Goal: Task Accomplishment & Management: Manage account settings

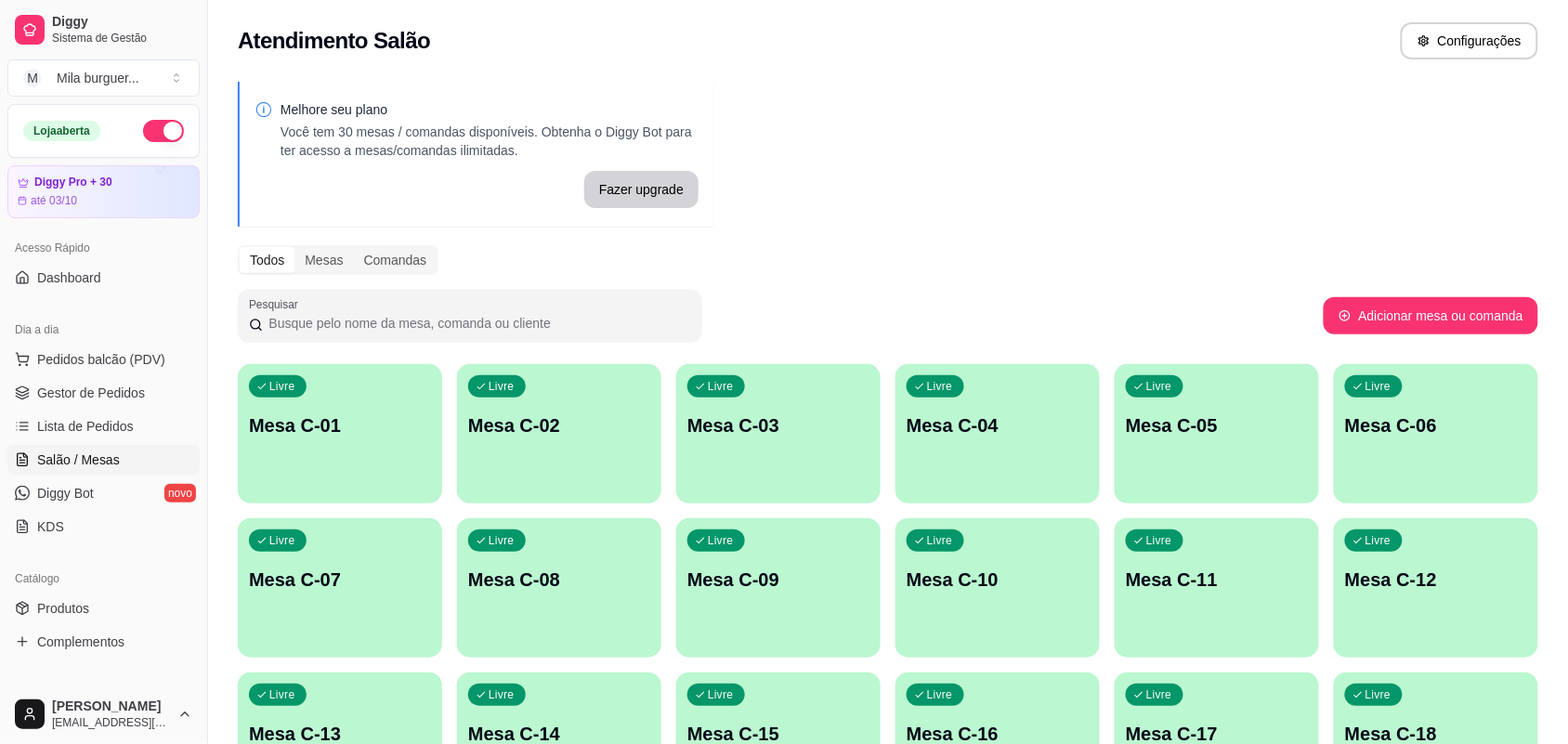
click at [309, 413] on p "Mesa C-01" at bounding box center [340, 424] width 182 height 26
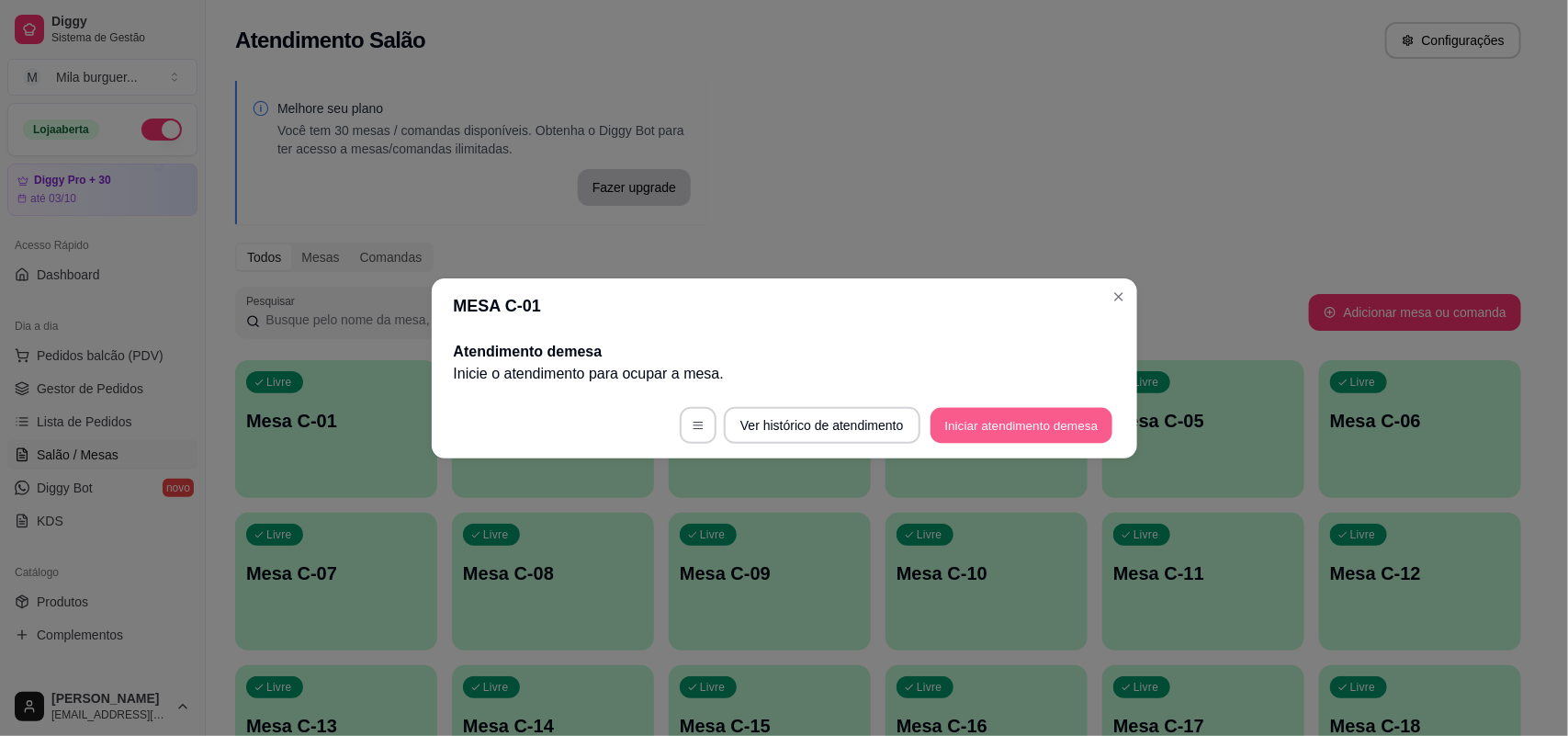
click at [972, 433] on button "Iniciar atendimento de mesa" at bounding box center [1021, 425] width 182 height 36
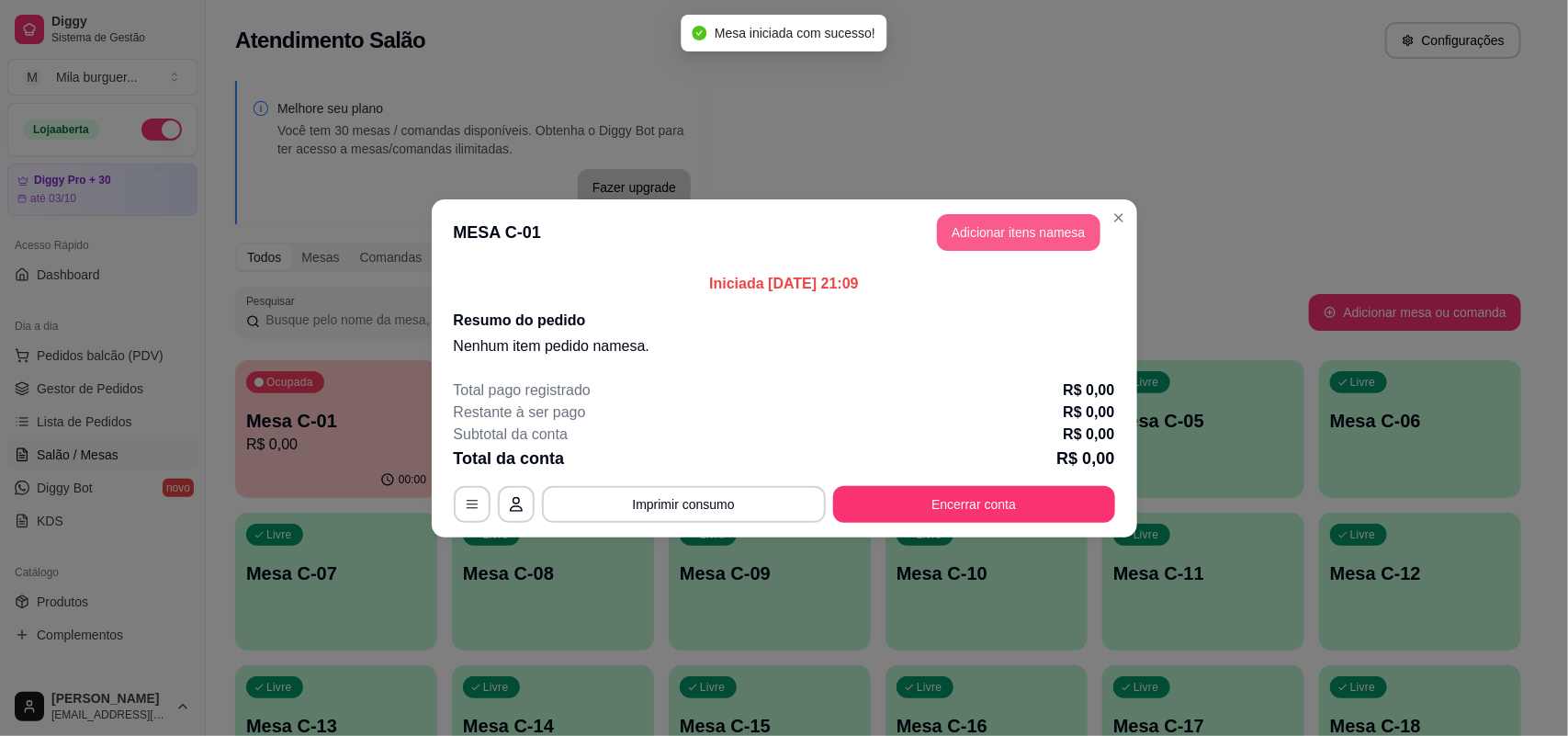
click at [1079, 240] on button "Adicionar itens na mesa" at bounding box center [1018, 232] width 163 height 37
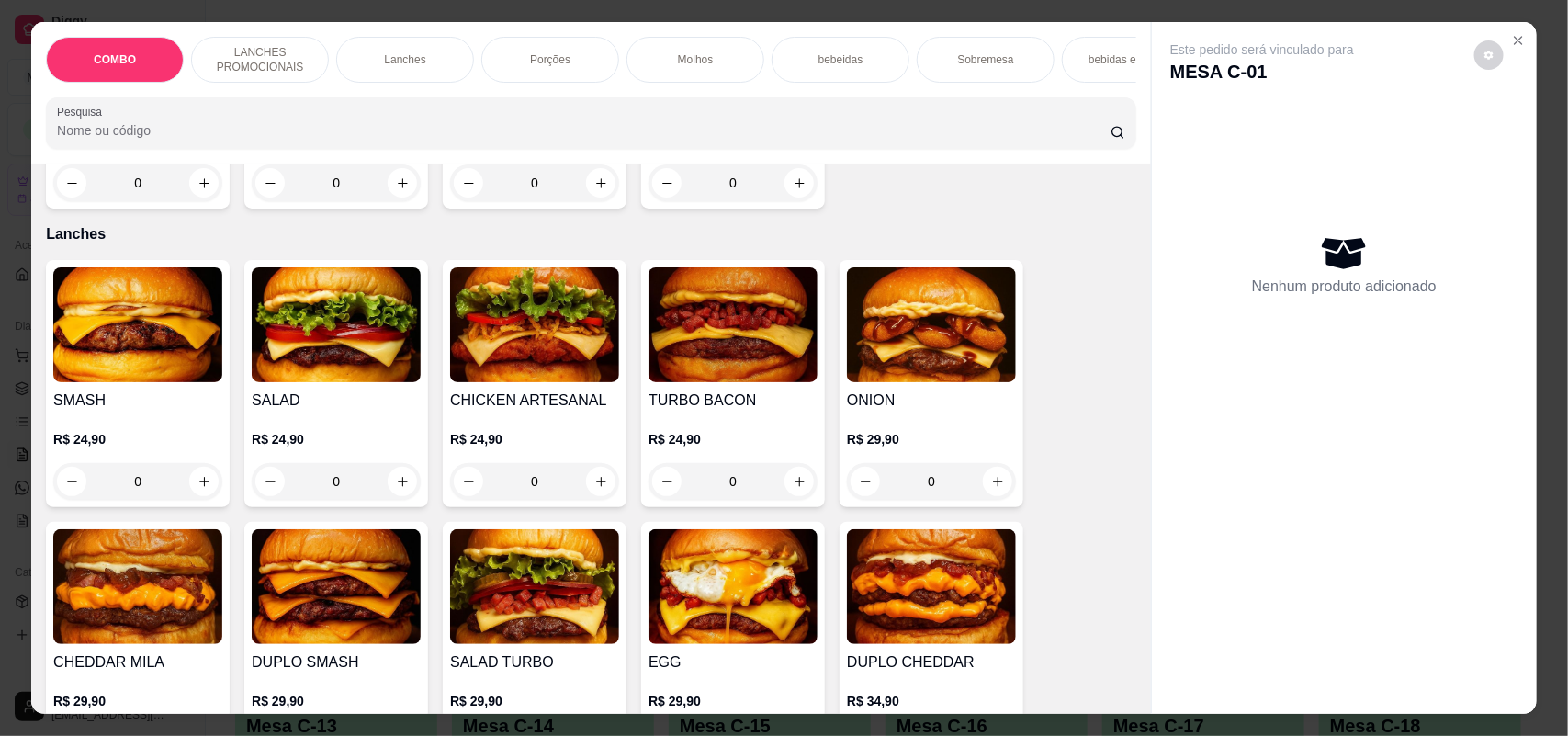
scroll to position [1033, 0]
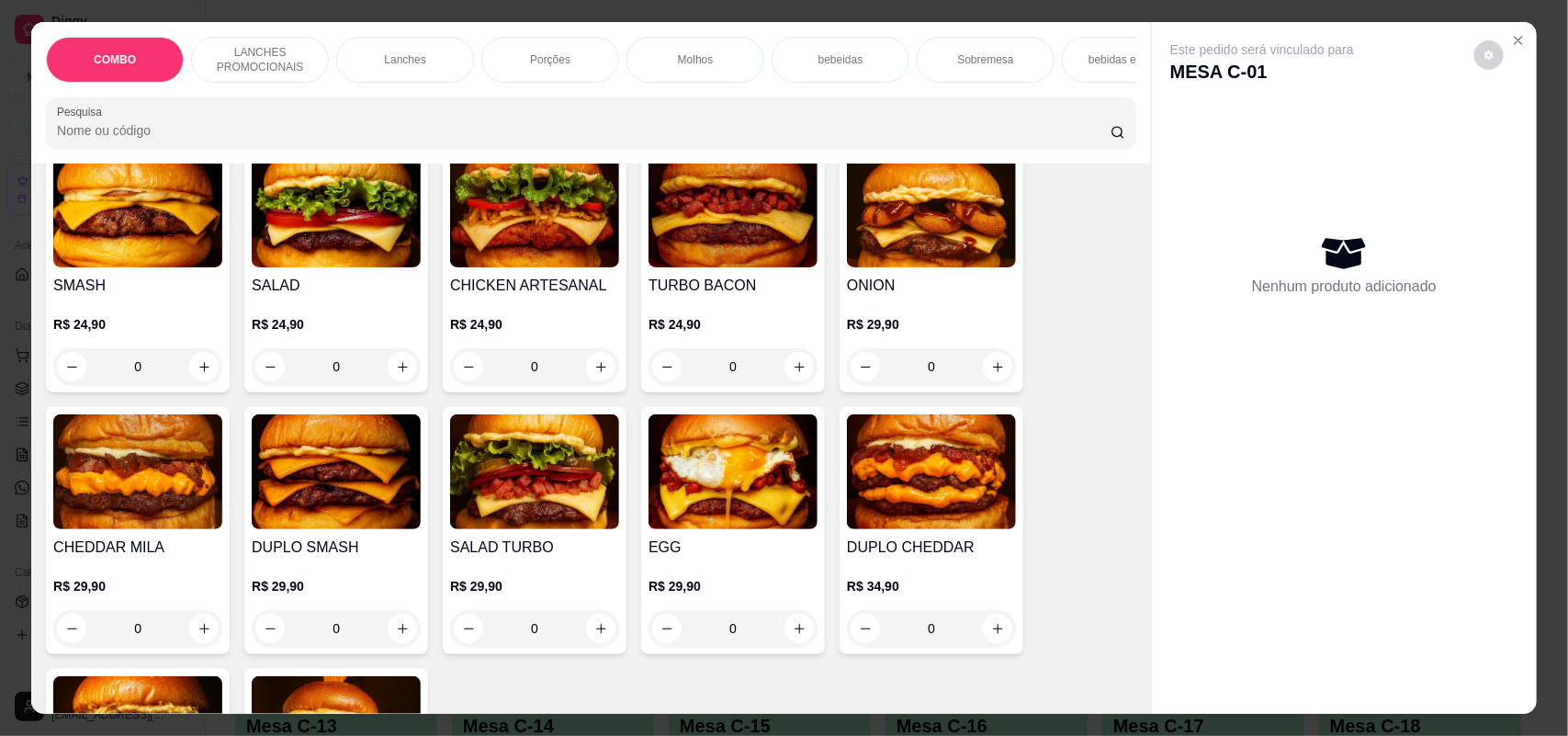
click at [974, 636] on div "0" at bounding box center [931, 627] width 169 height 37
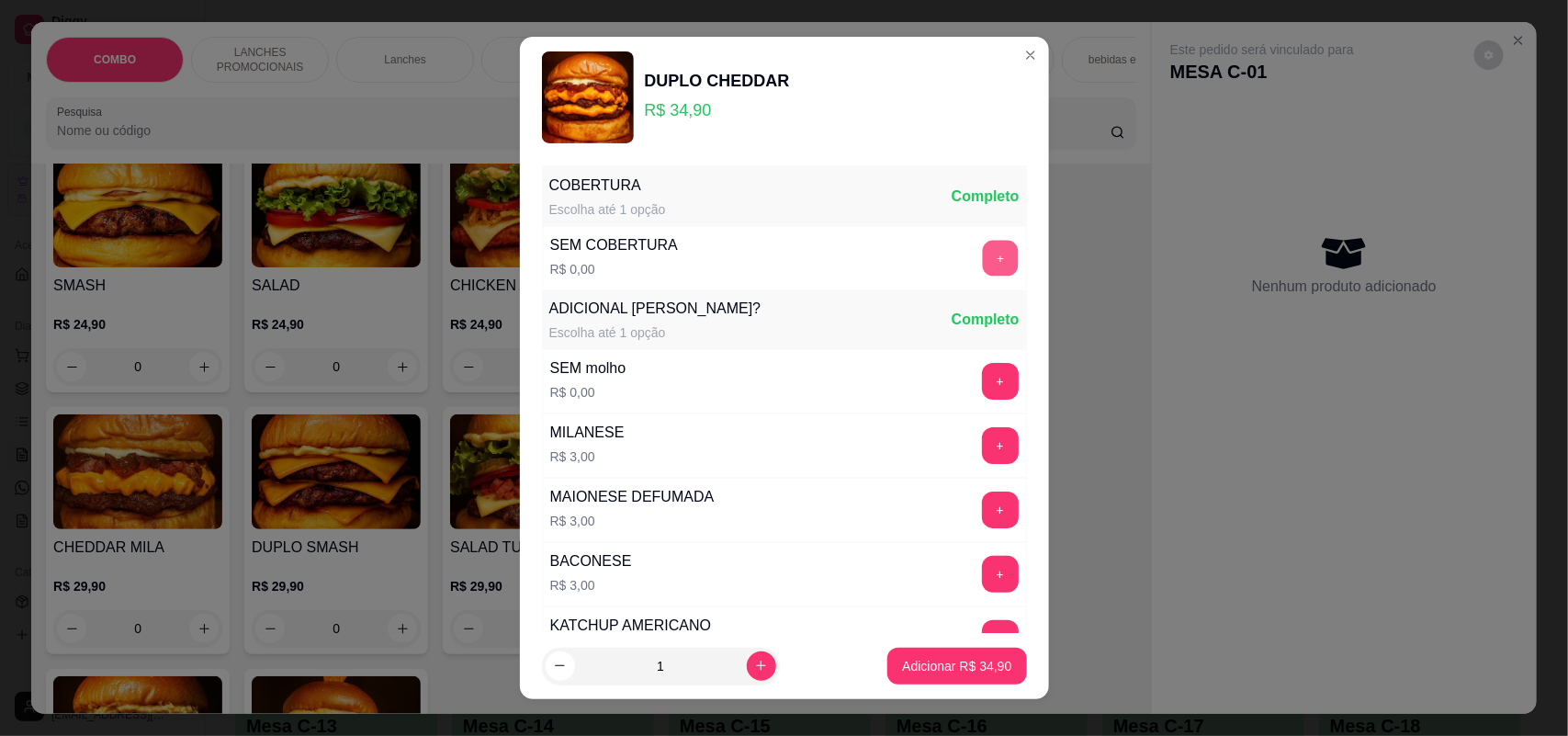
click at [982, 253] on button "+" at bounding box center [1000, 259] width 36 height 36
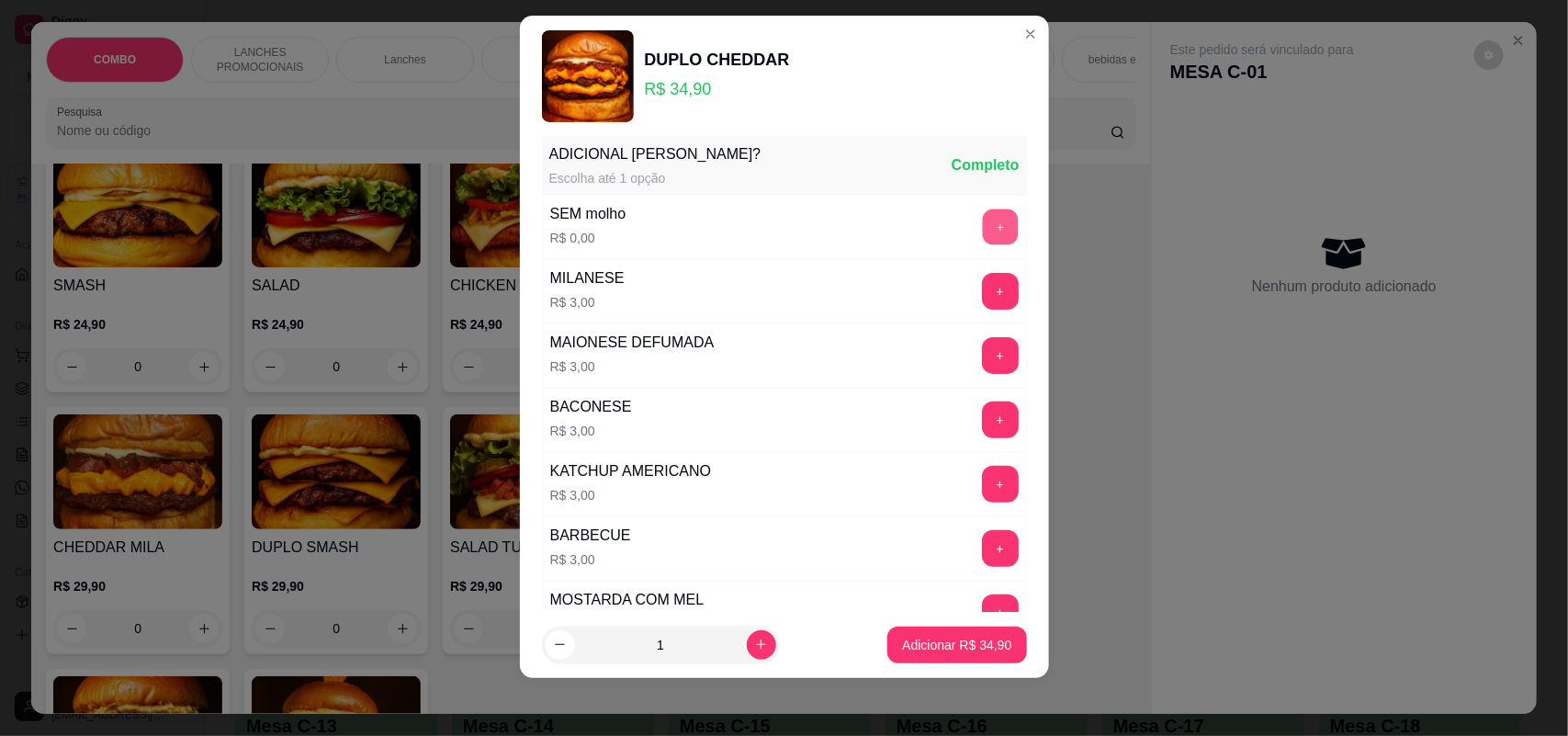
click at [982, 232] on button "+" at bounding box center [1000, 227] width 36 height 36
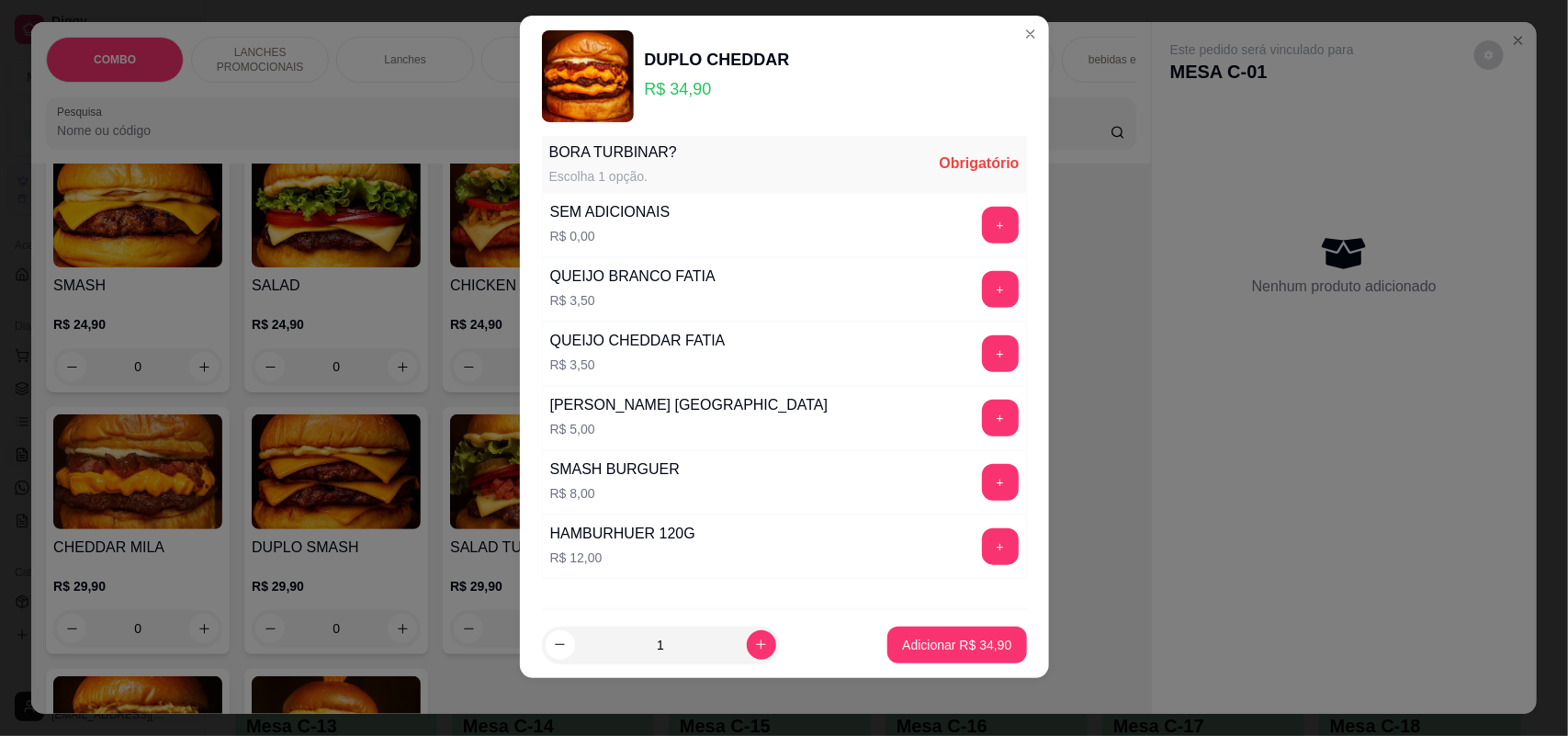
scroll to position [710, 0]
click at [982, 218] on button "+" at bounding box center [1000, 224] width 37 height 37
click at [754, 647] on icon "increase-product-quantity" at bounding box center [760, 645] width 14 height 14
type input "2"
click at [930, 642] on p "Adicionar R$ 69,80" at bounding box center [957, 644] width 109 height 18
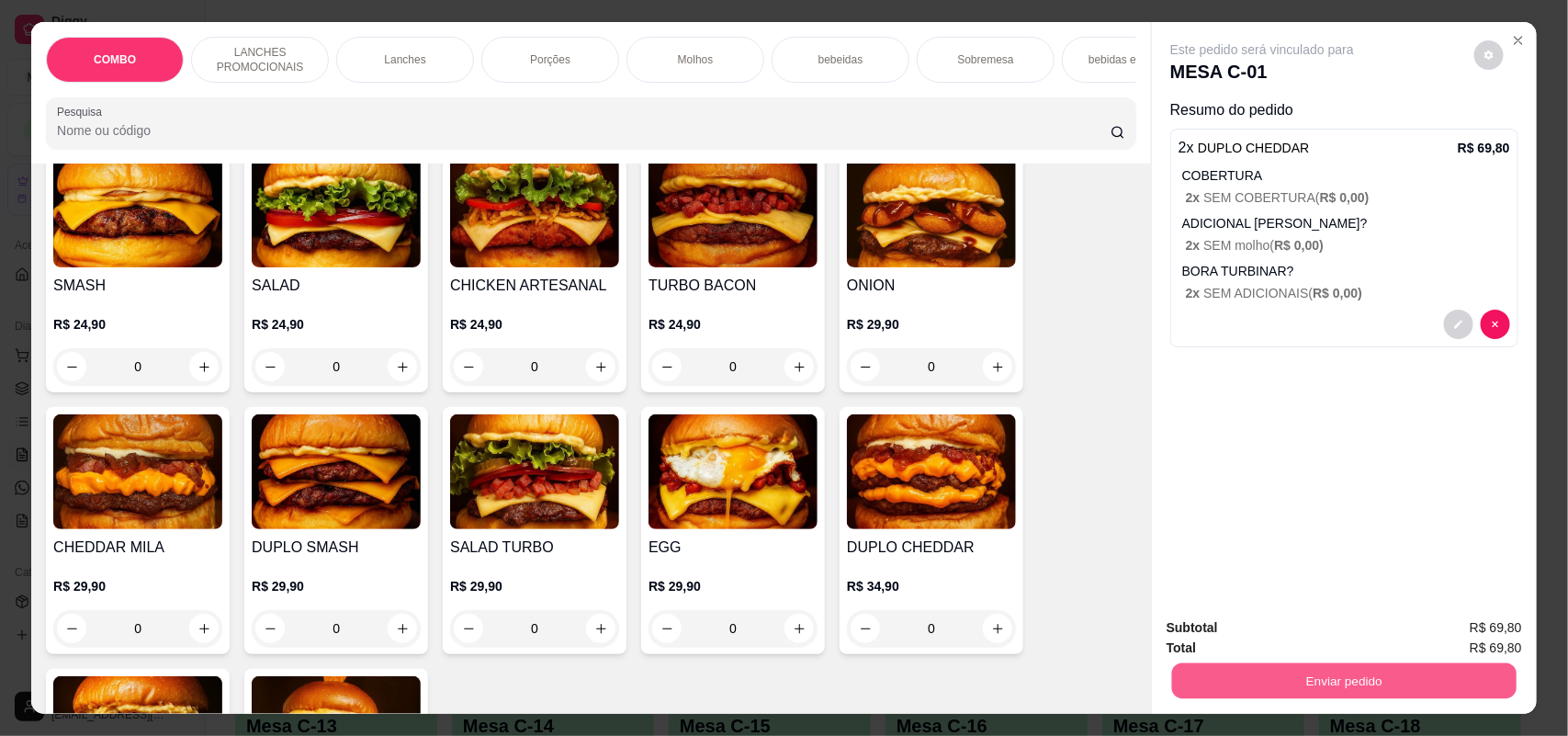
click at [1300, 673] on button "Enviar pedido" at bounding box center [1343, 681] width 344 height 36
click at [1302, 644] on button "Não registrar e enviar pedido" at bounding box center [1282, 635] width 191 height 35
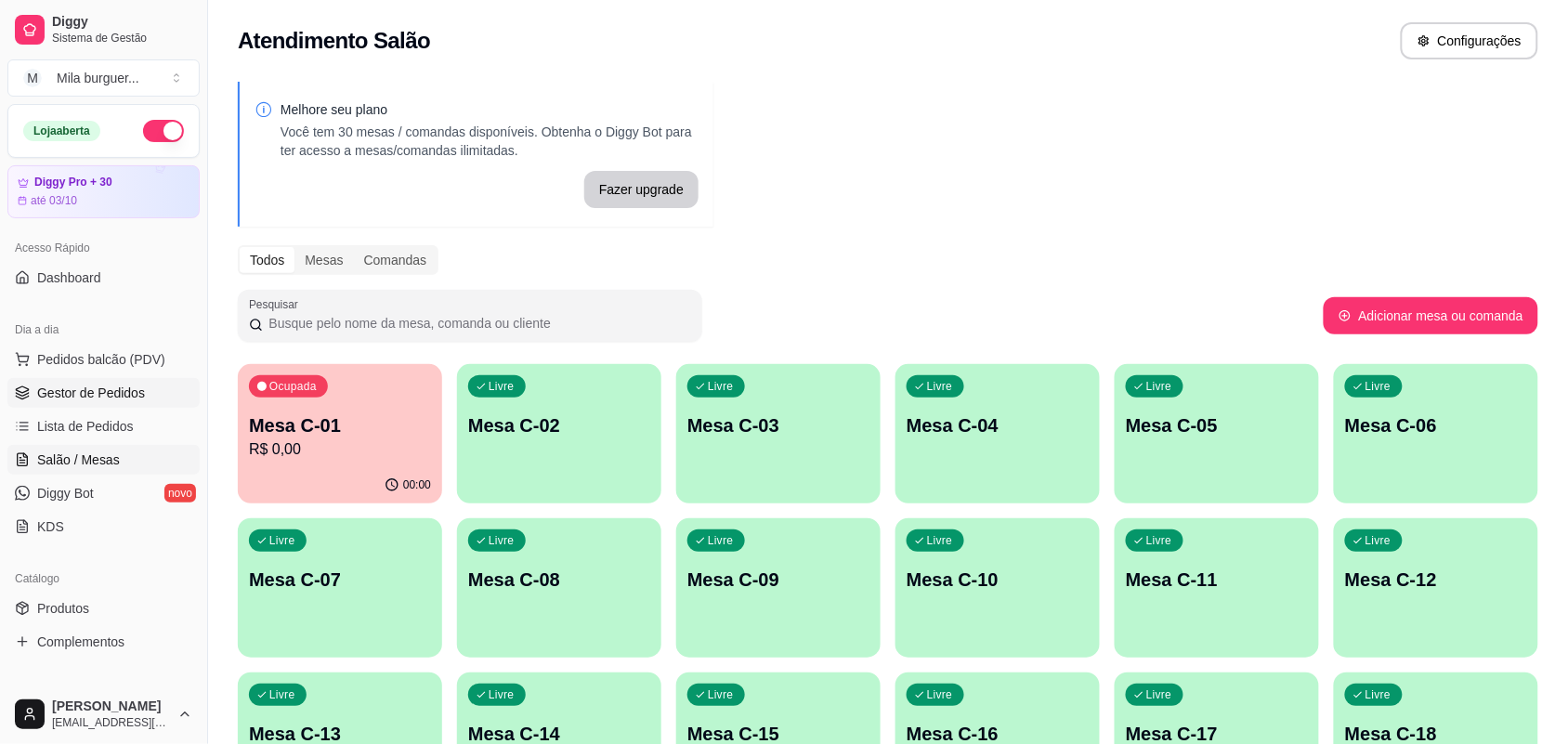
click at [141, 398] on span "Gestor de Pedidos" at bounding box center [91, 392] width 108 height 18
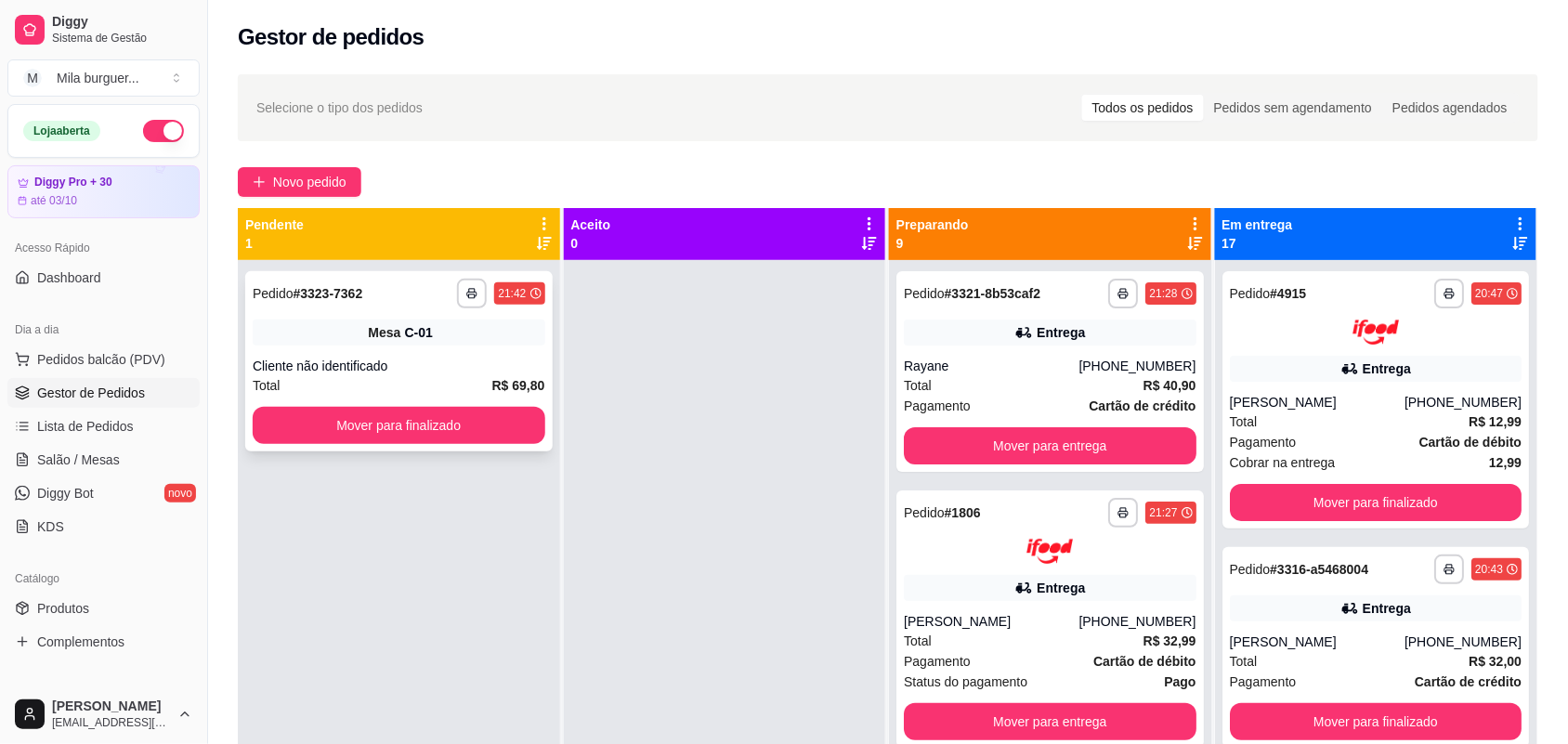
click at [327, 363] on div "Cliente não identificado" at bounding box center [399, 365] width 293 height 18
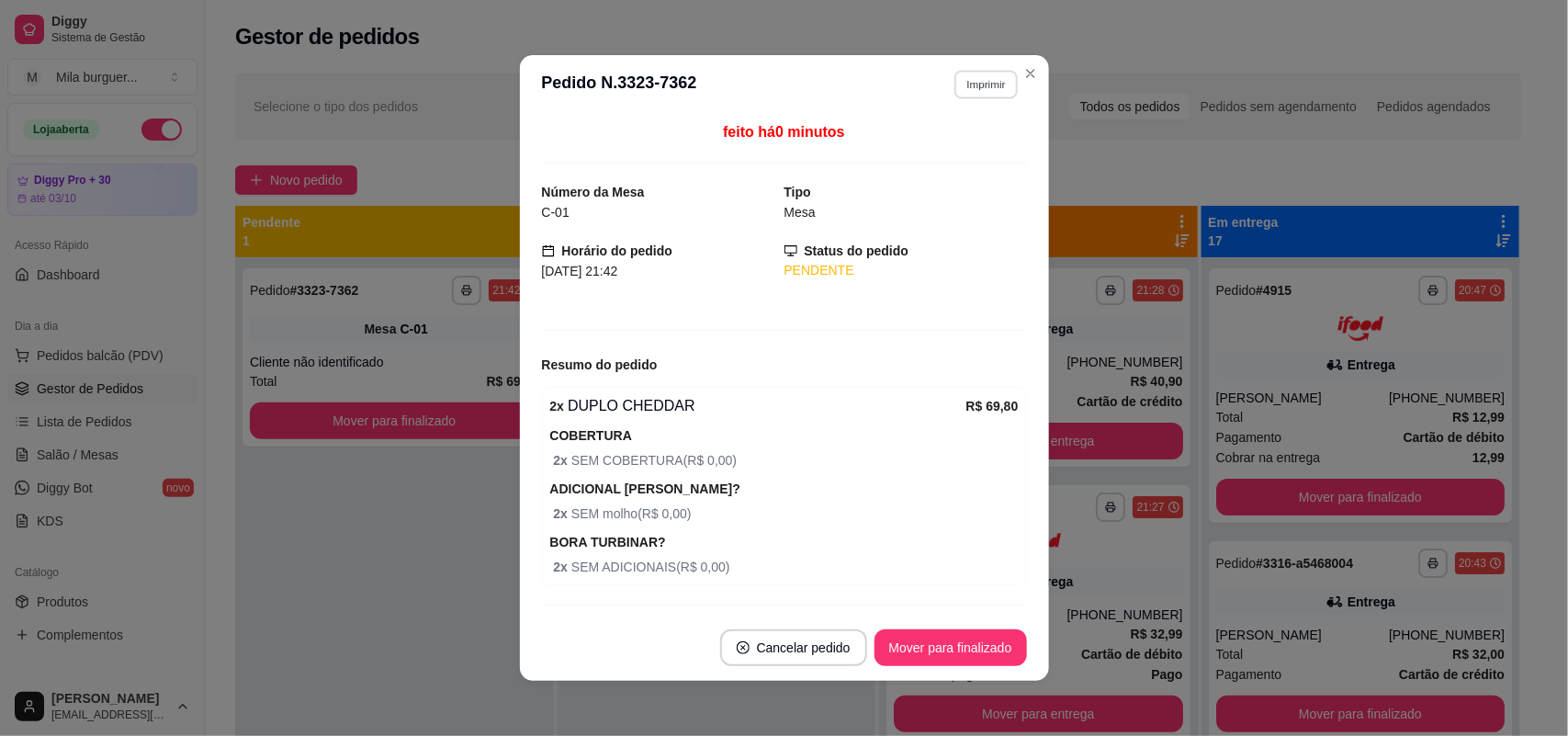
click at [983, 75] on button "Imprimir" at bounding box center [985, 84] width 63 height 28
click at [944, 142] on button "IMPRESSORA" at bounding box center [946, 149] width 128 height 28
click at [958, 94] on button "Imprimir" at bounding box center [986, 84] width 65 height 29
click at [940, 145] on button "IMPRESSORA" at bounding box center [946, 149] width 133 height 29
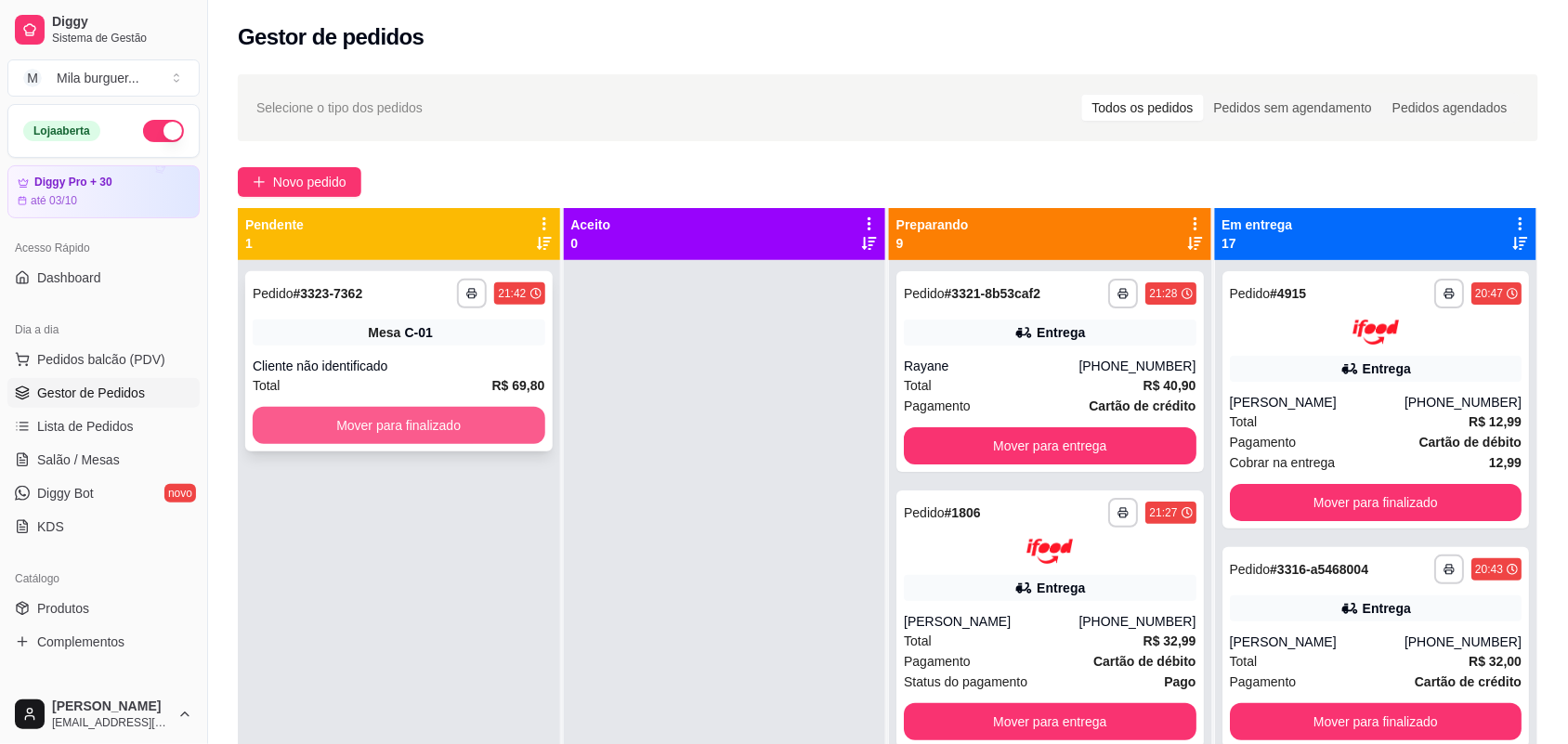
click at [369, 433] on button "Mover para finalizado" at bounding box center [399, 424] width 293 height 37
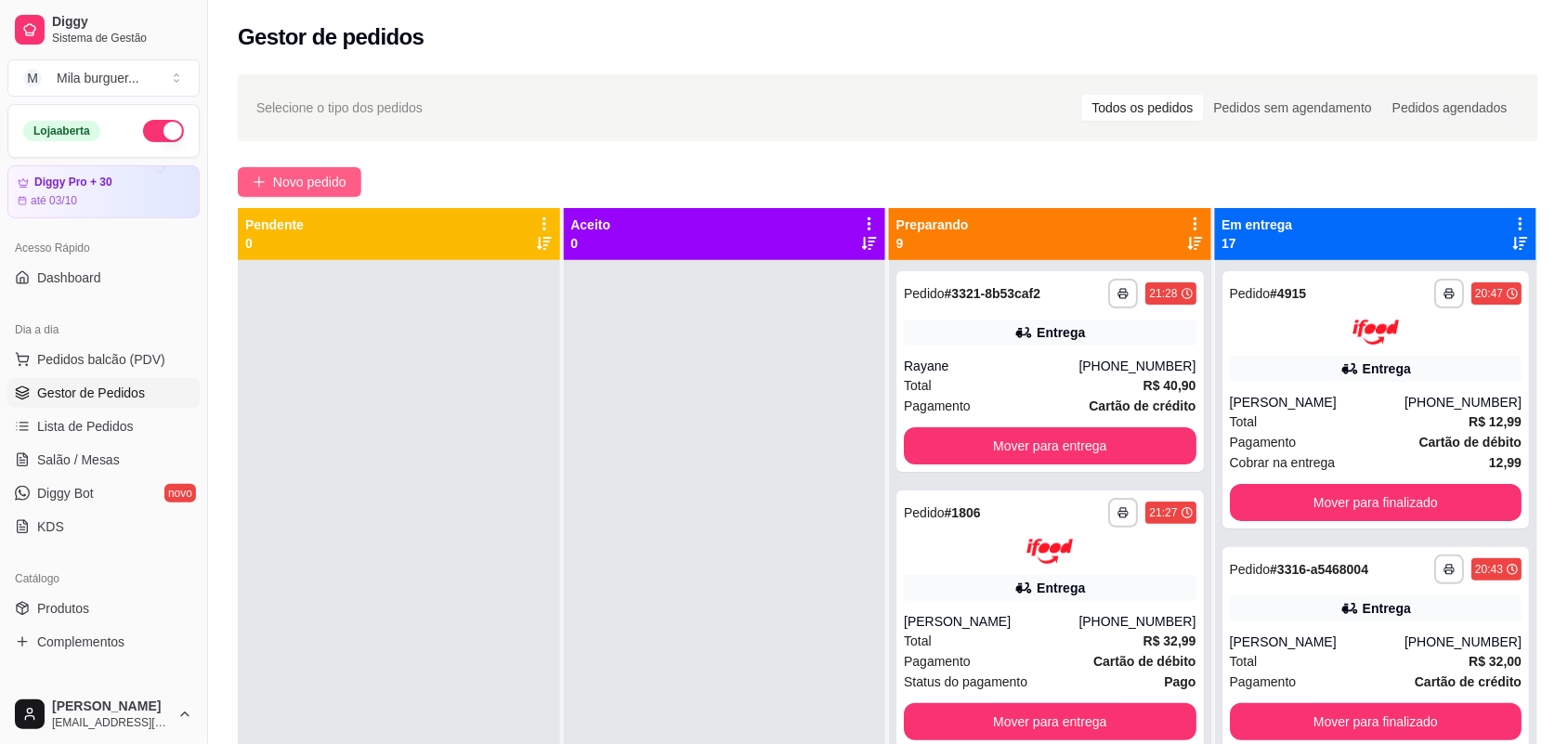
click at [280, 174] on span "Novo pedido" at bounding box center [309, 181] width 73 height 20
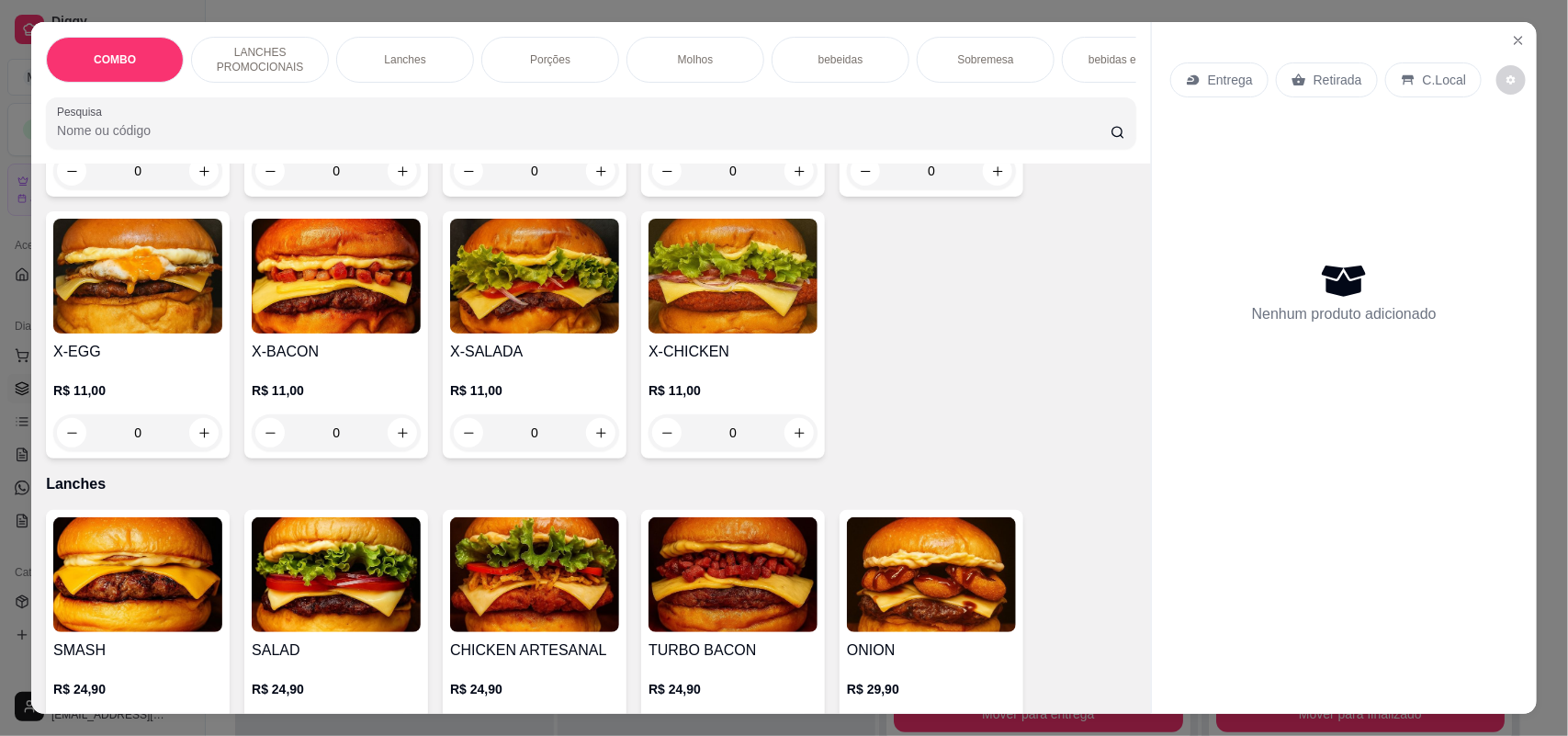
scroll to position [689, 0]
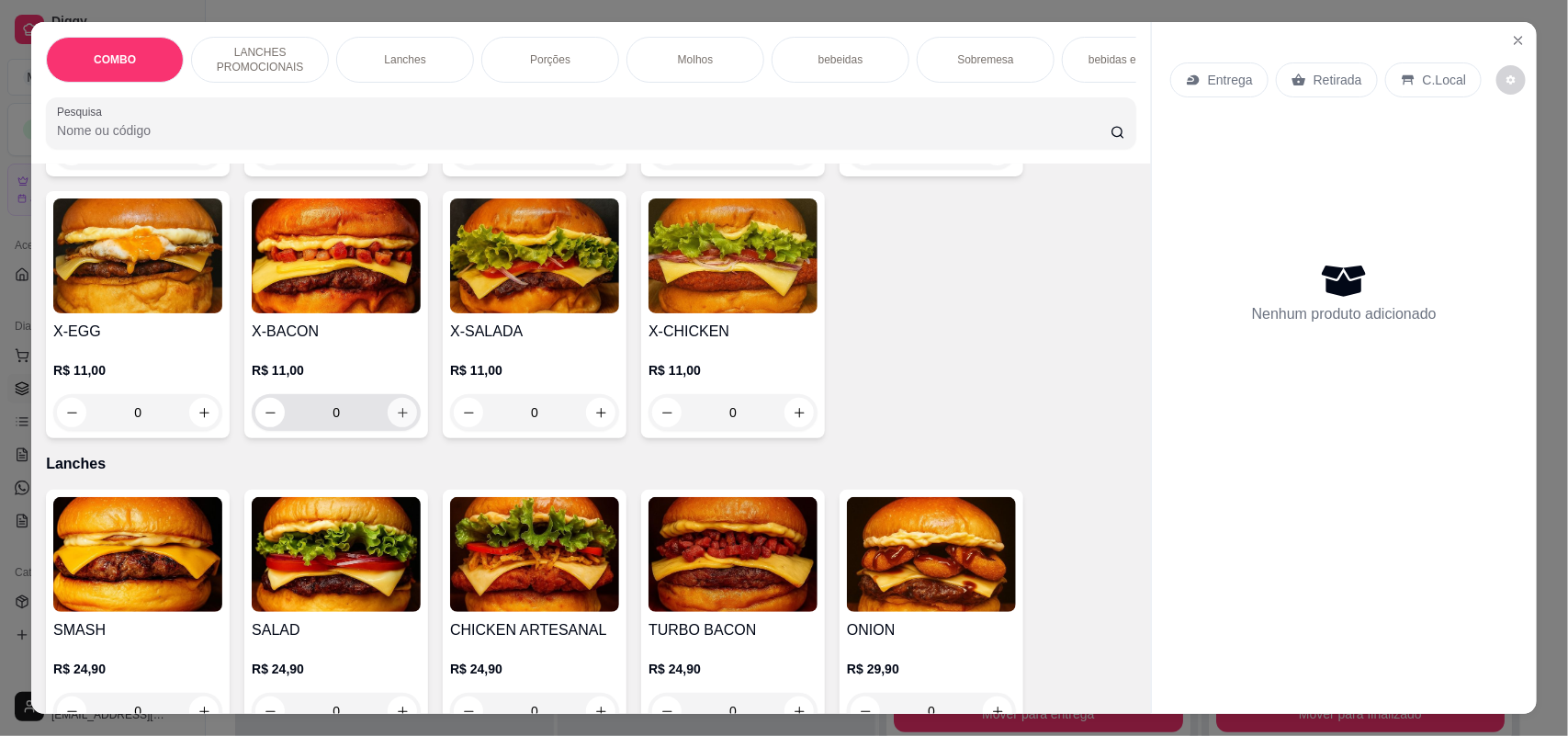
click at [388, 426] on button "increase-product-quantity" at bounding box center [402, 412] width 29 height 29
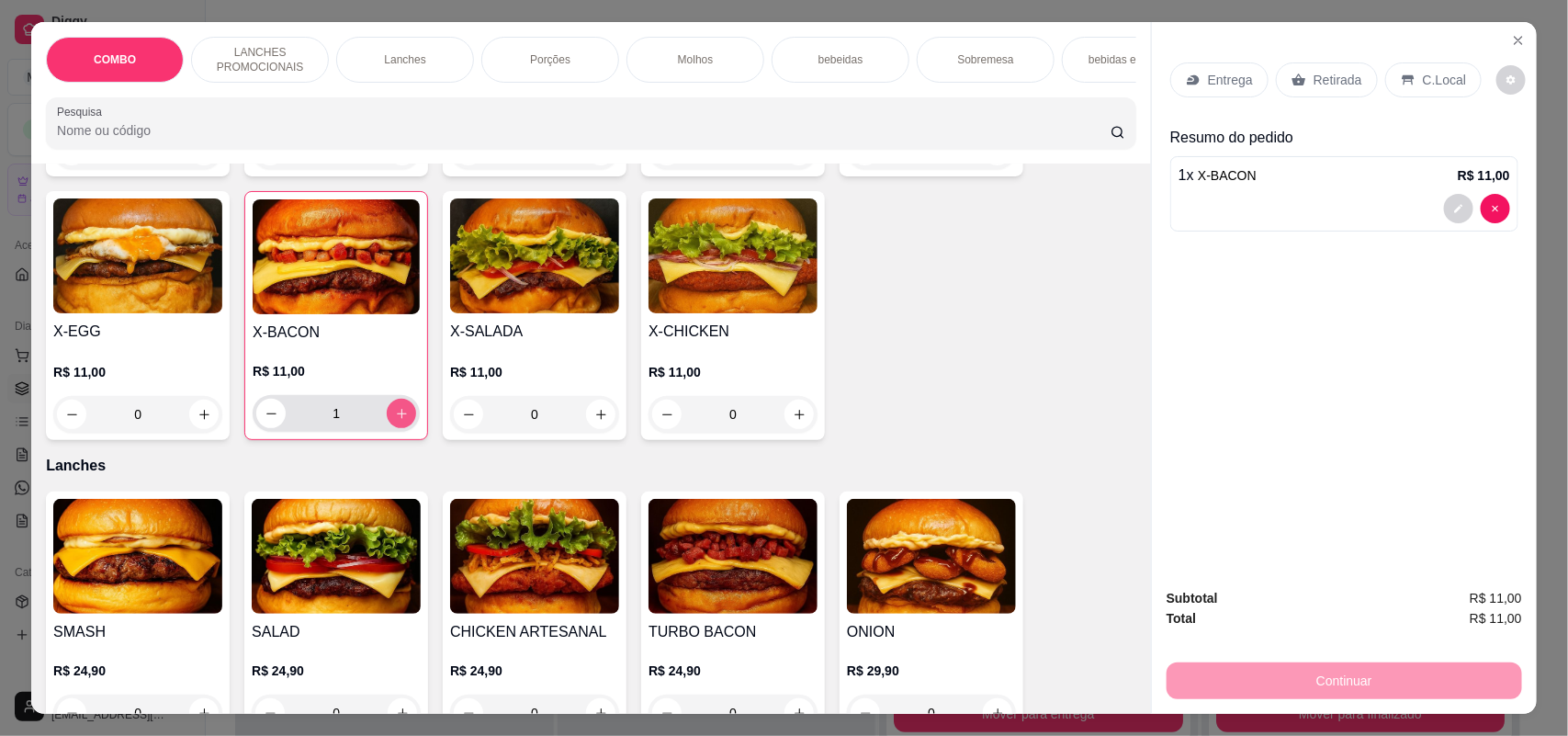
click at [395, 421] on icon "increase-product-quantity" at bounding box center [402, 413] width 14 height 14
type input "2"
click at [594, 422] on icon "increase-product-quantity" at bounding box center [601, 414] width 14 height 14
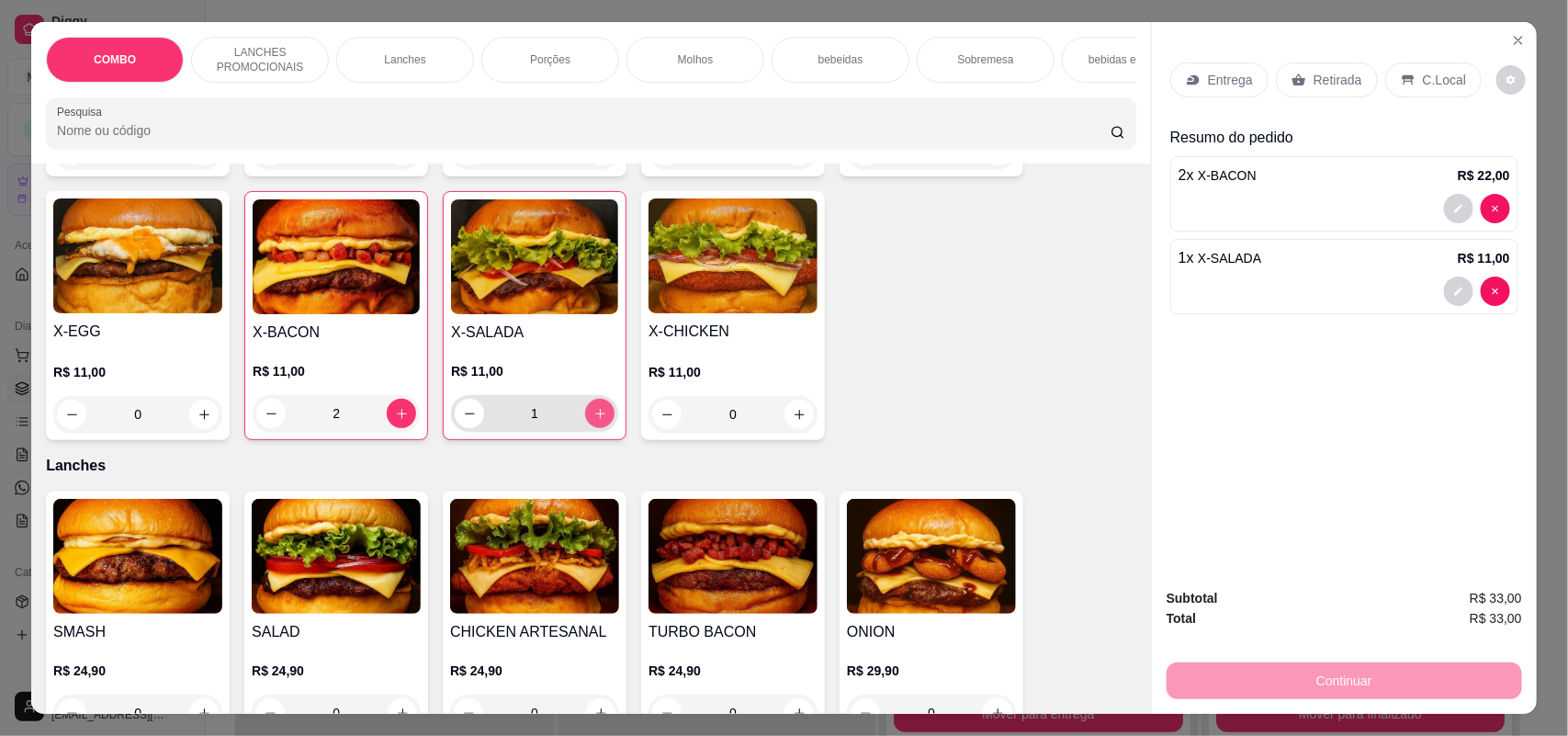
click at [593, 421] on icon "increase-product-quantity" at bounding box center [600, 413] width 14 height 14
type input "2"
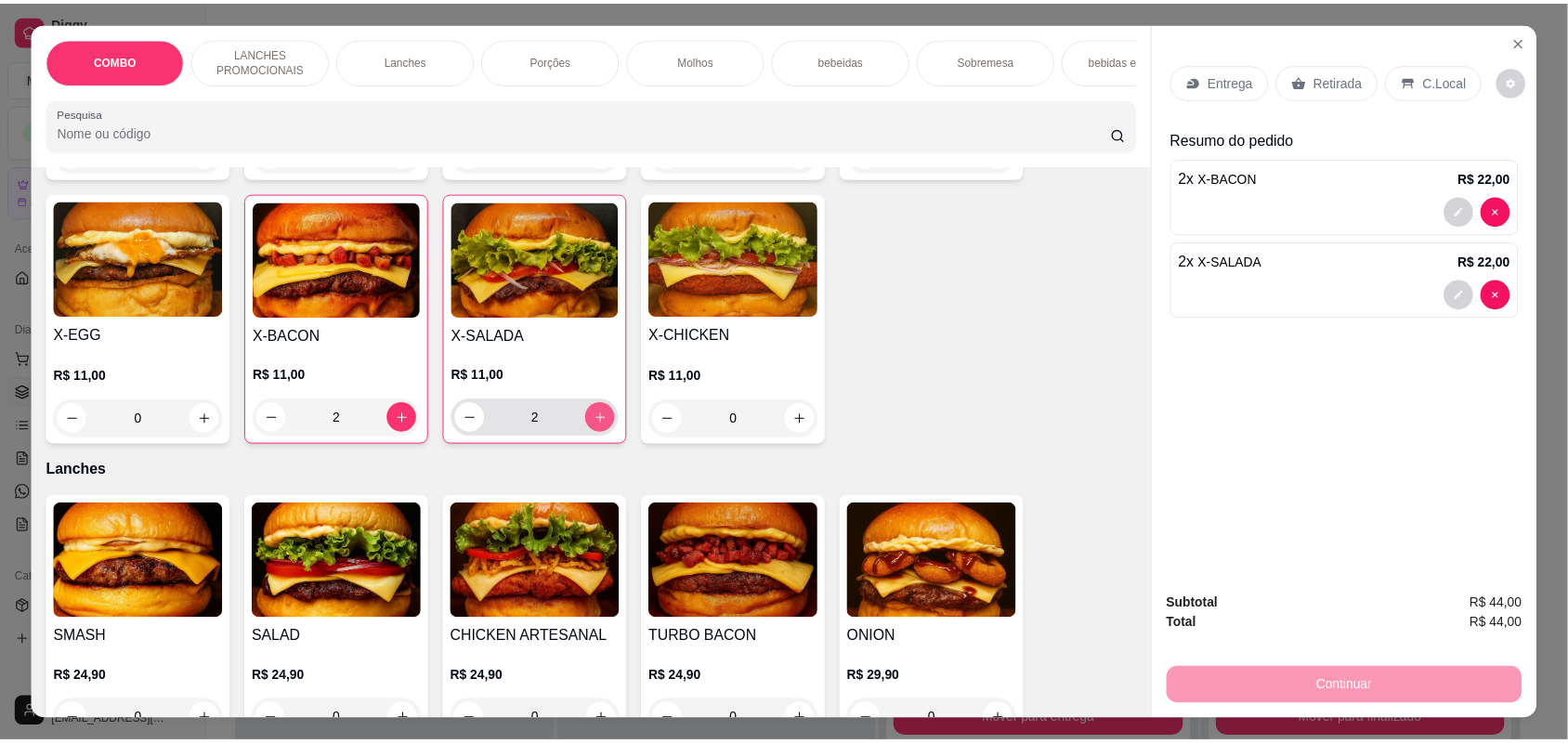
scroll to position [465, 0]
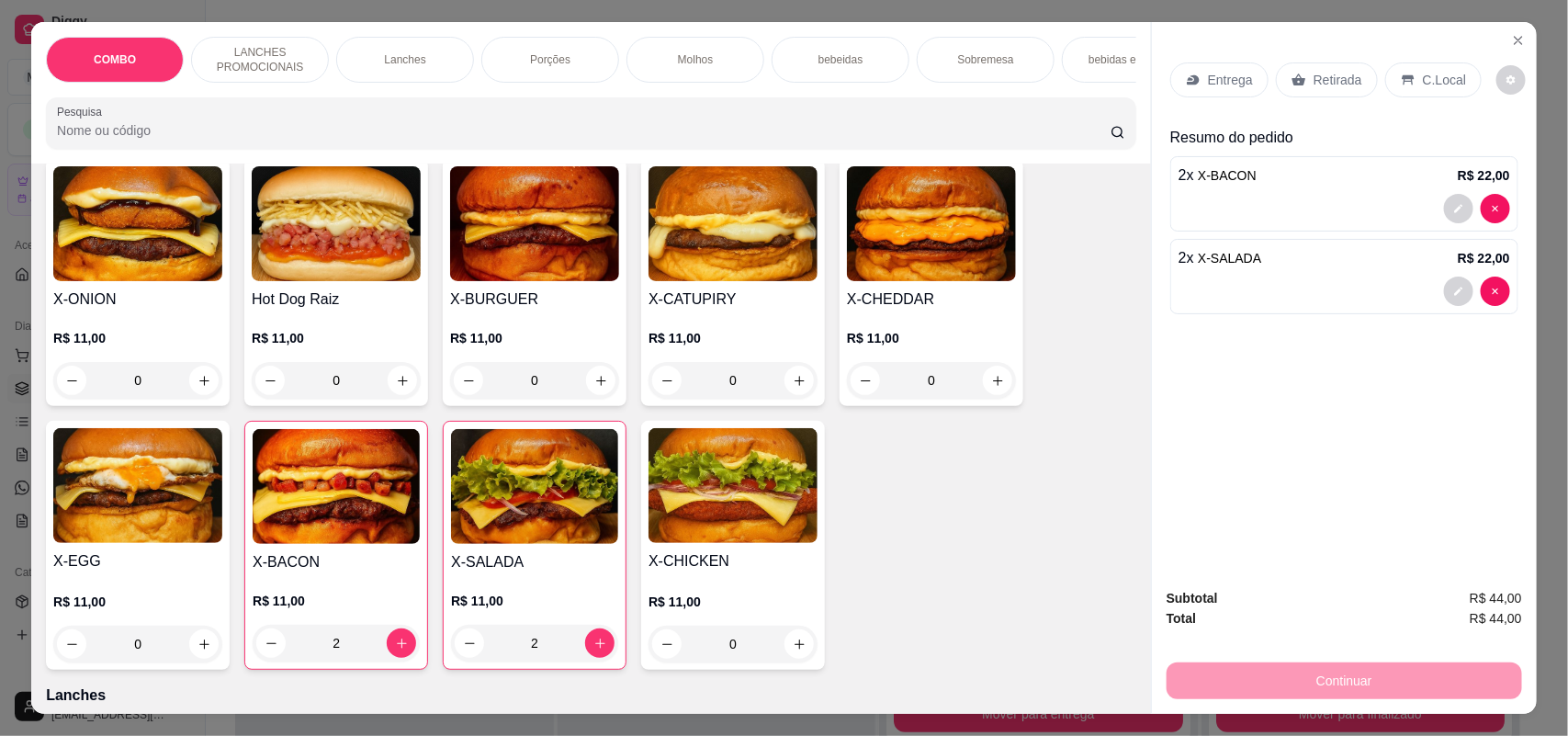
click at [386, 395] on div "0" at bounding box center [336, 380] width 169 height 37
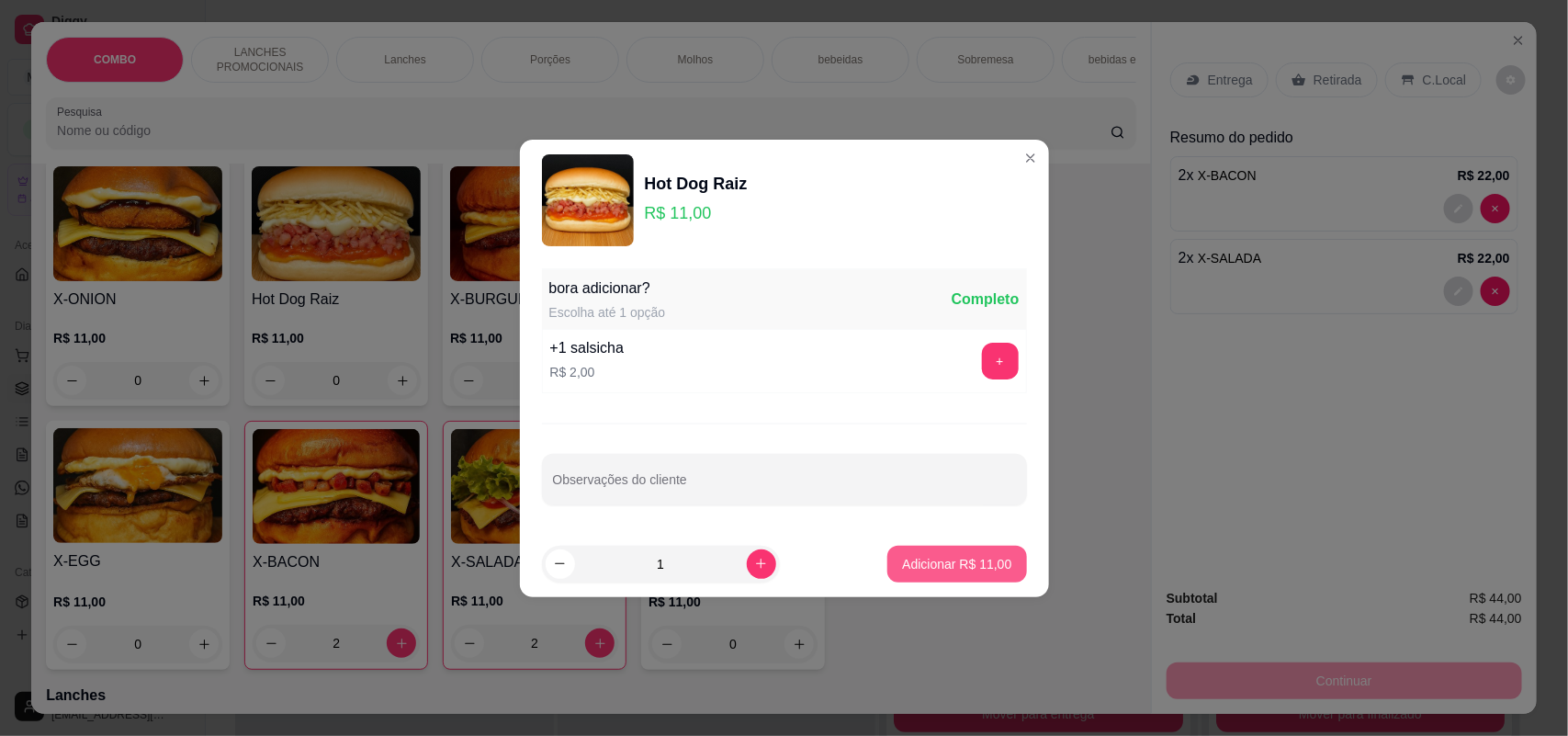
click at [902, 572] on p "Adicionar R$ 11,00" at bounding box center [957, 563] width 109 height 18
type input "1"
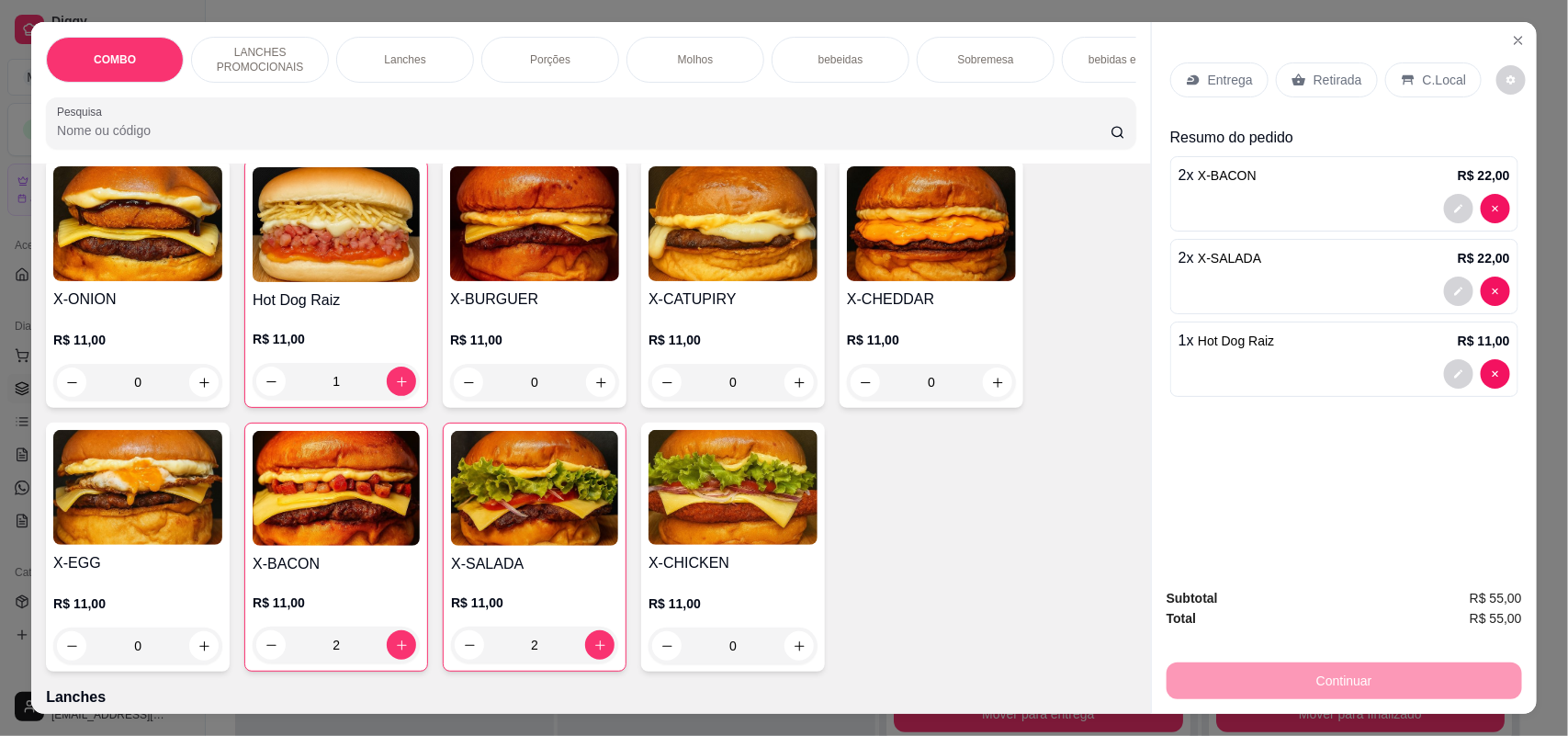
click at [1293, 81] on icon at bounding box center [1299, 79] width 14 height 12
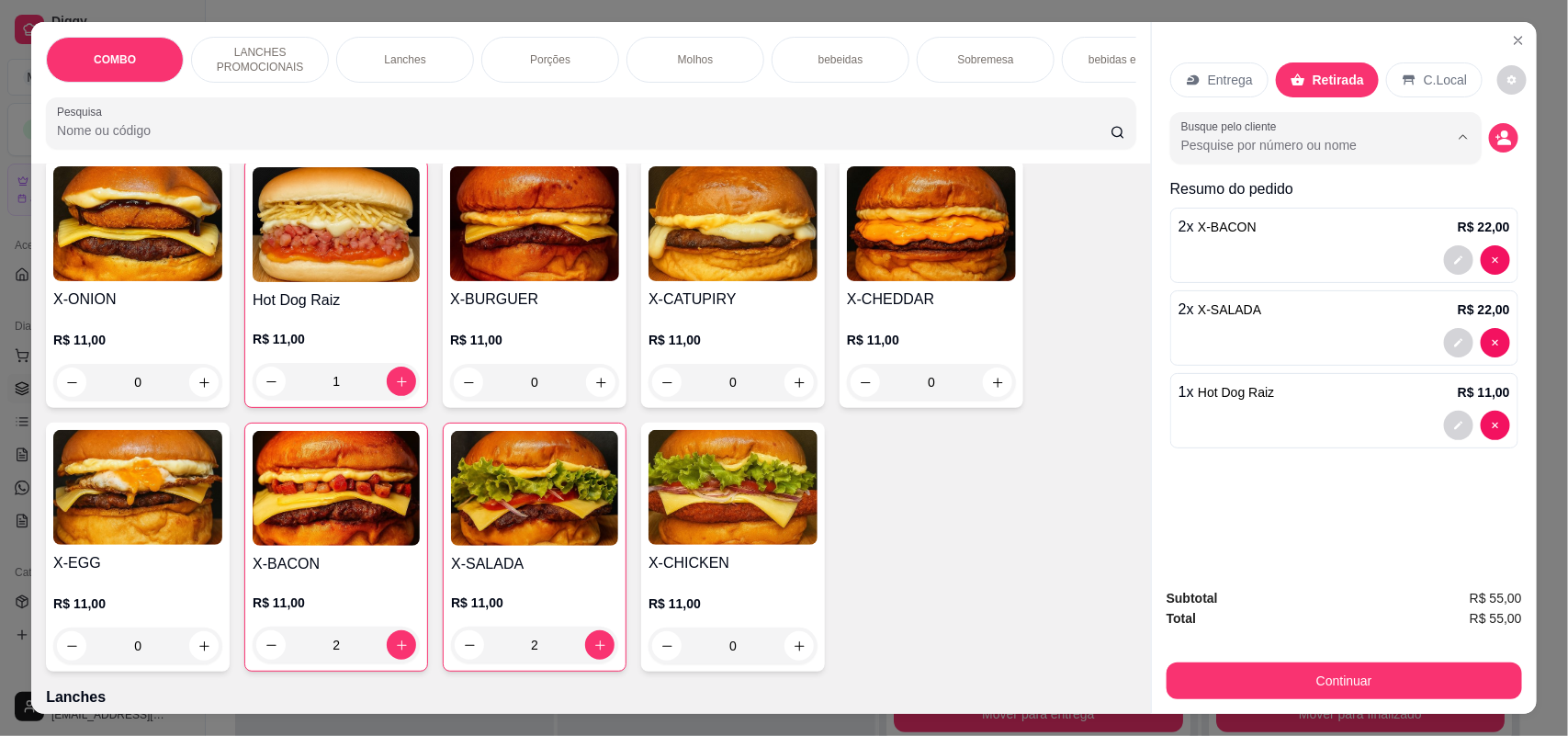
click at [1319, 150] on input "Busque pelo cliente" at bounding box center [1300, 144] width 238 height 18
type input "filh"
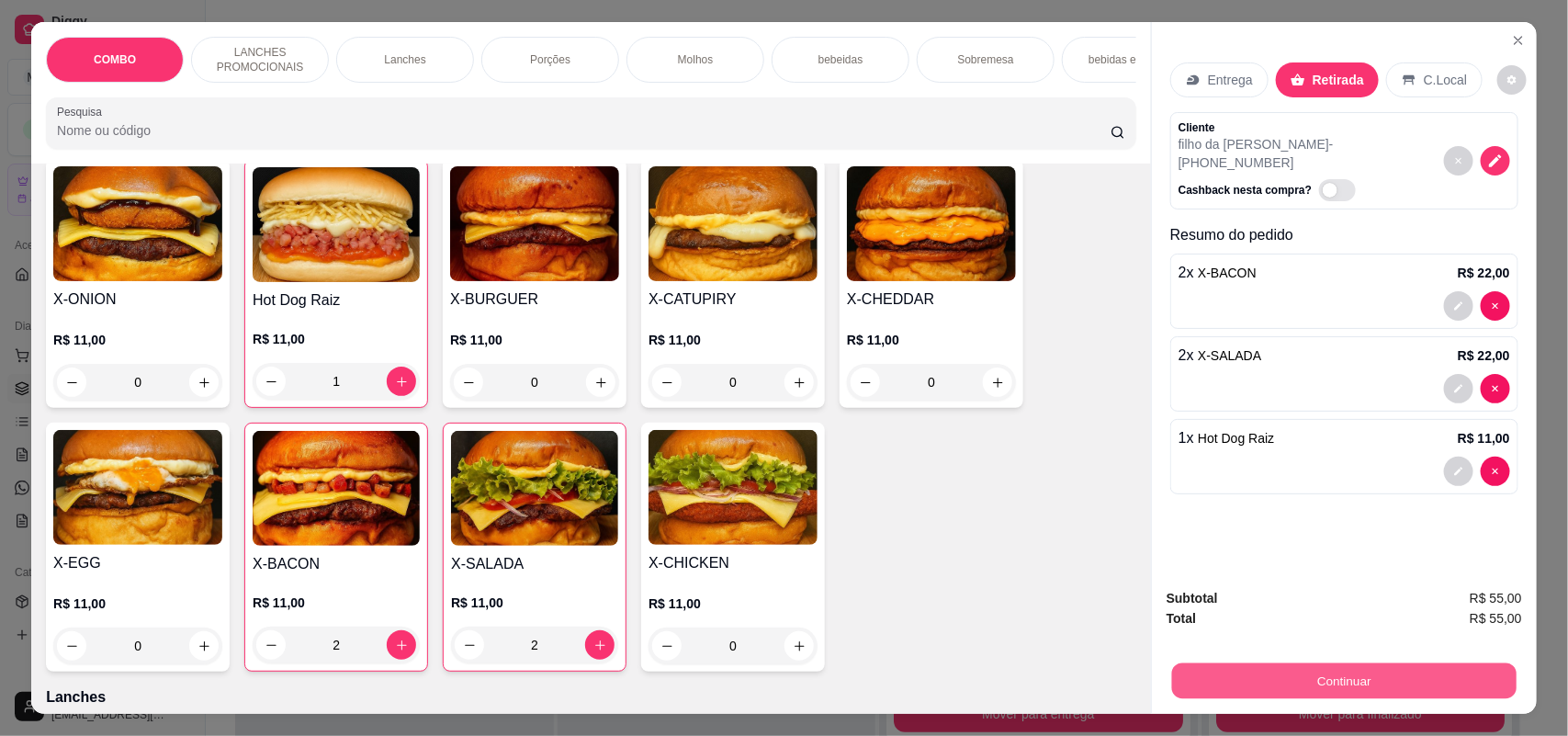
click at [1295, 679] on button "Continuar" at bounding box center [1343, 681] width 344 height 36
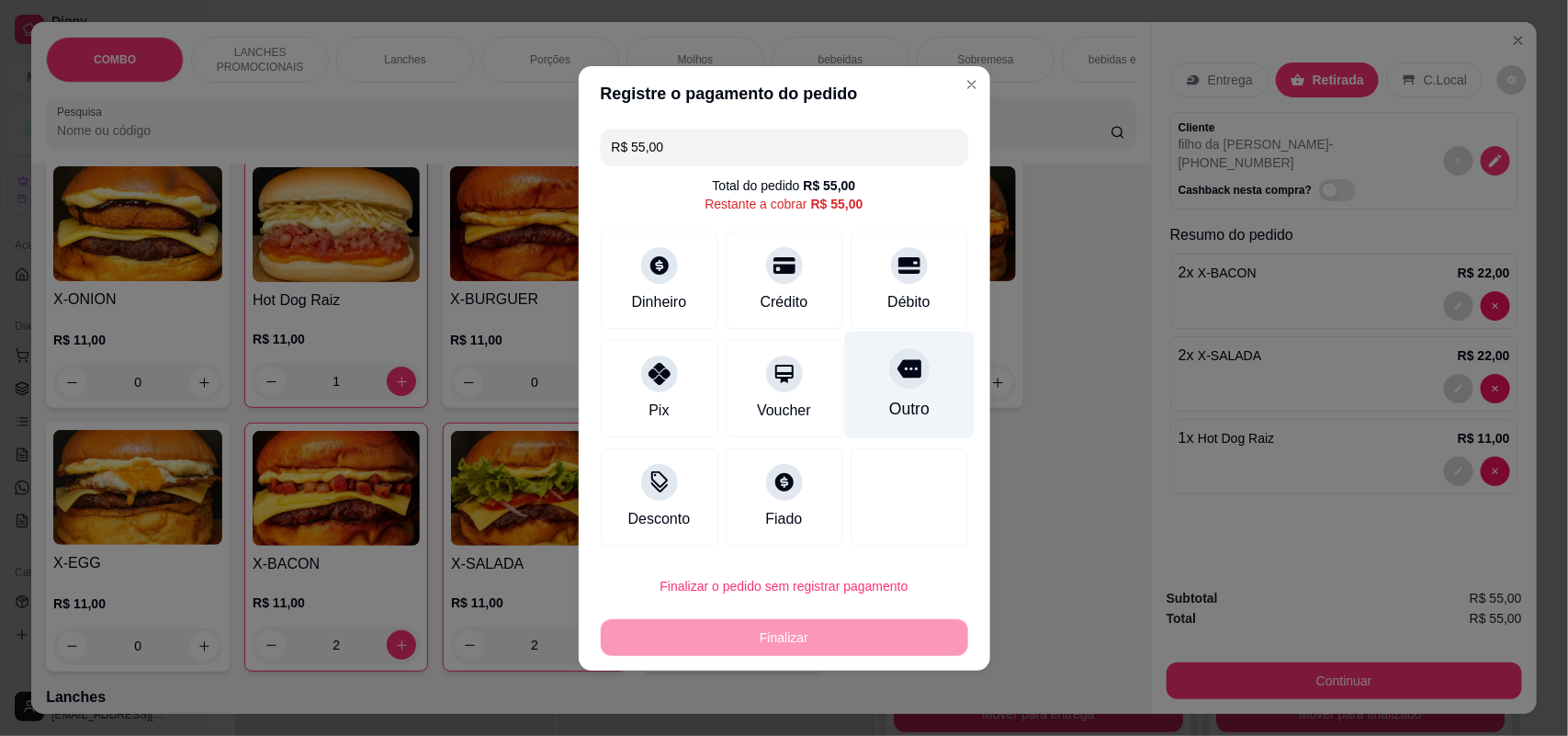
click at [930, 387] on div "Outro" at bounding box center [909, 384] width 129 height 108
type input "R$ 0,00"
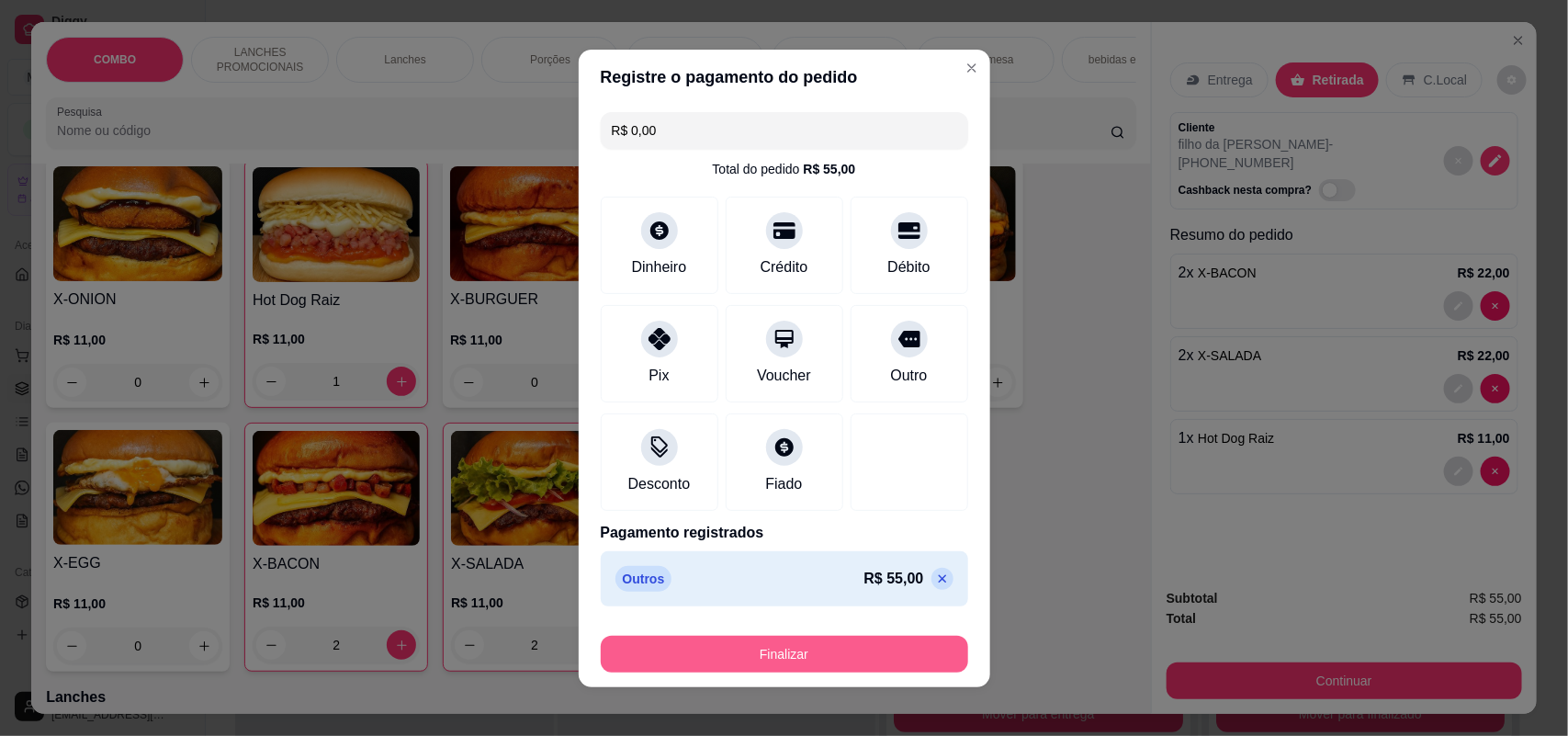
click at [851, 661] on button "Finalizar" at bounding box center [784, 654] width 367 height 37
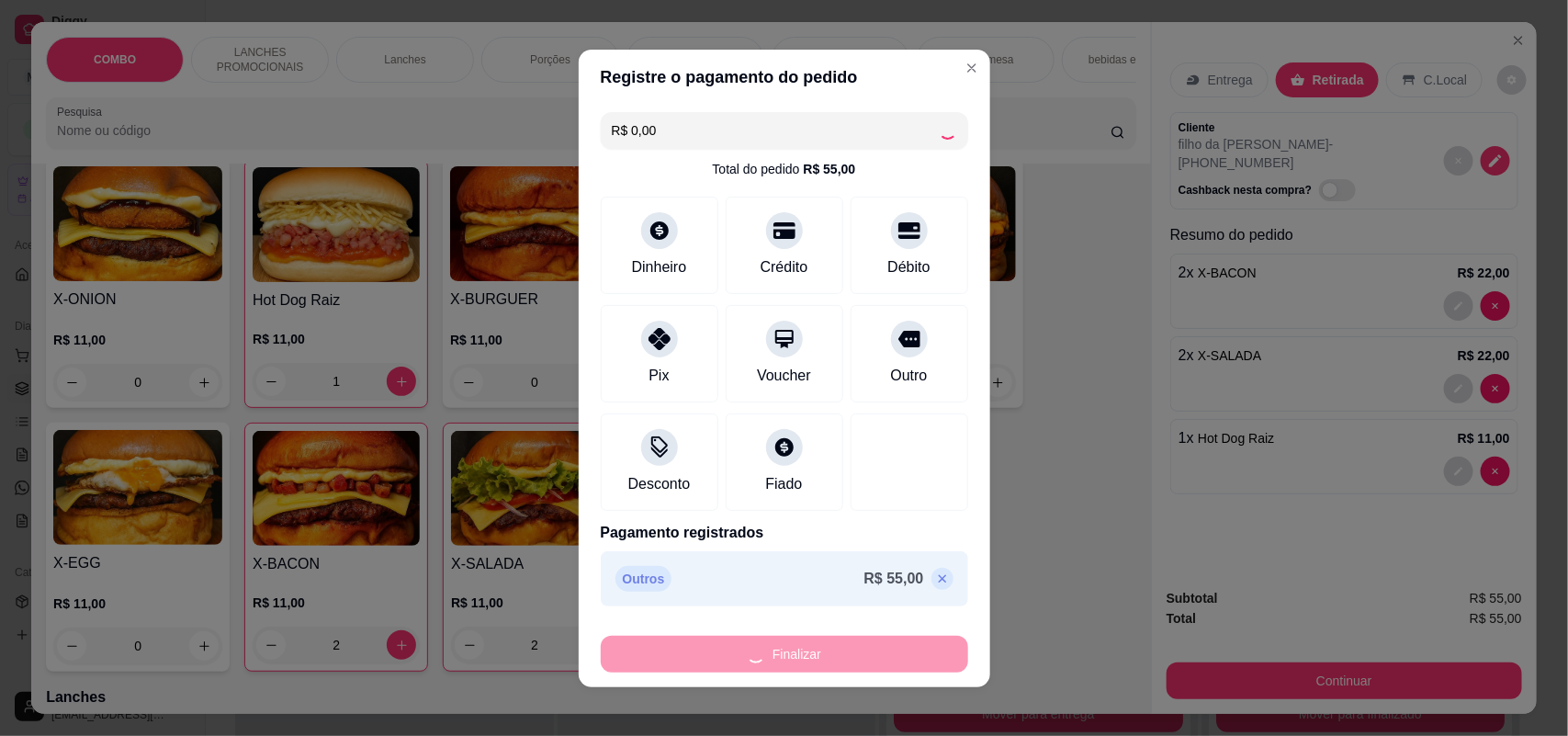
type input "0"
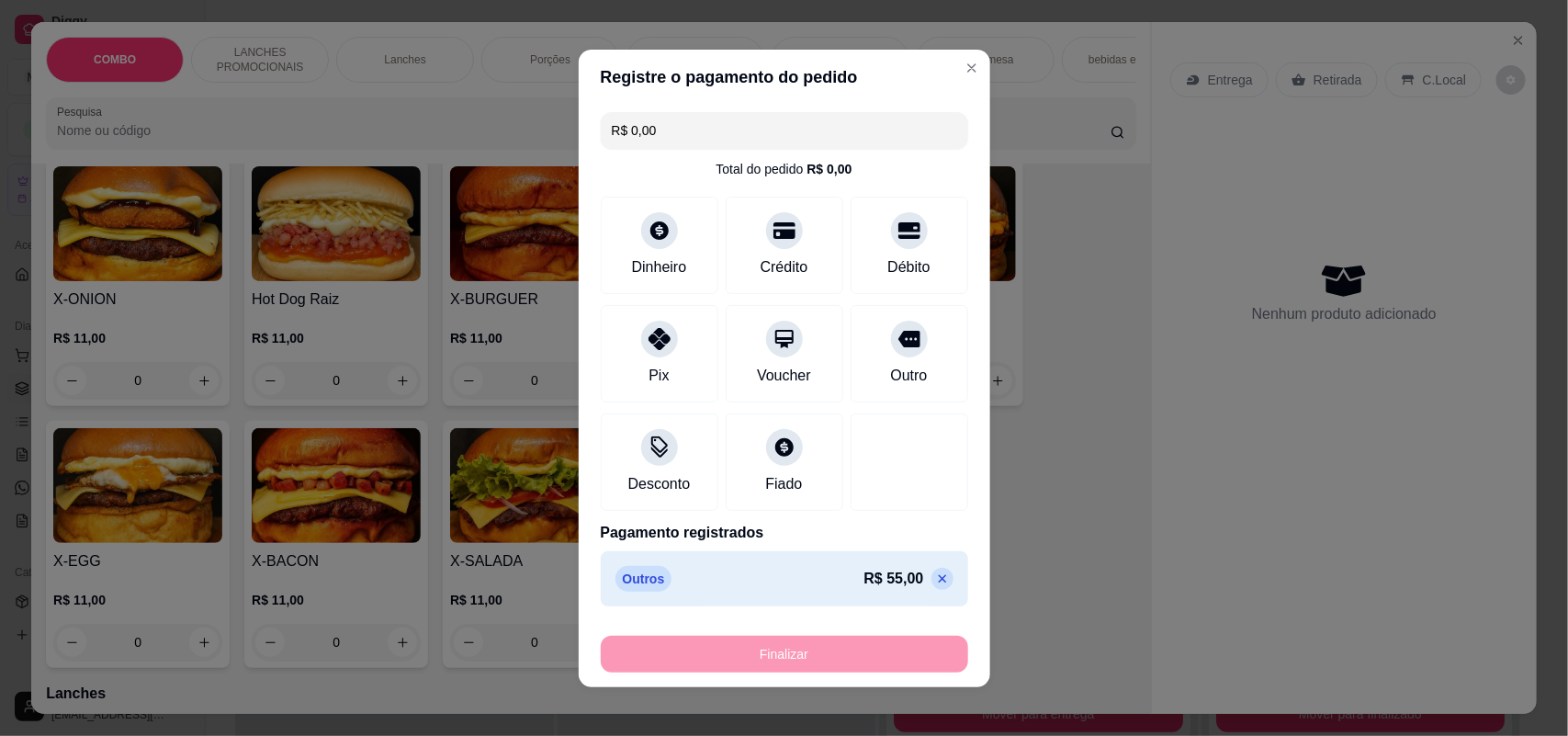
type input "-R$ 55,00"
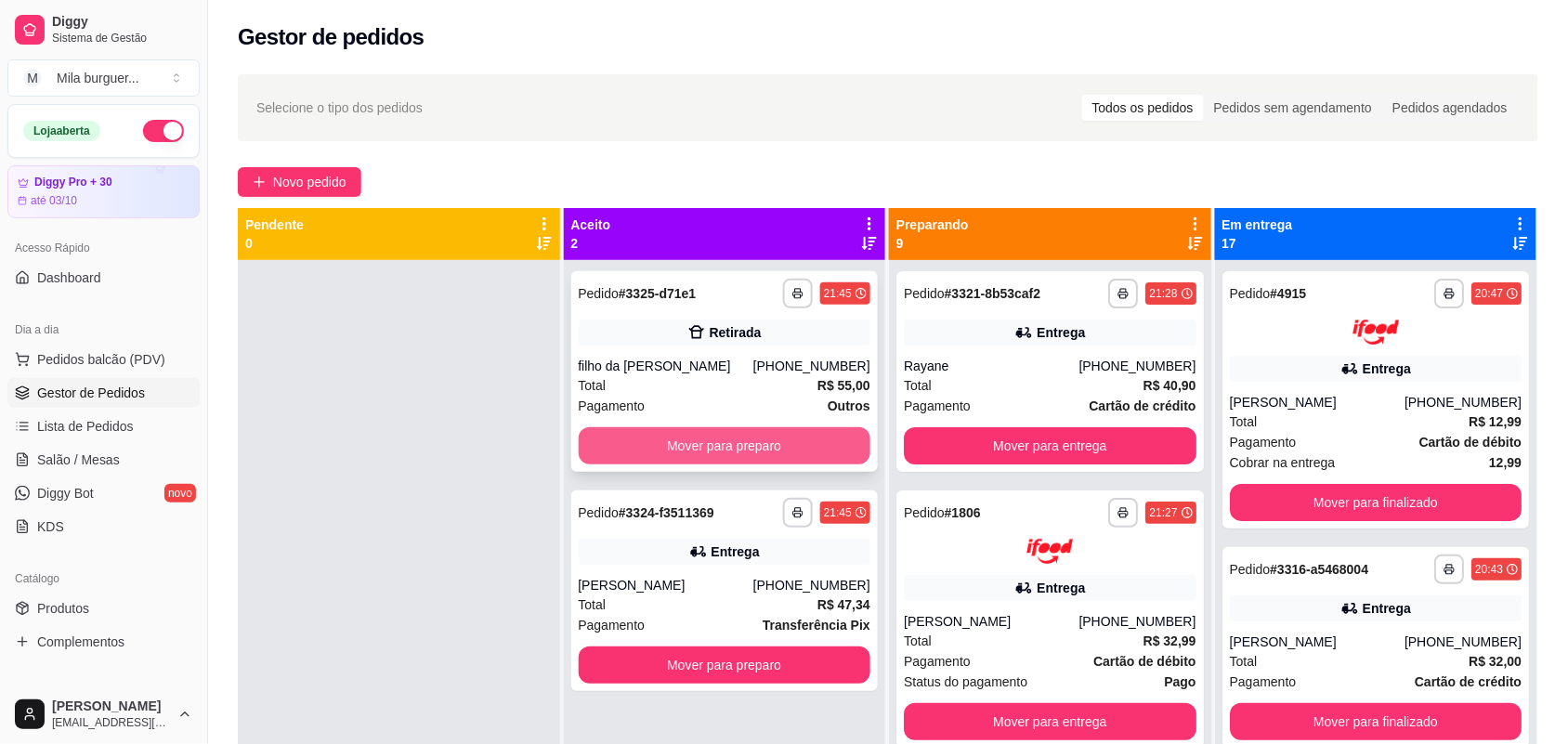
click at [779, 451] on button "Mover para preparo" at bounding box center [724, 445] width 293 height 37
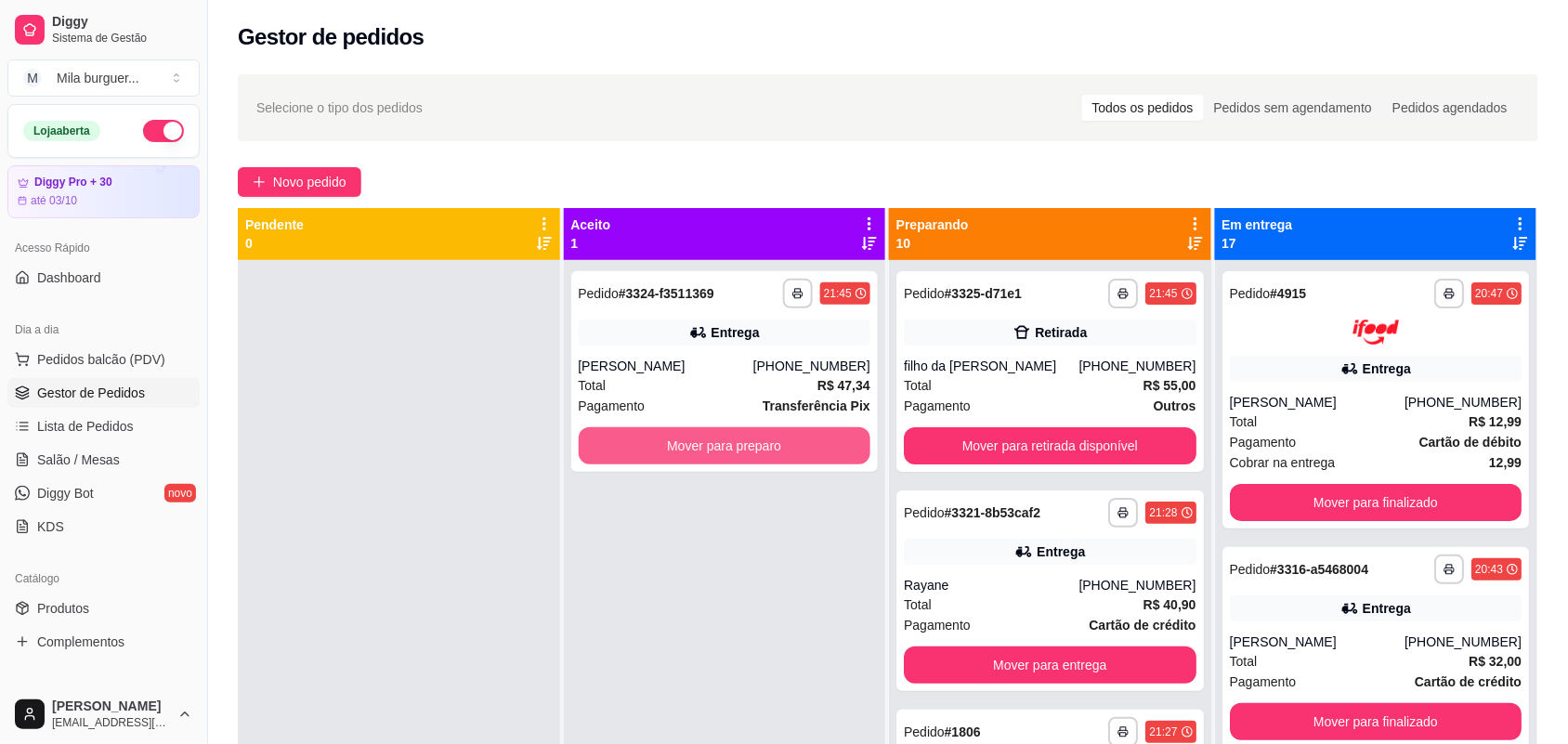
click at [781, 450] on button "Mover para preparo" at bounding box center [724, 445] width 293 height 37
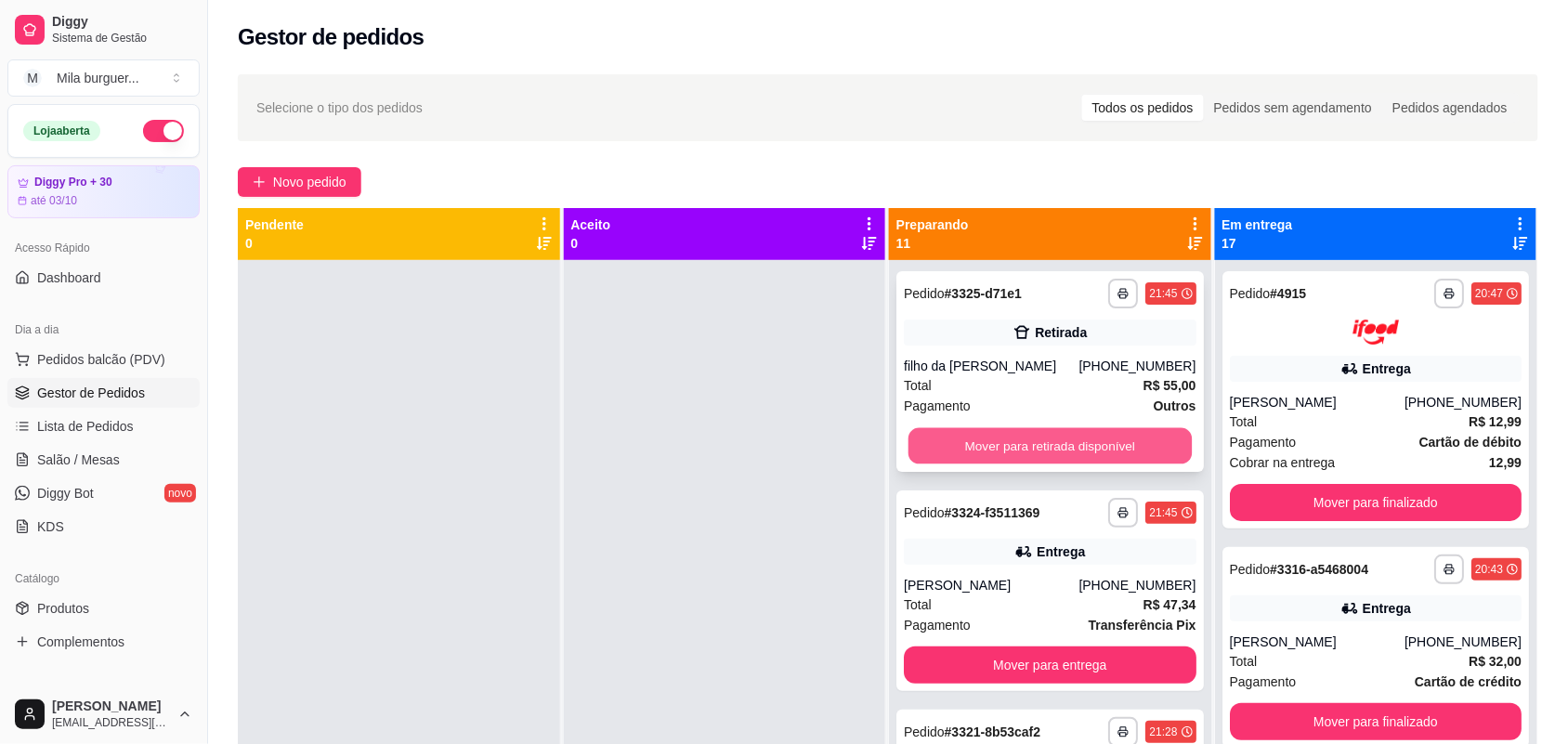
click at [916, 435] on button "Mover para retirada disponível" at bounding box center [1050, 446] width 283 height 36
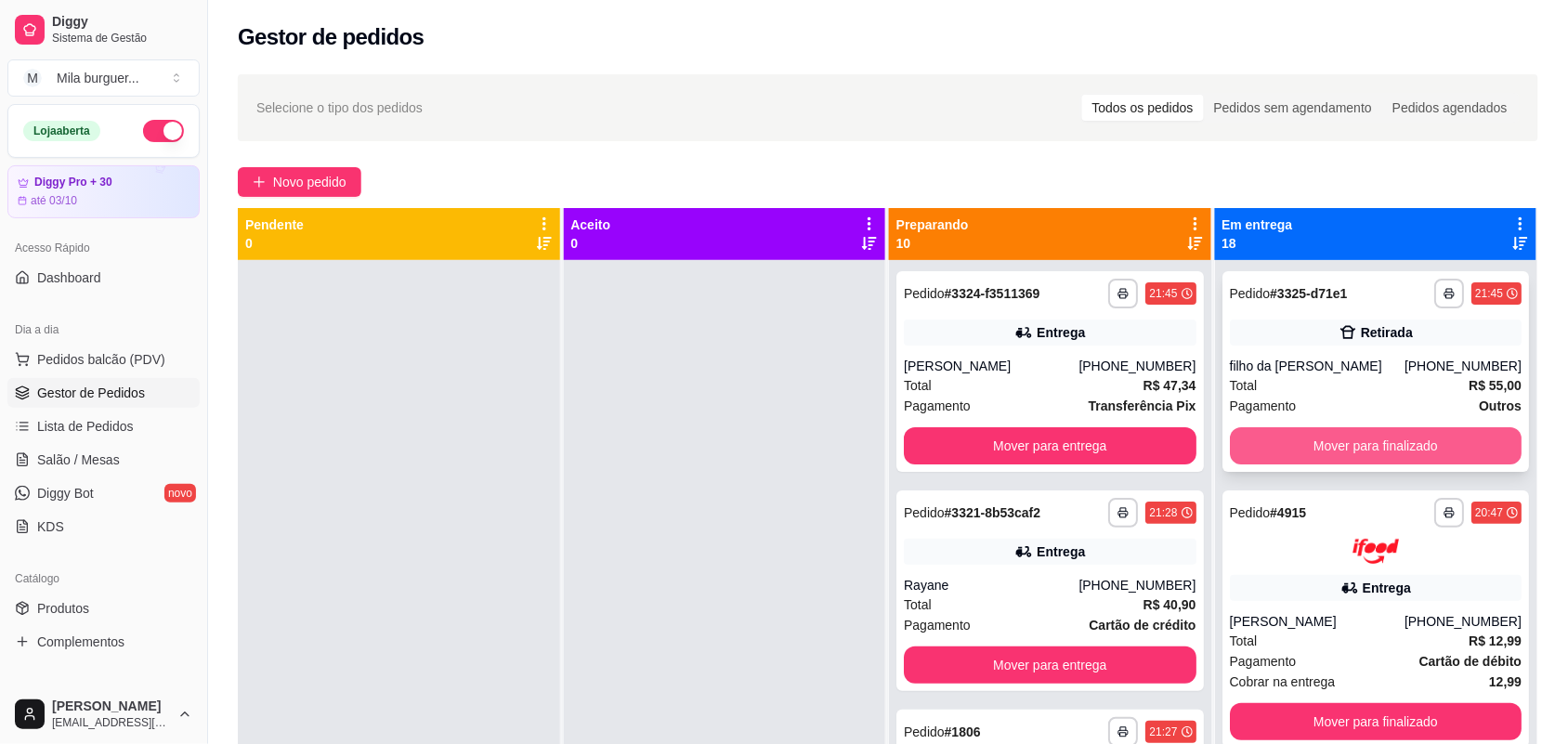
click at [1242, 451] on button "Mover para finalizado" at bounding box center [1376, 445] width 293 height 37
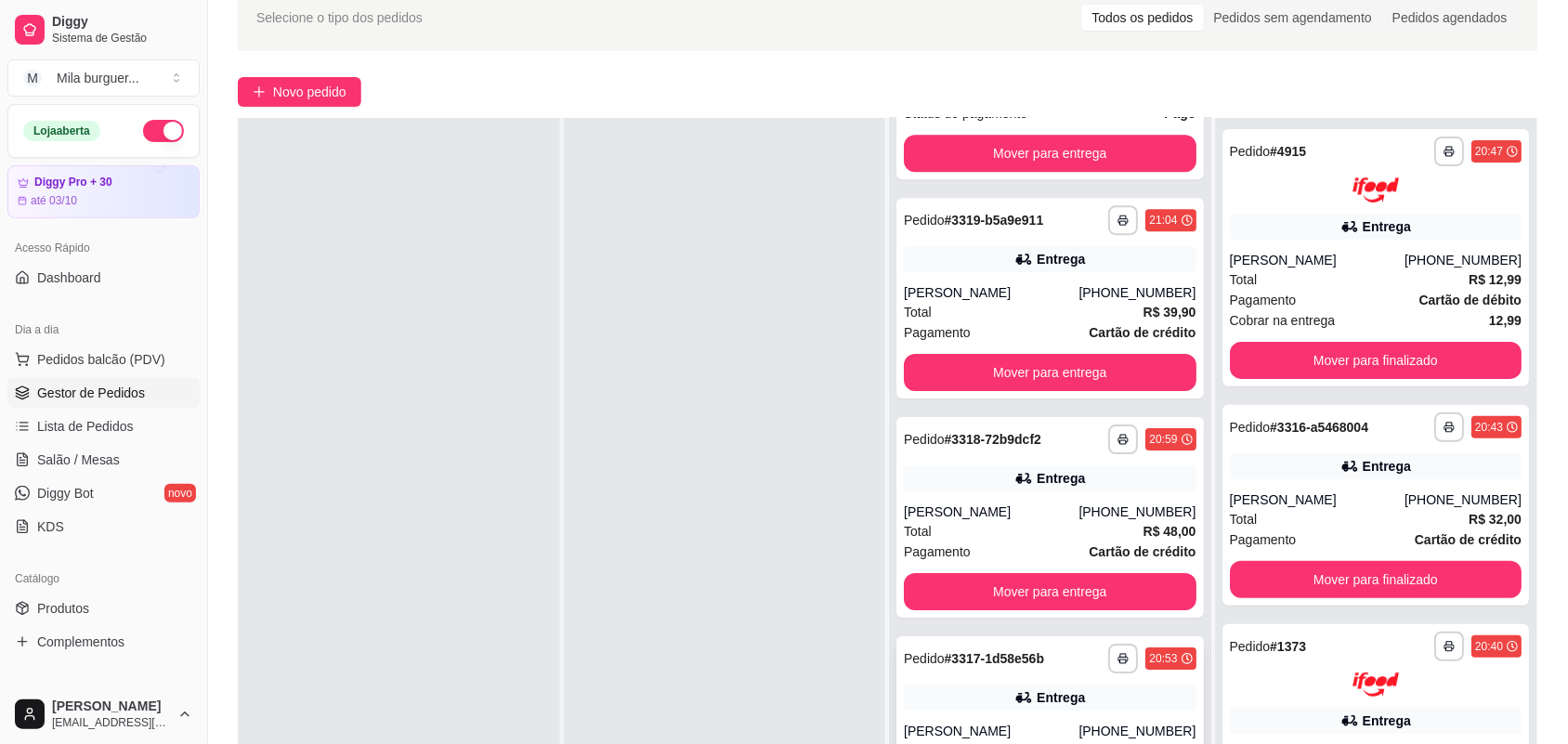
scroll to position [283, 0]
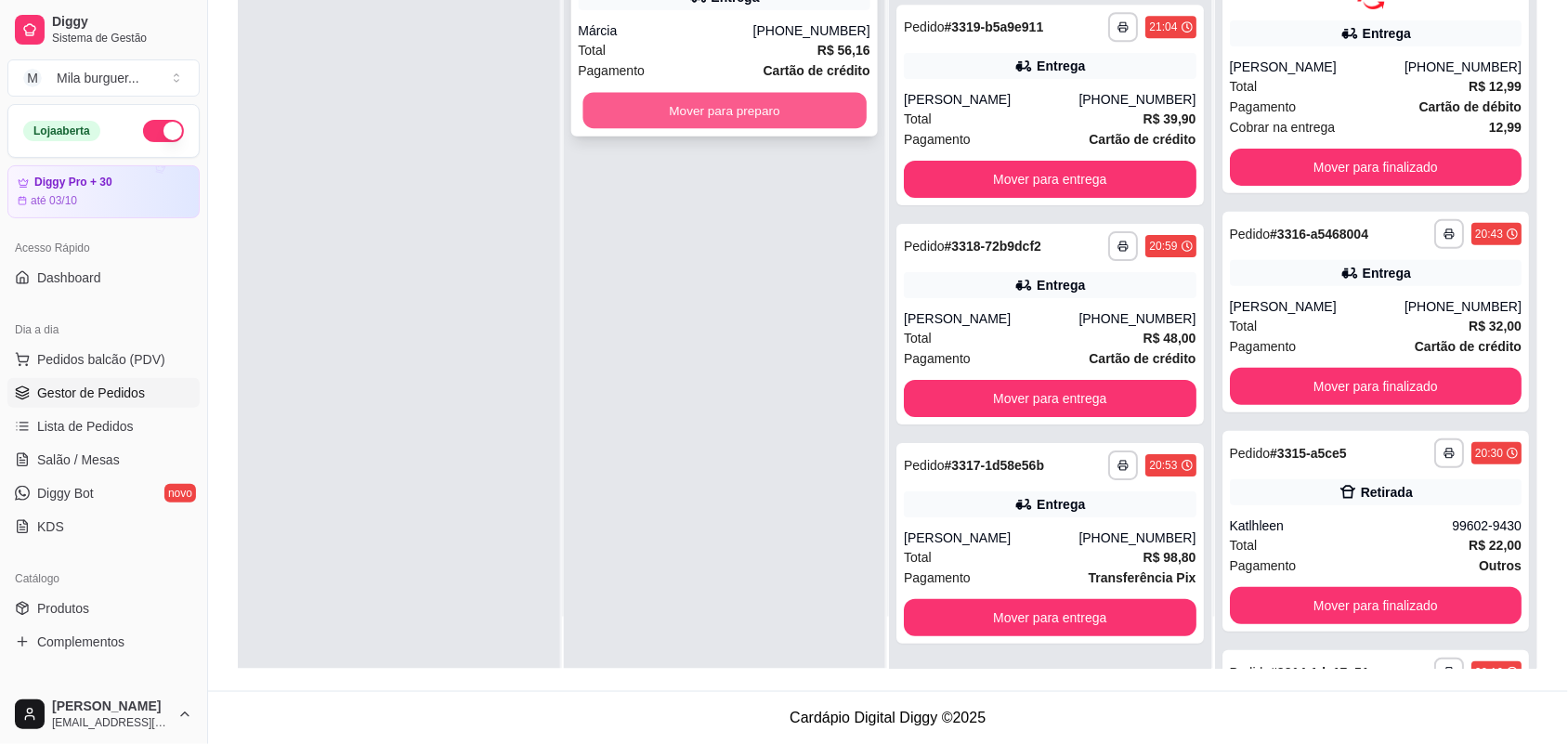
click at [759, 114] on button "Mover para preparo" at bounding box center [723, 111] width 283 height 36
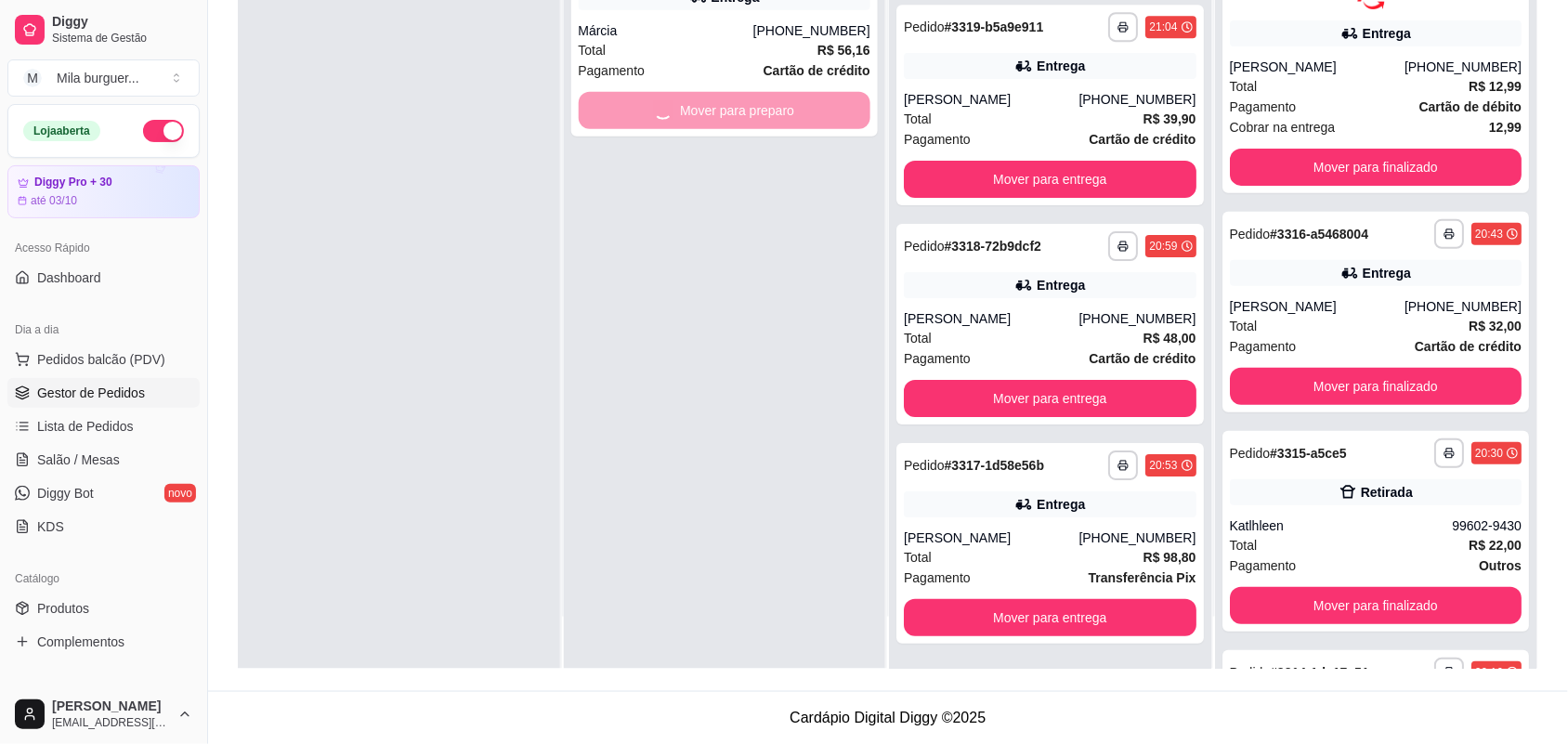
drag, startPoint x: 744, startPoint y: 127, endPoint x: 731, endPoint y: 165, distance: 40.2
click at [739, 147] on div "**********" at bounding box center [725, 297] width 323 height 744
click at [739, 140] on div "**********" at bounding box center [725, 297] width 323 height 744
click at [740, 135] on div "**********" at bounding box center [725, 36] width 307 height 200
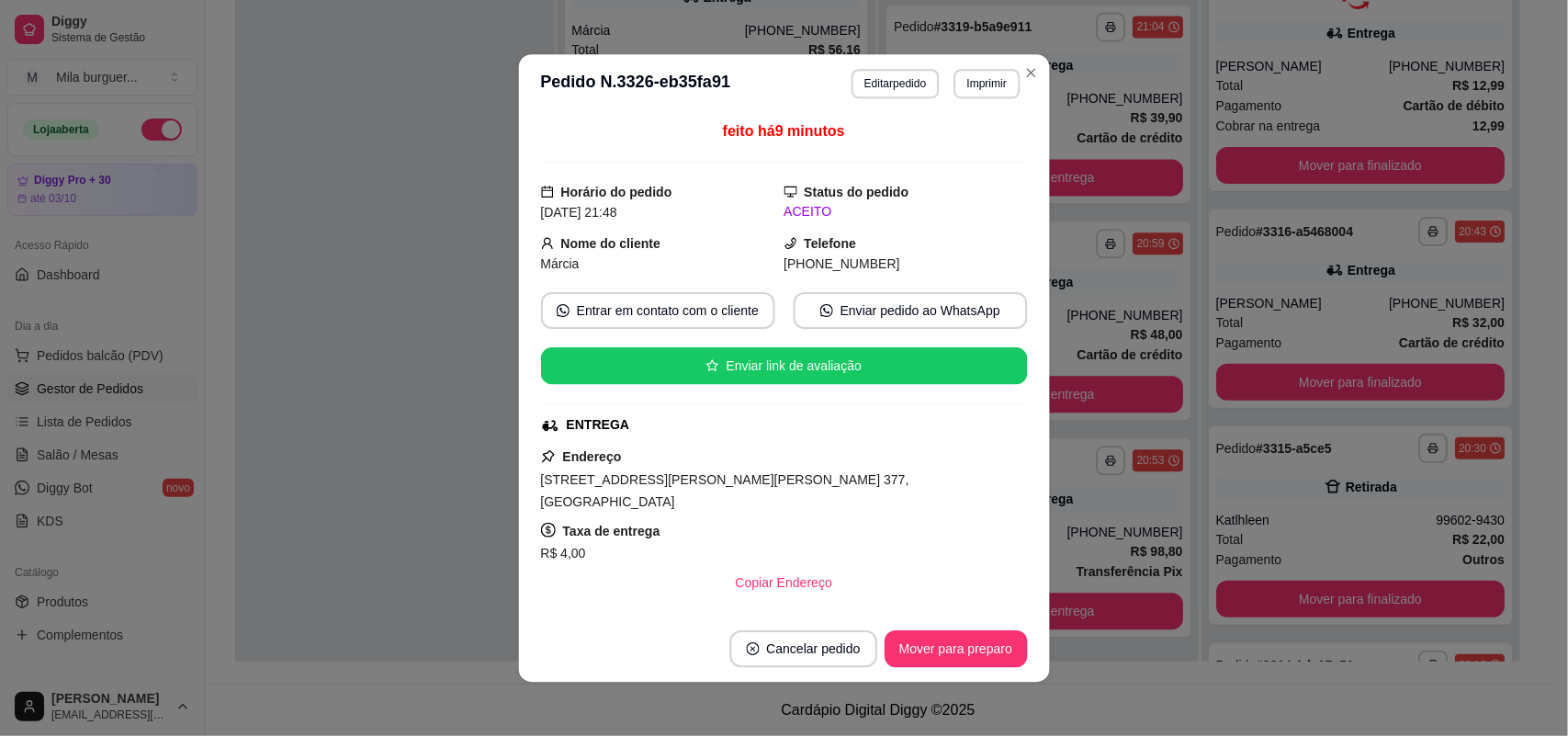
click at [735, 123] on span "feito há 9 minutos" at bounding box center [783, 130] width 122 height 16
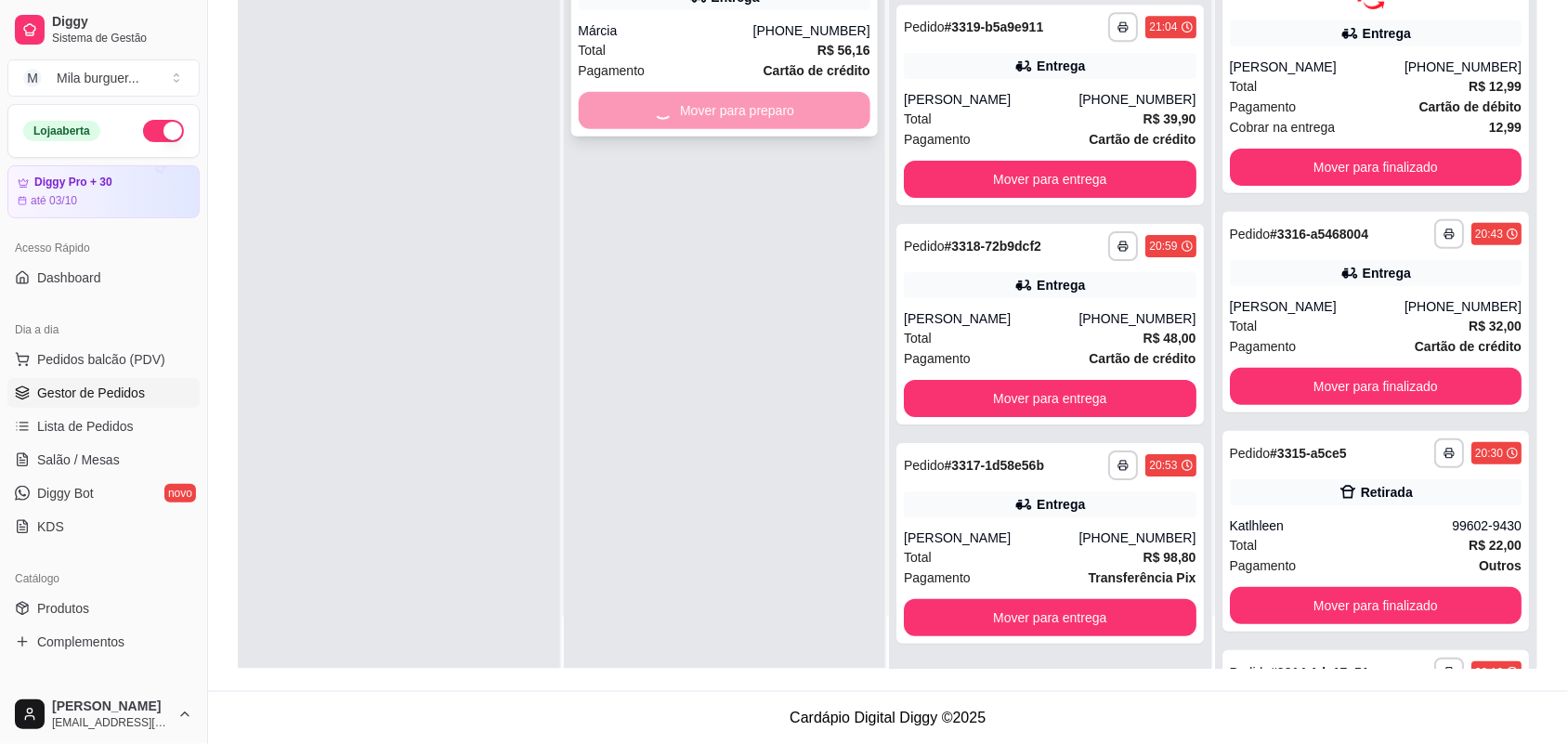
click at [750, 102] on div "Mover para preparo" at bounding box center [724, 110] width 293 height 37
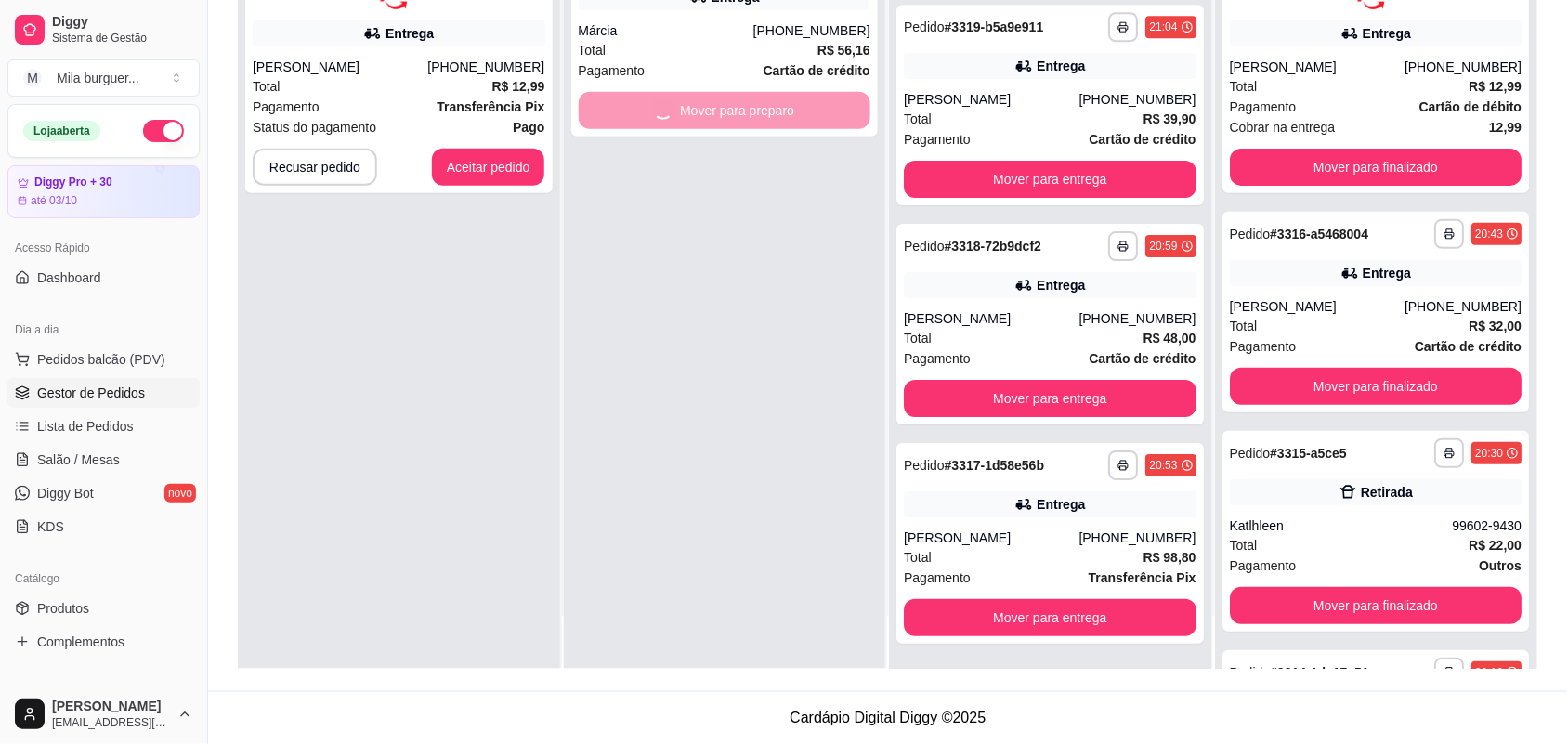
click at [771, 309] on div "**********" at bounding box center [725, 297] width 323 height 744
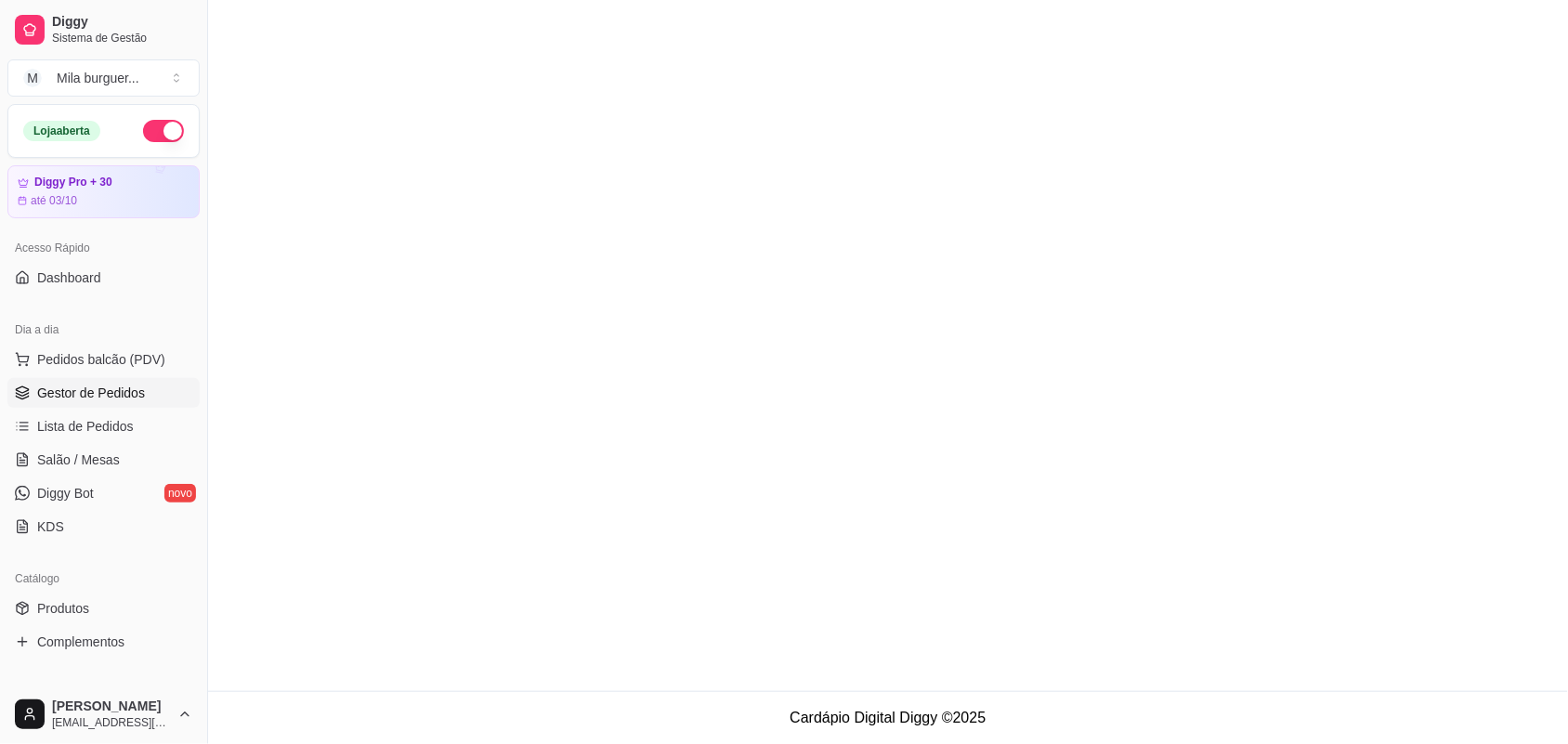
scroll to position [0, 0]
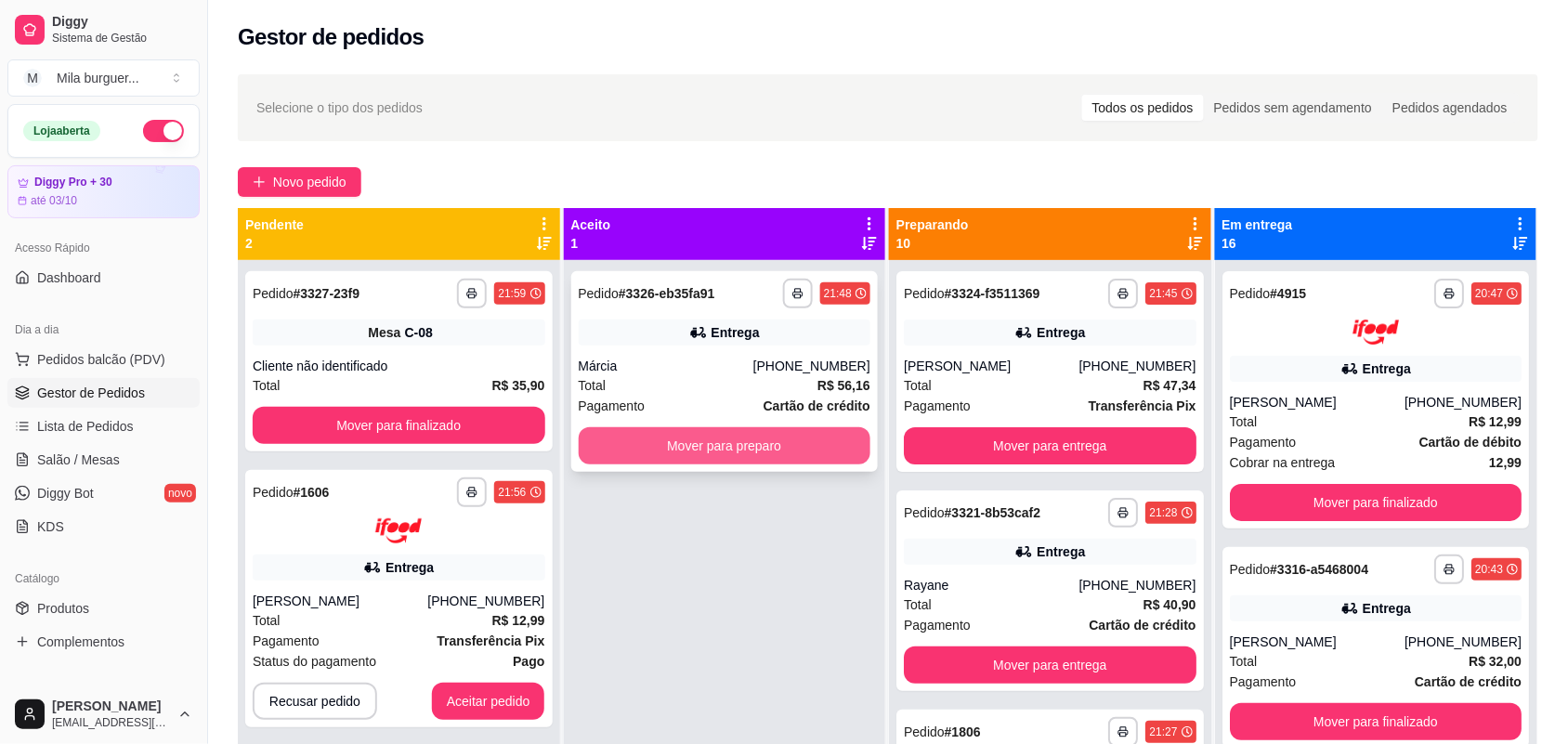
click at [718, 446] on button "Mover para preparo" at bounding box center [724, 445] width 293 height 37
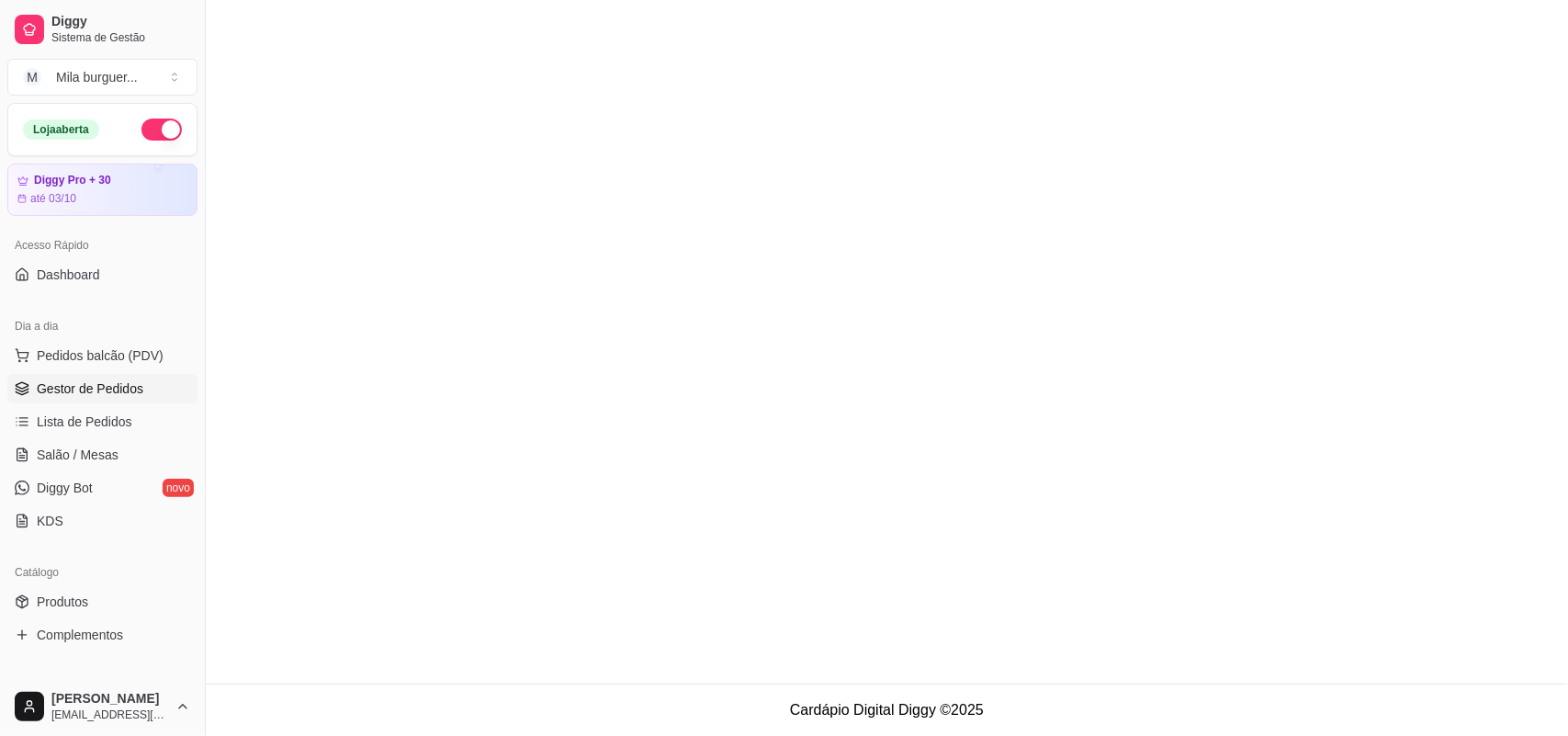
drag, startPoint x: 312, startPoint y: 419, endPoint x: 221, endPoint y: 397, distance: 93.6
click at [309, 419] on main at bounding box center [887, 342] width 1362 height 683
click at [156, 393] on link "Gestor de Pedidos" at bounding box center [103, 388] width 191 height 29
click at [153, 393] on link "Gestor de Pedidos" at bounding box center [103, 388] width 191 height 29
click at [150, 393] on link "Gestor de Pedidos" at bounding box center [103, 388] width 191 height 29
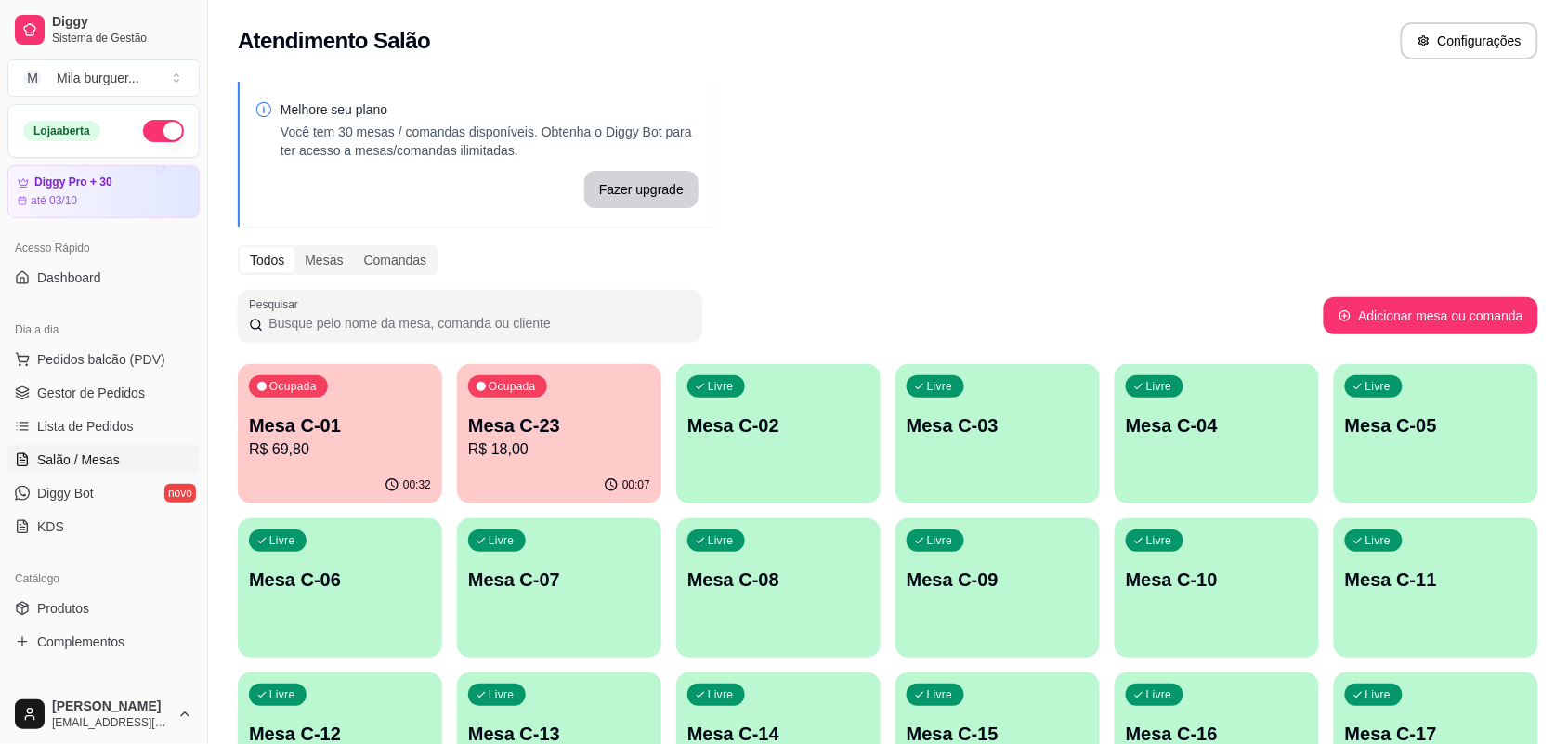
click at [517, 415] on p "Mesa C-23" at bounding box center [559, 424] width 182 height 26
click at [334, 402] on div "Ocupada Mesa C-01 R$ 69,80" at bounding box center [340, 416] width 204 height 103
click at [89, 419] on span "Lista de Pedidos" at bounding box center [85, 425] width 96 height 18
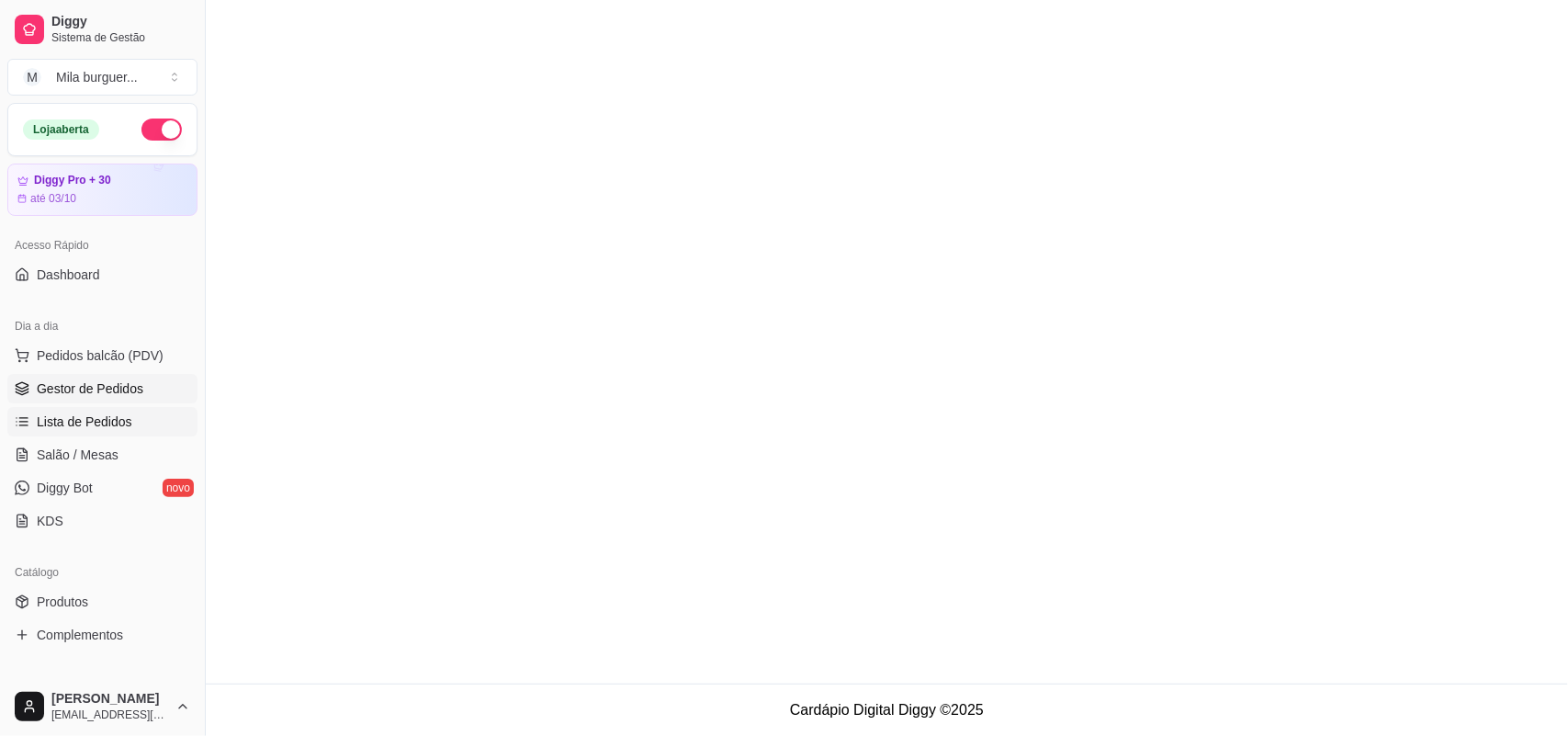
click at [76, 376] on link "Gestor de Pedidos" at bounding box center [103, 388] width 191 height 29
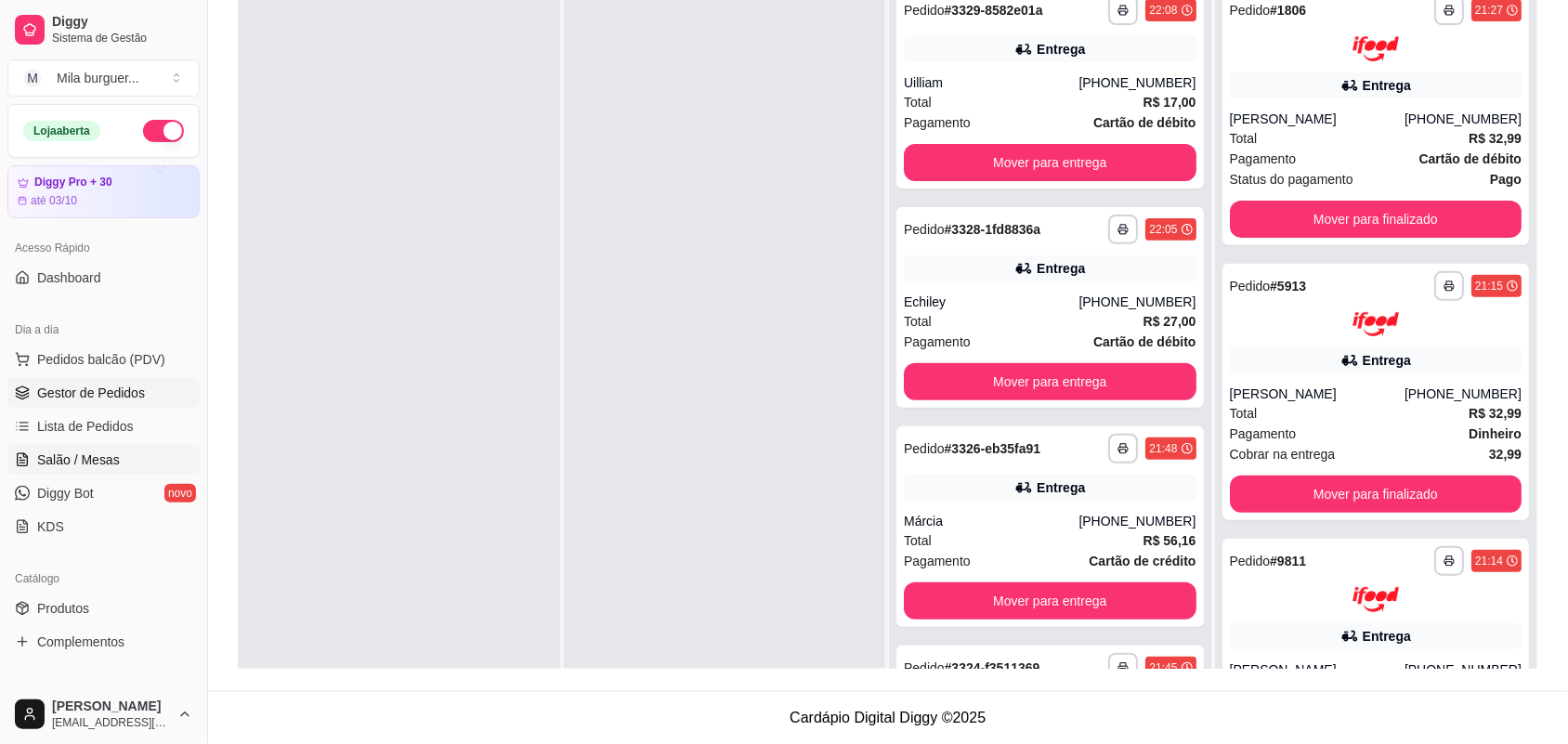
click at [98, 448] on link "Salão / Mesas" at bounding box center [104, 459] width 193 height 30
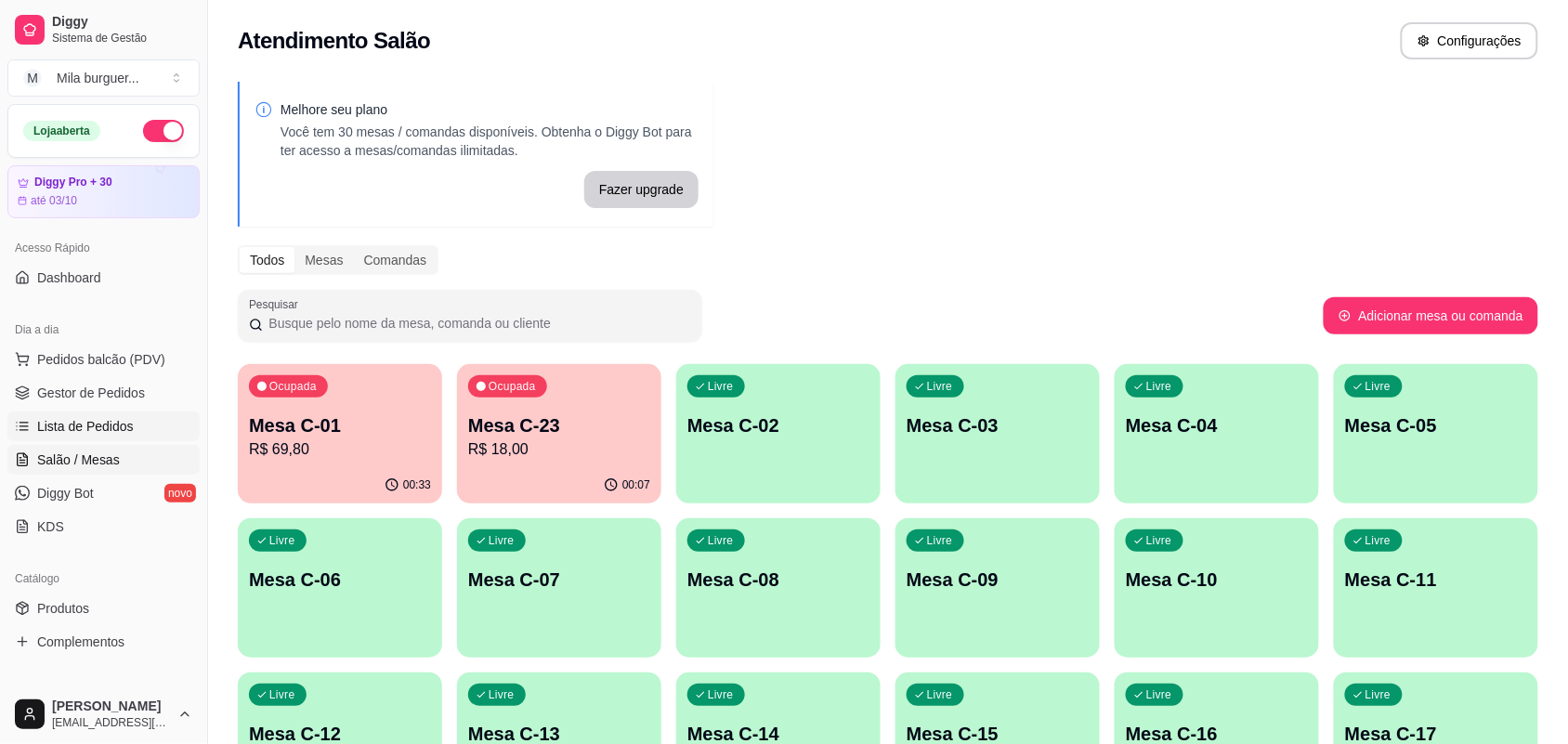
click at [74, 427] on span "Lista de Pedidos" at bounding box center [85, 425] width 96 height 18
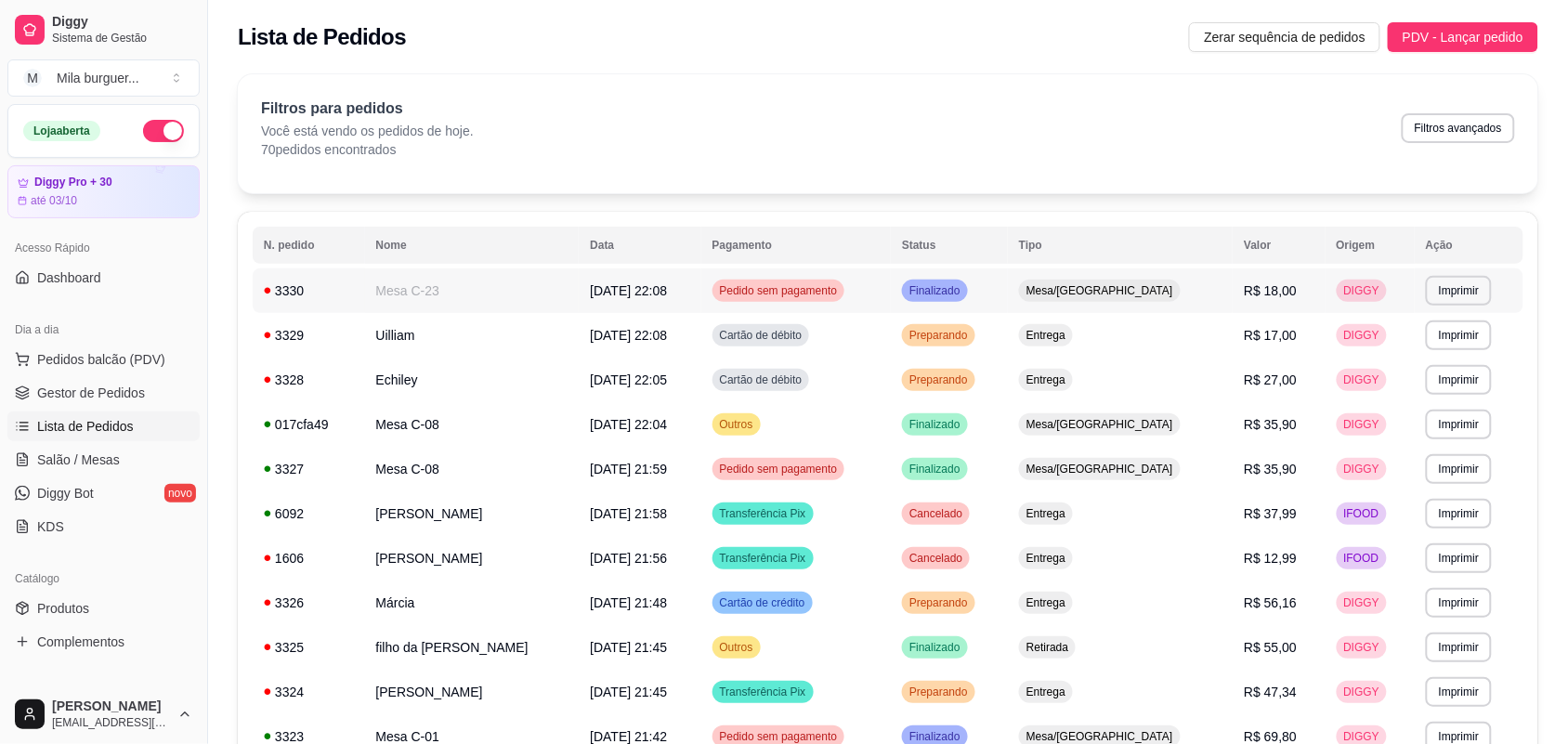
click at [407, 291] on td "Mesa C-23" at bounding box center [472, 290] width 215 height 45
click at [429, 425] on td "Mesa C-08" at bounding box center [472, 424] width 215 height 45
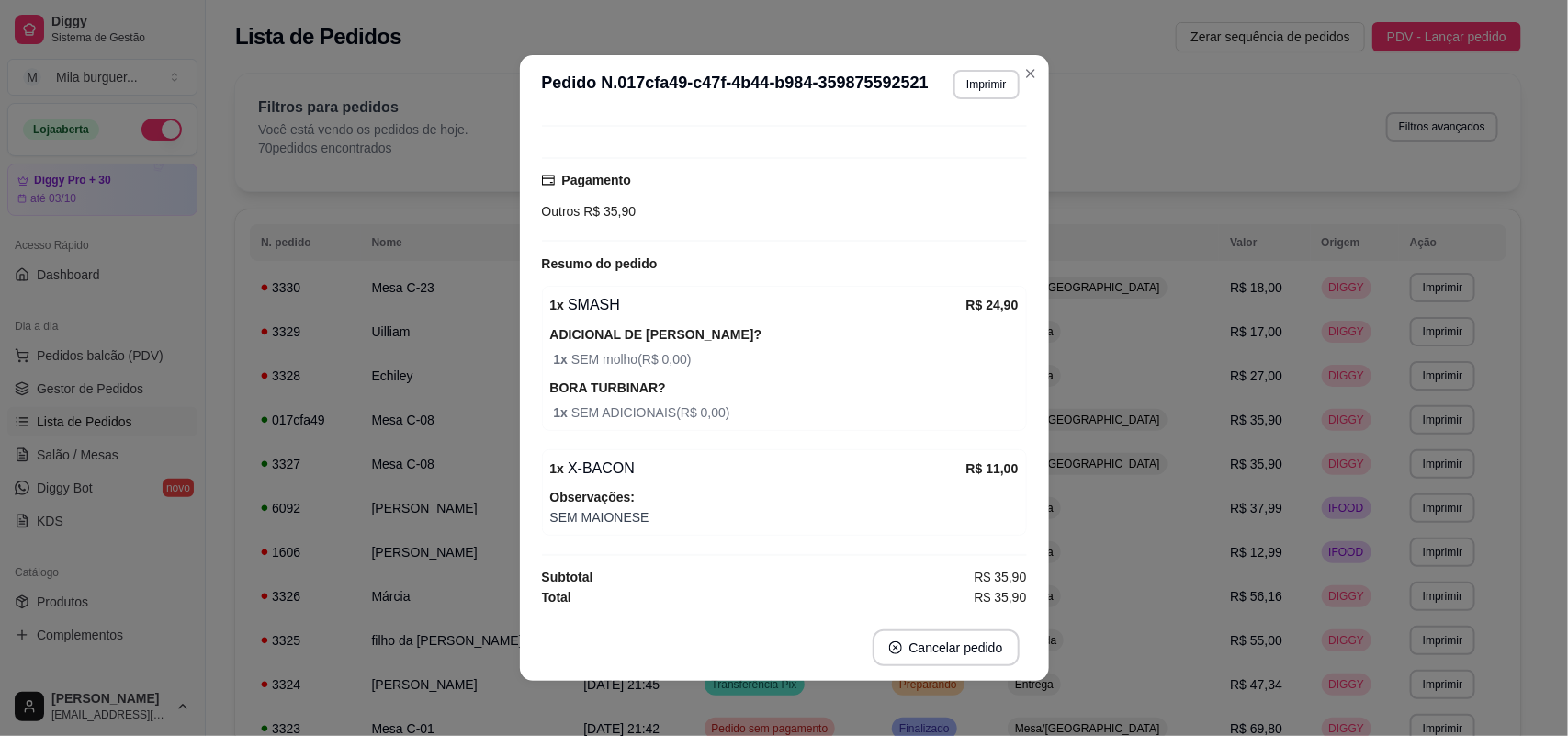
scroll to position [149, 0]
click at [956, 76] on button "Imprimir" at bounding box center [985, 84] width 63 height 28
click at [985, 145] on button "IMPRESSORA" at bounding box center [945, 149] width 133 height 29
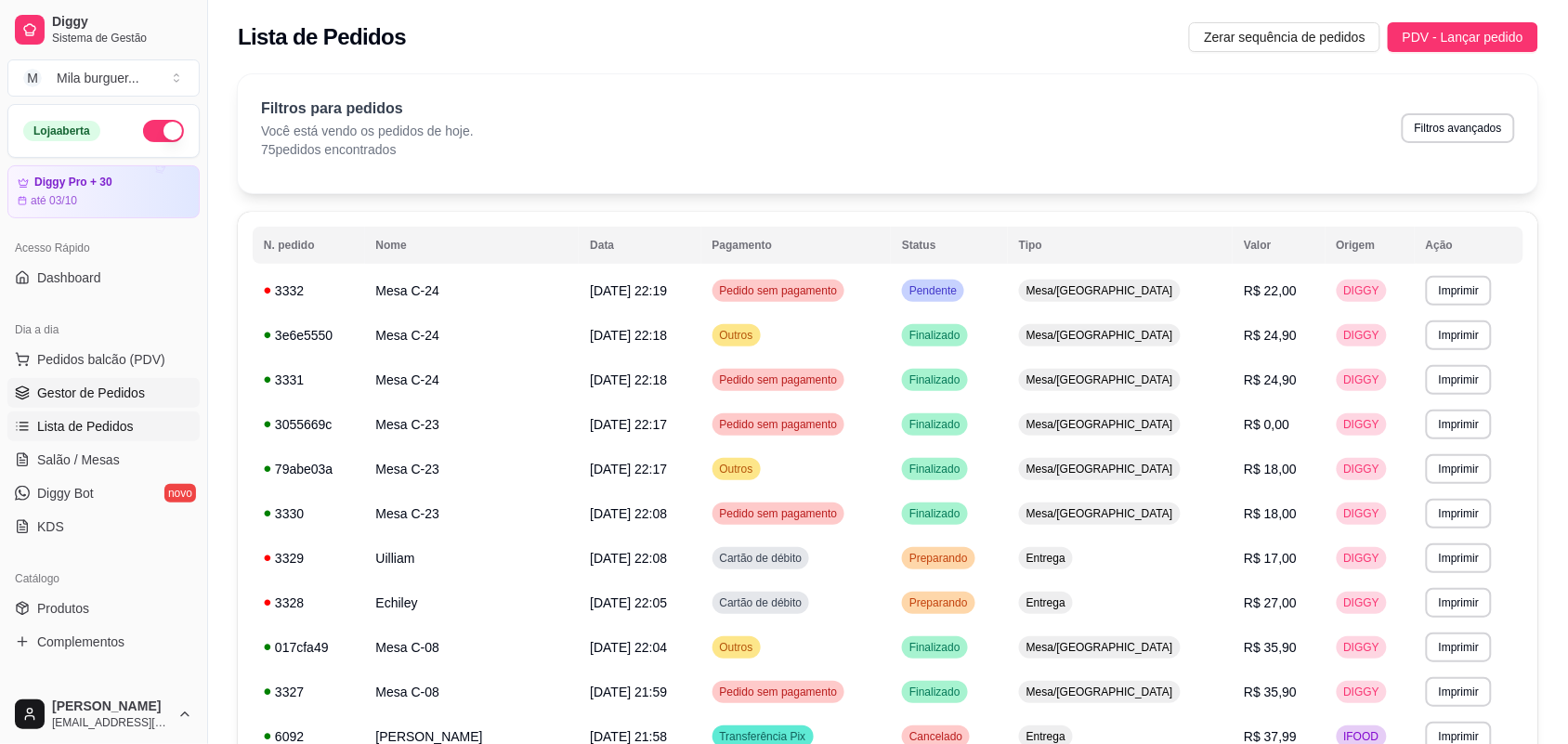
click at [133, 390] on span "Gestor de Pedidos" at bounding box center [91, 392] width 108 height 18
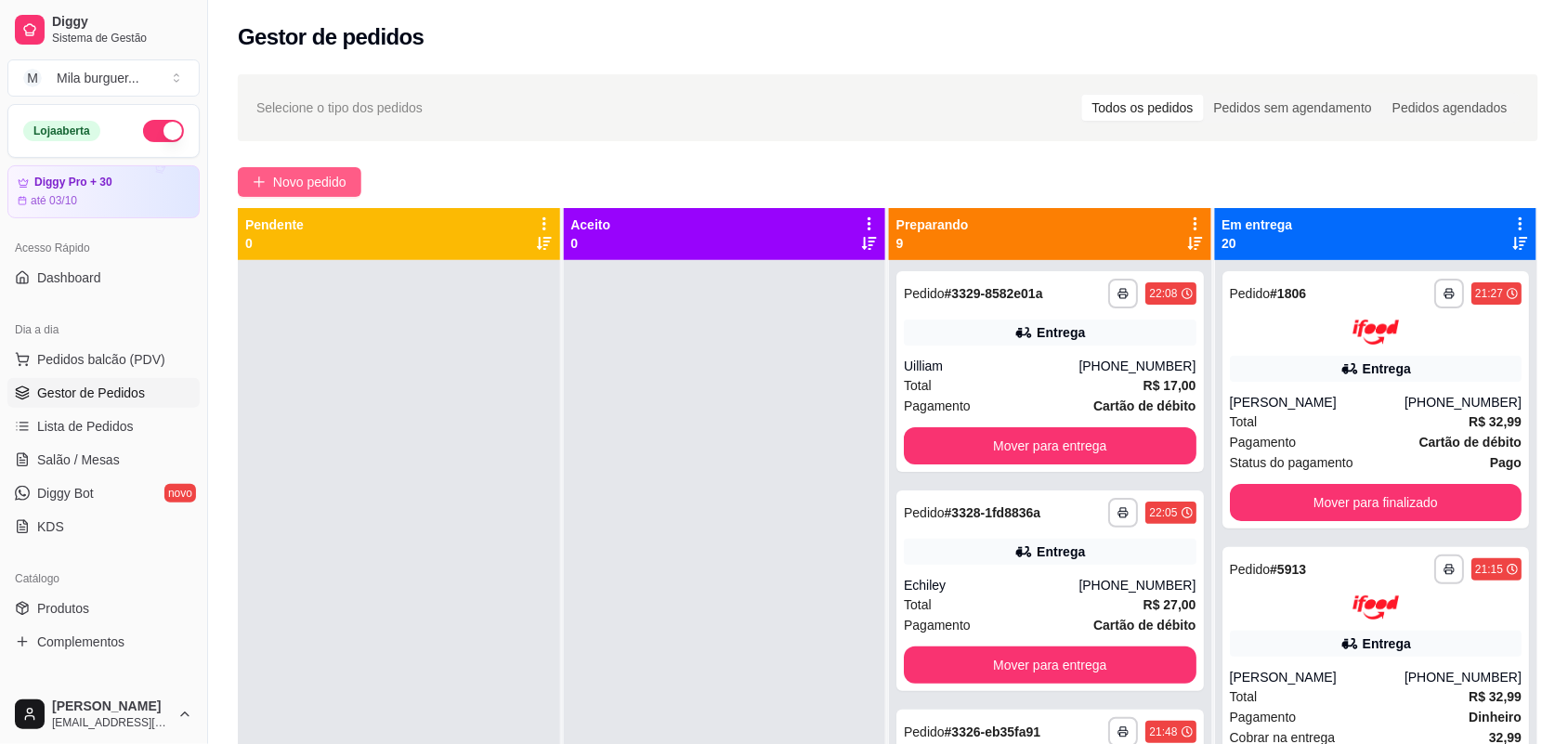
click at [298, 170] on button "Novo pedido" at bounding box center [299, 181] width 123 height 30
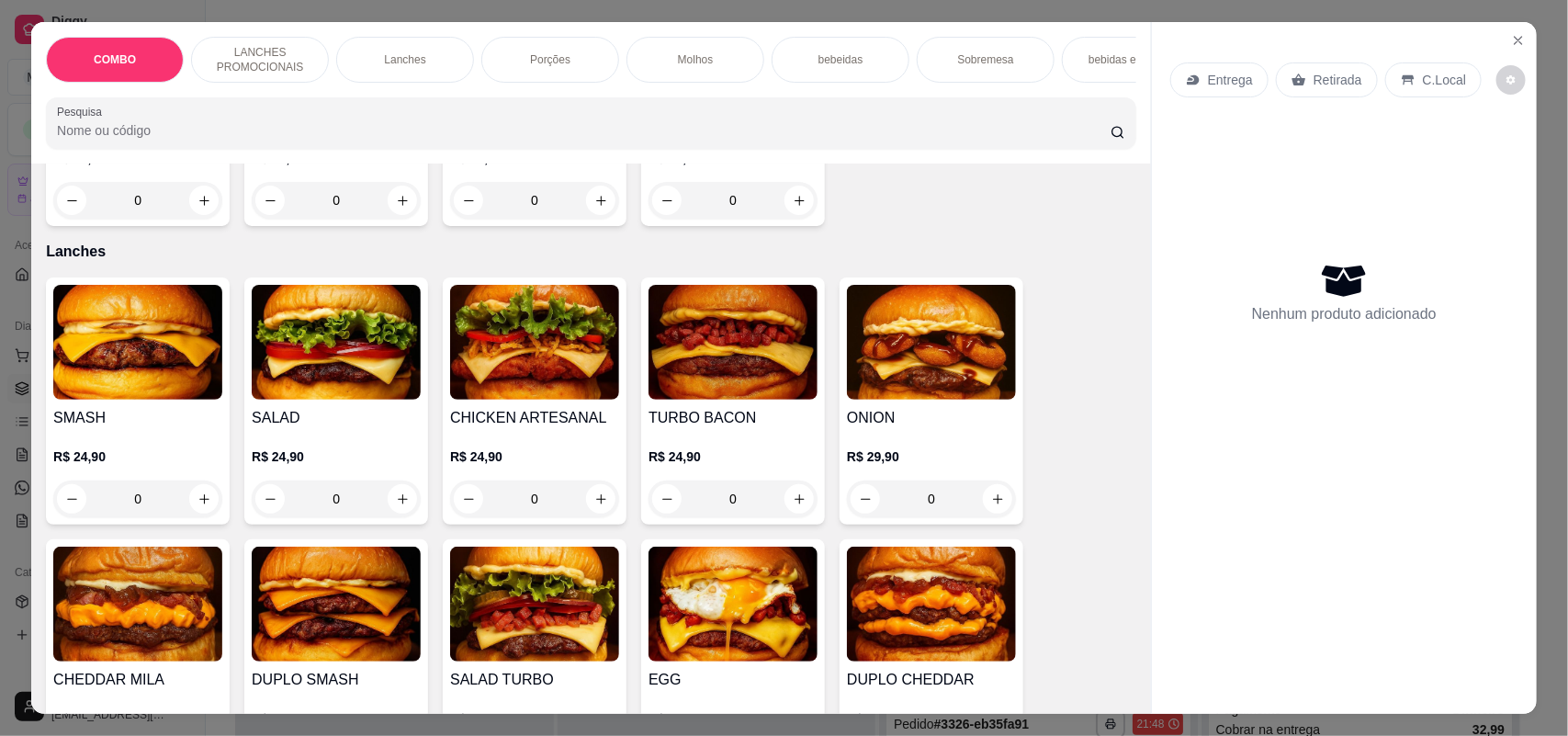
scroll to position [1033, 0]
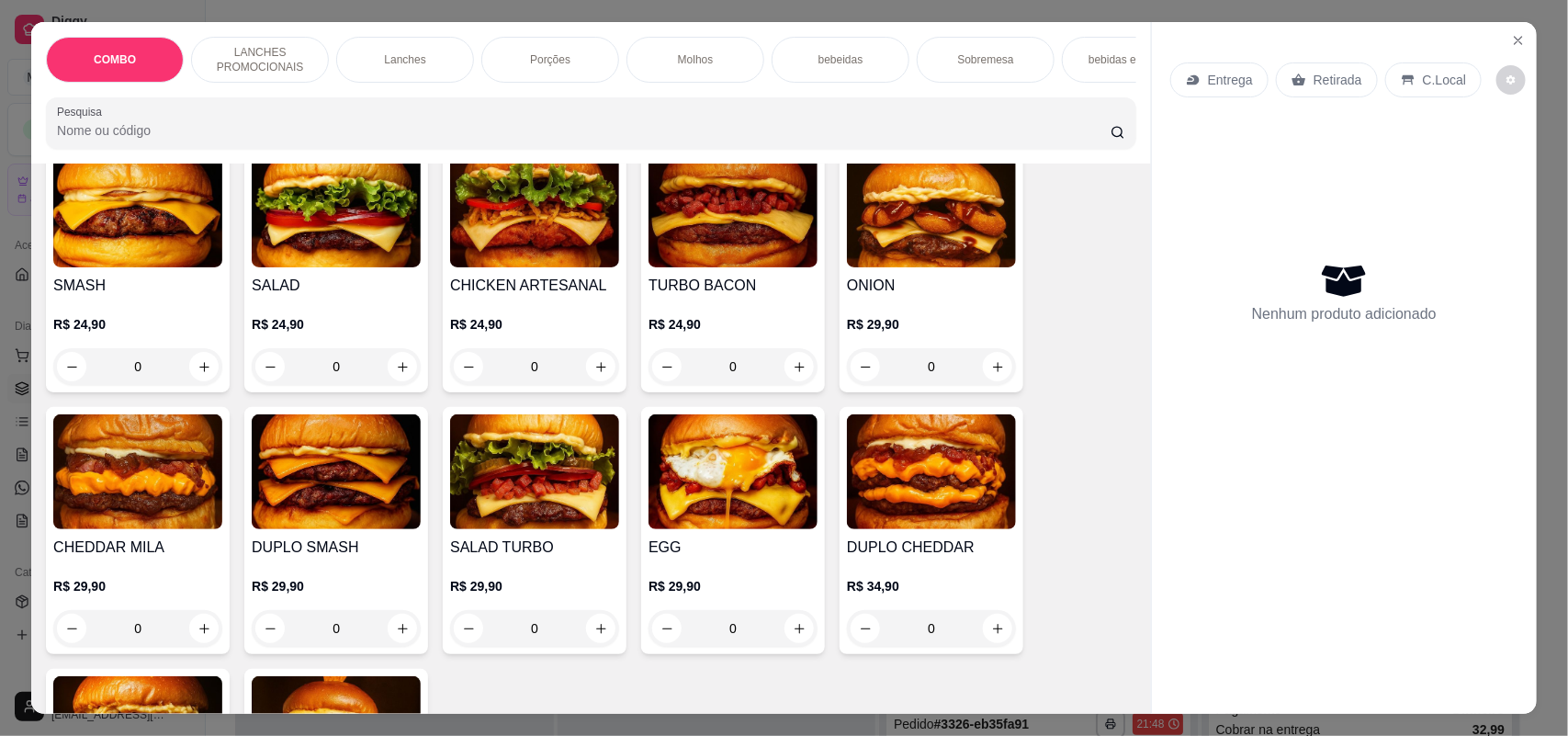
click at [586, 381] on div "0" at bounding box center [534, 366] width 169 height 37
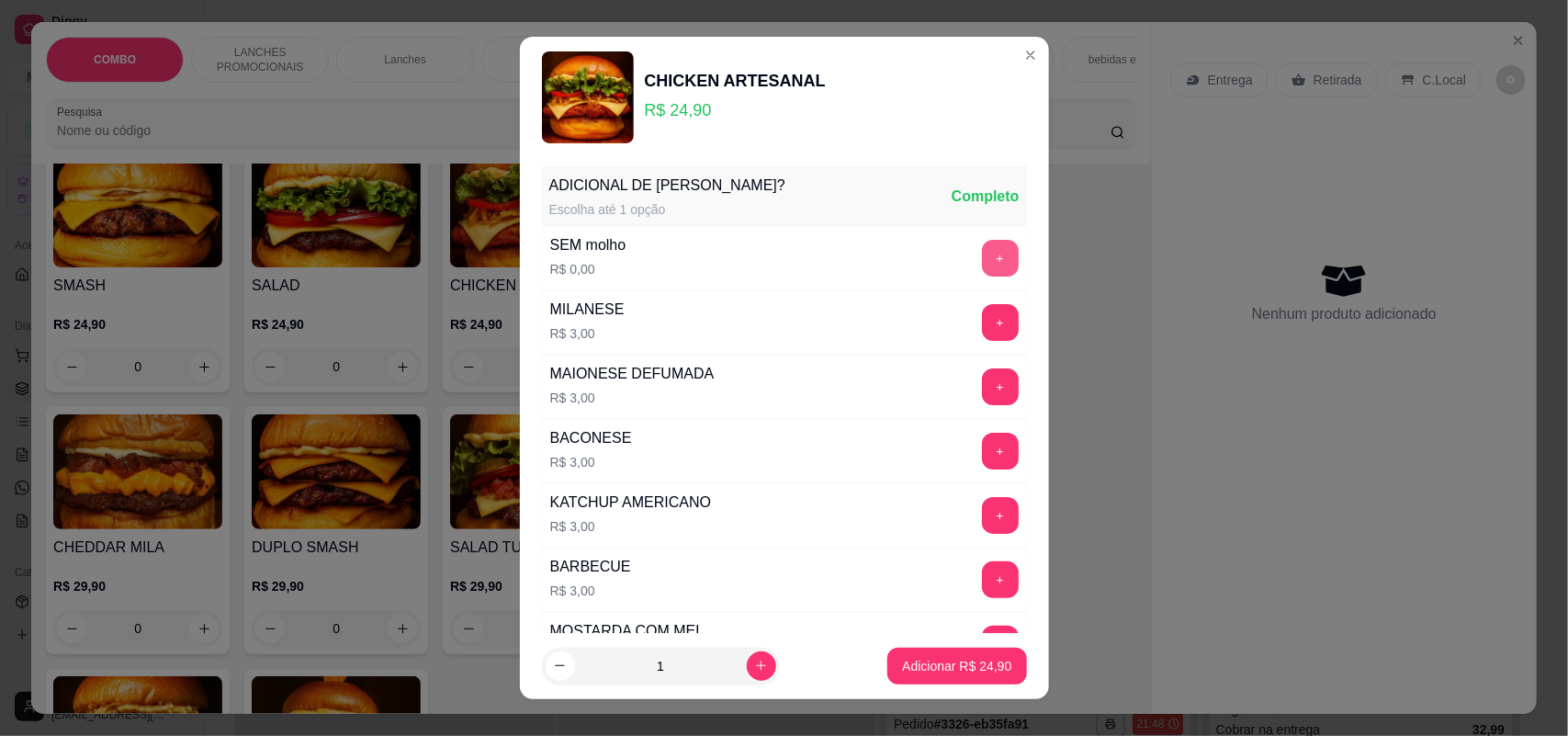
click at [982, 262] on button "+" at bounding box center [1000, 258] width 37 height 37
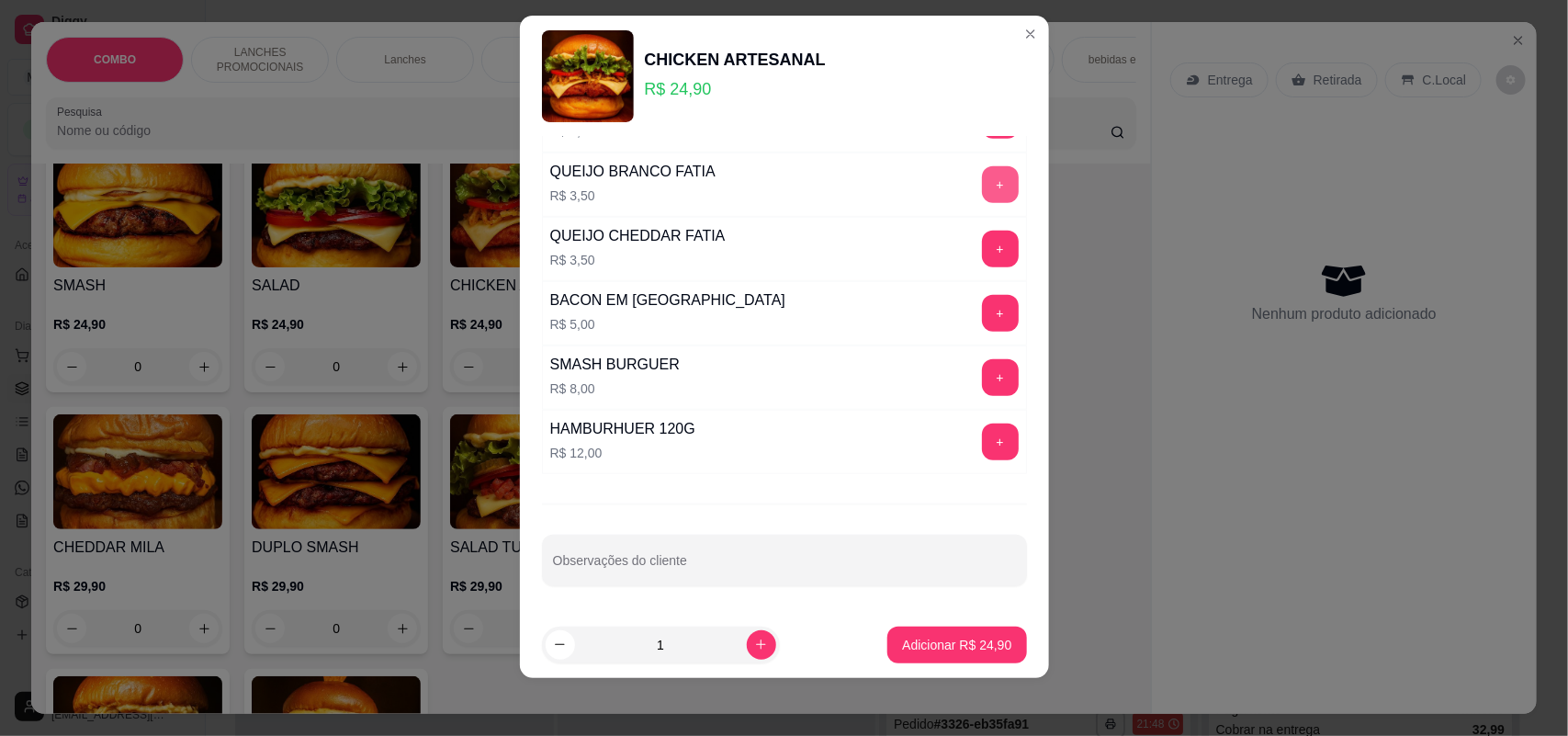
scroll to position [580, 0]
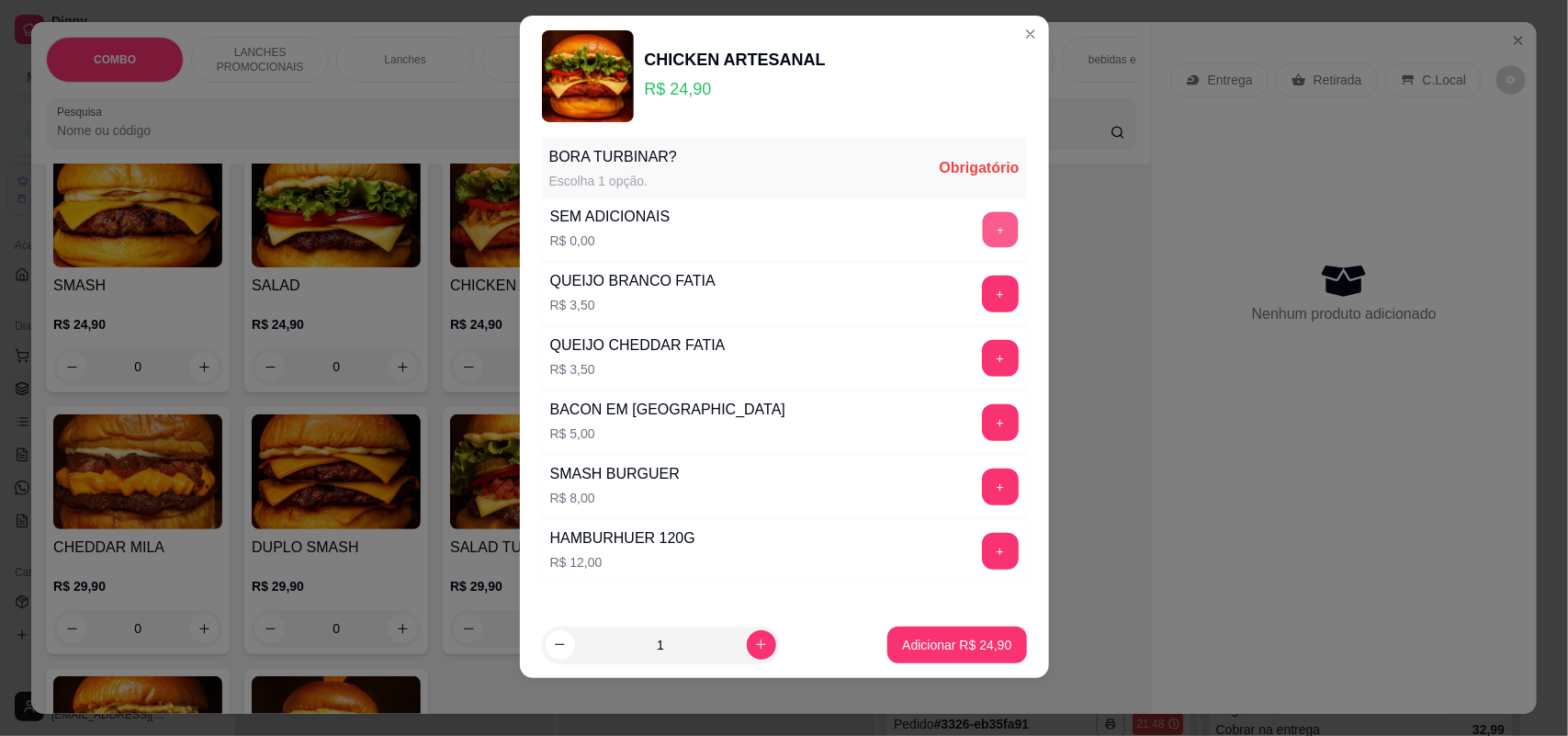
click at [982, 224] on button "+" at bounding box center [1000, 230] width 36 height 36
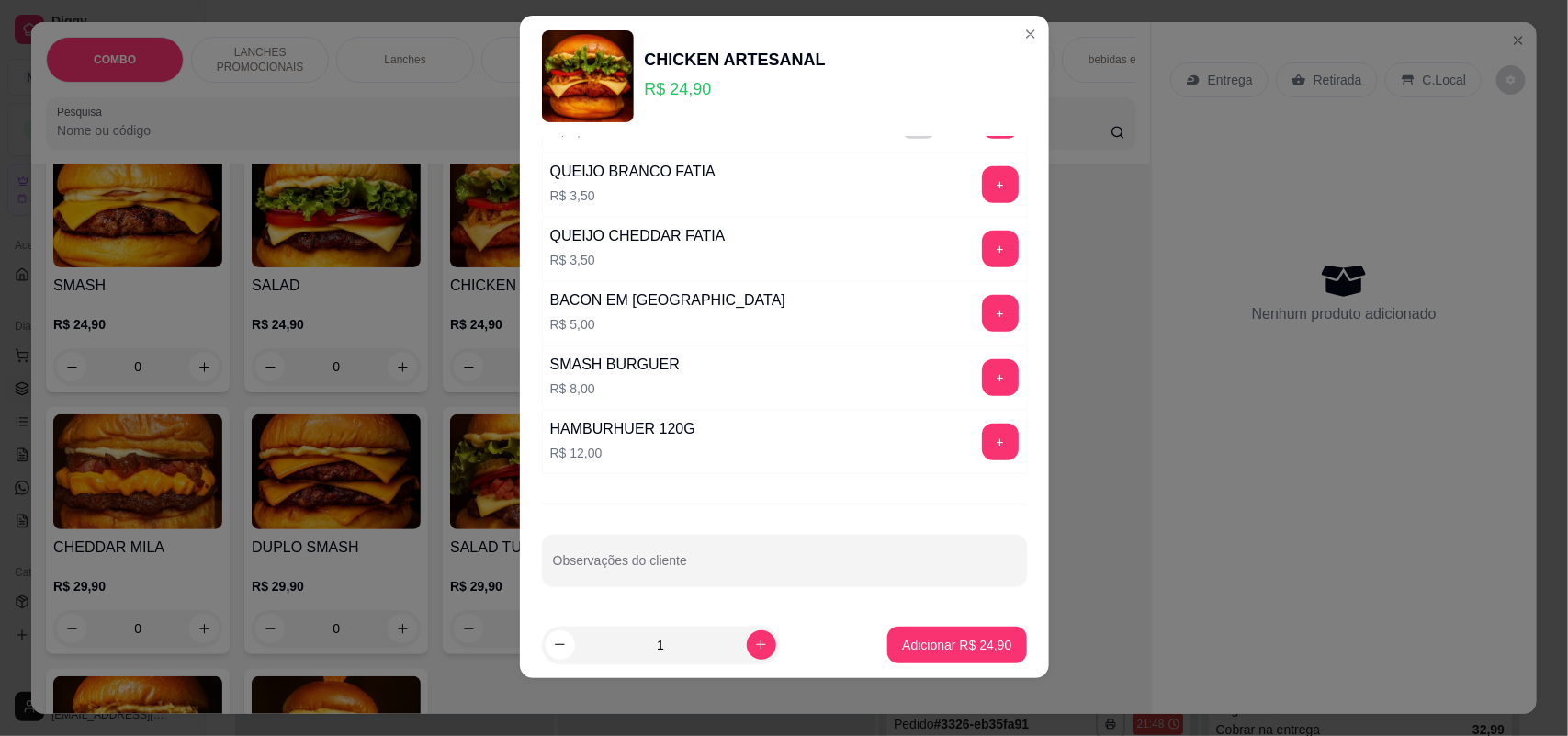
scroll to position [695, 0]
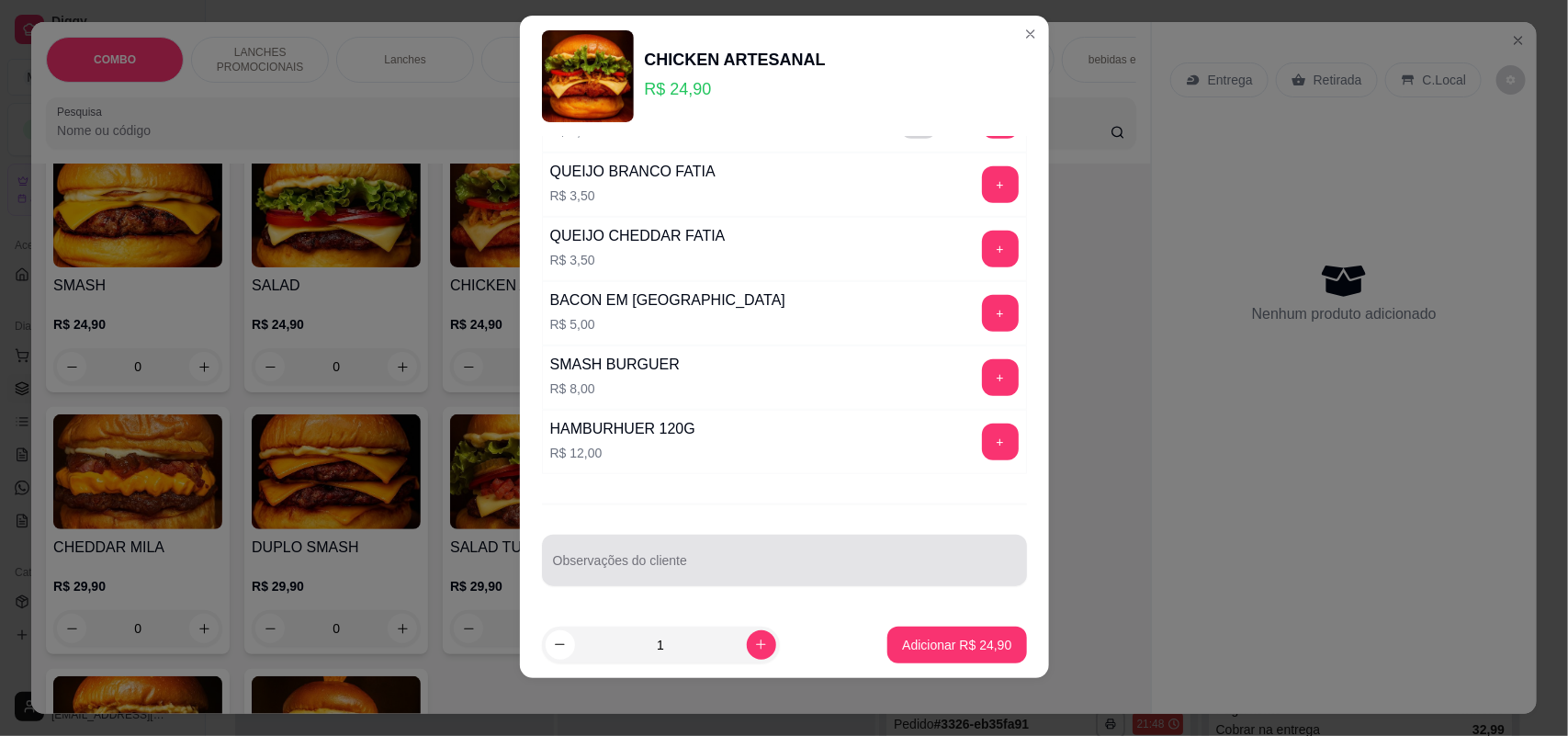
click at [796, 563] on input "Observações do cliente" at bounding box center [784, 567] width 463 height 18
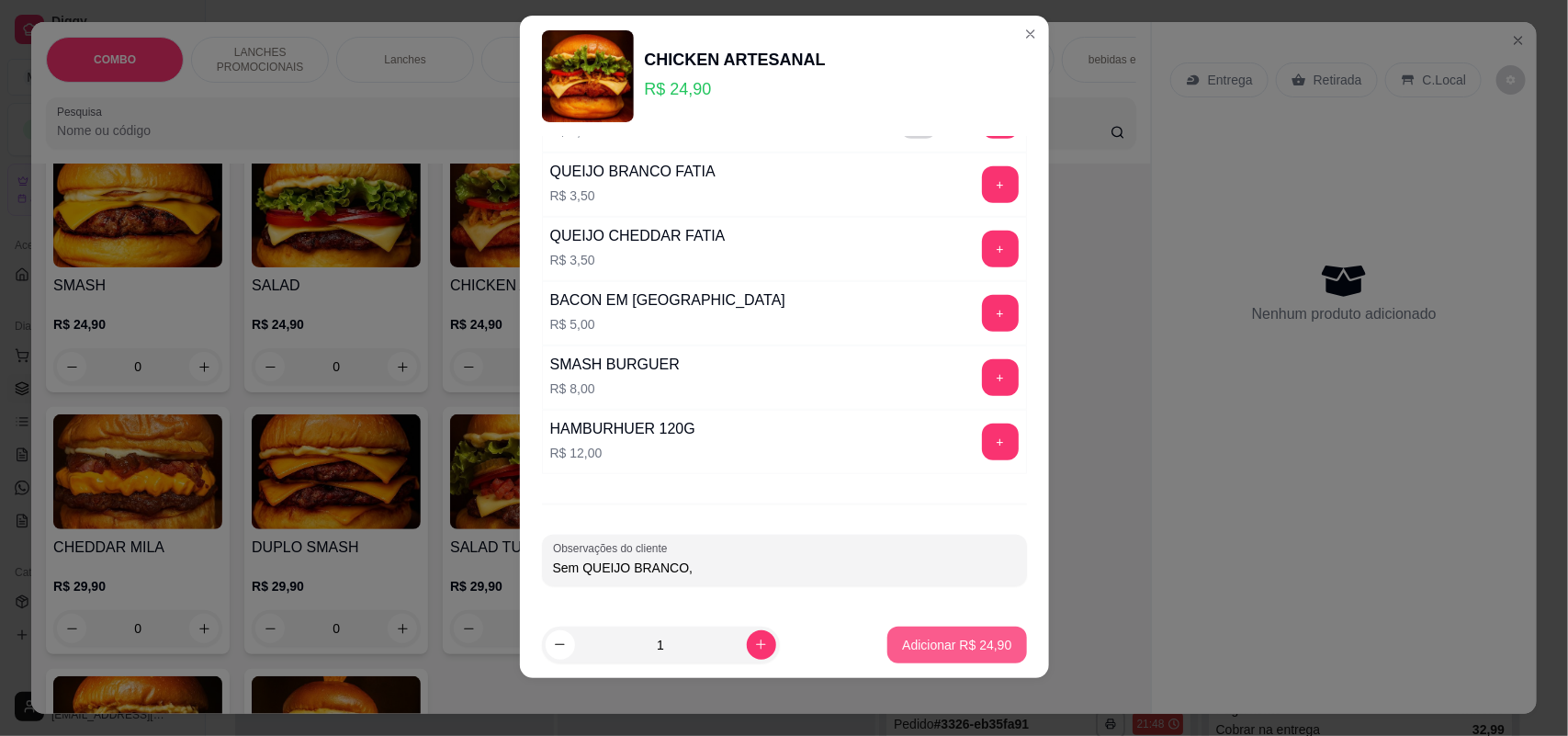
type input "Sem QUEIJO BRANCO,"
click at [907, 641] on p "Adicionar R$ 24,90" at bounding box center [957, 644] width 109 height 18
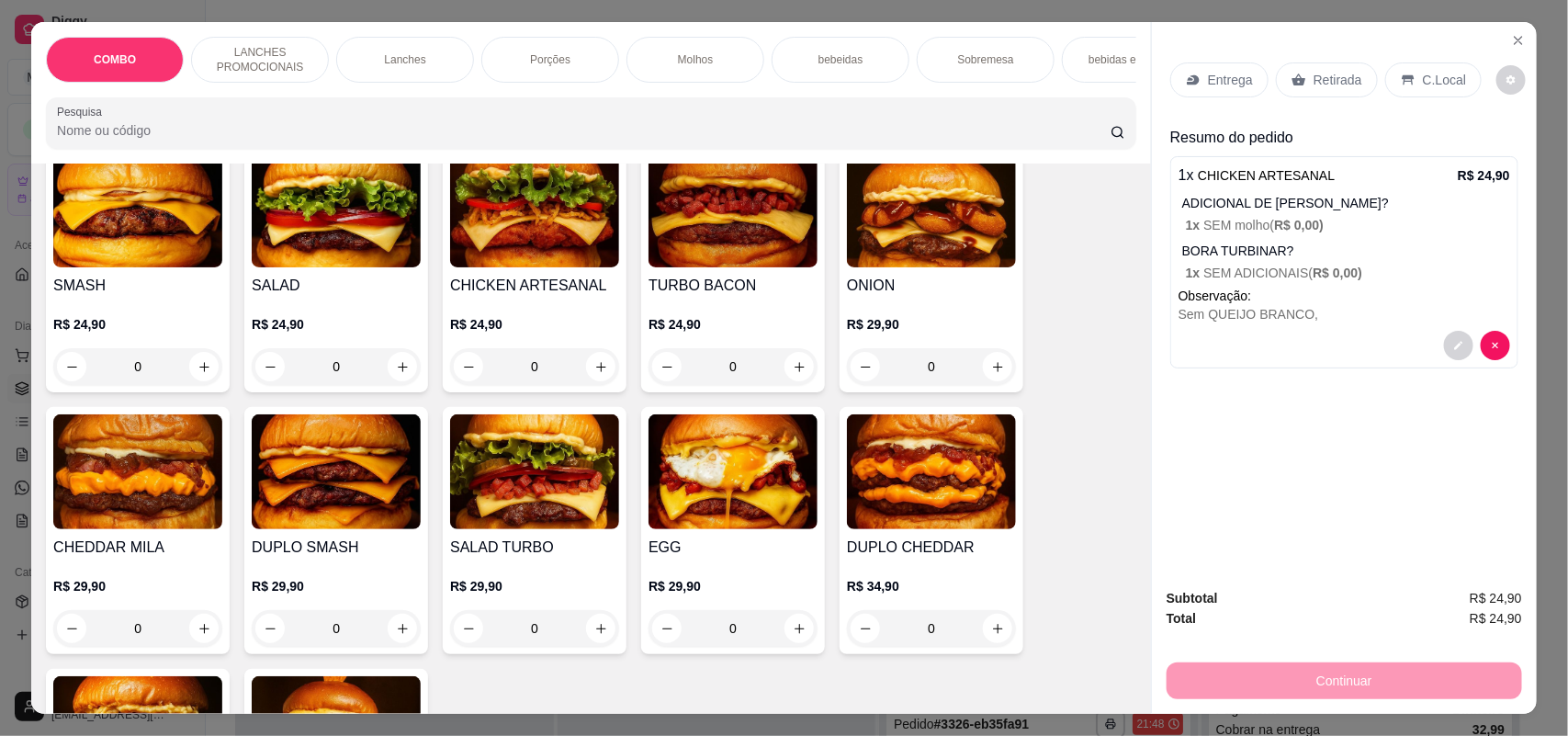
scroll to position [1148, 0]
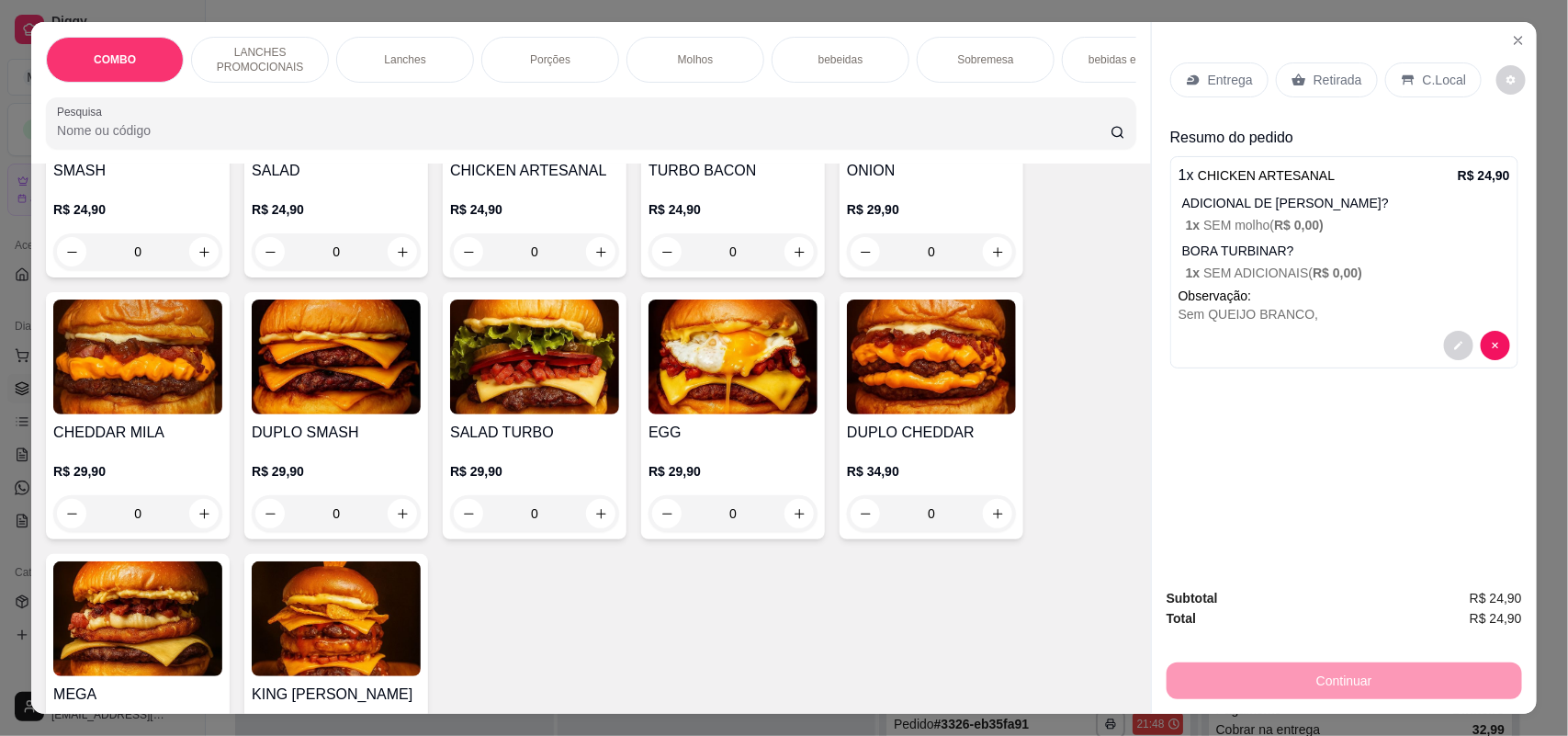
click at [303, 597] on img at bounding box center [336, 619] width 169 height 115
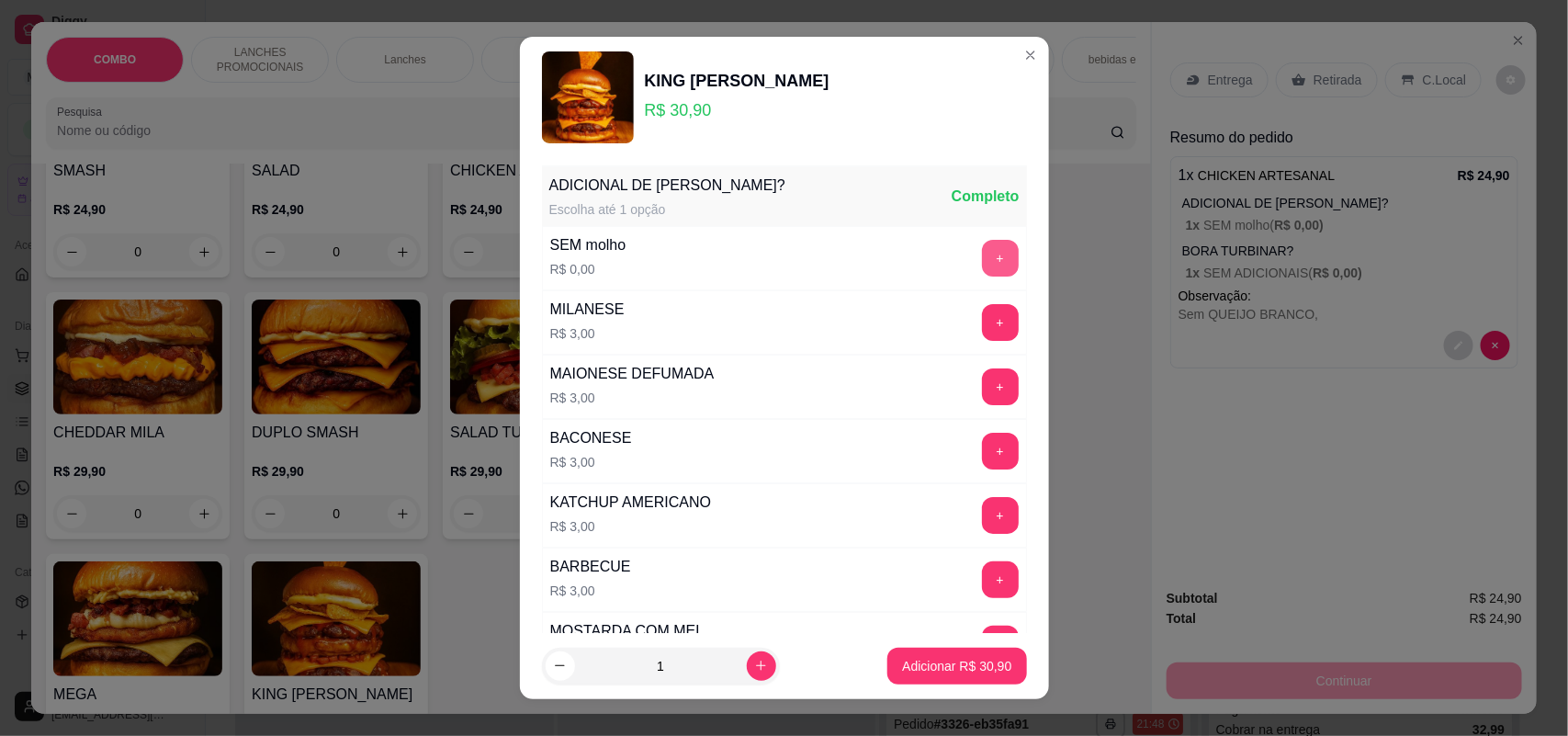
click at [982, 262] on button "+" at bounding box center [1000, 258] width 37 height 37
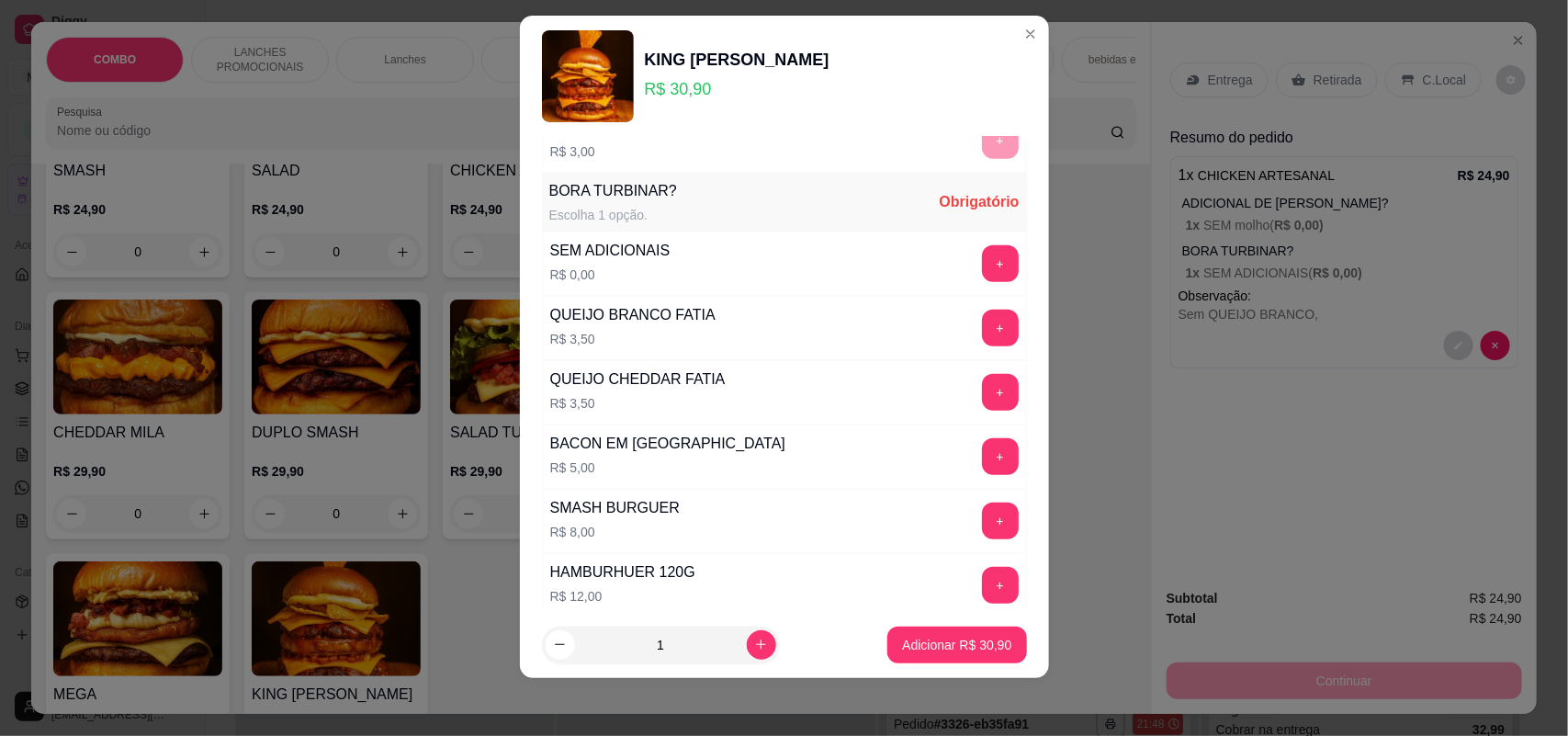
scroll to position [585, 0]
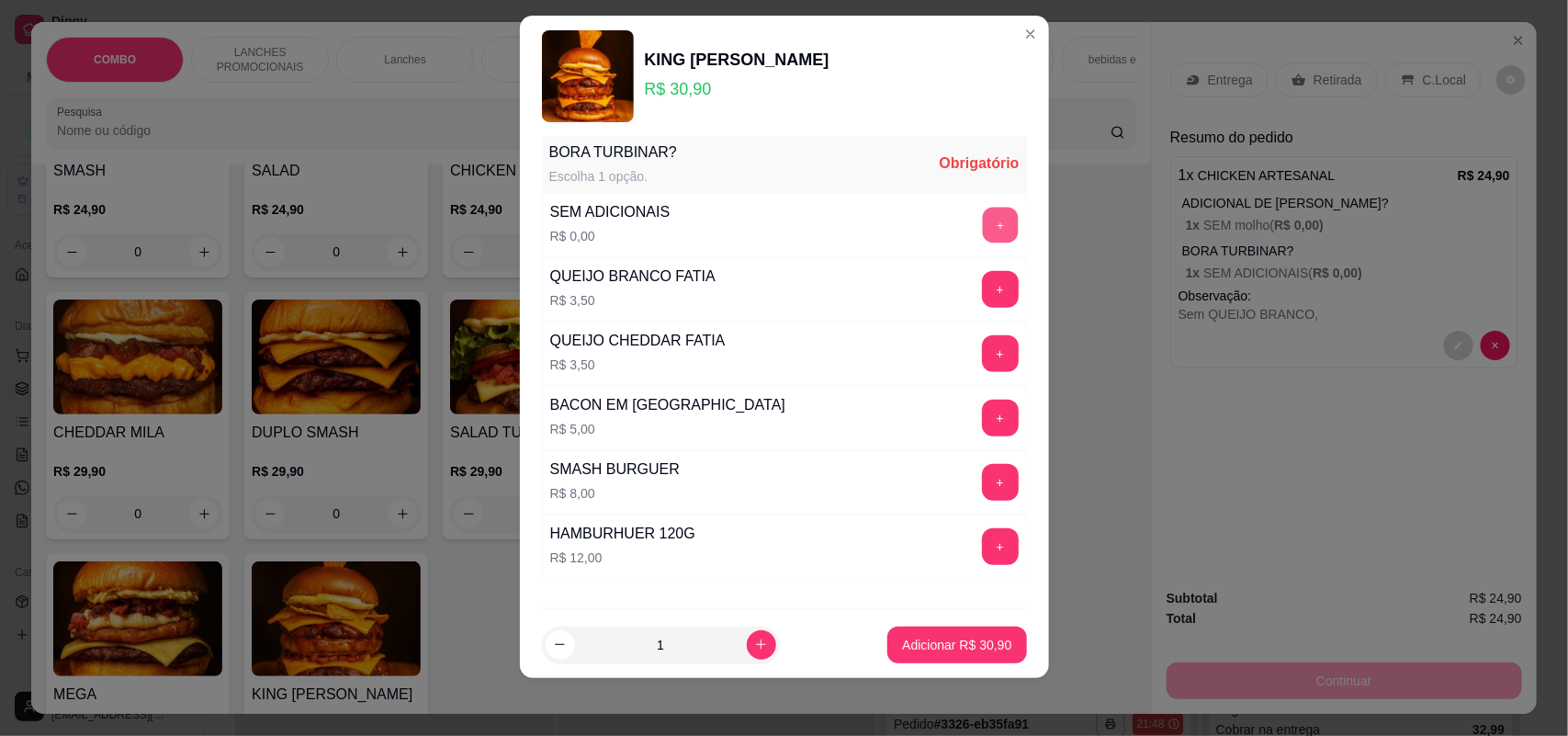
click at [982, 229] on button "+" at bounding box center [1000, 226] width 36 height 36
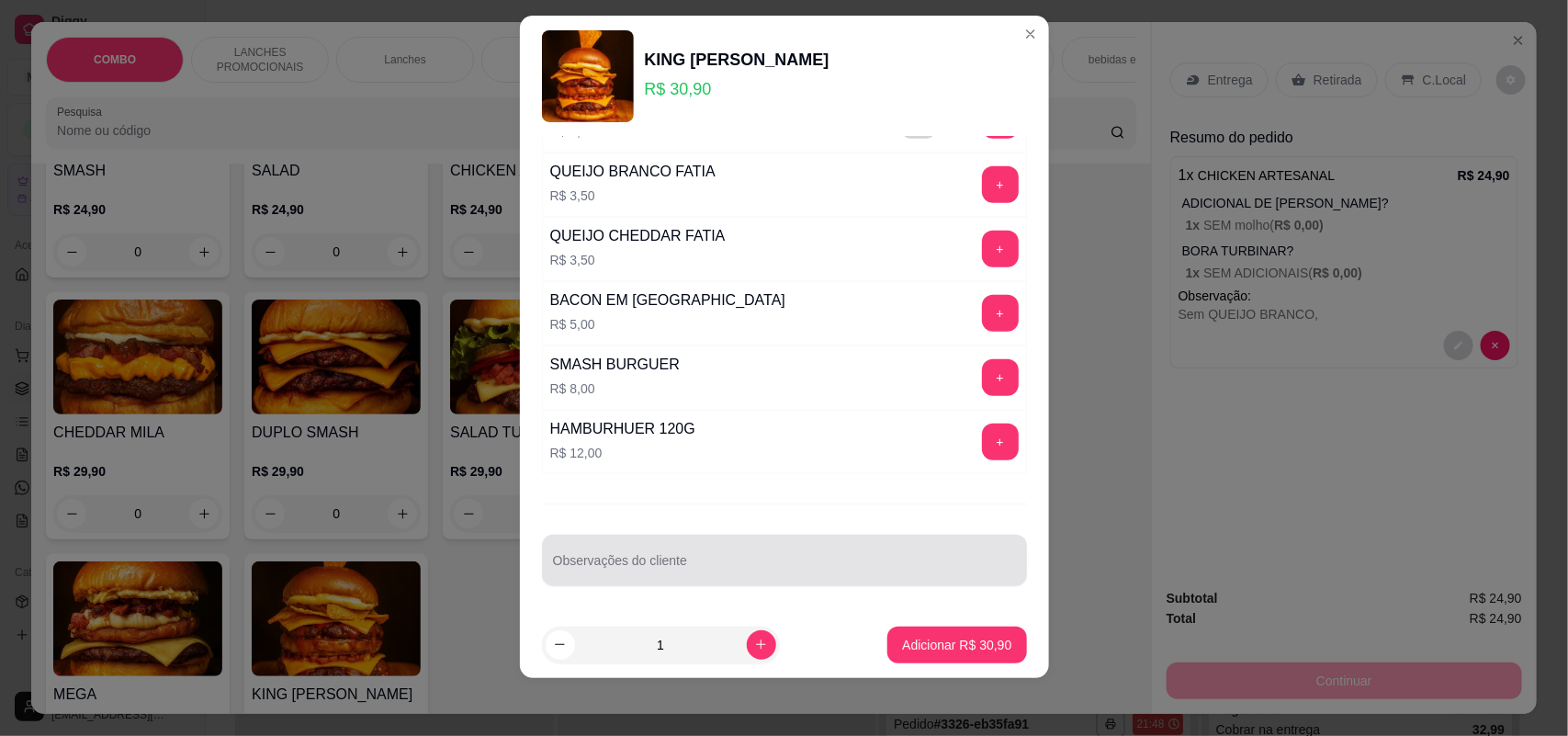
click at [823, 562] on input "Observações do cliente" at bounding box center [784, 567] width 463 height 18
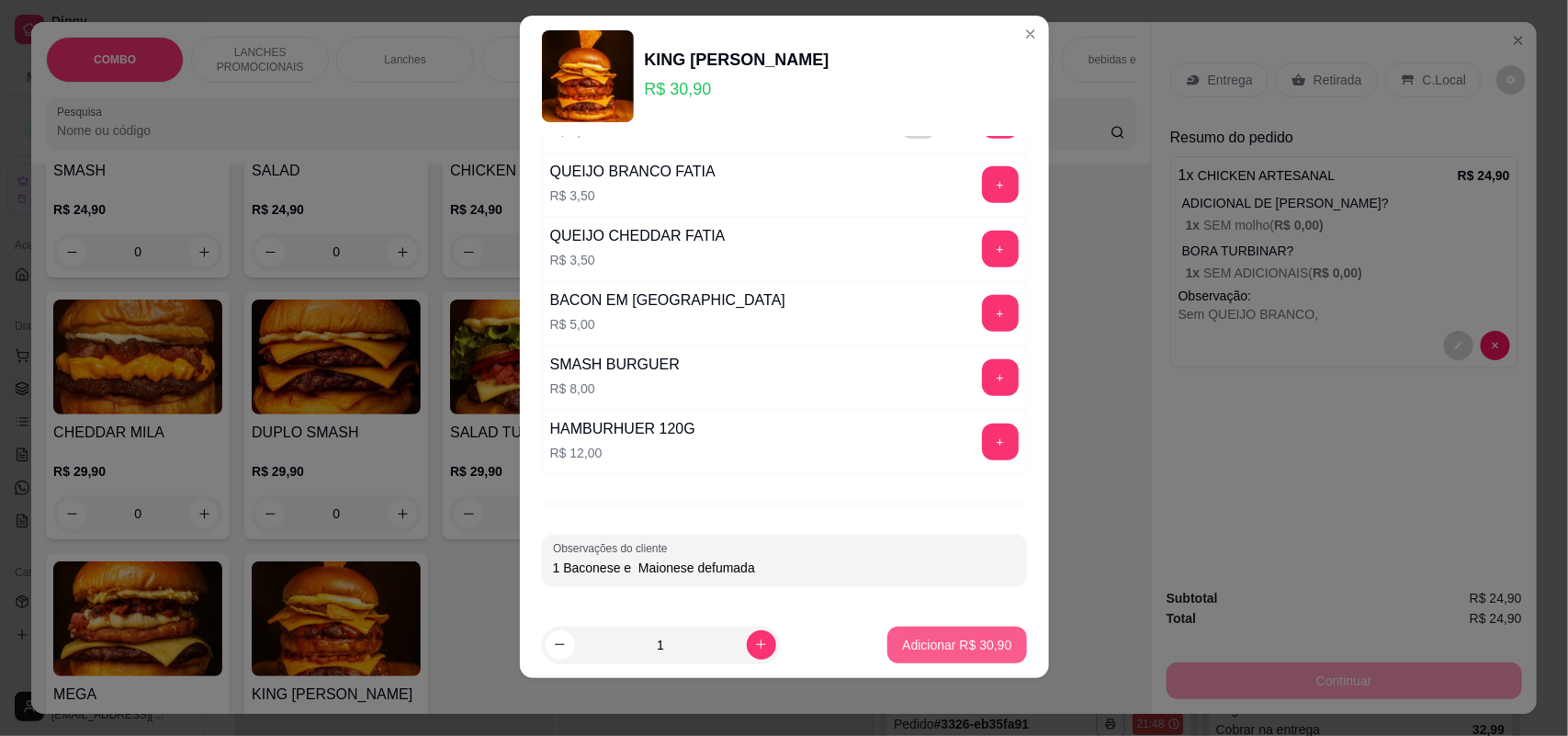
type input "1 Baconese e Maionese defumada"
click at [920, 630] on button "Adicionar R$ 30,90" at bounding box center [957, 645] width 135 height 36
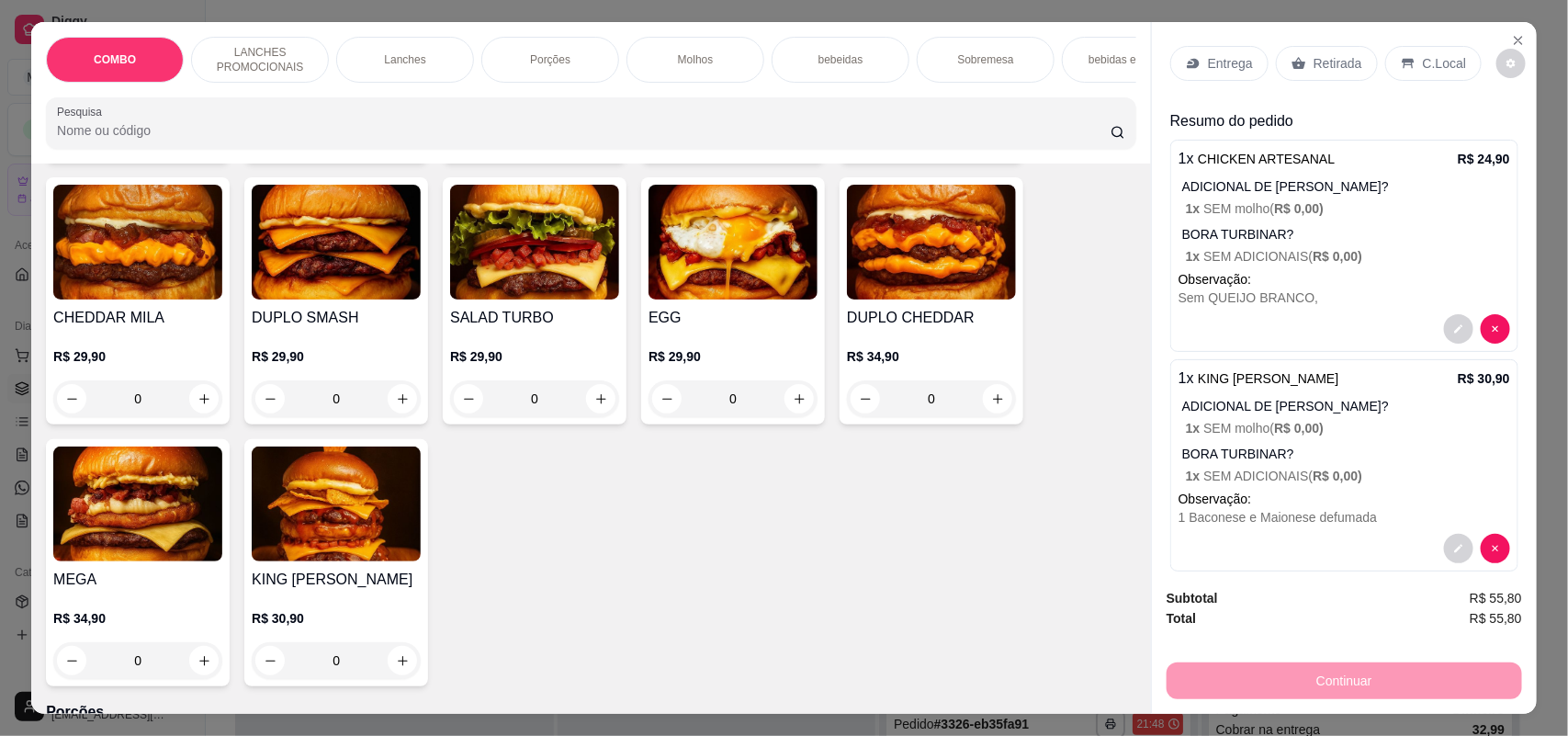
scroll to position [0, 0]
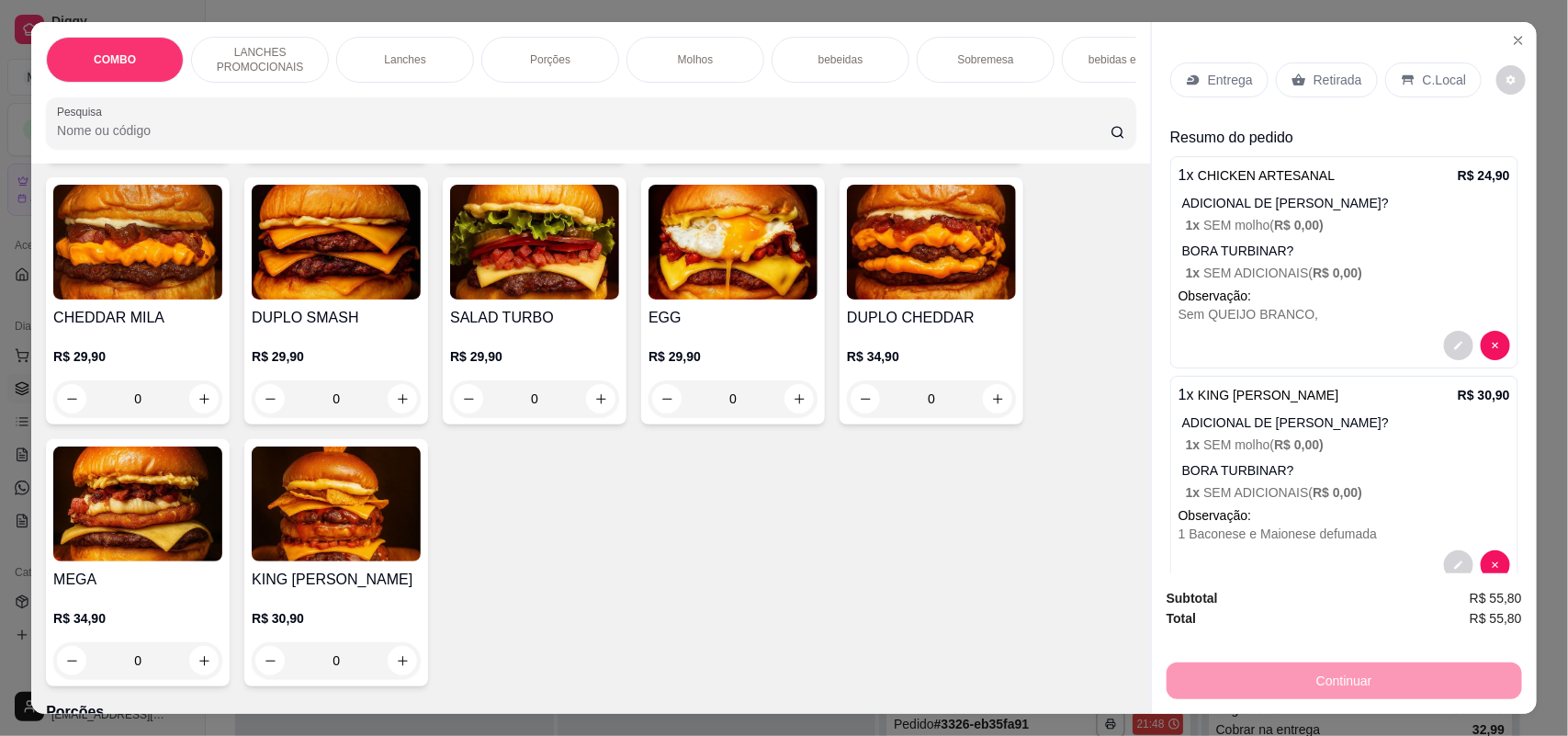
click at [1219, 75] on p "Entrega" at bounding box center [1230, 79] width 45 height 18
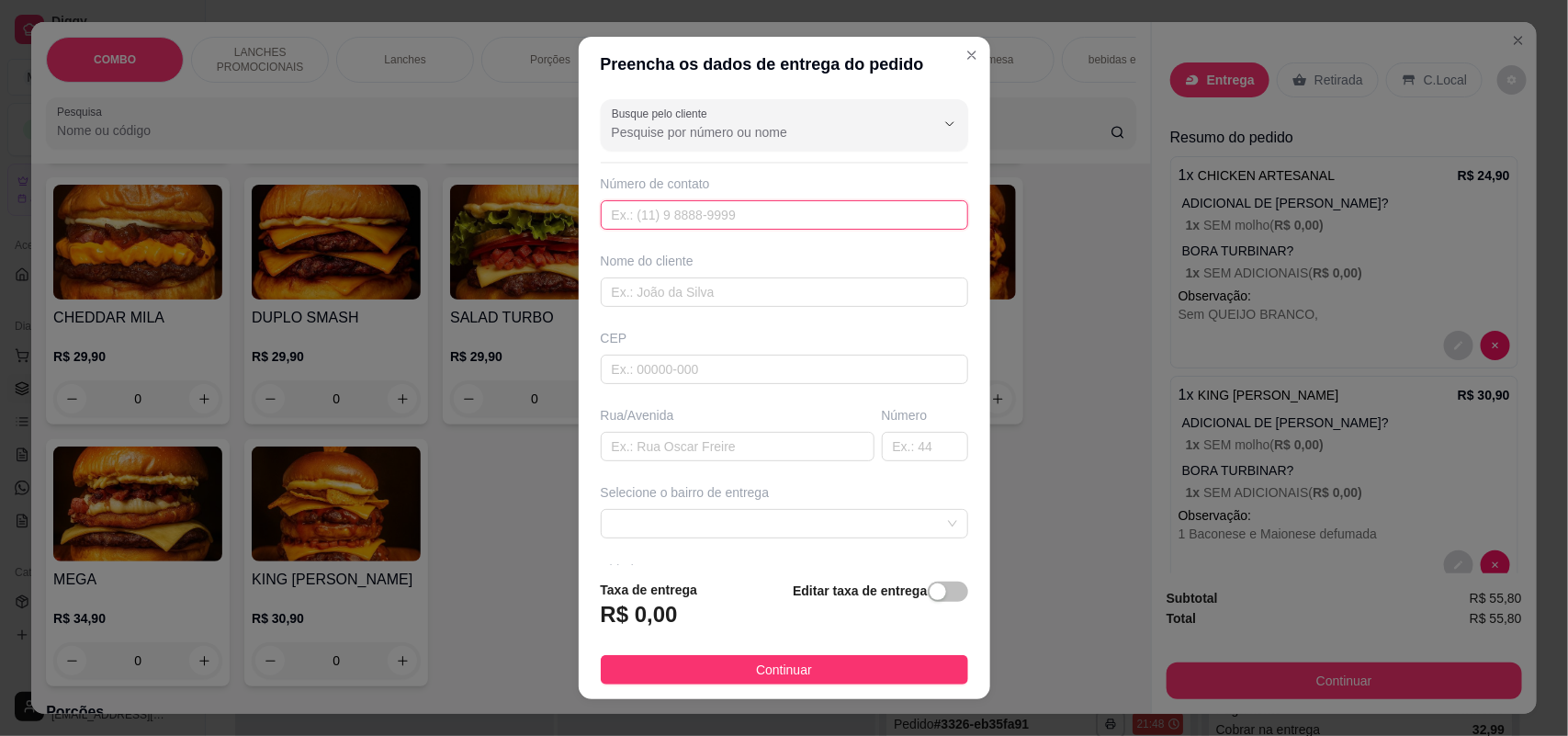
click at [676, 219] on input "text" at bounding box center [784, 214] width 367 height 29
click at [700, 521] on span at bounding box center [784, 523] width 345 height 27
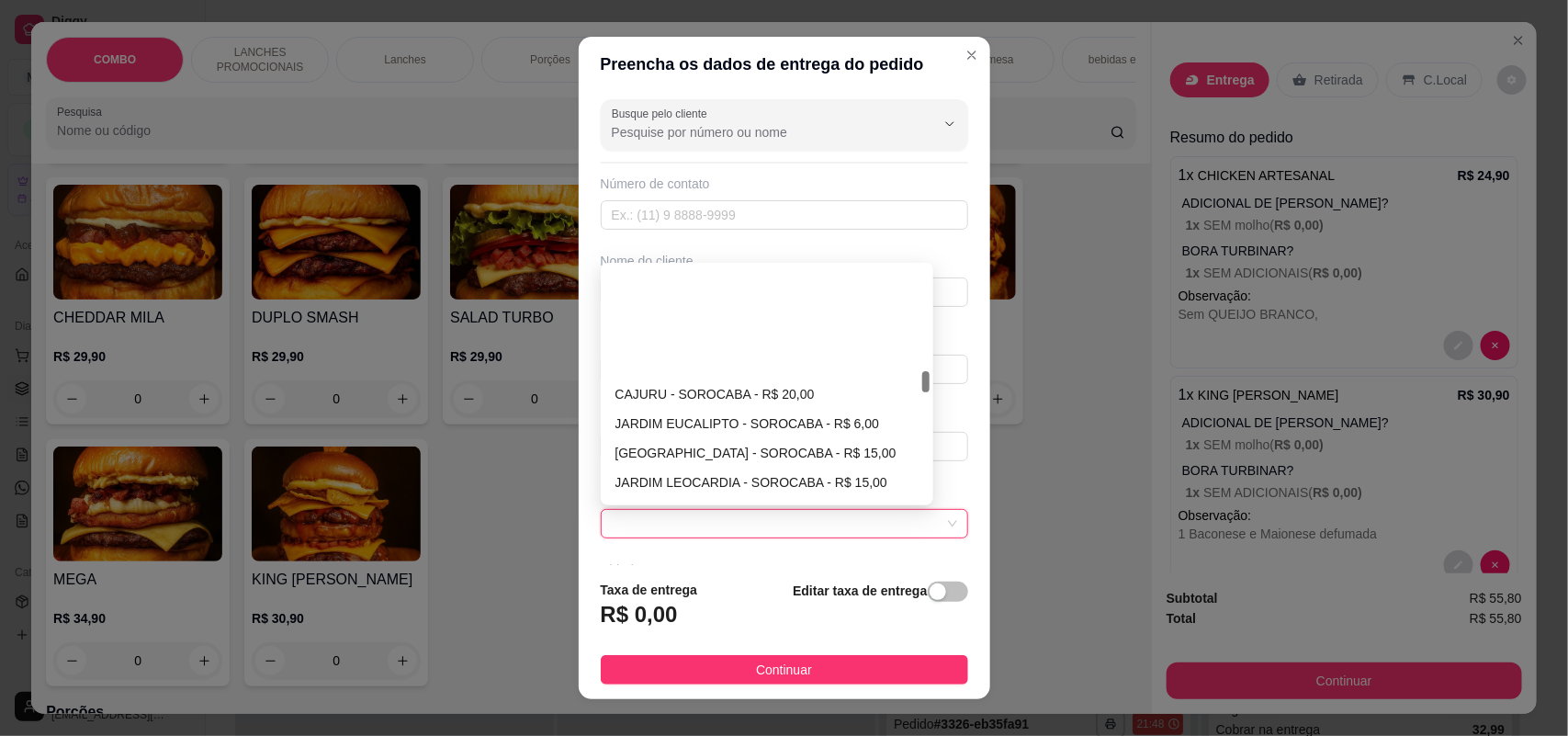
scroll to position [1148, 0]
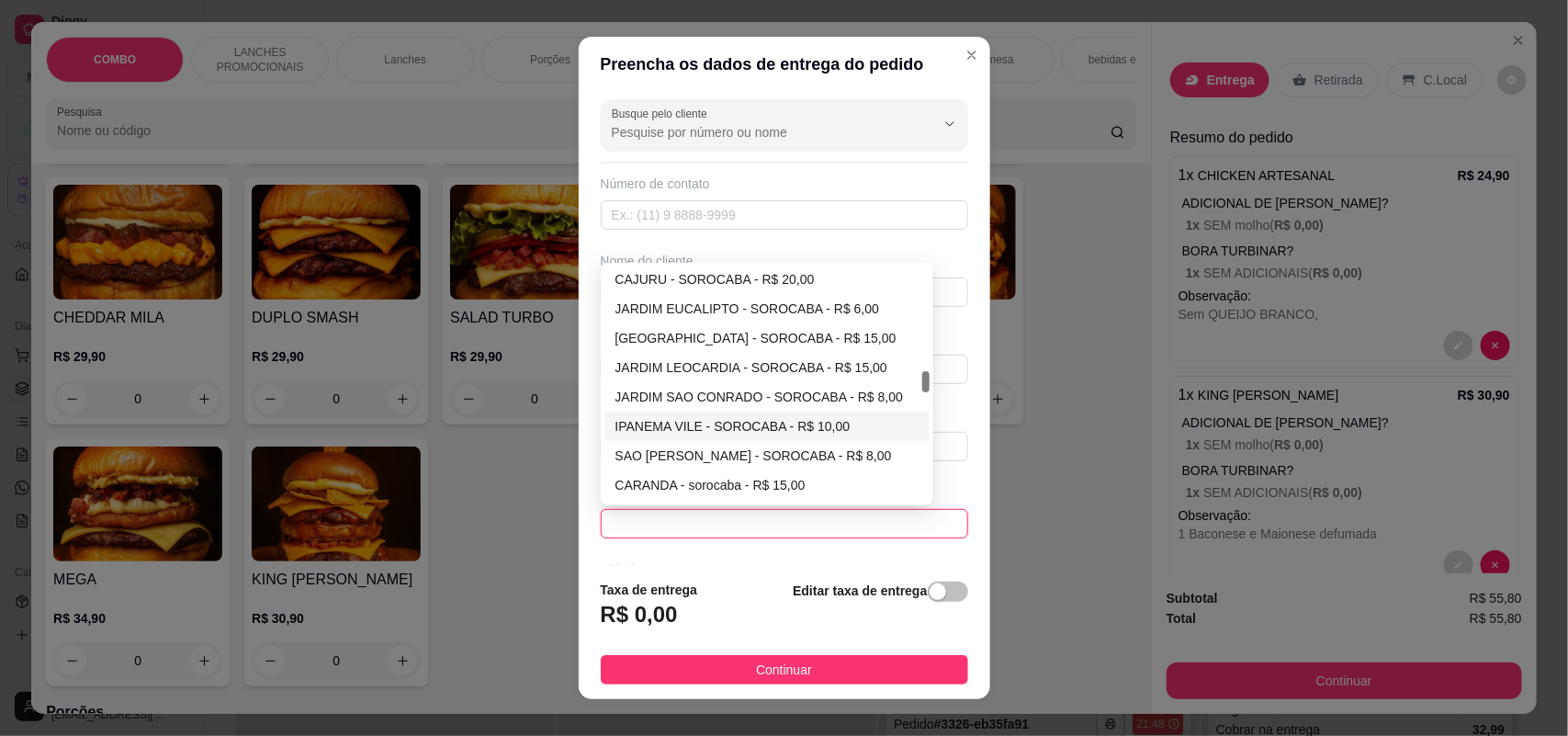
click at [680, 436] on div "IPANEMA VILE - SOROCABA - R$ 10,00" at bounding box center [767, 426] width 304 height 20
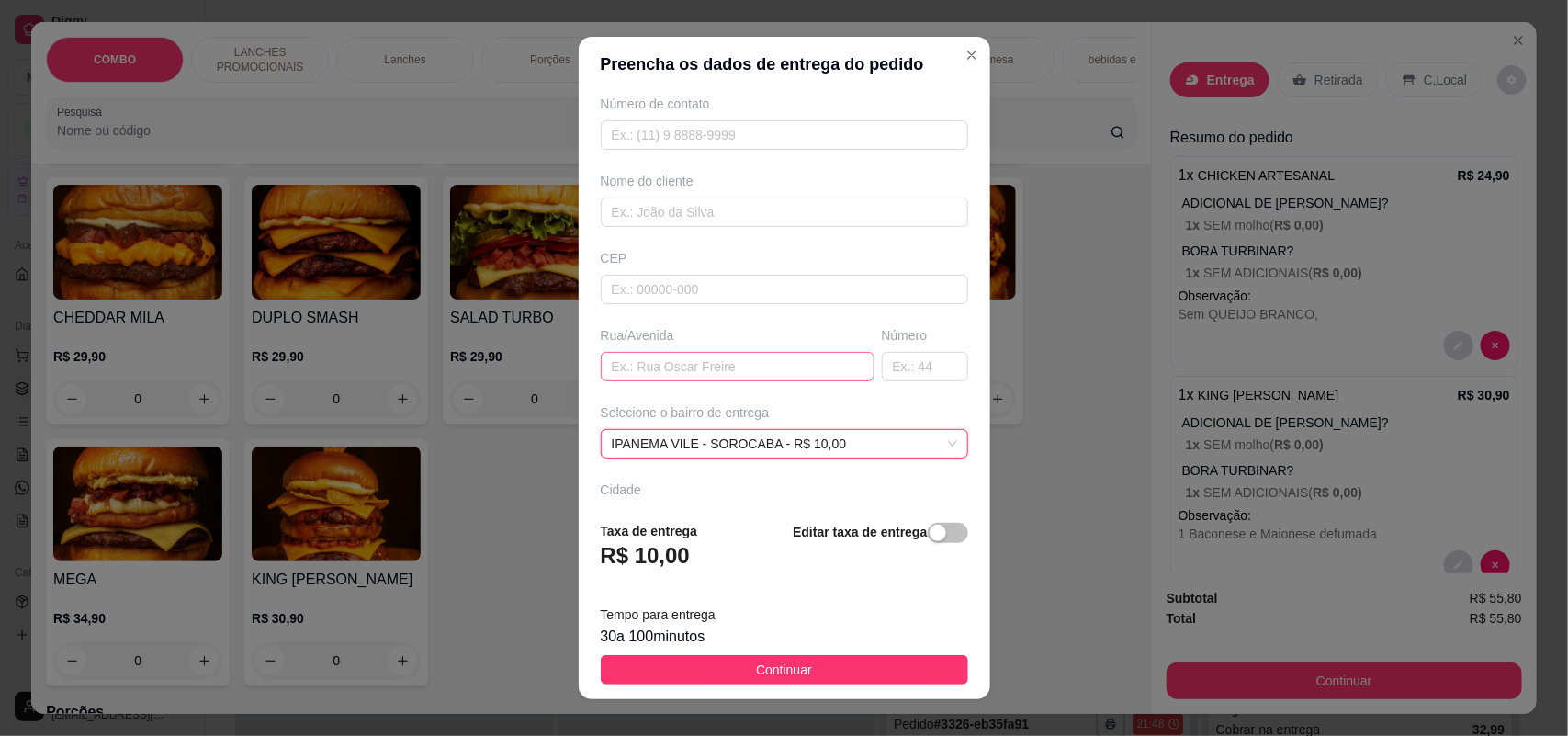
scroll to position [115, 0]
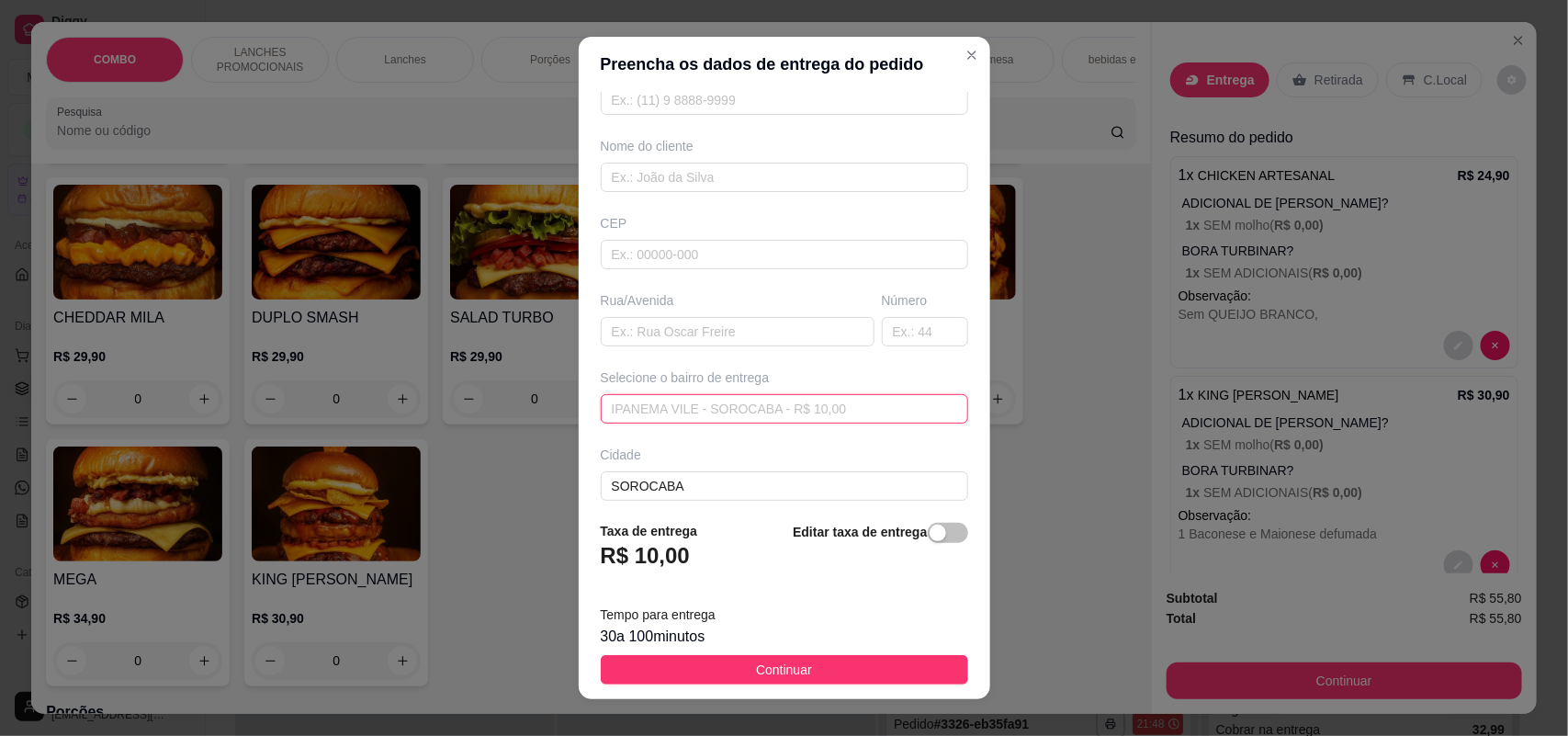
click at [699, 411] on span "IPANEMA VILE - SOROCABA - R$ 10,00" at bounding box center [784, 409] width 345 height 27
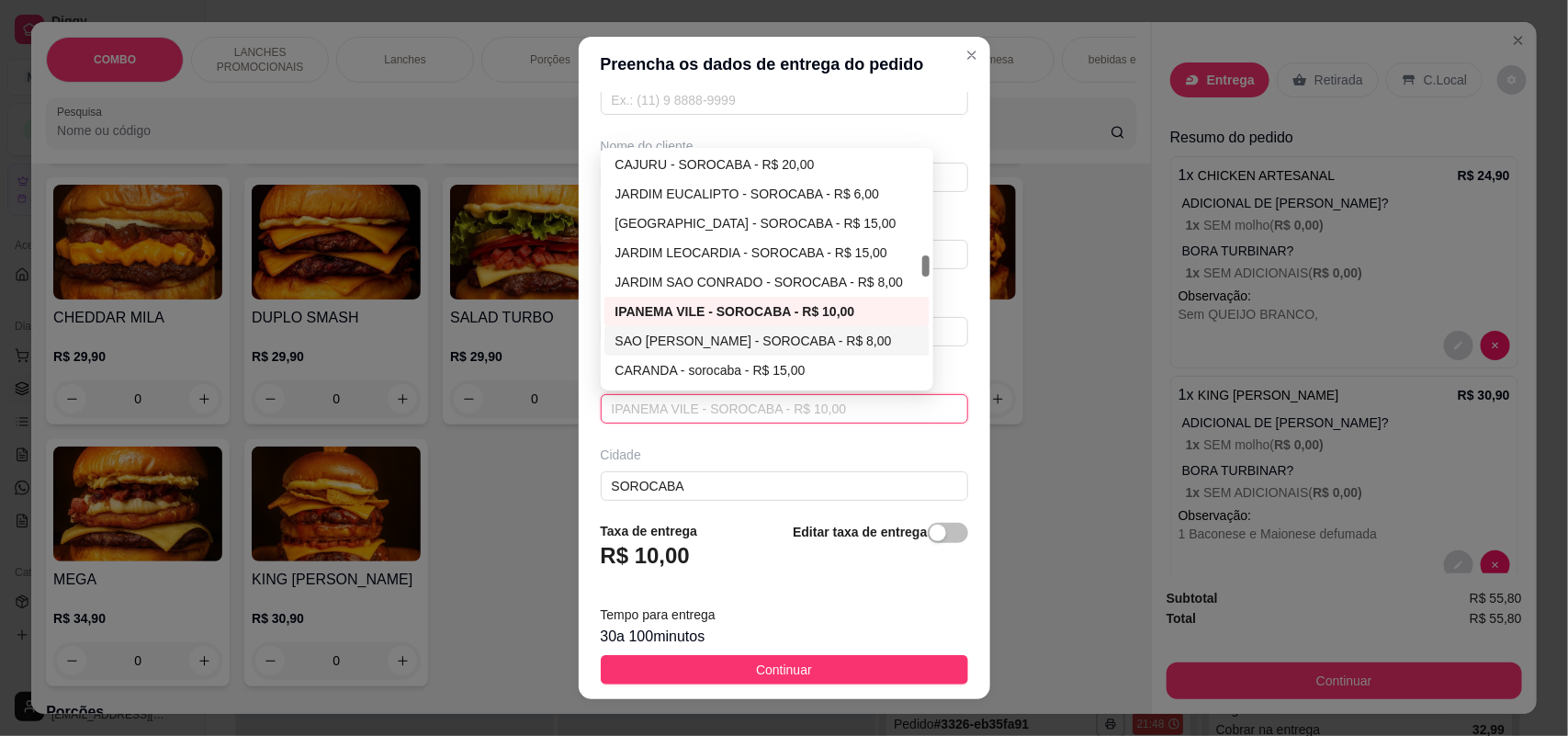
click at [721, 342] on div "SAO GUILHERME - SOROCABA - R$ 8,00" at bounding box center [767, 340] width 304 height 20
type input "SOROCABA"
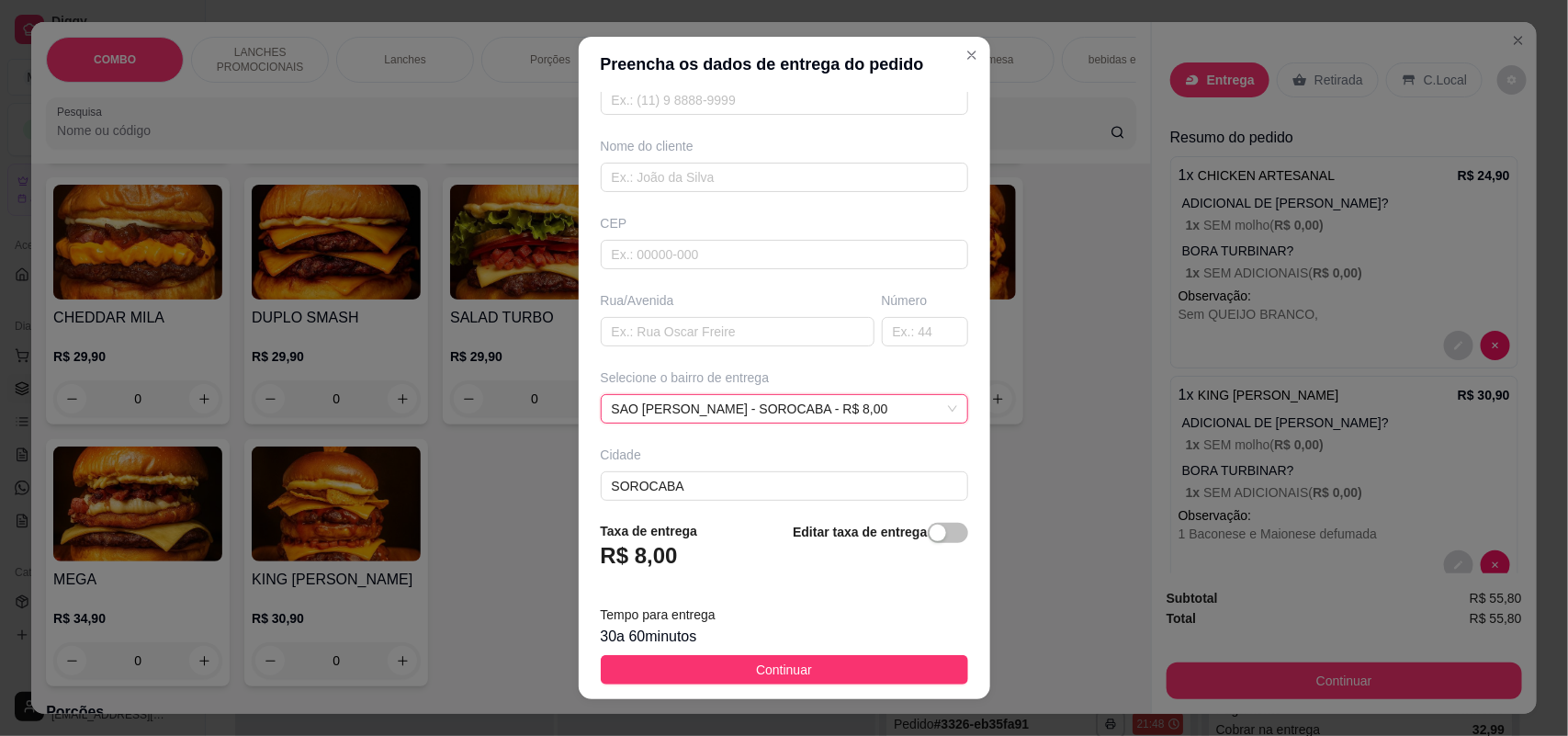
click at [762, 661] on span "Continuar" at bounding box center [783, 669] width 56 height 20
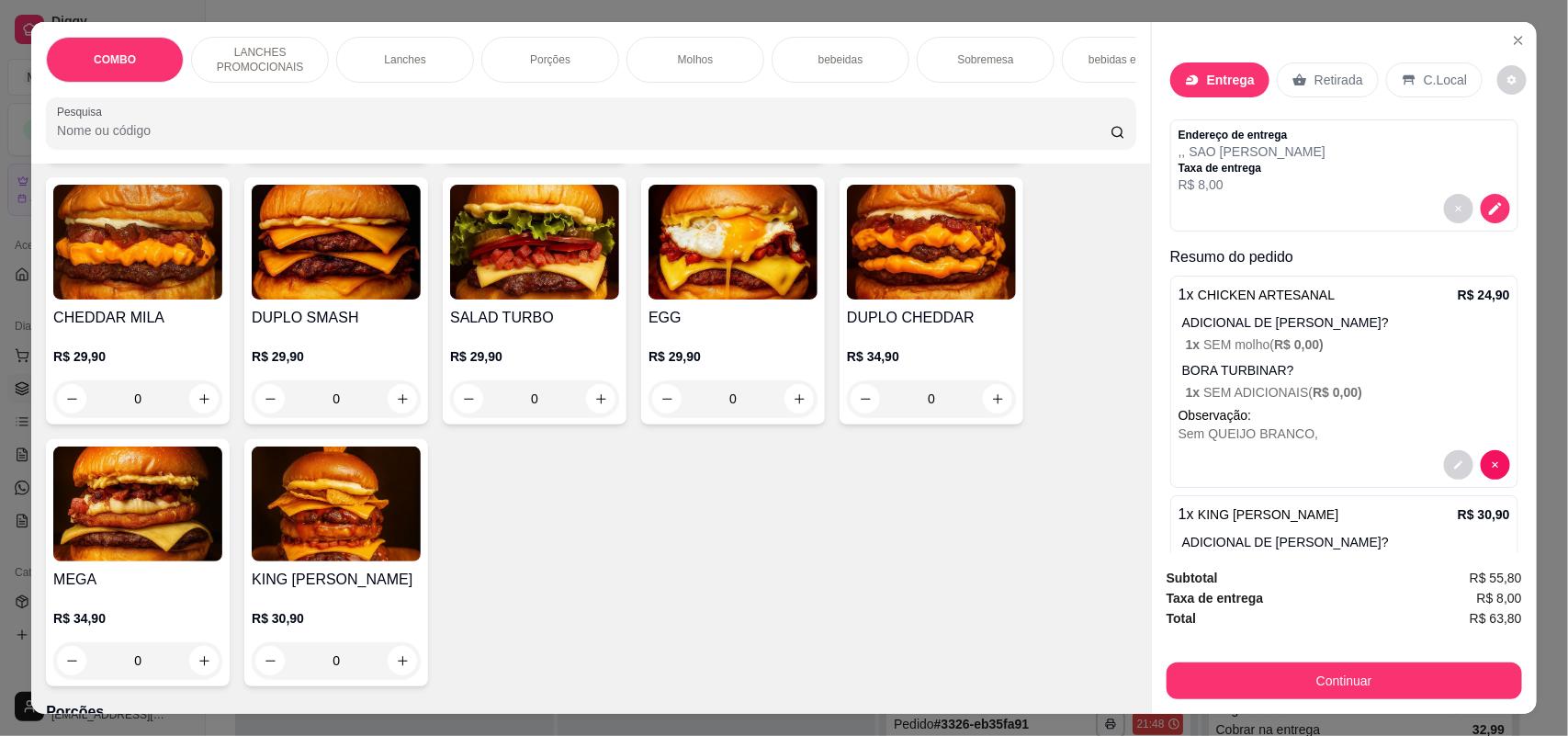
click at [1333, 161] on div "Endereço de entrega , , SAO GUILHERME Taxa de entrega R$ 8,00" at bounding box center [1343, 160] width 331 height 66
click at [1265, 186] on p "R$ 8,00" at bounding box center [1252, 184] width 147 height 18
click at [1487, 211] on icon "decrease-product-quantity" at bounding box center [1494, 208] width 16 height 16
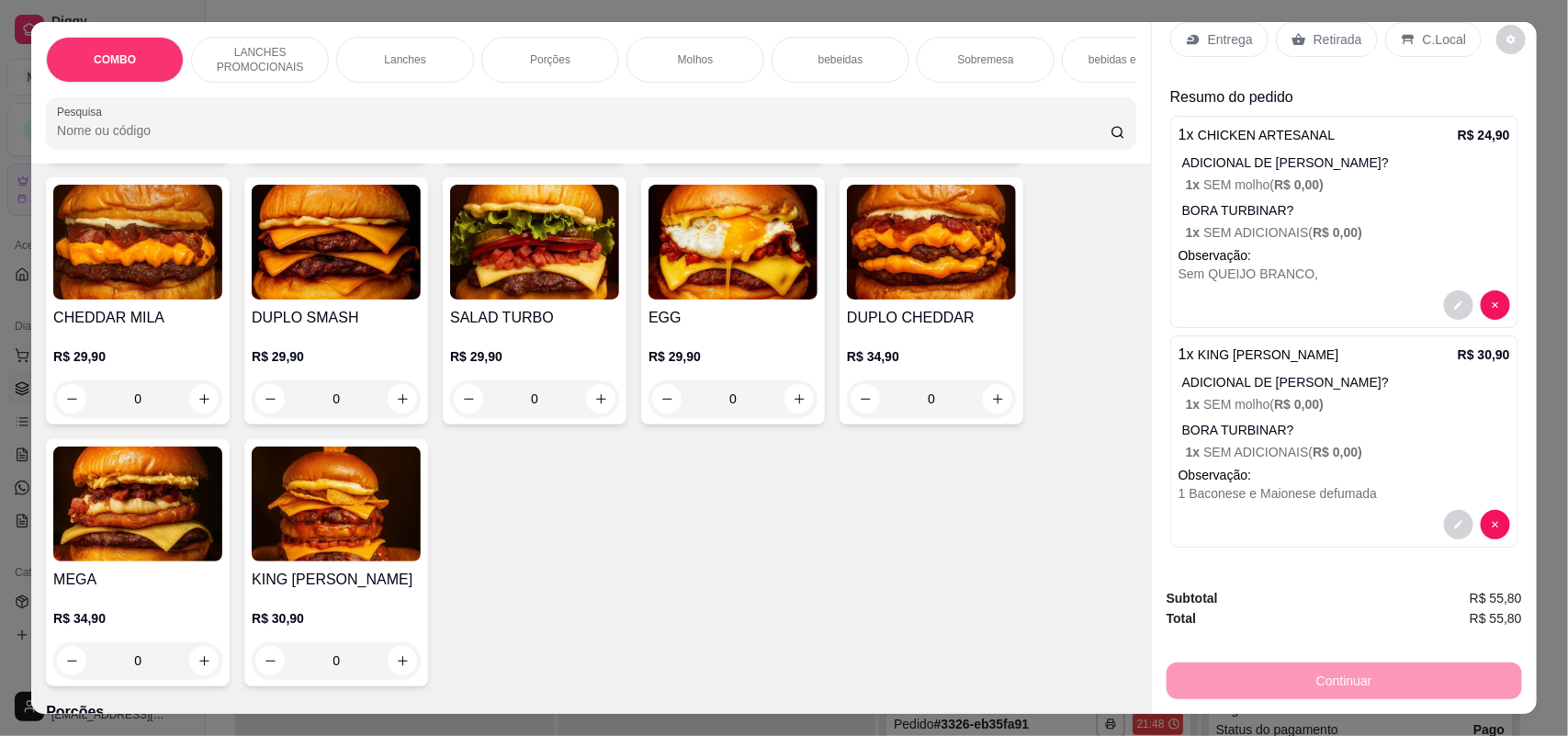
scroll to position [0, 0]
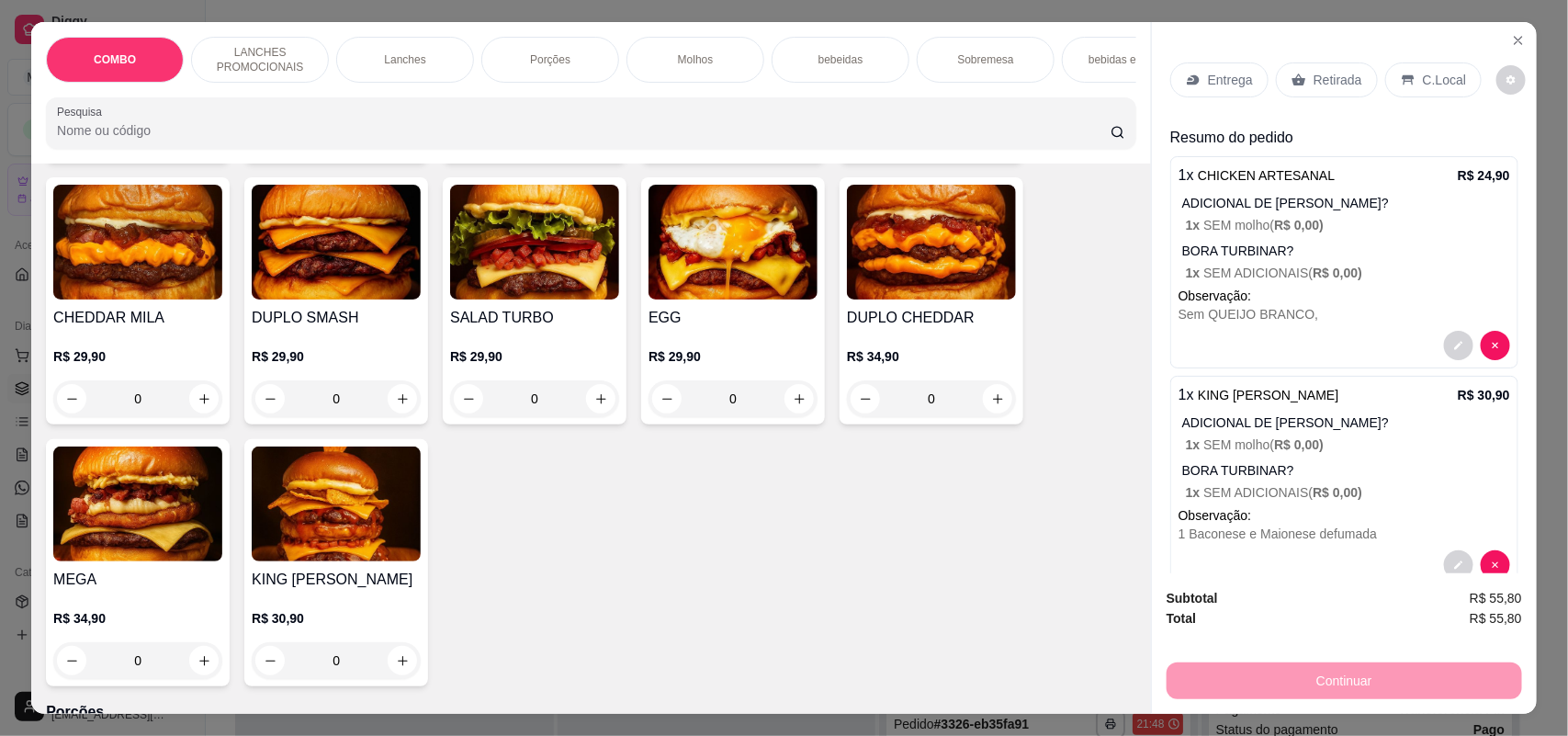
click at [1220, 79] on p "Entrega" at bounding box center [1230, 79] width 45 height 18
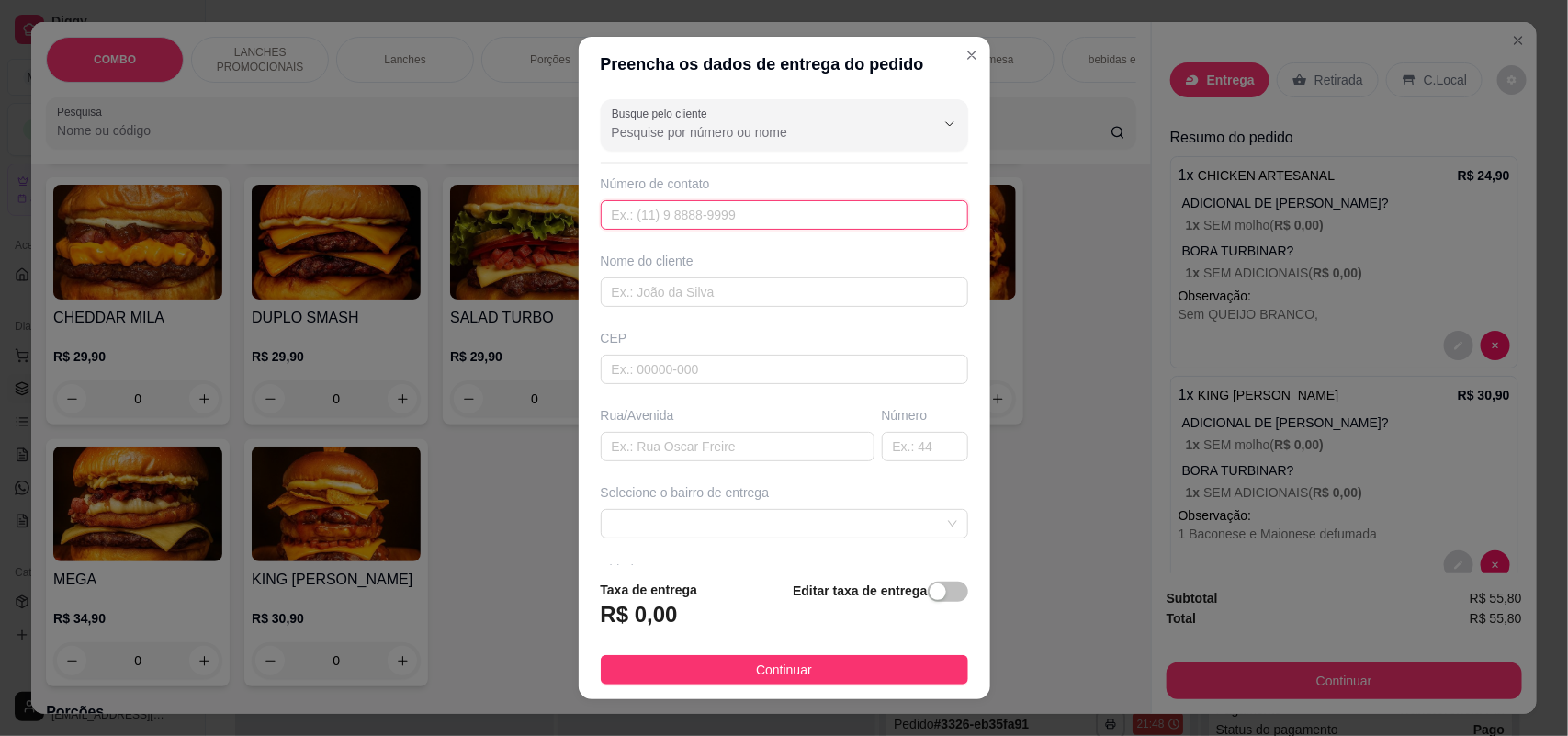
click at [749, 216] on input "text" at bounding box center [784, 214] width 367 height 29
click at [738, 229] on input "text" at bounding box center [784, 214] width 367 height 29
type input "(15) 98113-5112"
click at [713, 291] on input "text" at bounding box center [784, 292] width 367 height 29
type input "Ana"
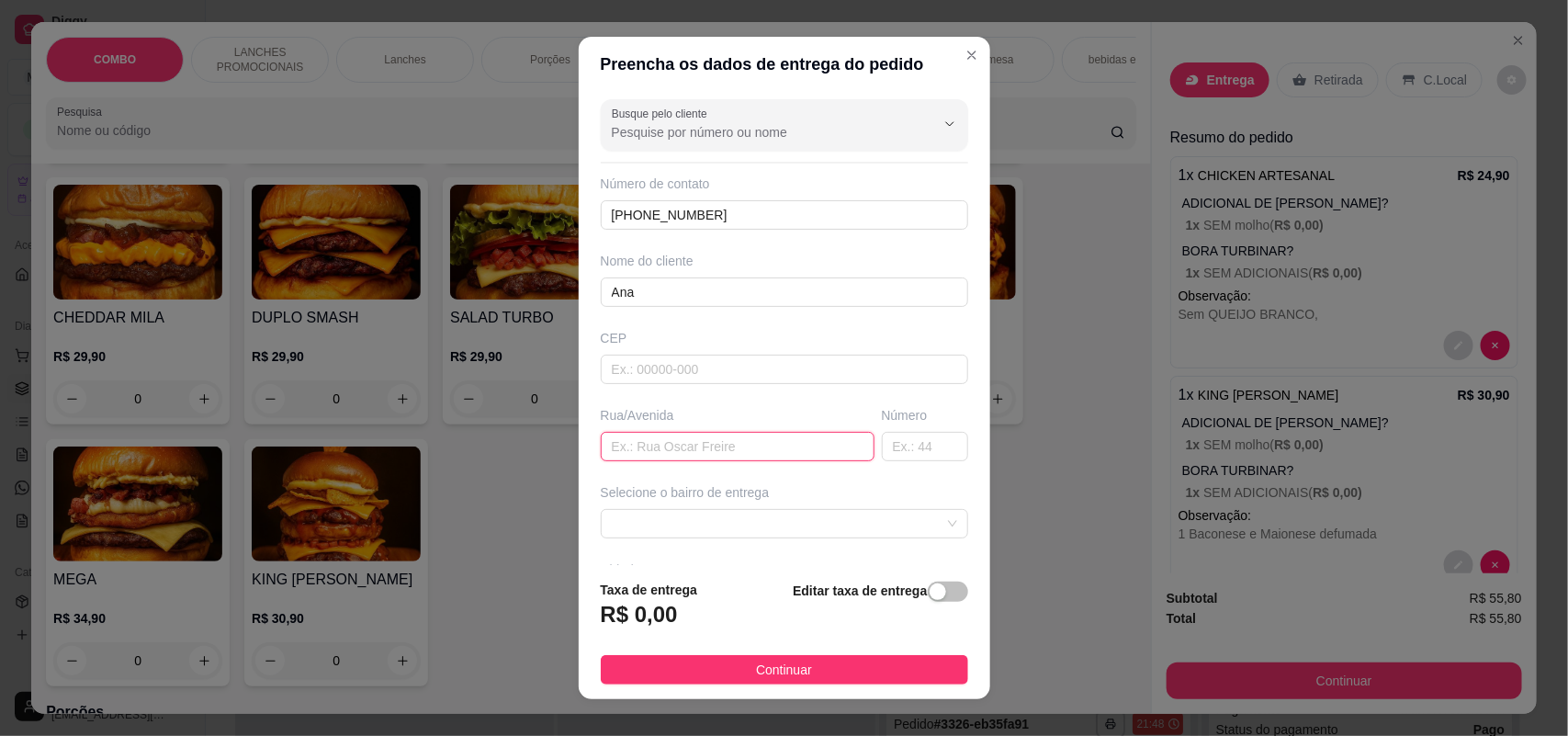
click at [668, 452] on input "text" at bounding box center [738, 446] width 274 height 29
type input "Antônio Tadei"
click at [883, 446] on input "text" at bounding box center [926, 446] width 87 height 29
click at [823, 521] on span at bounding box center [784, 523] width 345 height 27
type input "205"
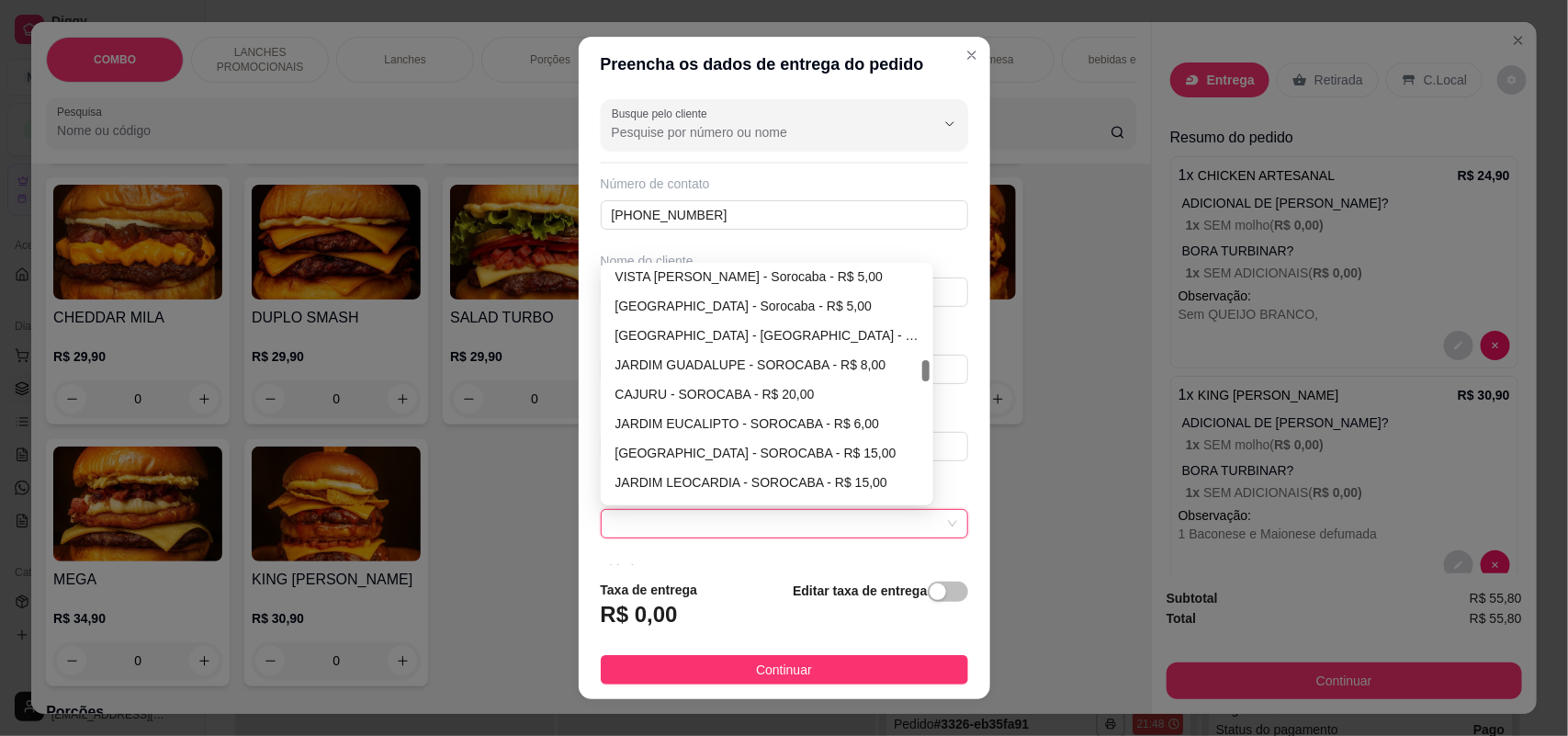
scroll to position [1148, 0]
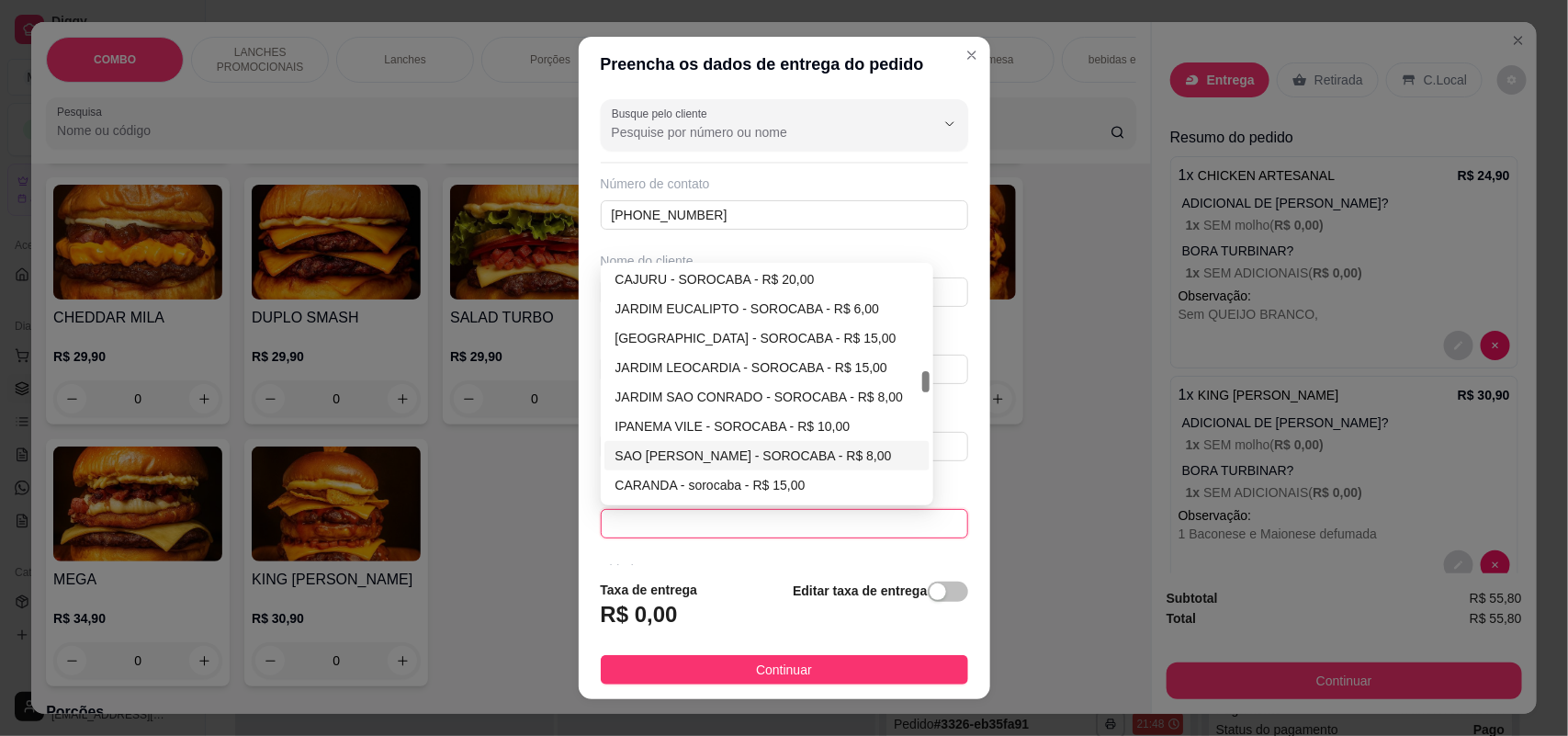
click at [669, 446] on div "SAO GUILHERME - SOROCABA - R$ 8,00" at bounding box center [767, 455] width 304 height 20
type input "SOROCABA"
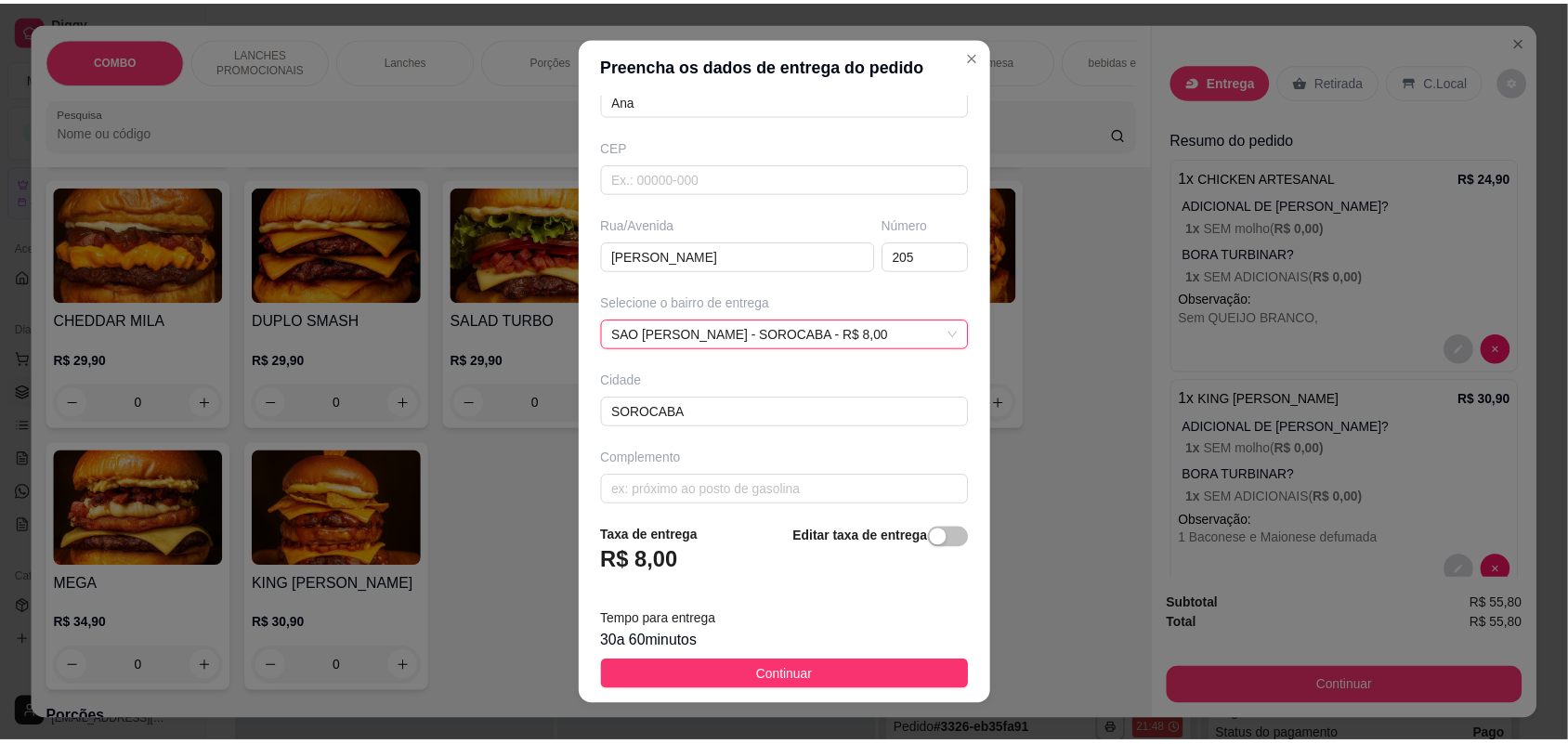
scroll to position [210, 0]
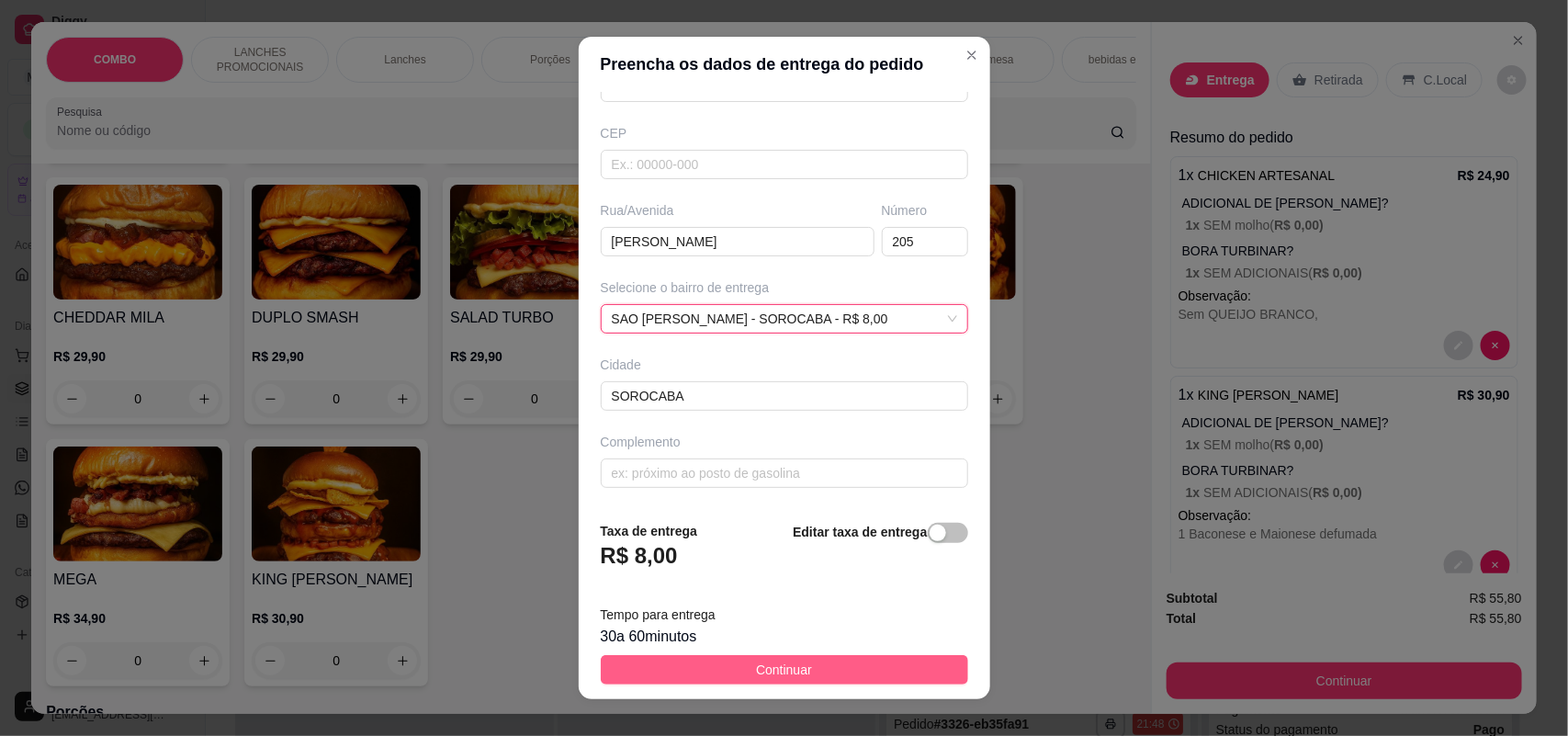
click at [733, 655] on button "Continuar" at bounding box center [784, 669] width 367 height 29
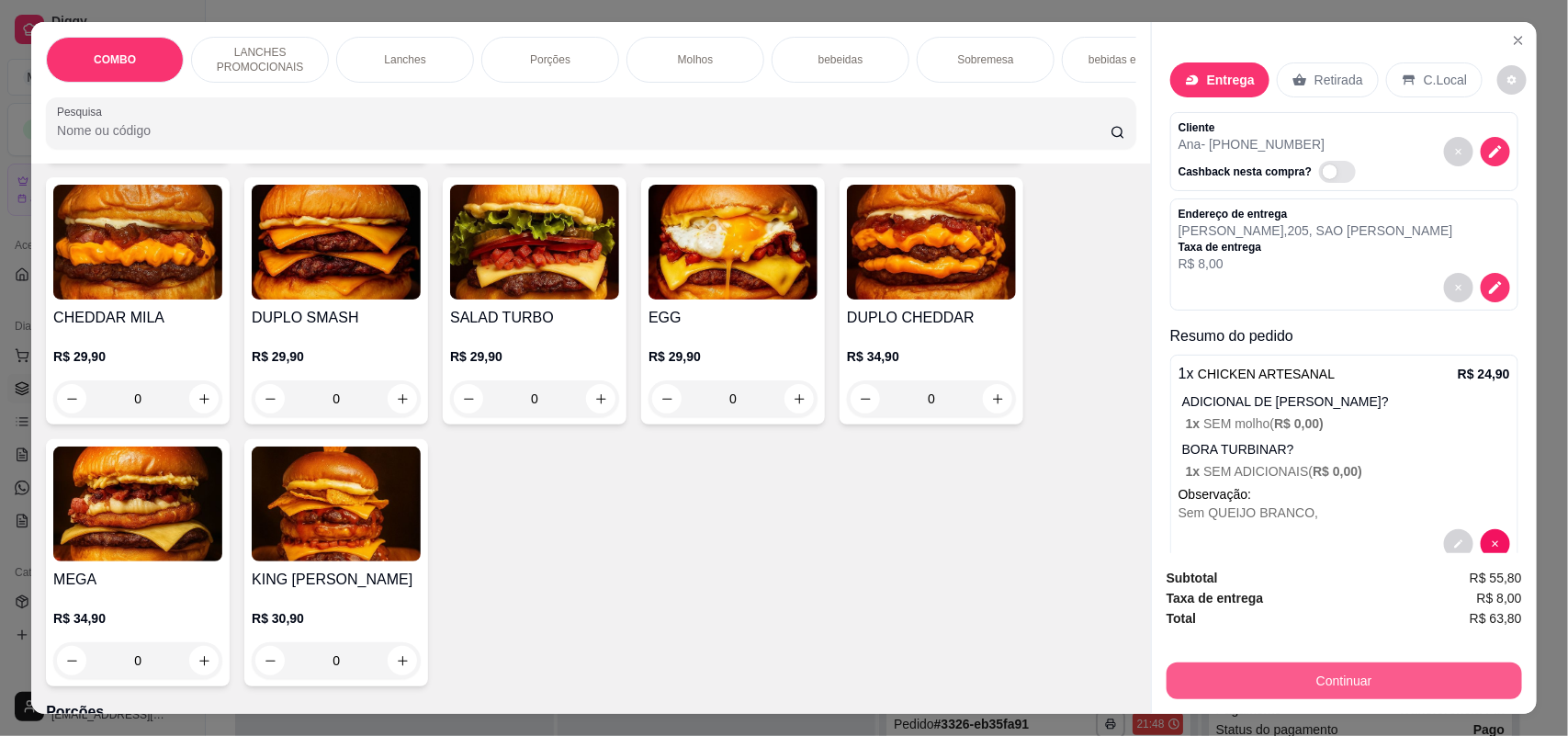
click at [1273, 691] on button "Continuar" at bounding box center [1343, 680] width 356 height 37
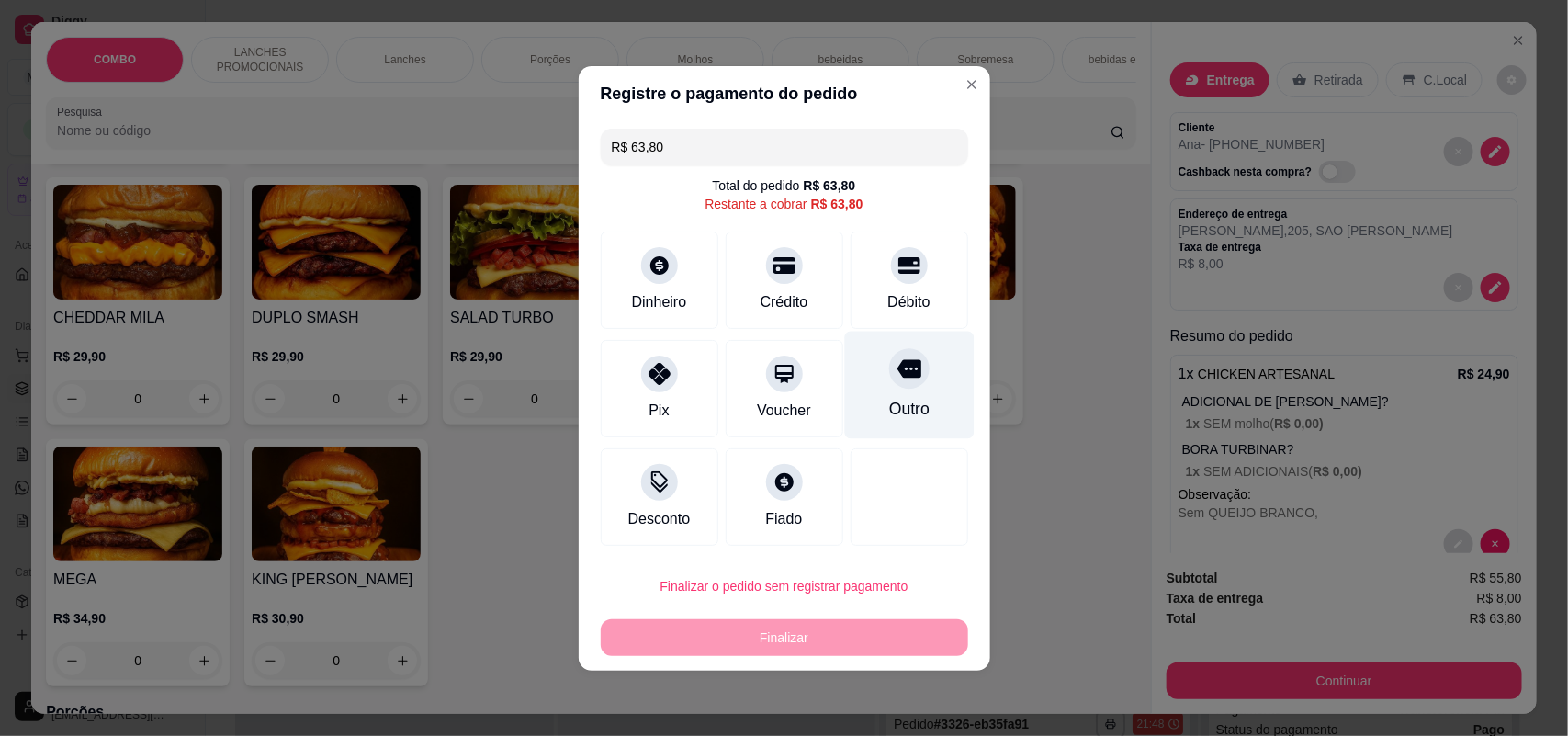
click at [926, 368] on div "Outro" at bounding box center [909, 384] width 129 height 108
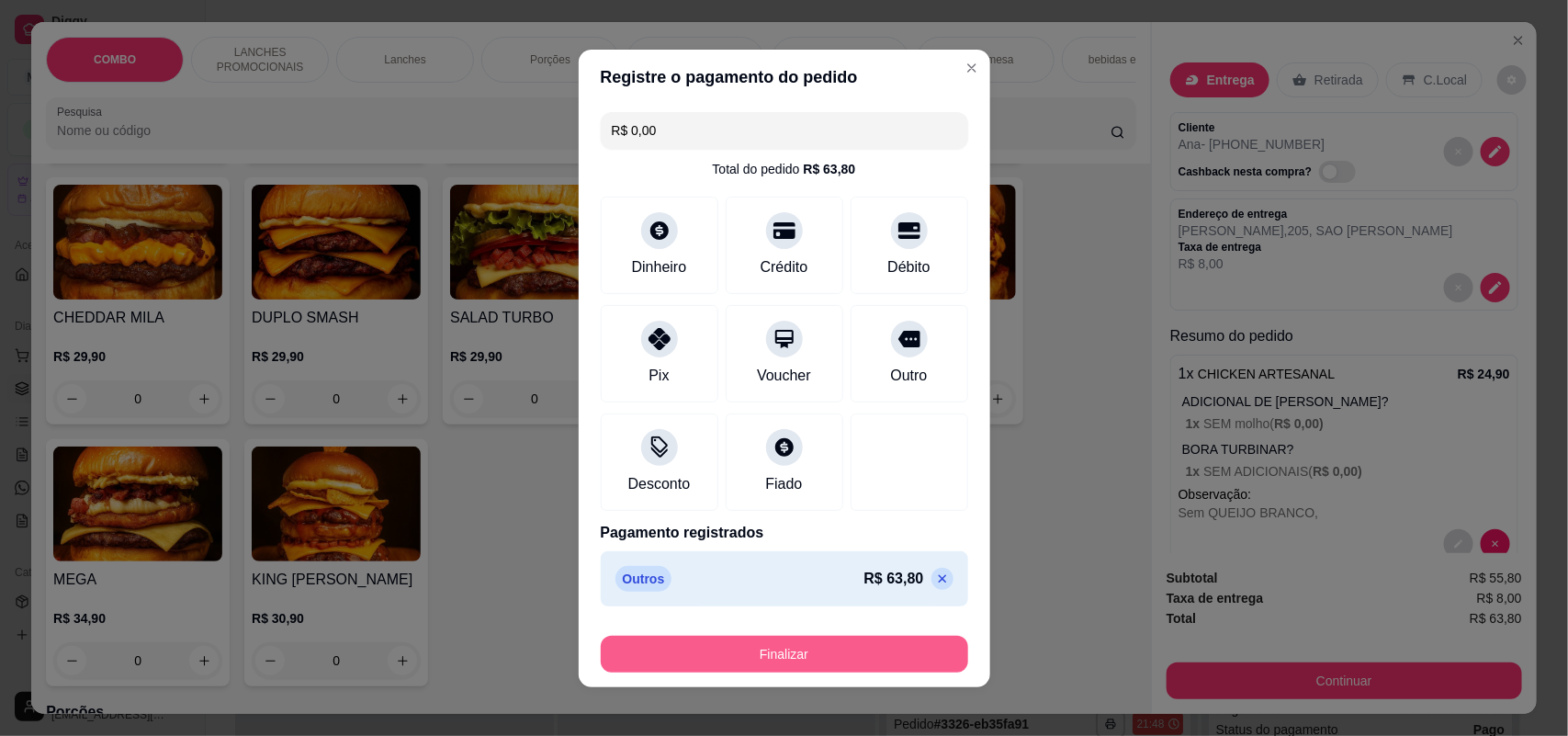
click at [859, 647] on button "Finalizar" at bounding box center [784, 654] width 367 height 37
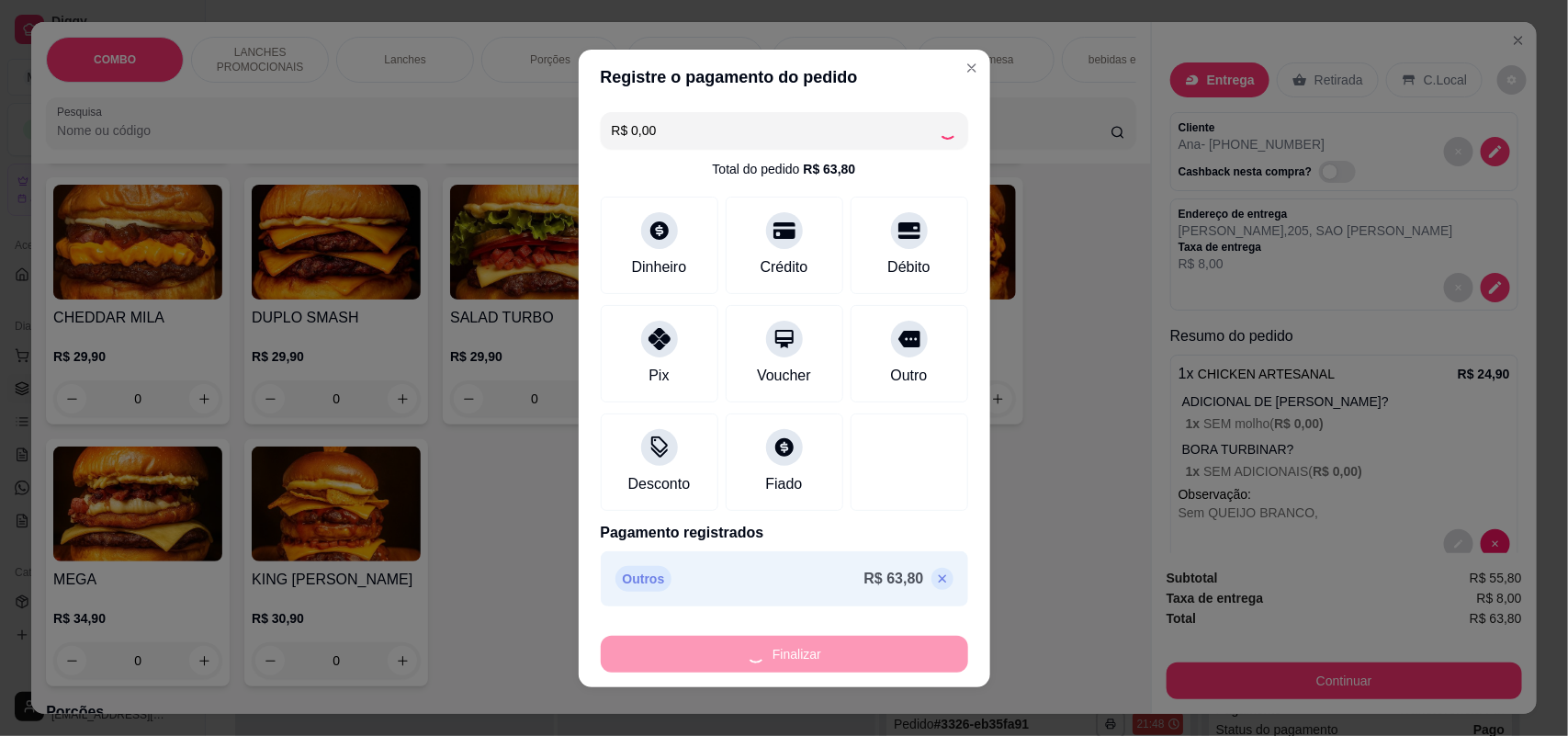
type input "-R$ 63,80"
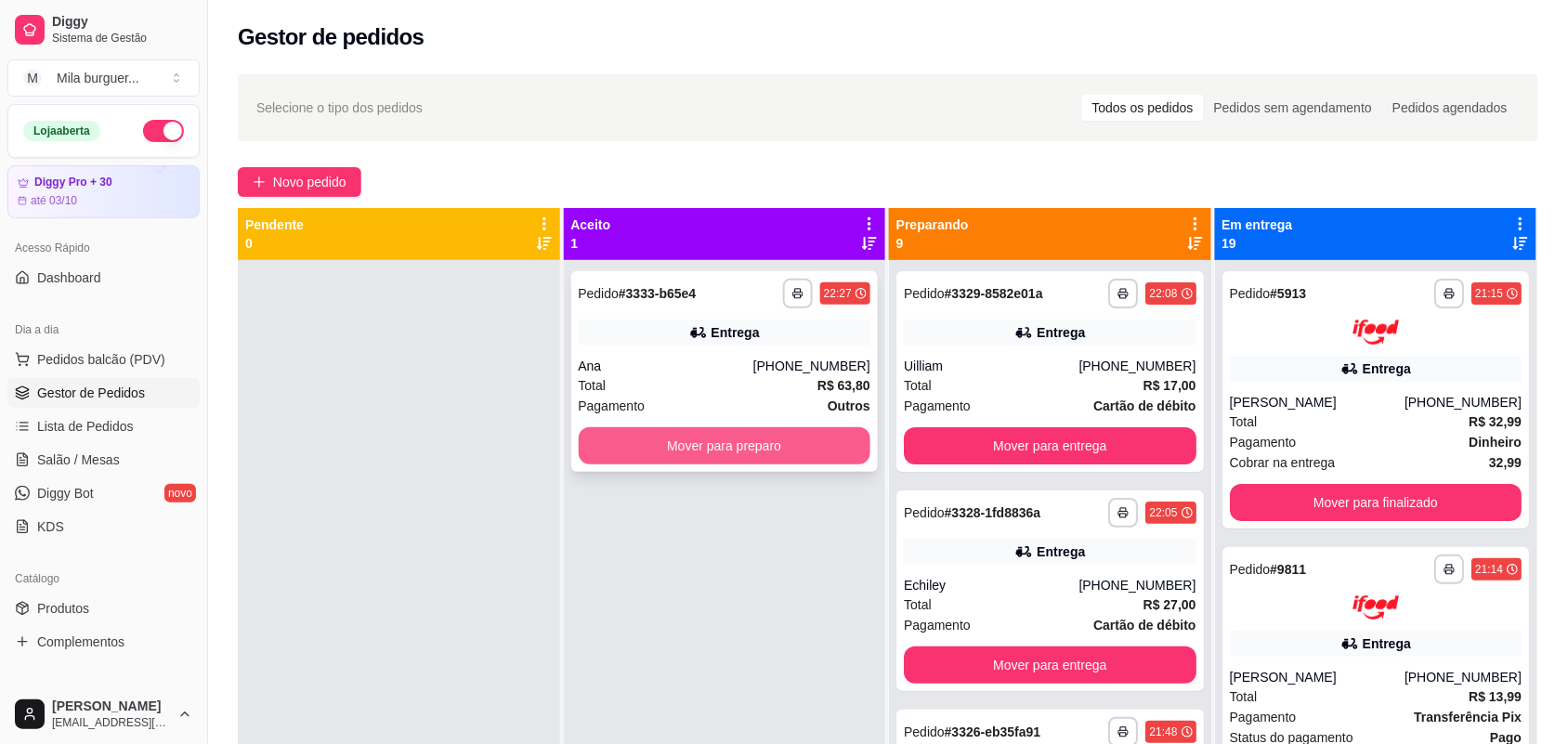
click at [745, 437] on button "Mover para preparo" at bounding box center [724, 445] width 293 height 37
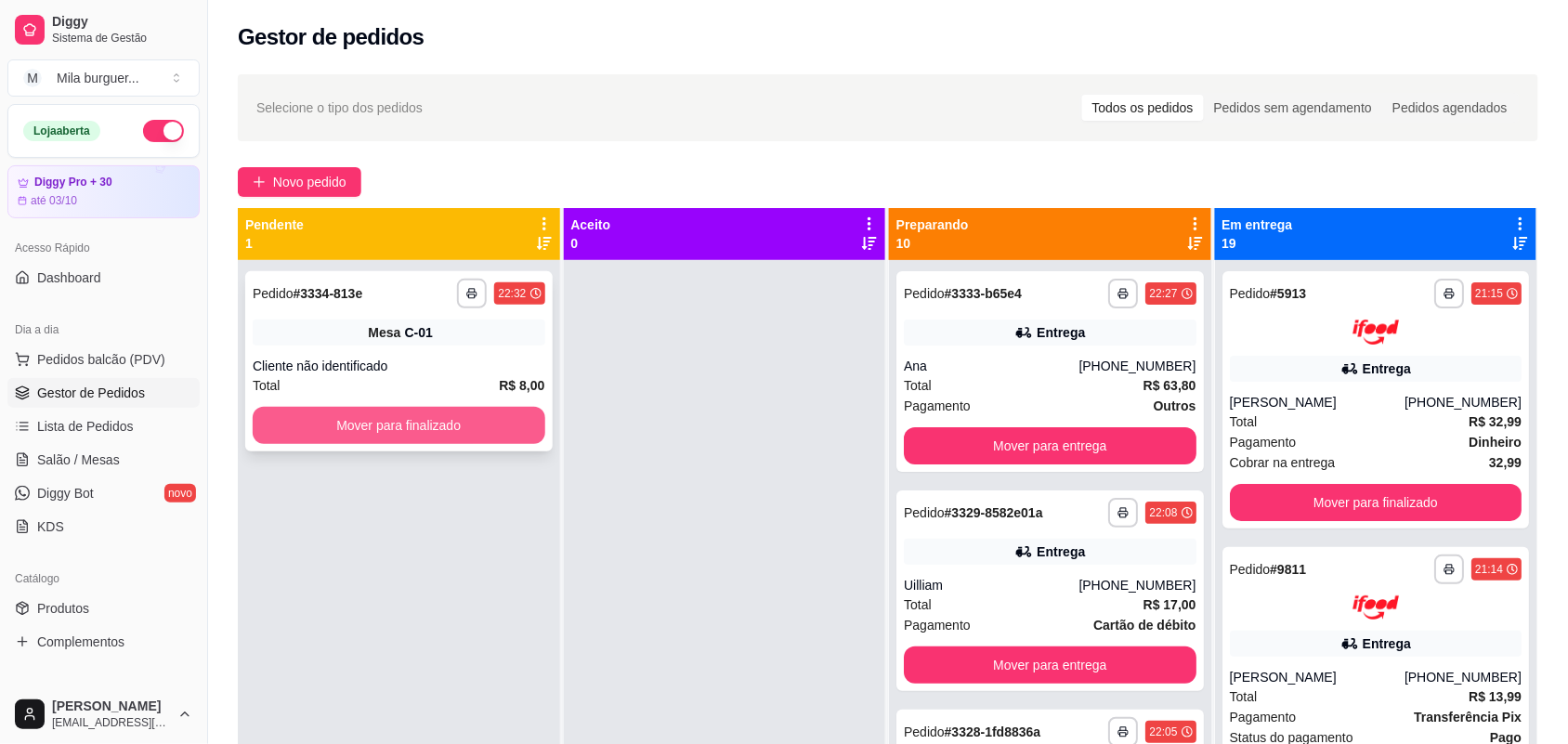
click at [376, 428] on button "Mover para finalizado" at bounding box center [399, 424] width 293 height 37
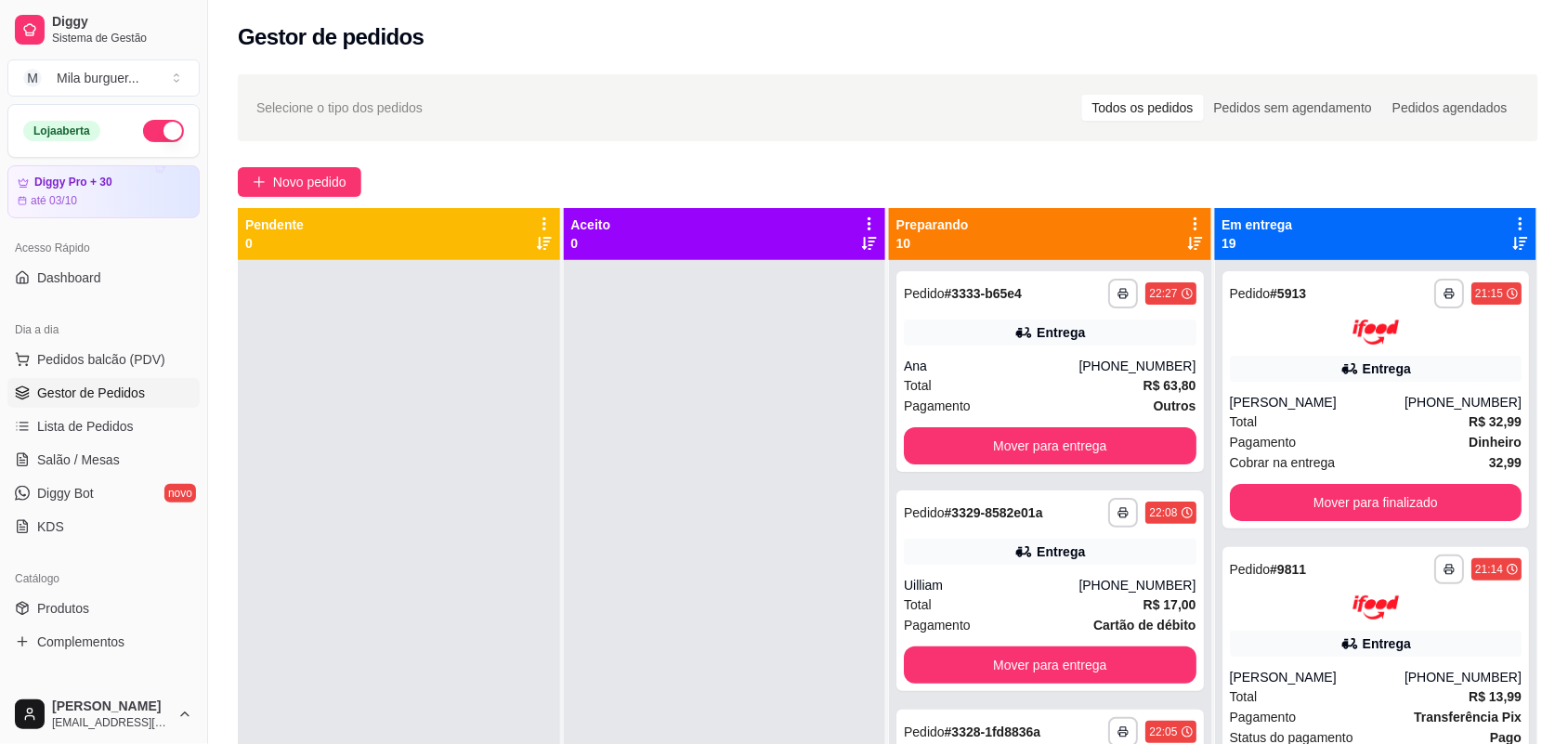
click at [143, 130] on button "button" at bounding box center [163, 131] width 41 height 22
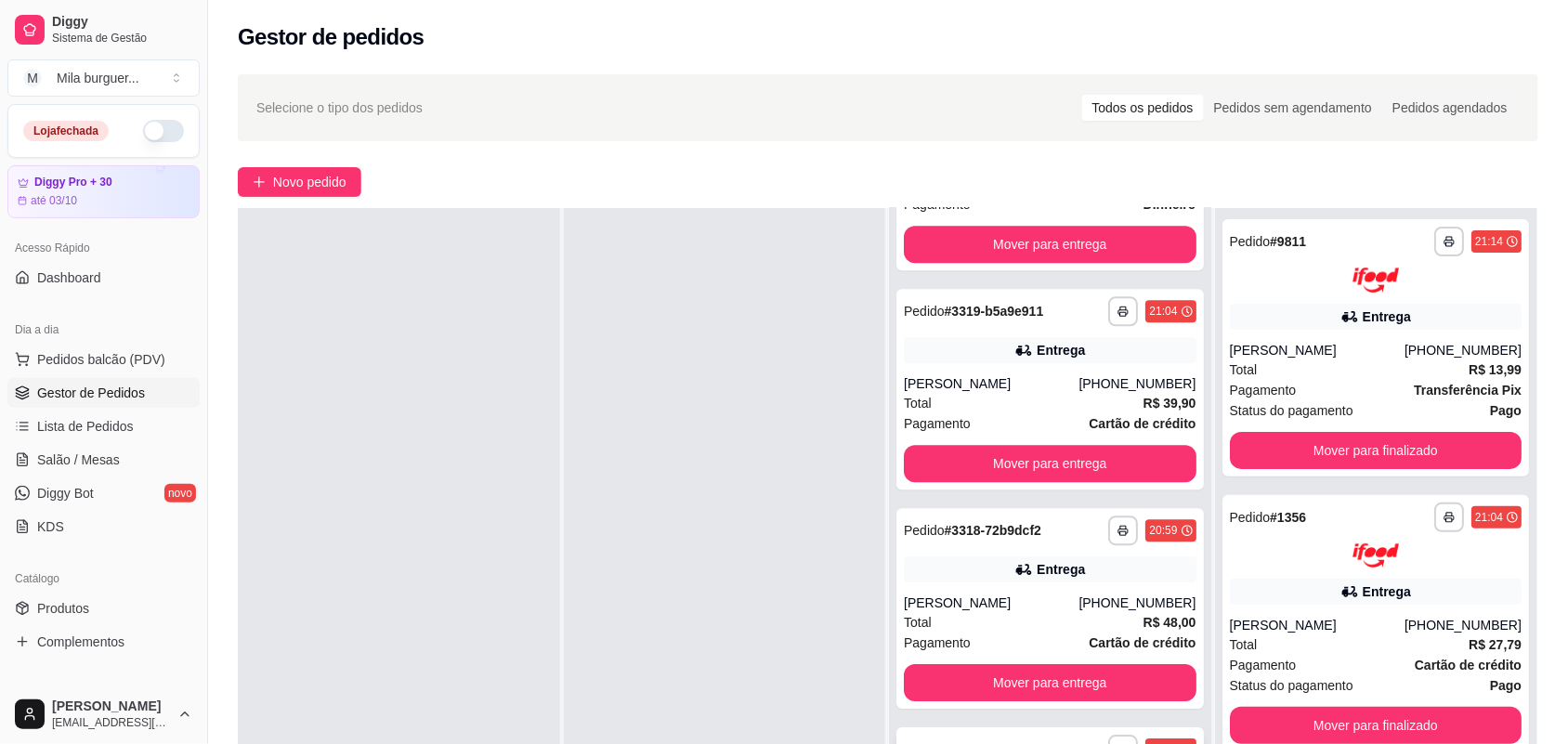
scroll to position [283, 0]
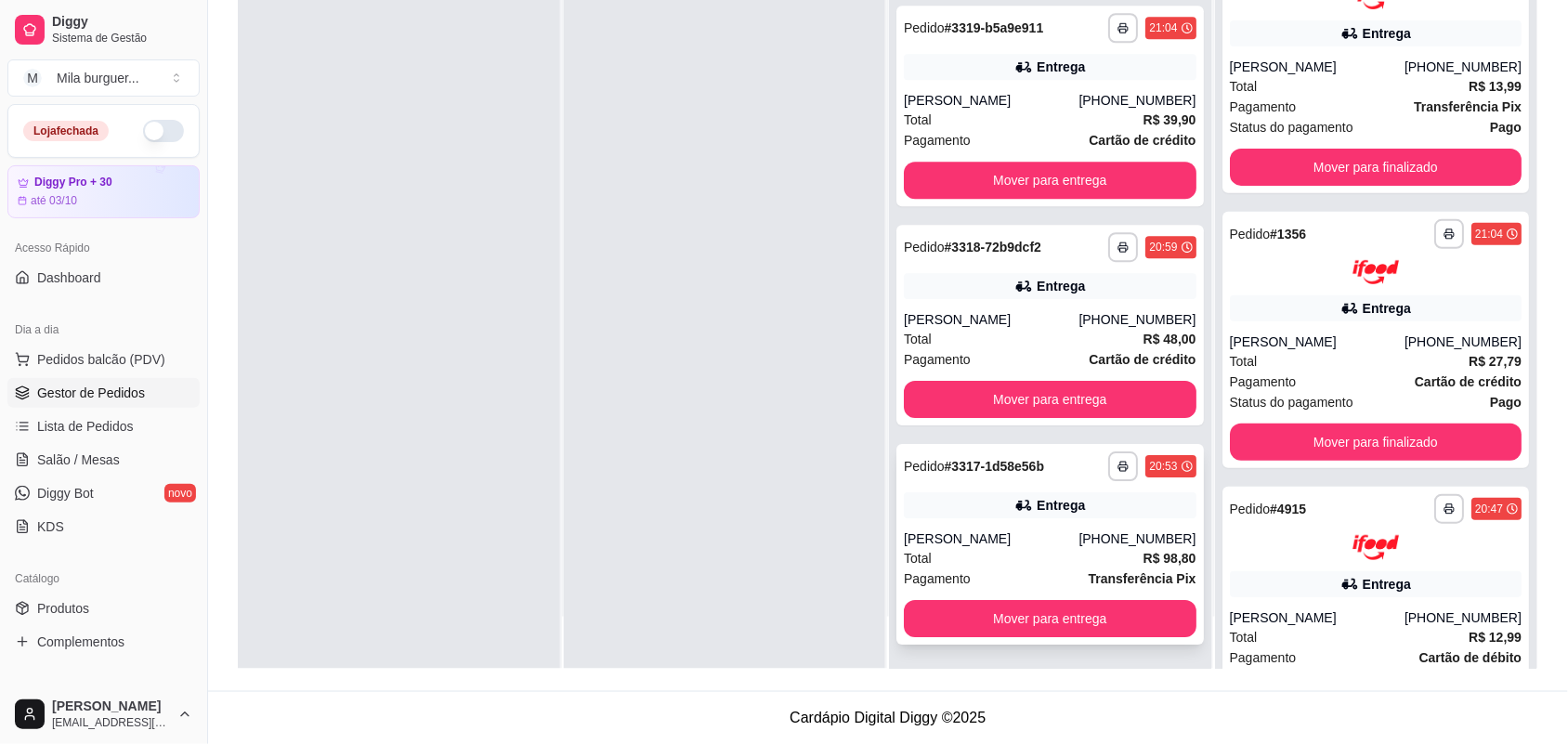
click at [1019, 578] on div "Pagamento Transferência Pix" at bounding box center [1050, 578] width 293 height 20
click at [1127, 601] on button "Mover para entrega" at bounding box center [1050, 618] width 293 height 37
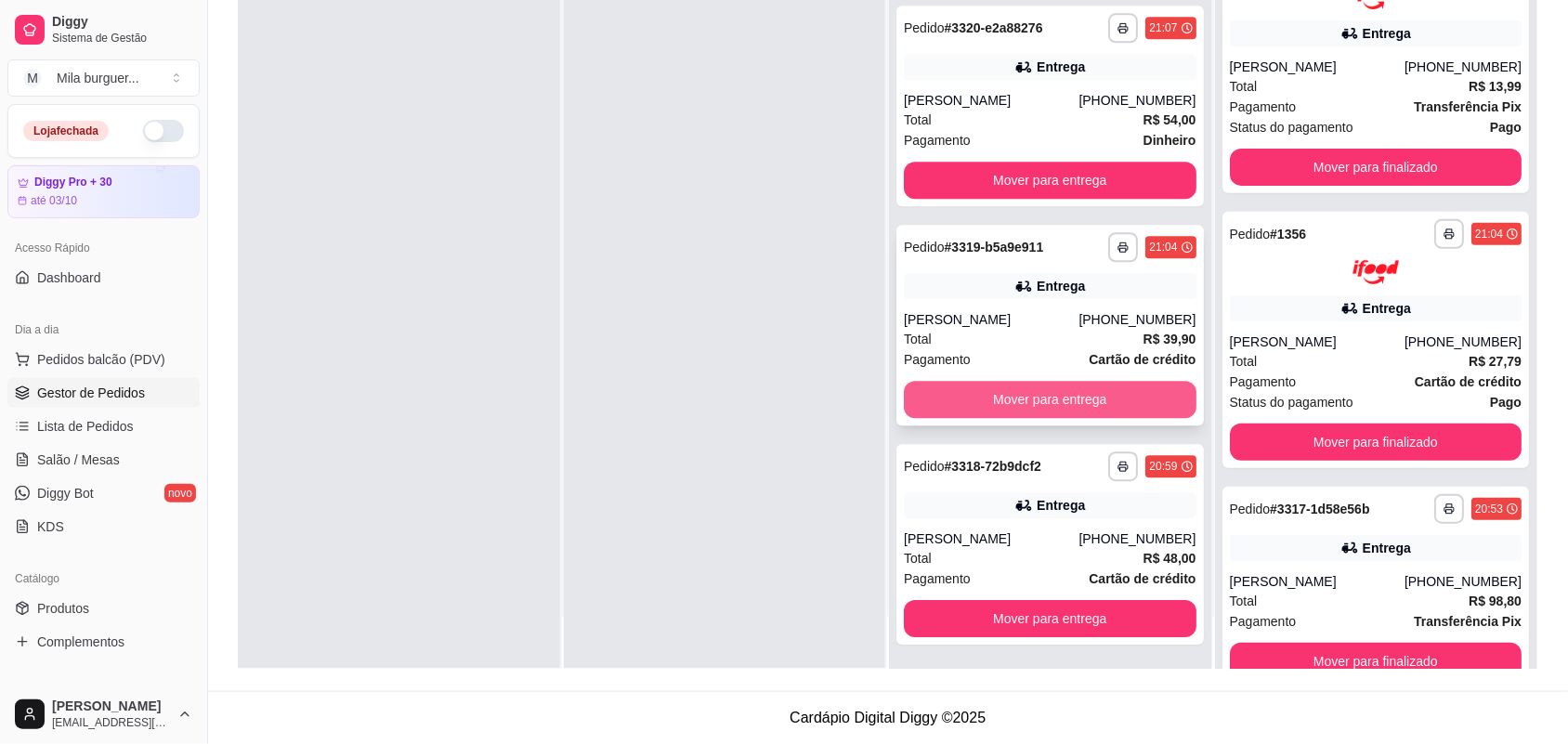
click at [1075, 397] on button "Mover para entrega" at bounding box center [1050, 399] width 293 height 37
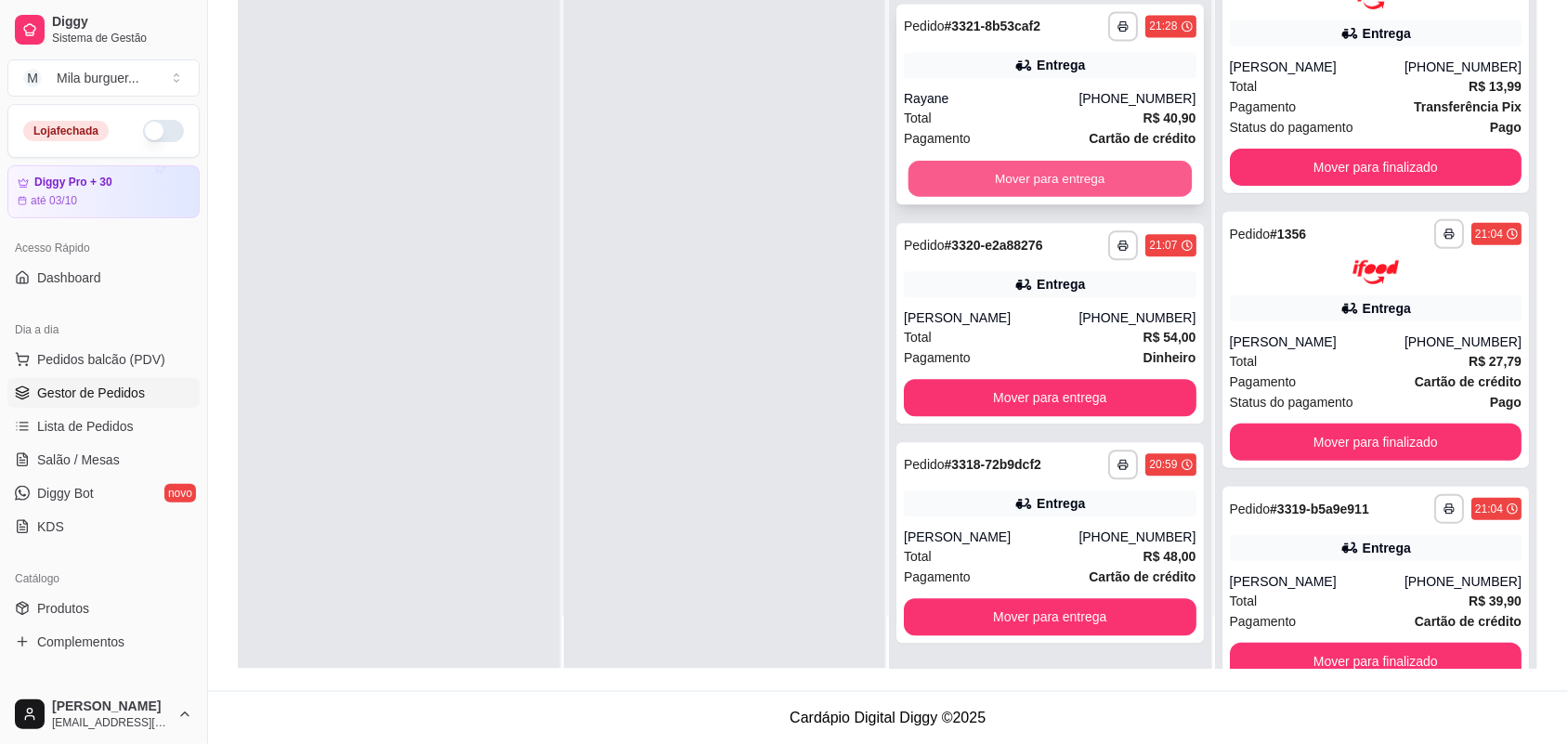
click at [1060, 164] on button "Mover para entrega" at bounding box center [1050, 179] width 283 height 36
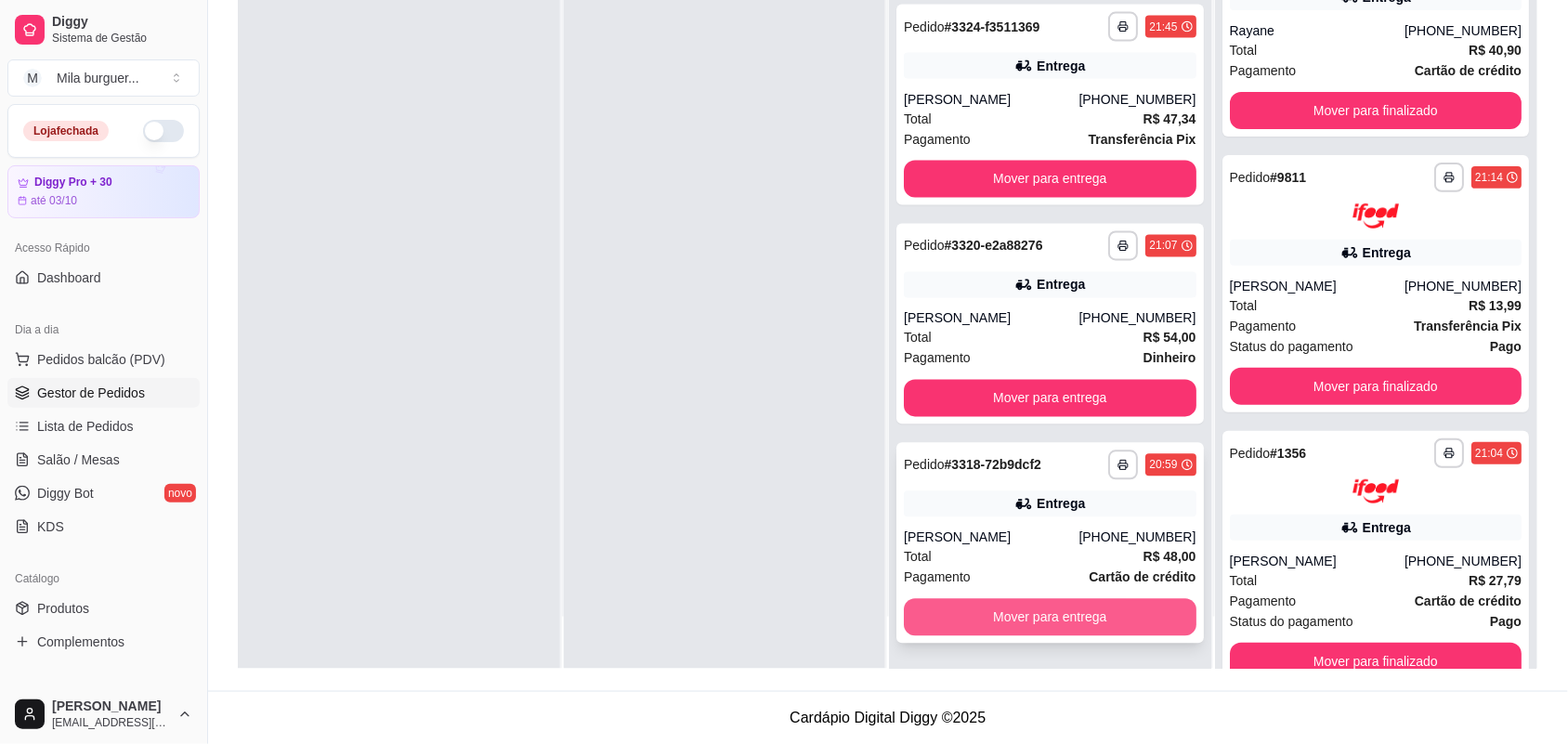
click at [1075, 620] on button "Mover para entrega" at bounding box center [1050, 617] width 293 height 37
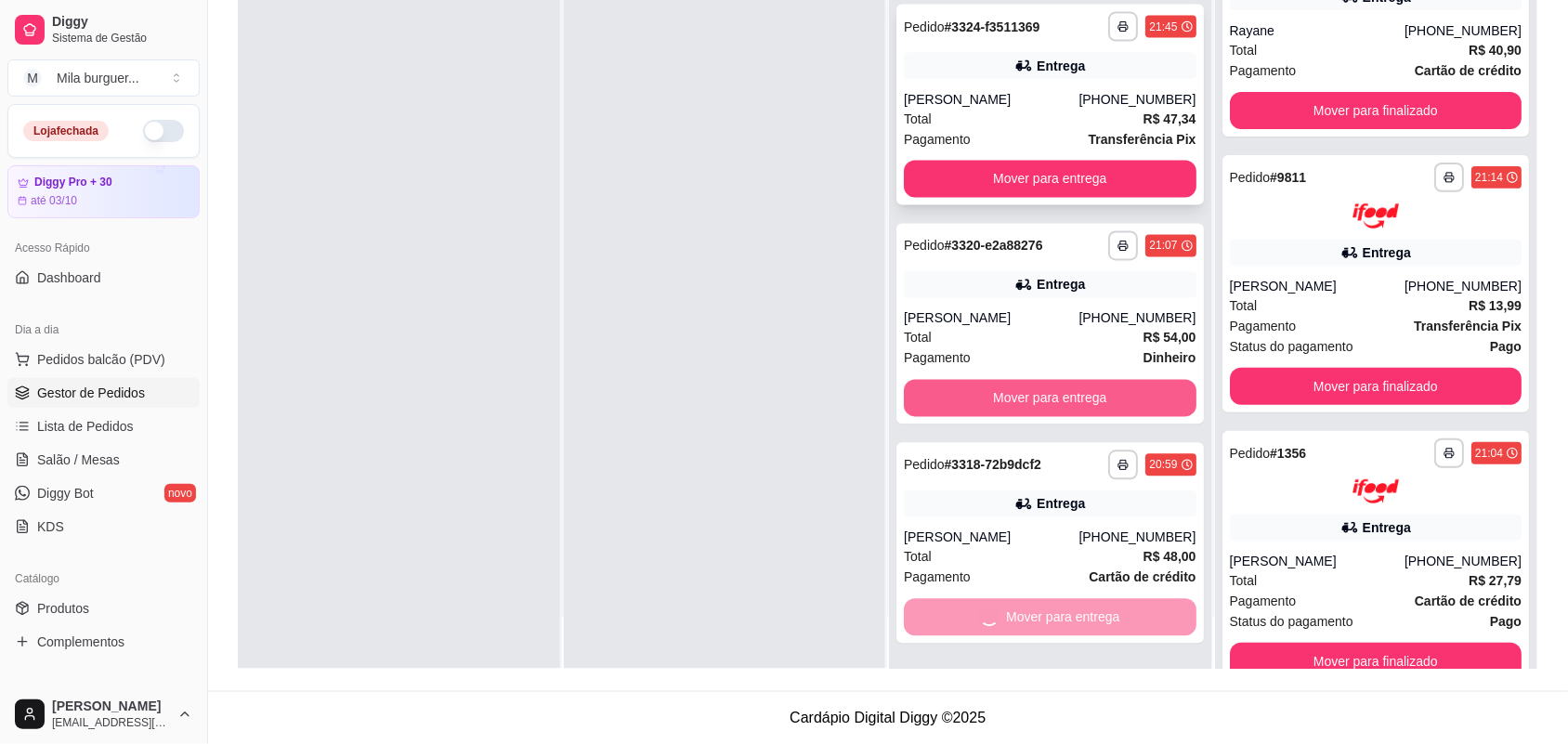
click at [1070, 197] on button "Mover para entrega" at bounding box center [1050, 178] width 293 height 37
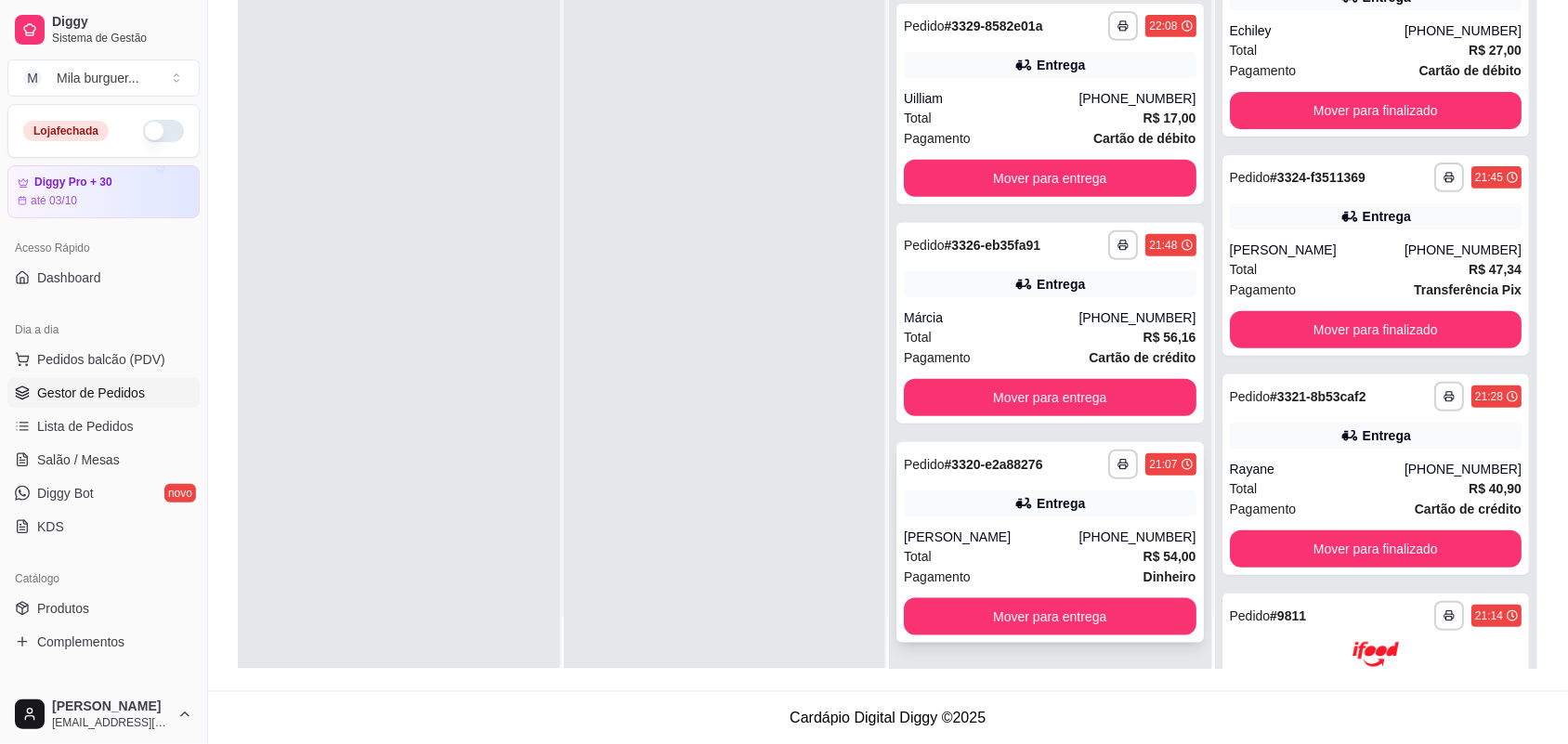
scroll to position [151, 0]
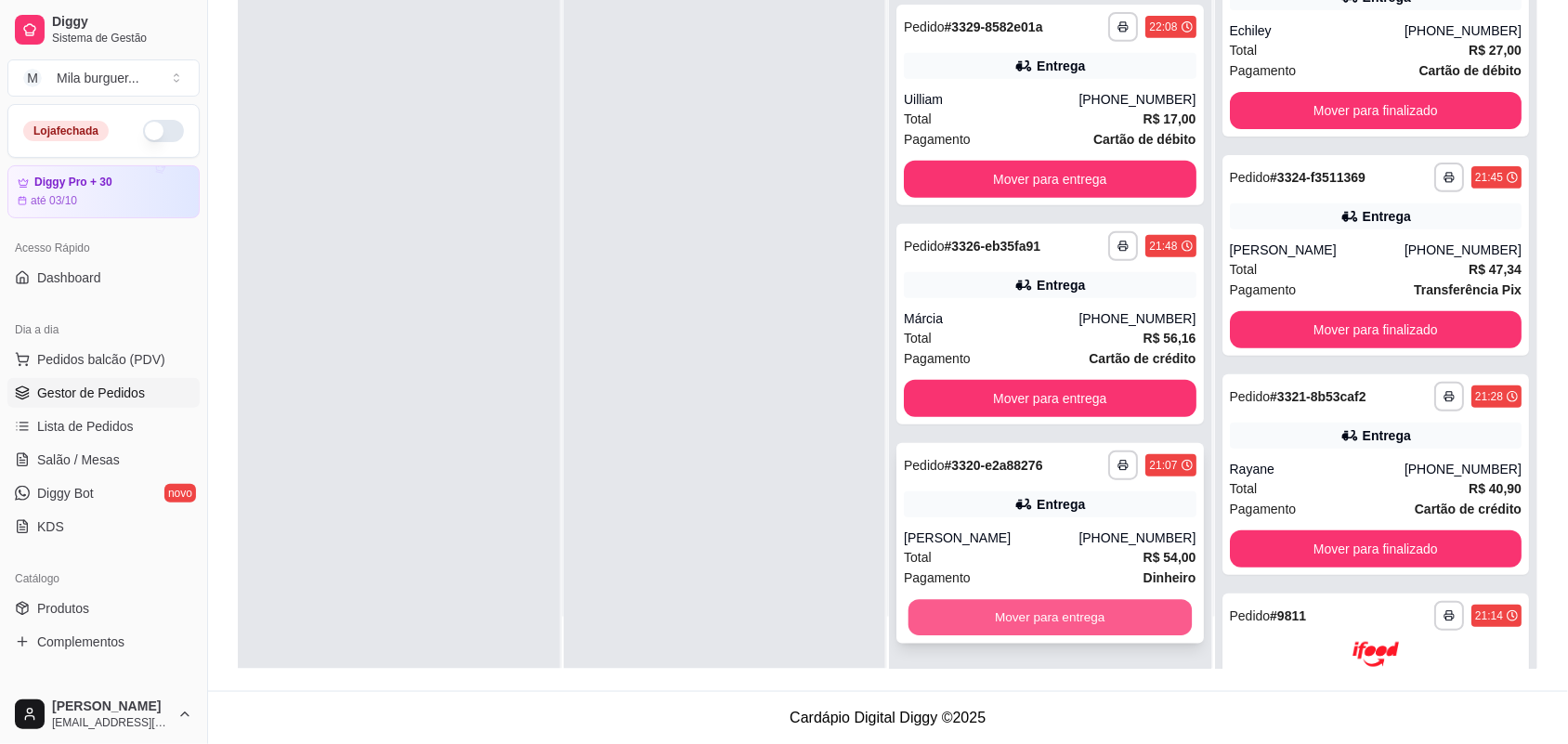
click at [1055, 611] on button "Mover para entrega" at bounding box center [1050, 618] width 283 height 36
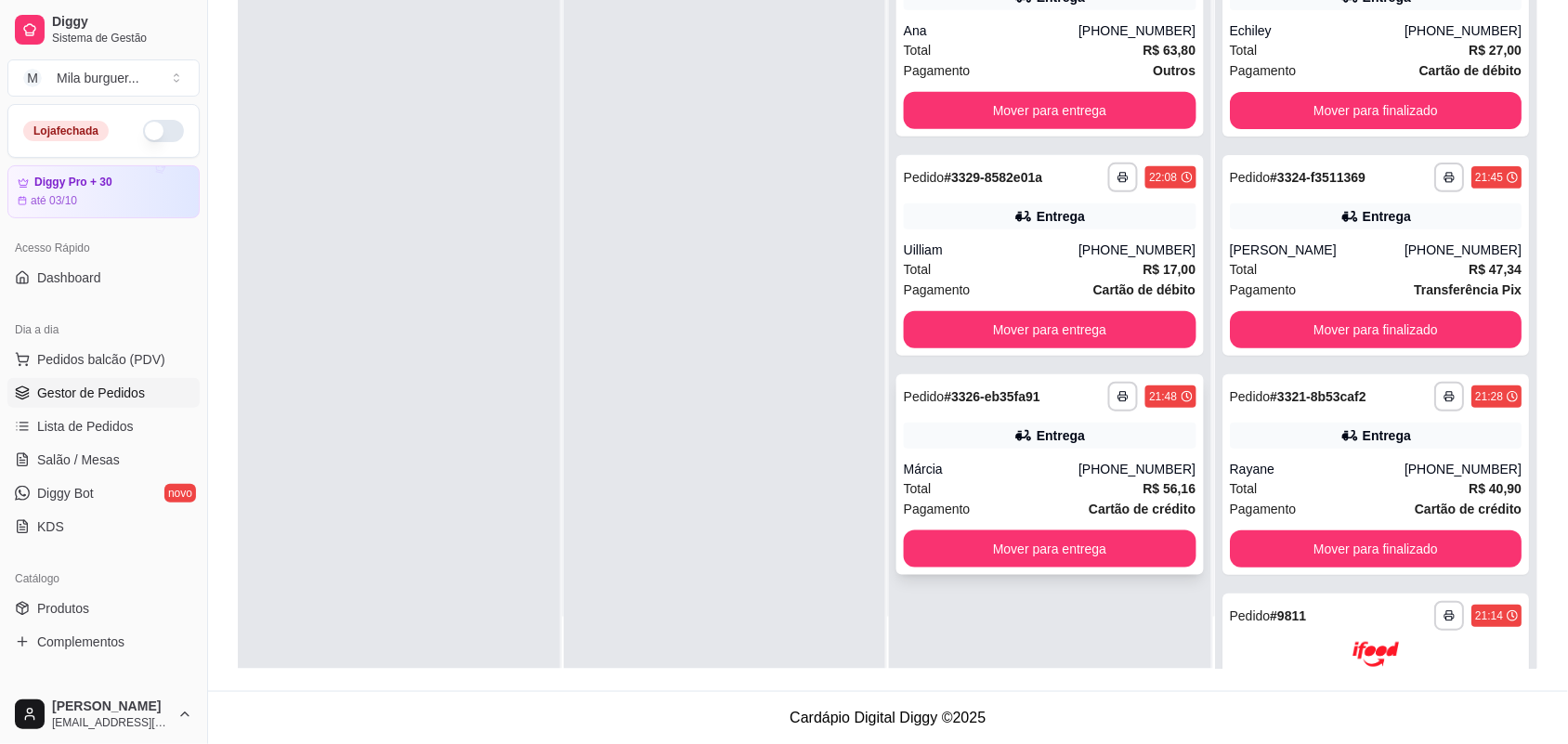
scroll to position [0, 0]
click at [1064, 539] on button "Mover para entrega" at bounding box center [1050, 548] width 293 height 37
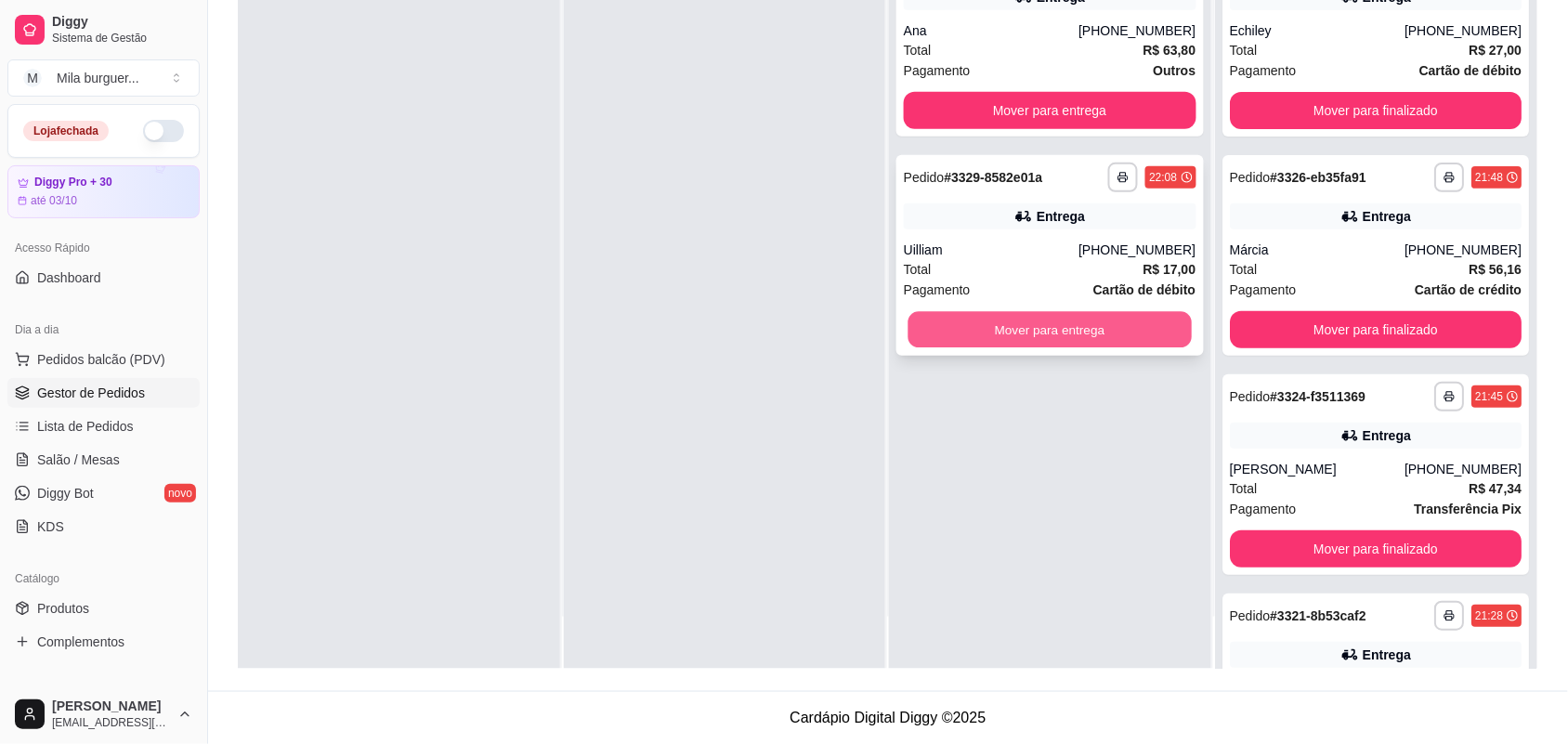
click at [1083, 336] on button "Mover para entrega" at bounding box center [1050, 330] width 283 height 36
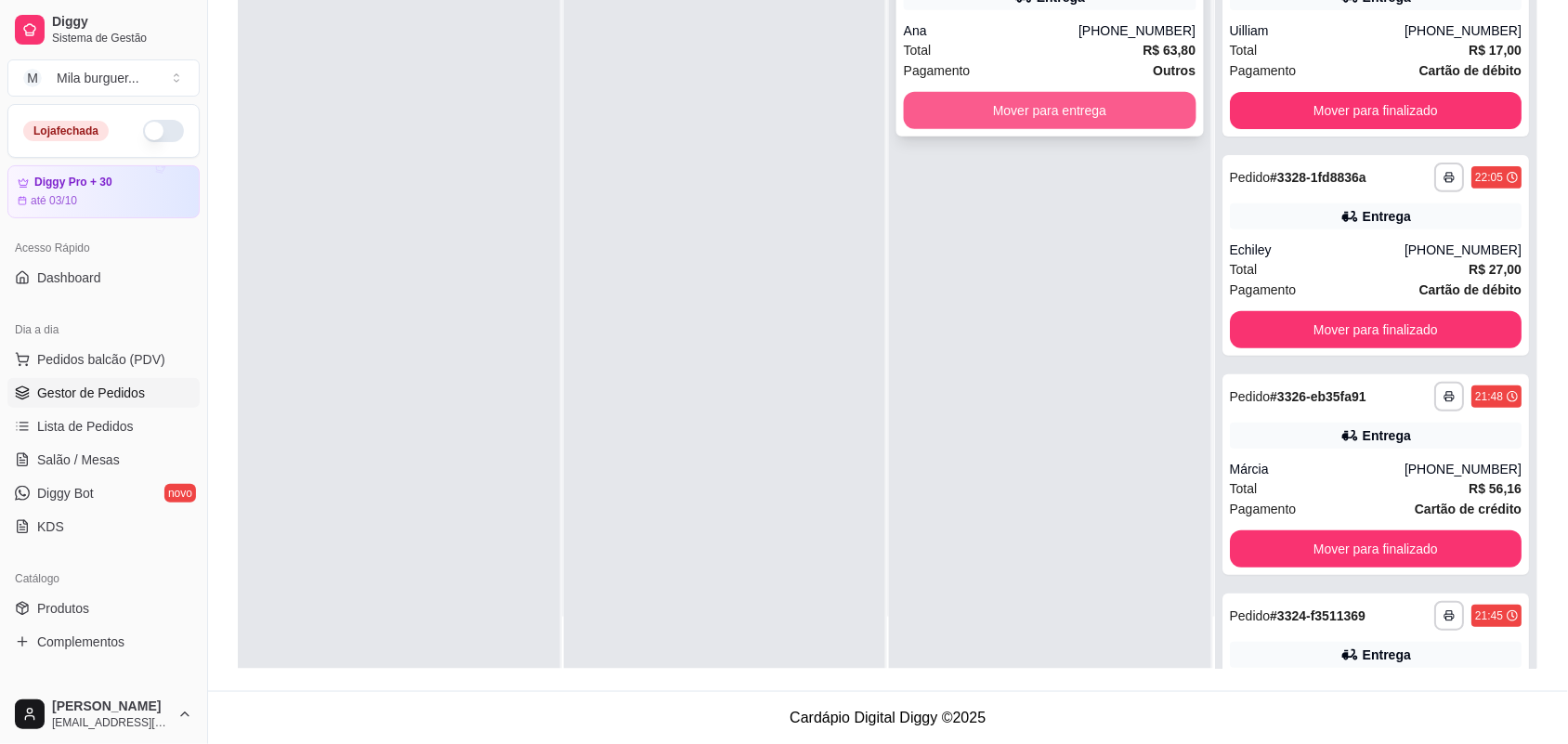
click at [1055, 104] on button "Mover para entrega" at bounding box center [1050, 110] width 293 height 37
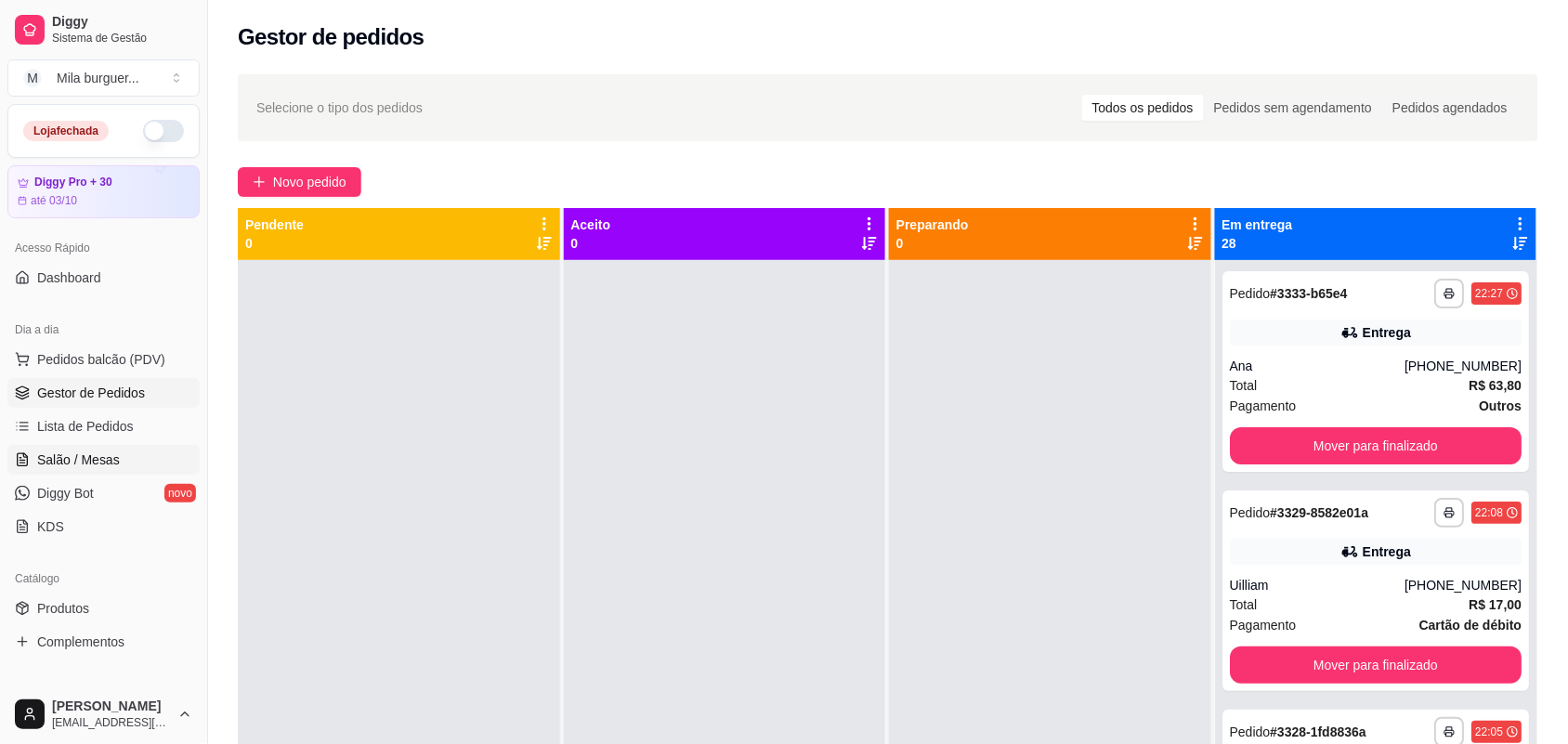
click at [102, 450] on span "Salão / Mesas" at bounding box center [78, 459] width 83 height 18
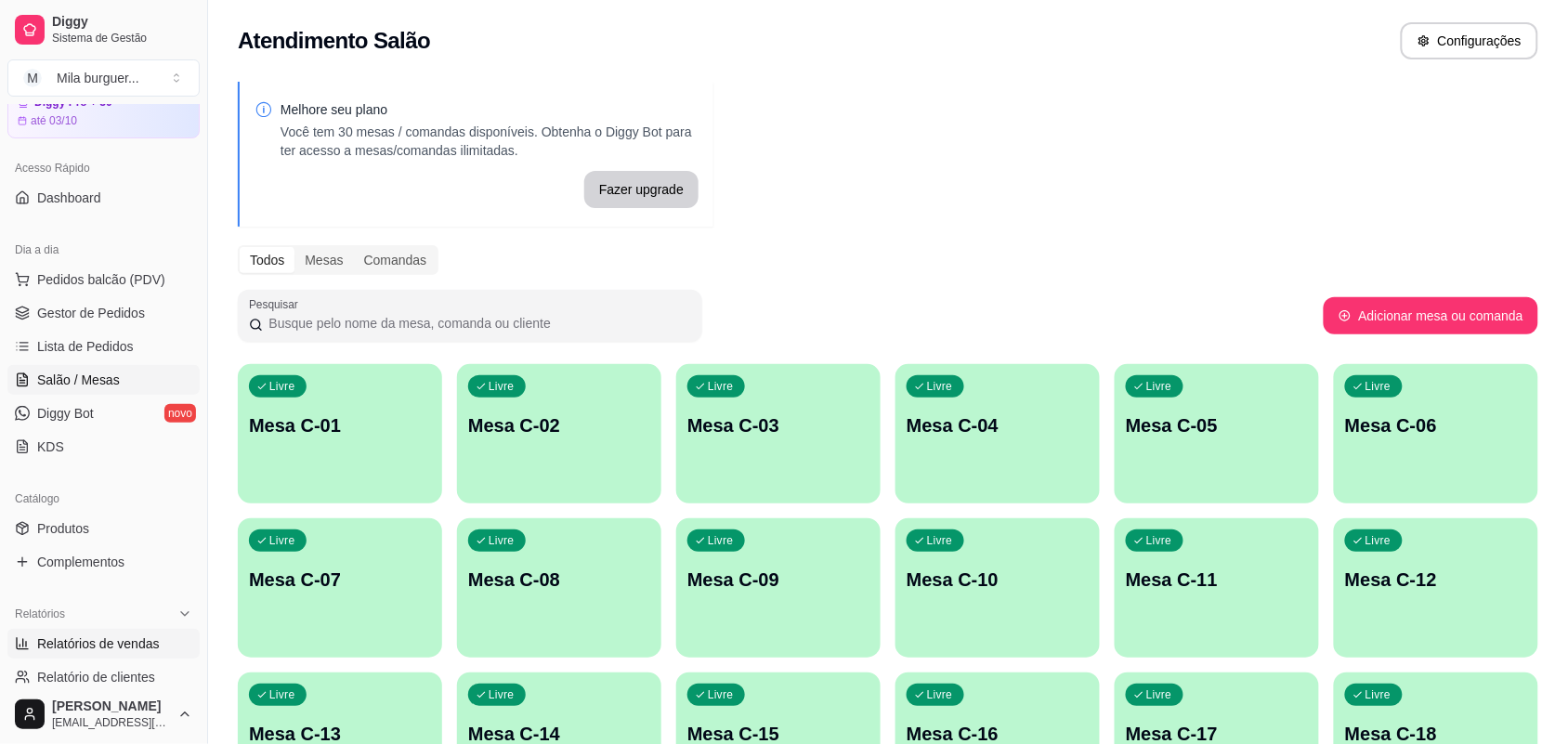
scroll to position [116, 0]
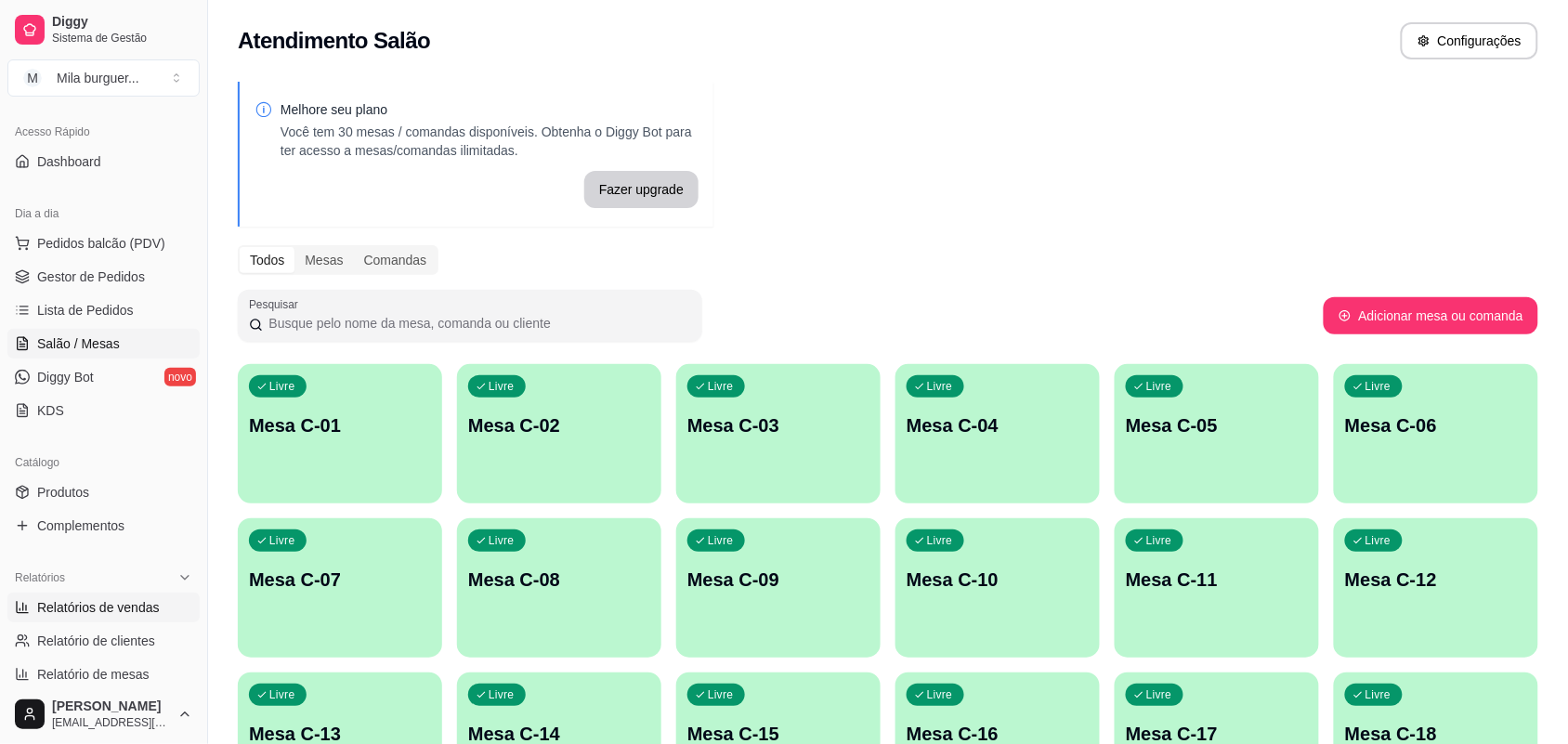
click at [53, 607] on span "Relatórios de vendas" at bounding box center [98, 607] width 123 height 18
select select "ALL"
select select "0"
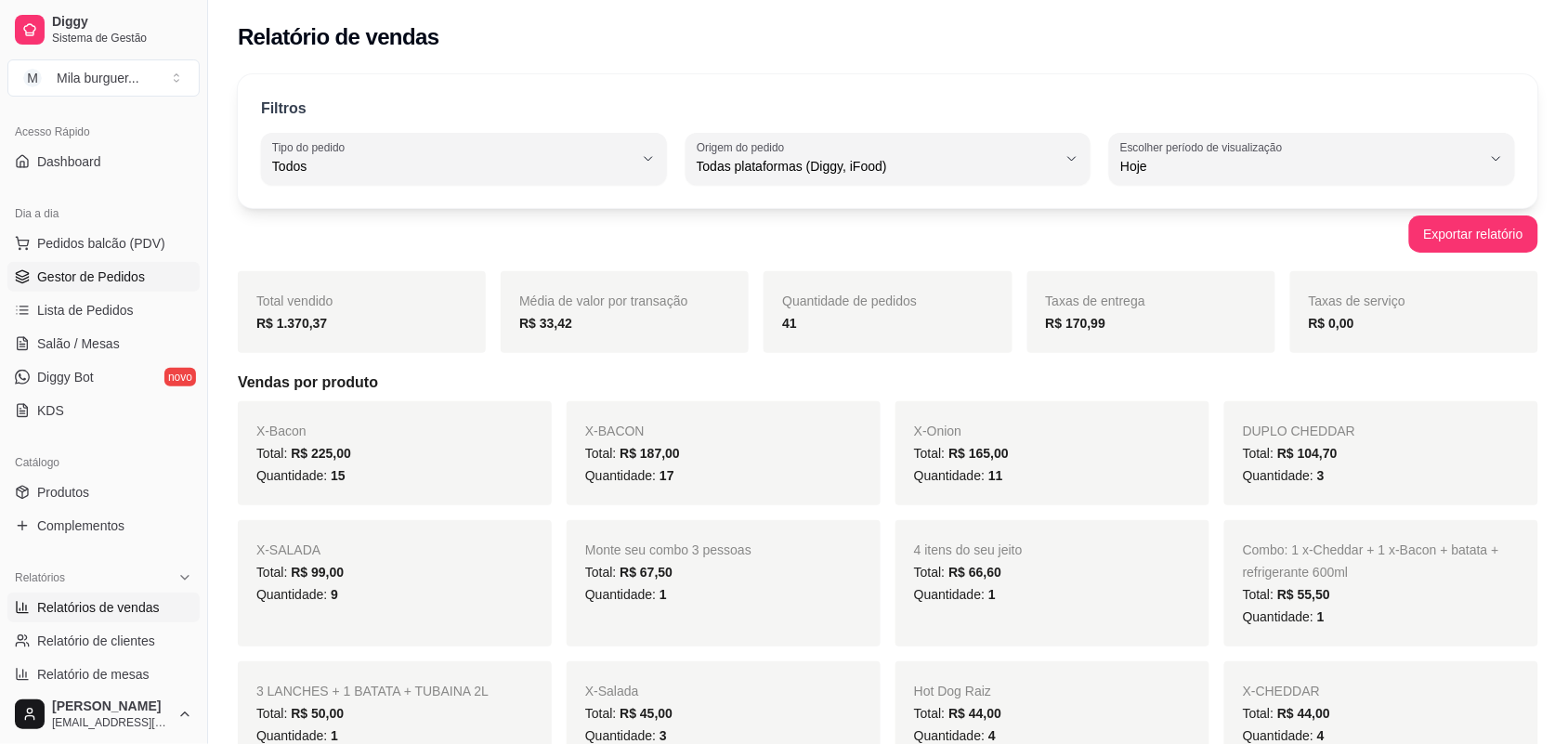
click at [94, 266] on link "Gestor de Pedidos" at bounding box center [104, 277] width 193 height 30
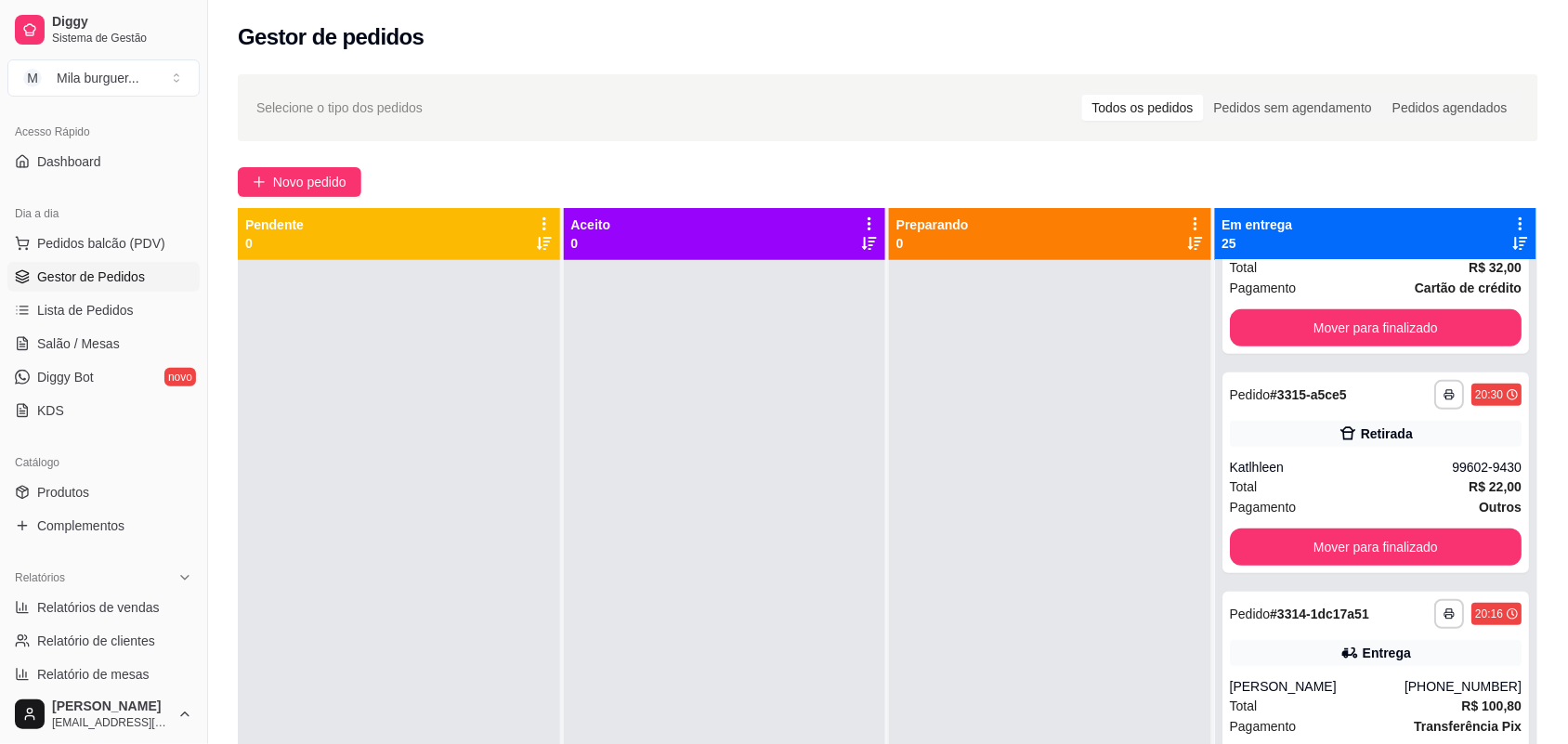
scroll to position [2253, 0]
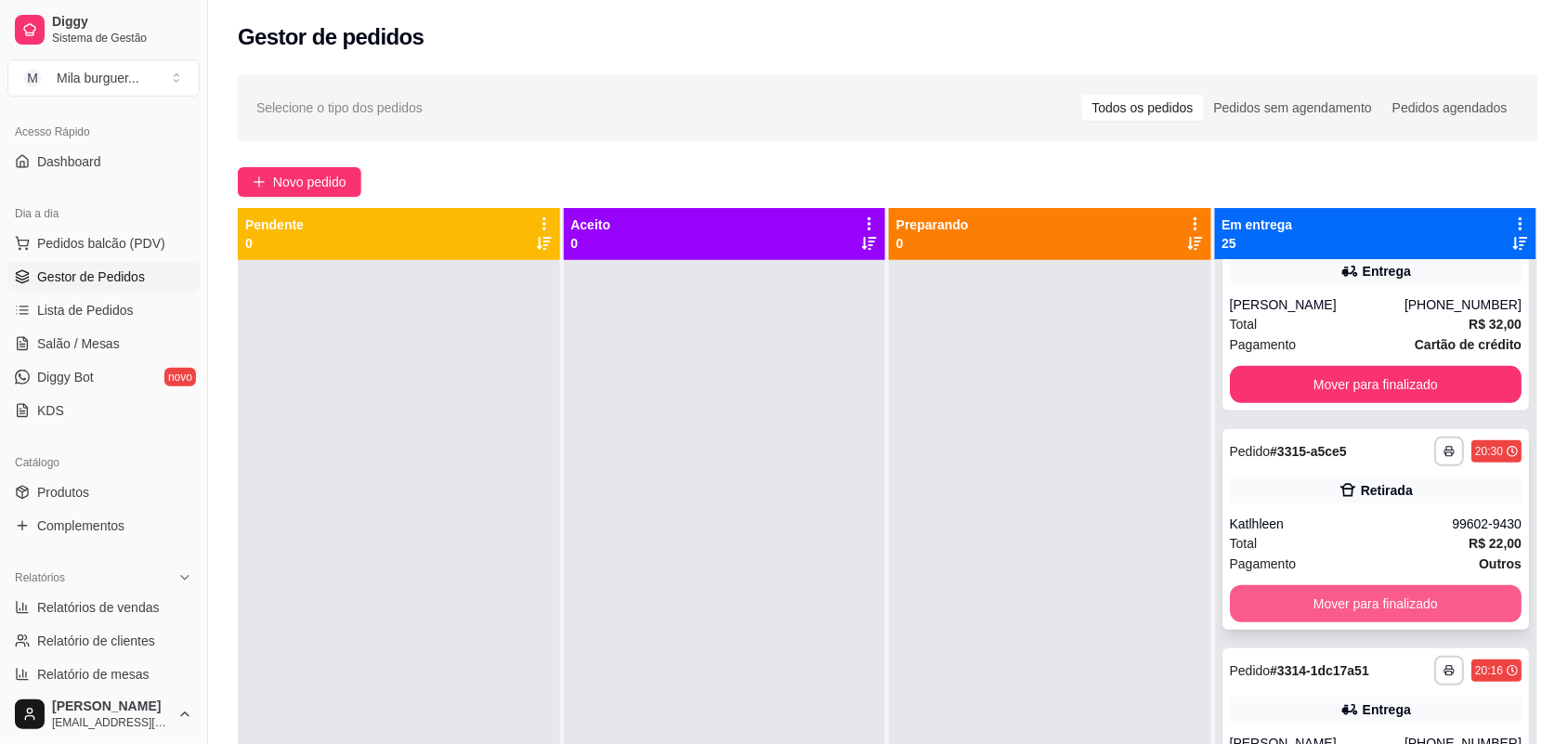
click at [1343, 586] on button "Mover para finalizado" at bounding box center [1376, 603] width 293 height 37
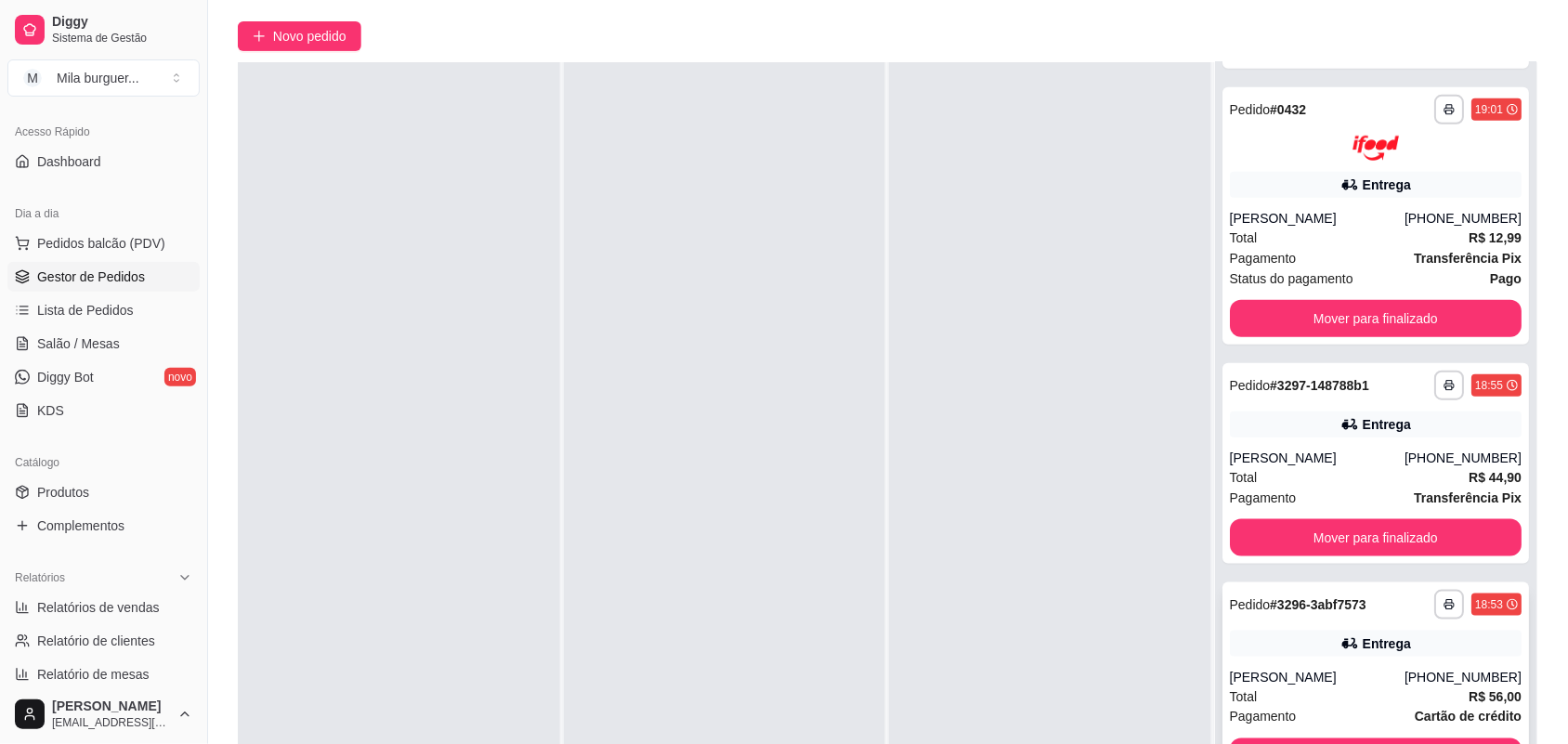
scroll to position [283, 0]
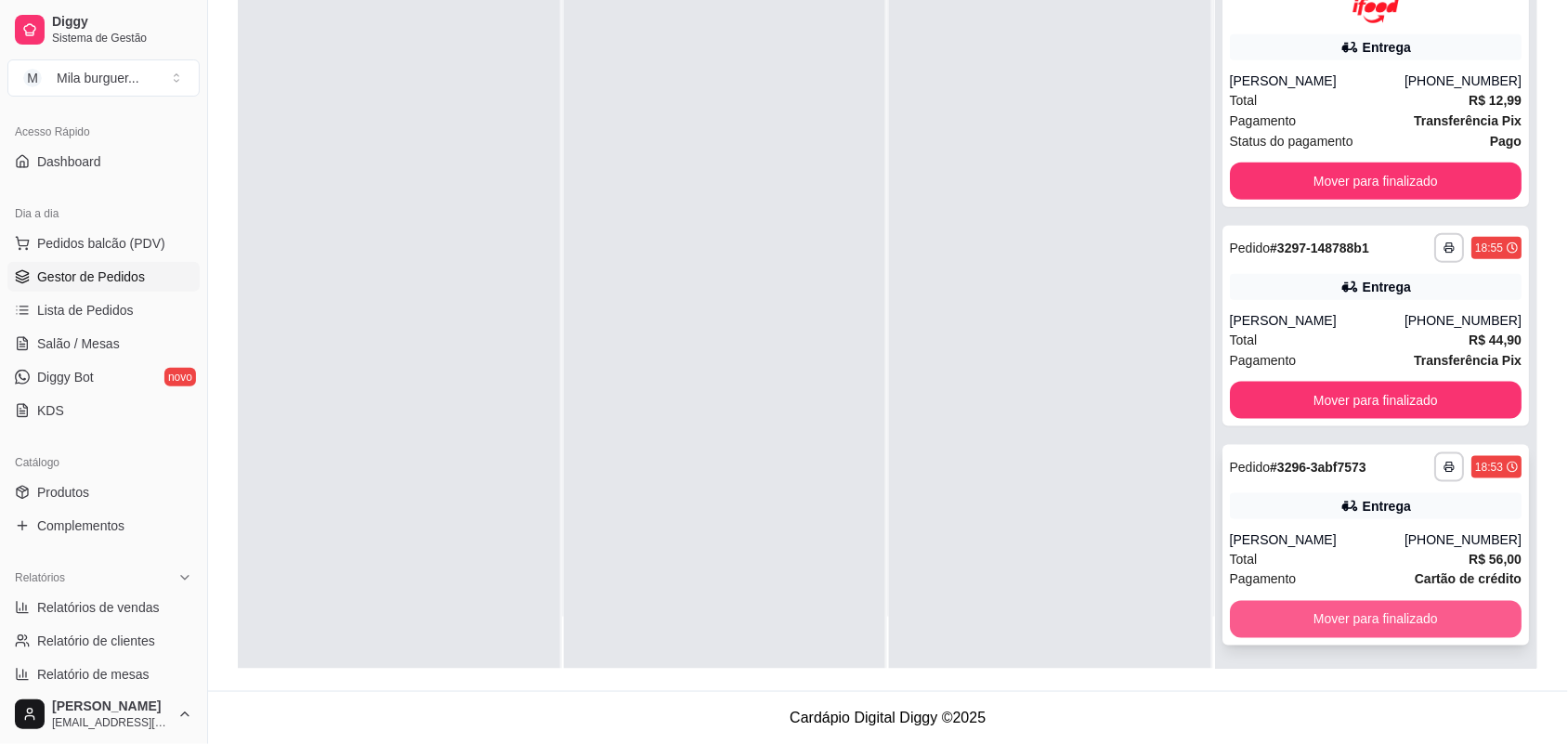
click at [1338, 622] on button "Mover para finalizado" at bounding box center [1376, 619] width 293 height 37
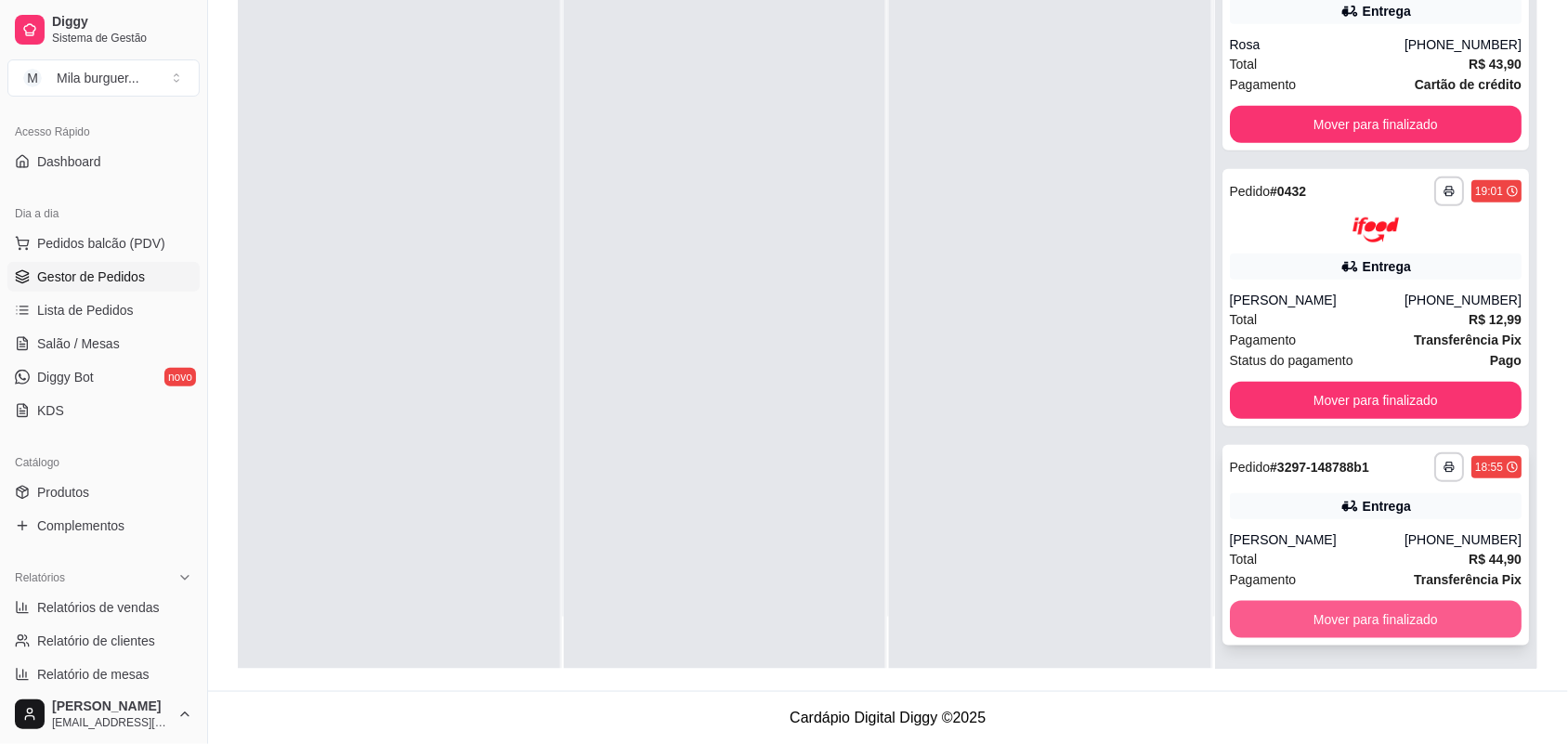
click at [1336, 619] on button "Mover para finalizado" at bounding box center [1376, 619] width 293 height 37
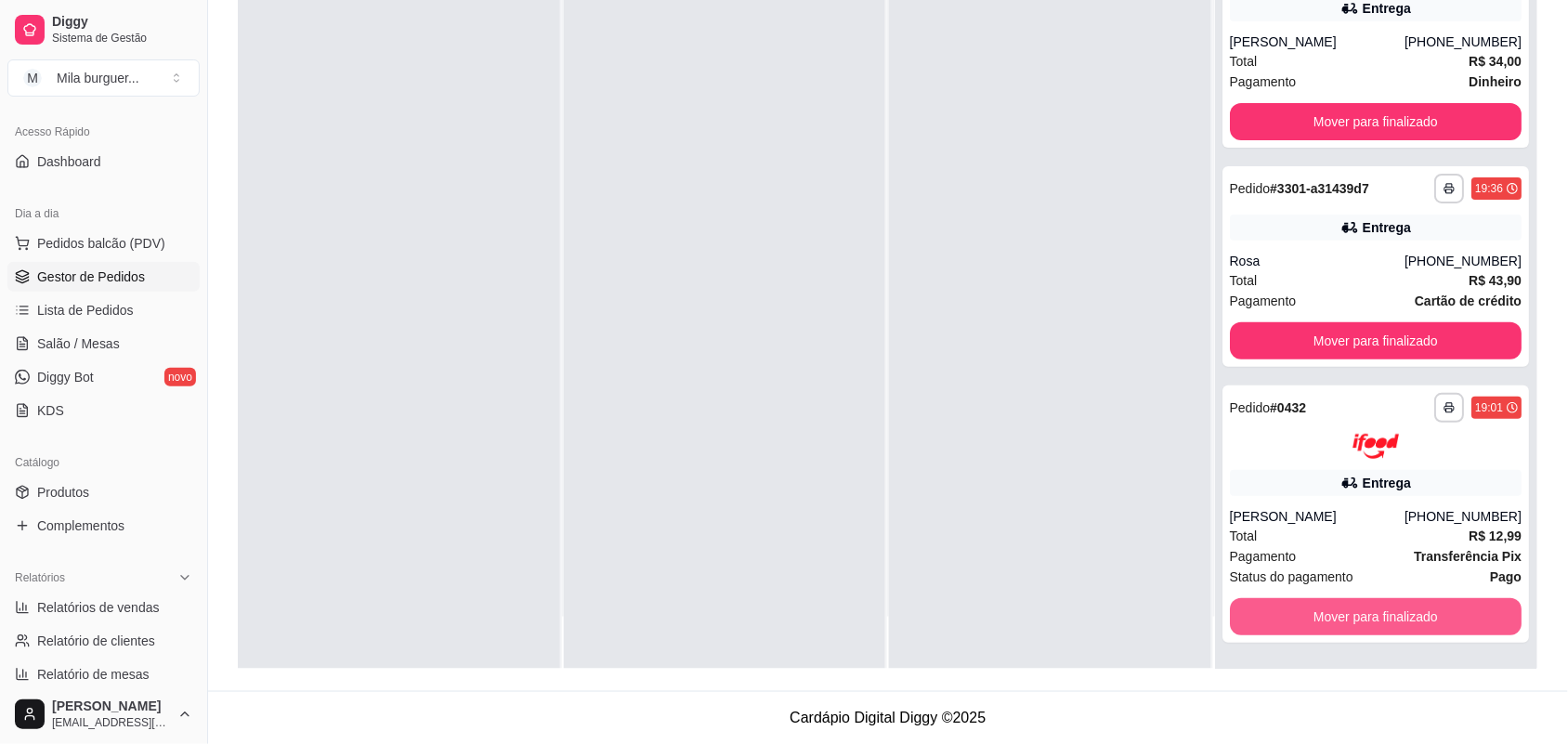
scroll to position [4149, 0]
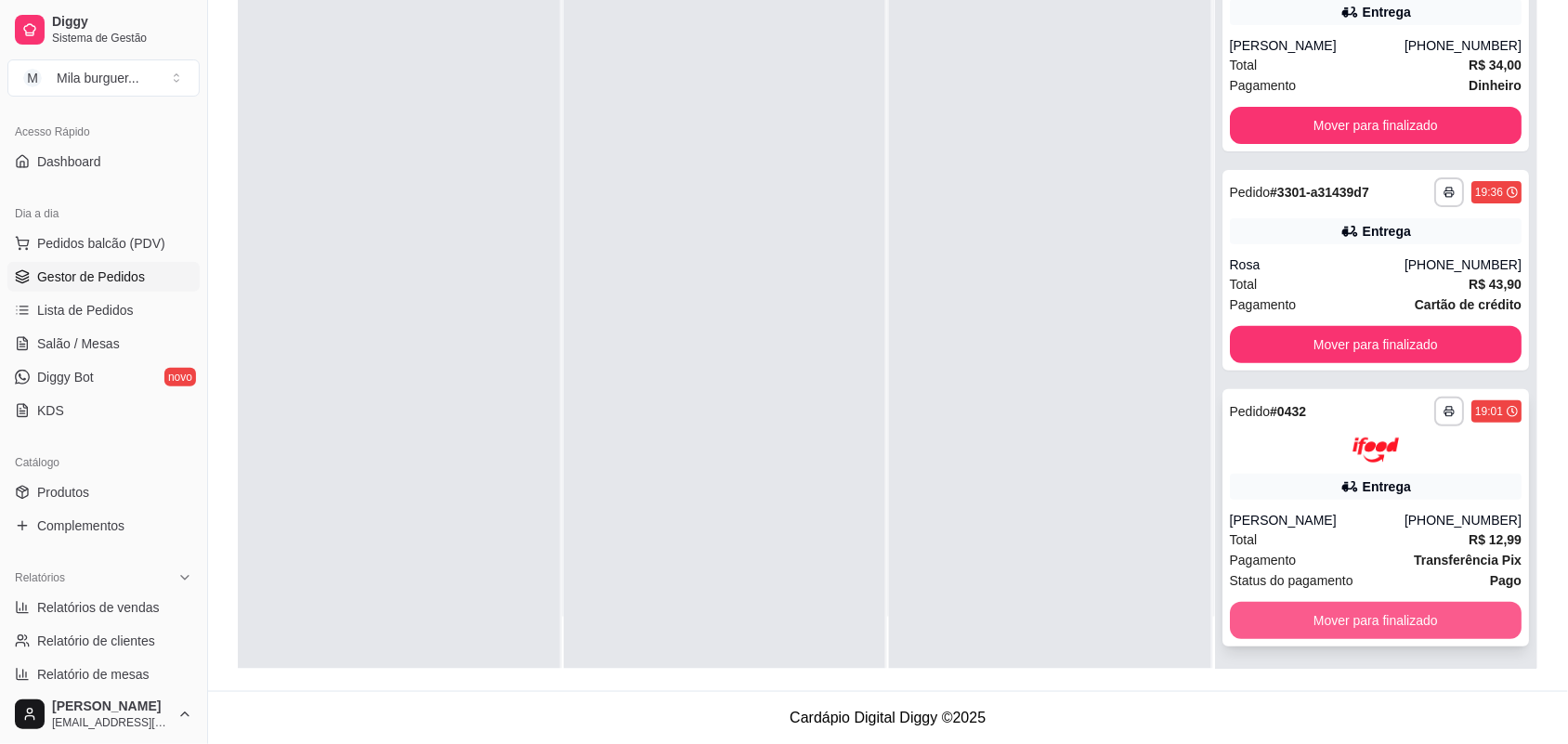
click at [1336, 618] on button "Mover para finalizado" at bounding box center [1376, 620] width 293 height 37
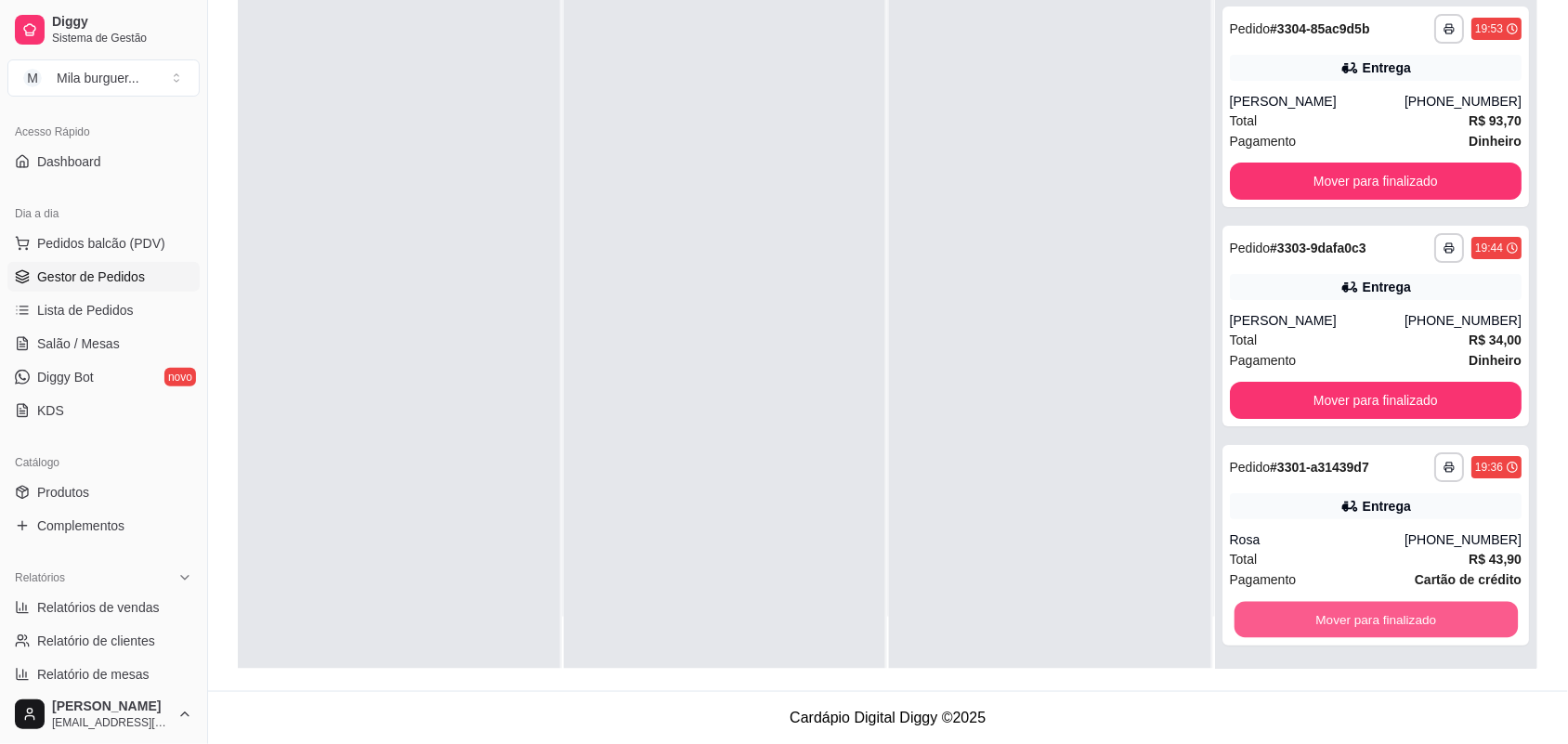
click at [1336, 618] on button "Mover para finalizado" at bounding box center [1375, 620] width 283 height 36
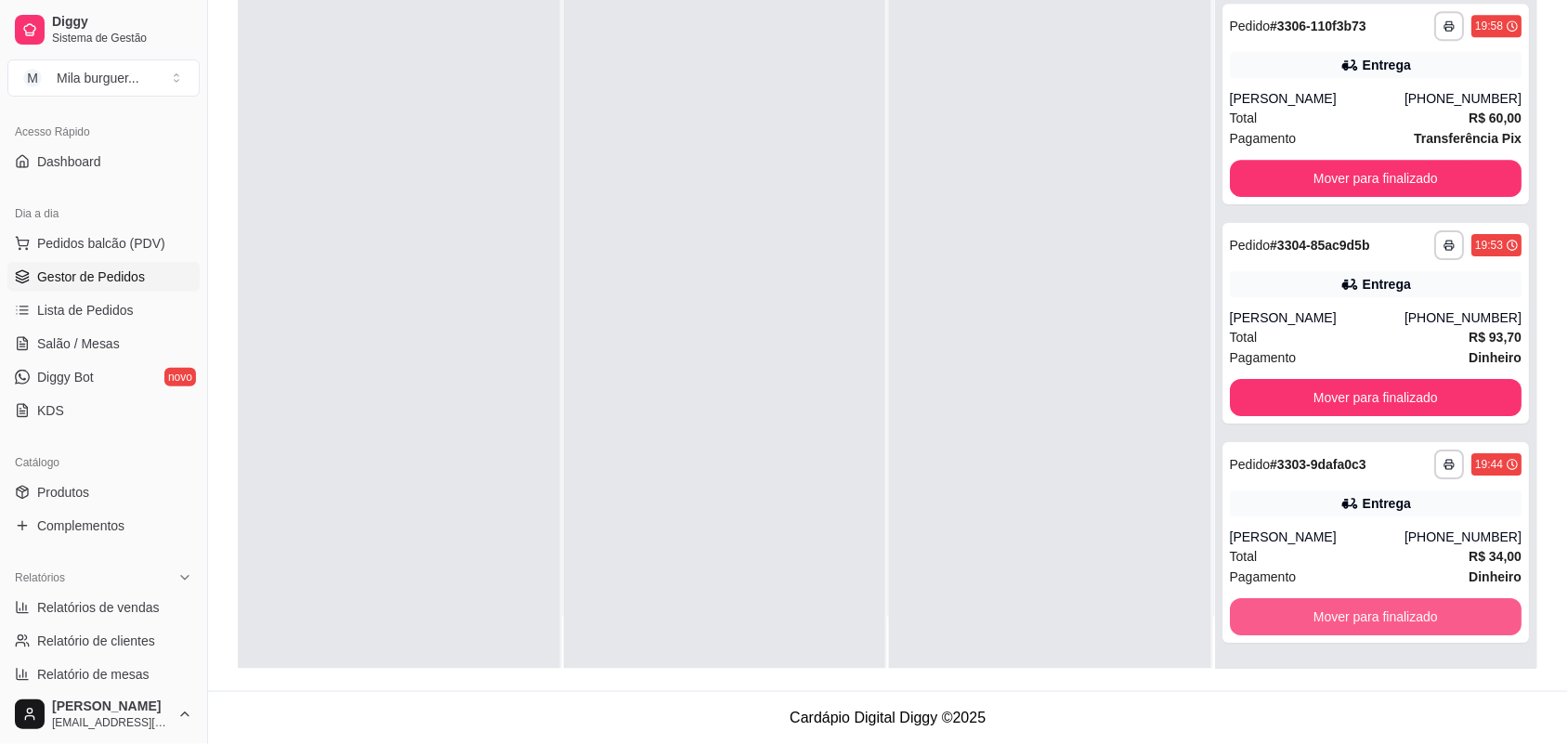
scroll to position [3655, 0]
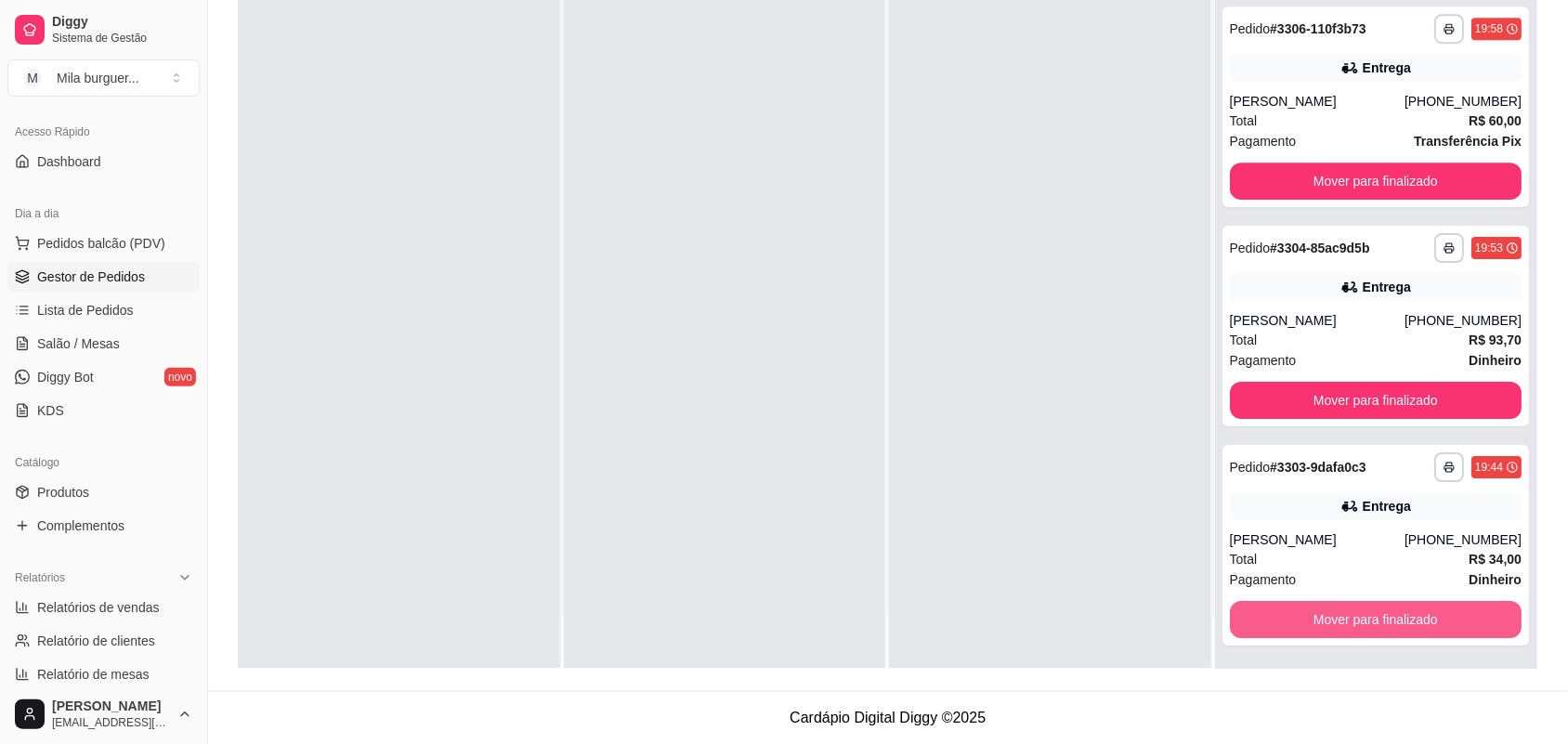
click at [1336, 618] on button "Mover para finalizado" at bounding box center [1376, 619] width 293 height 37
click at [1336, 618] on button "Mover para finalizado" at bounding box center [1376, 618] width 293 height 37
click at [1336, 618] on button "Mover para finalizado" at bounding box center [1375, 619] width 283 height 36
click at [1336, 618] on button "Mover para finalizado" at bounding box center [1376, 619] width 293 height 37
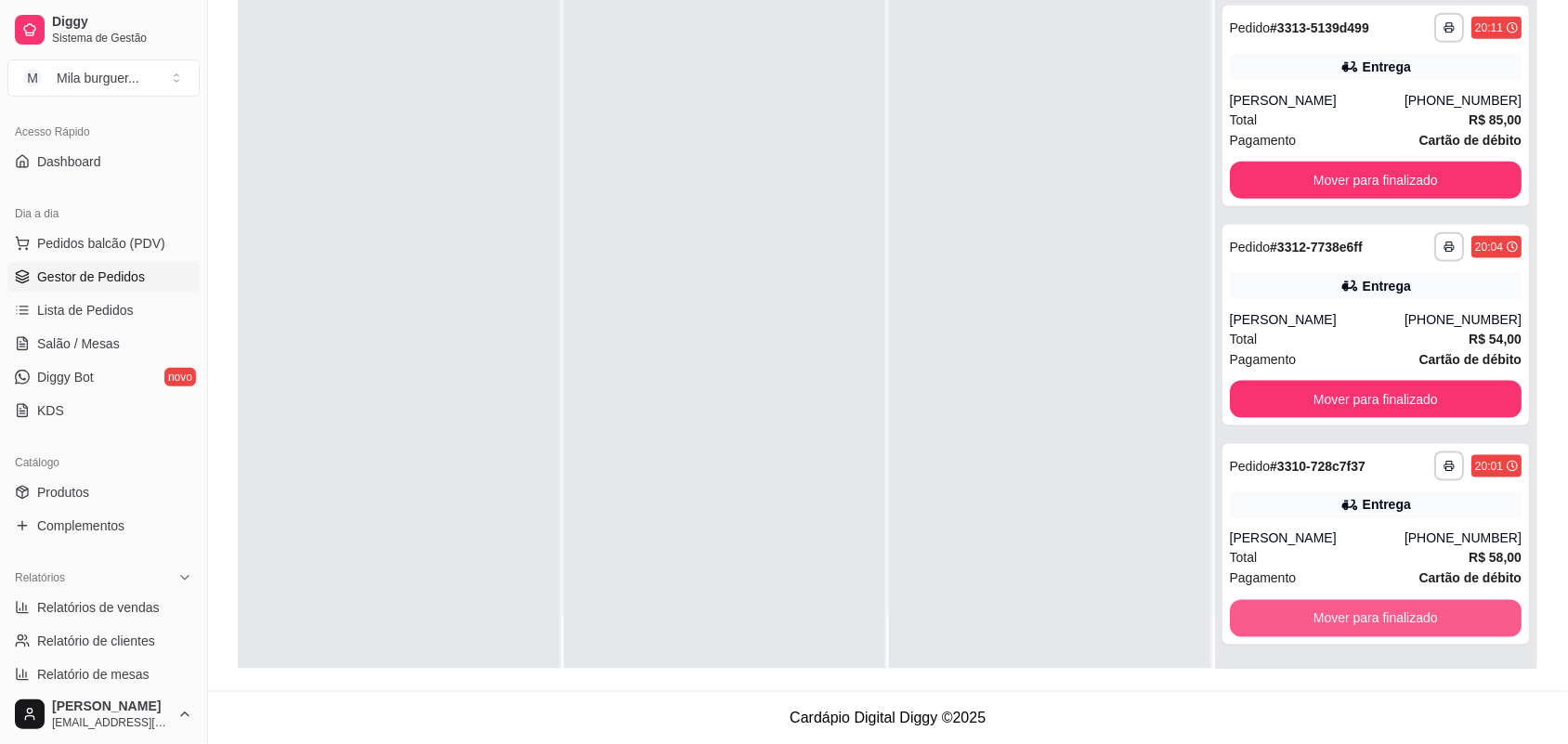
click at [1336, 618] on button "Mover para finalizado" at bounding box center [1376, 618] width 293 height 37
click at [1336, 618] on button "Mover para finalizado" at bounding box center [1375, 618] width 283 height 36
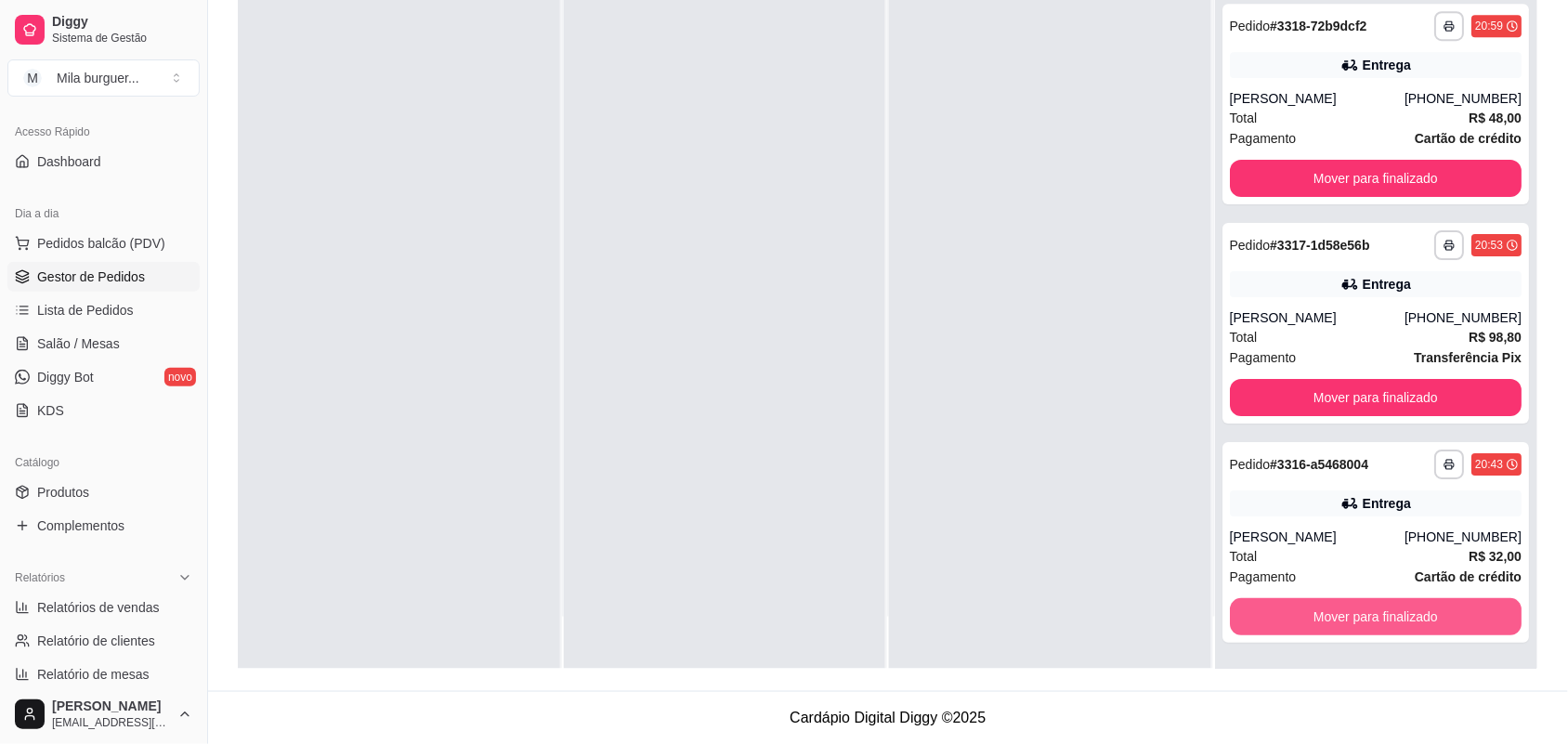
scroll to position [1684, 0]
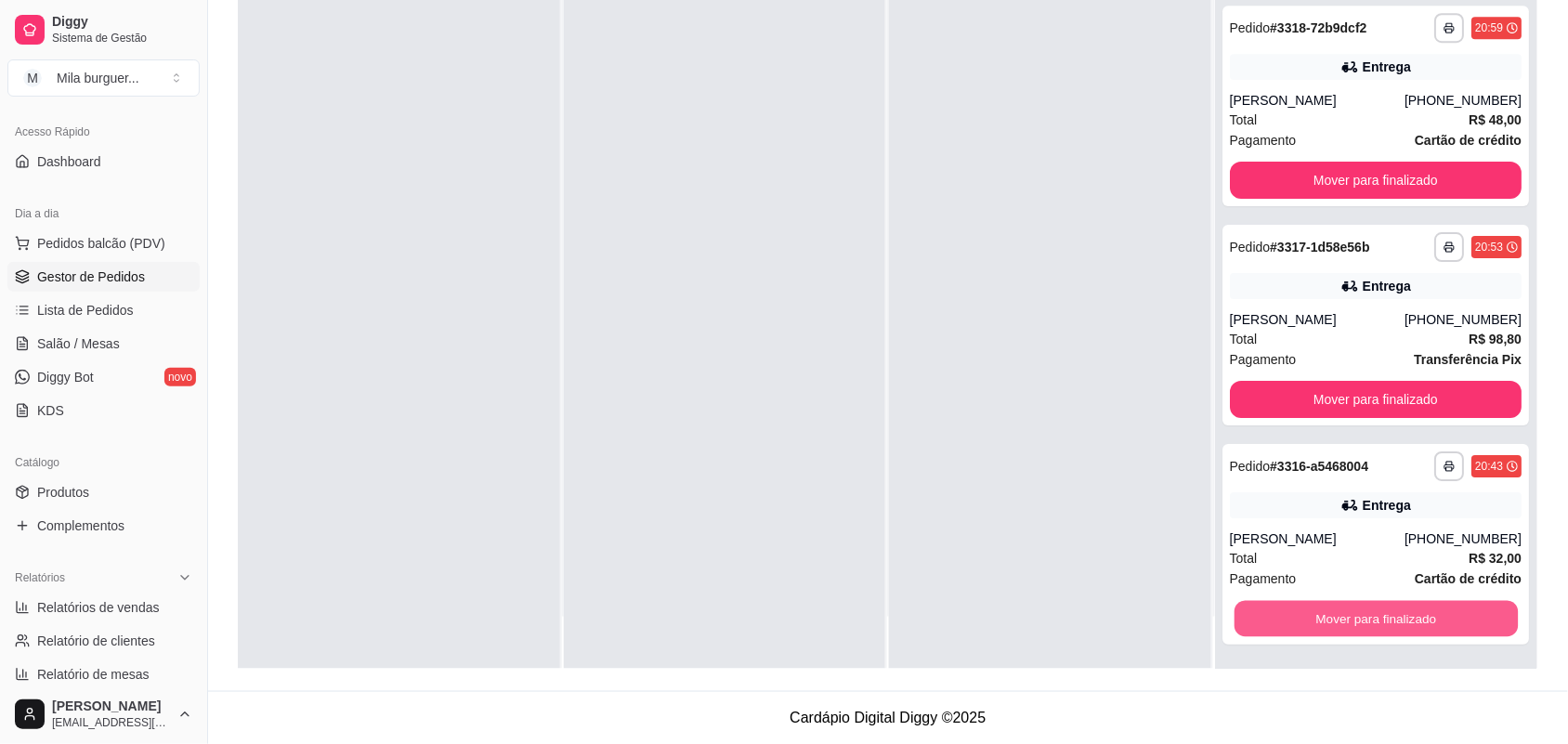
click at [1336, 618] on button "Mover para finalizado" at bounding box center [1375, 619] width 283 height 36
click at [1336, 618] on button "Mover para finalizado" at bounding box center [1376, 618] width 293 height 37
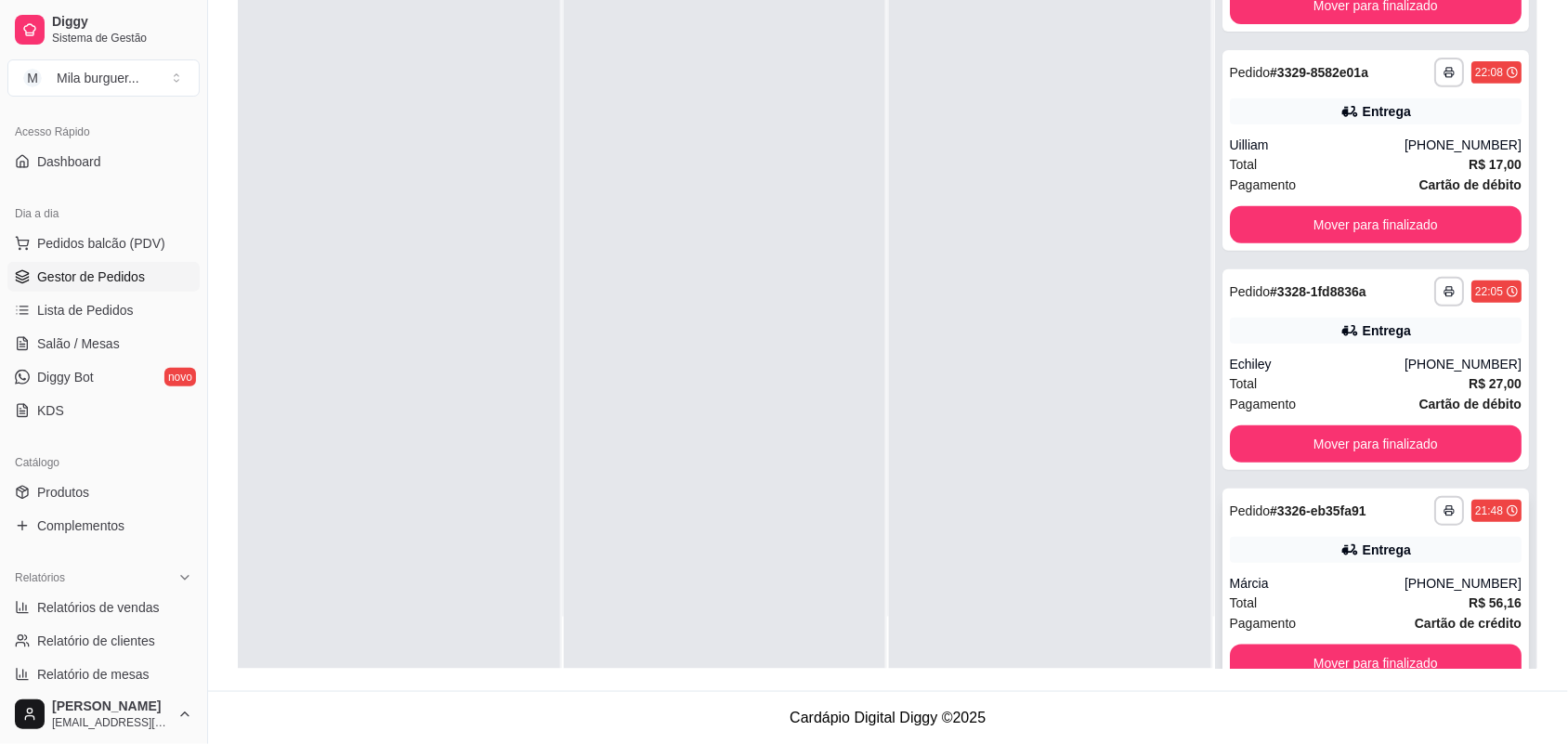
scroll to position [0, 0]
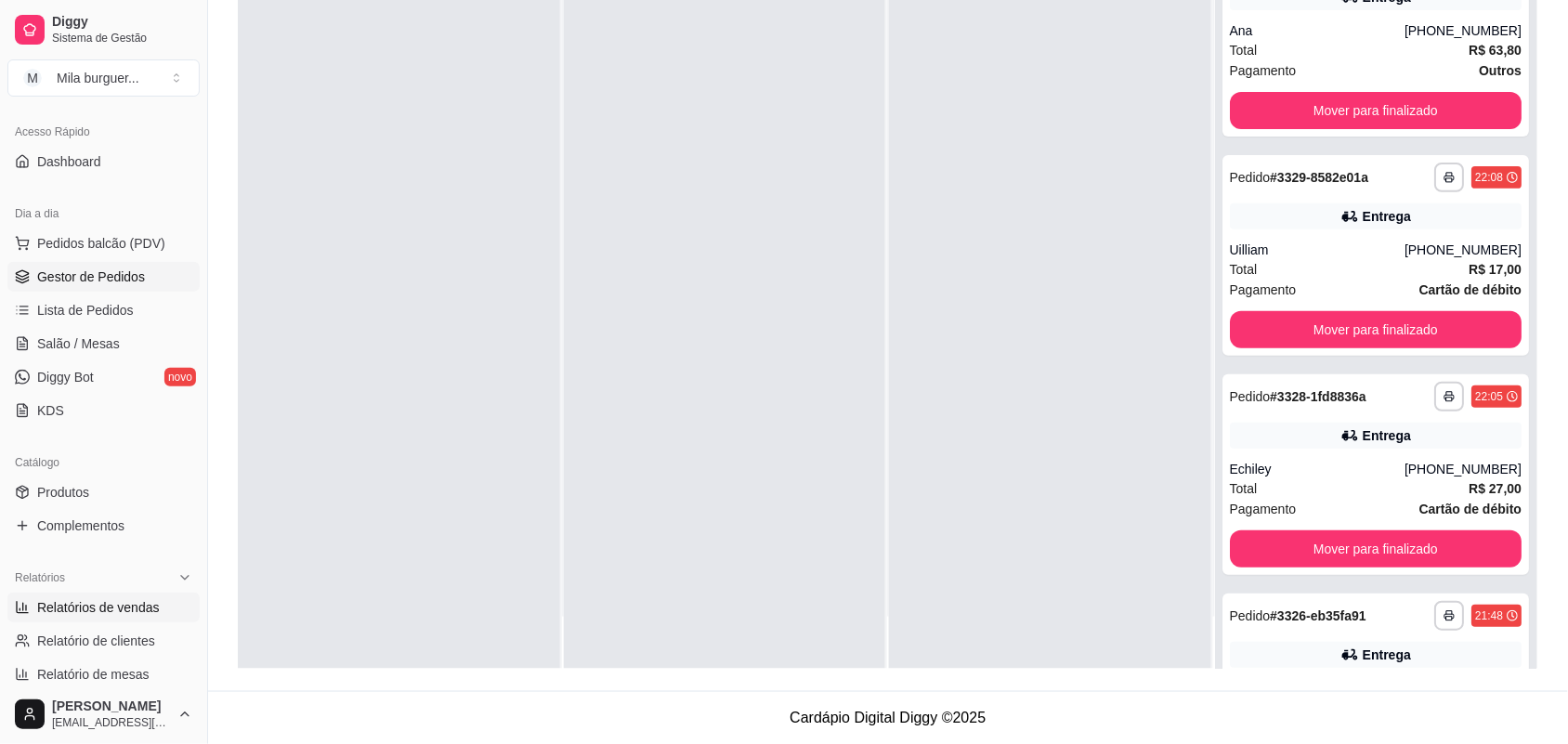
click at [91, 604] on span "Relatórios de vendas" at bounding box center [98, 607] width 123 height 18
select select "ALL"
select select "0"
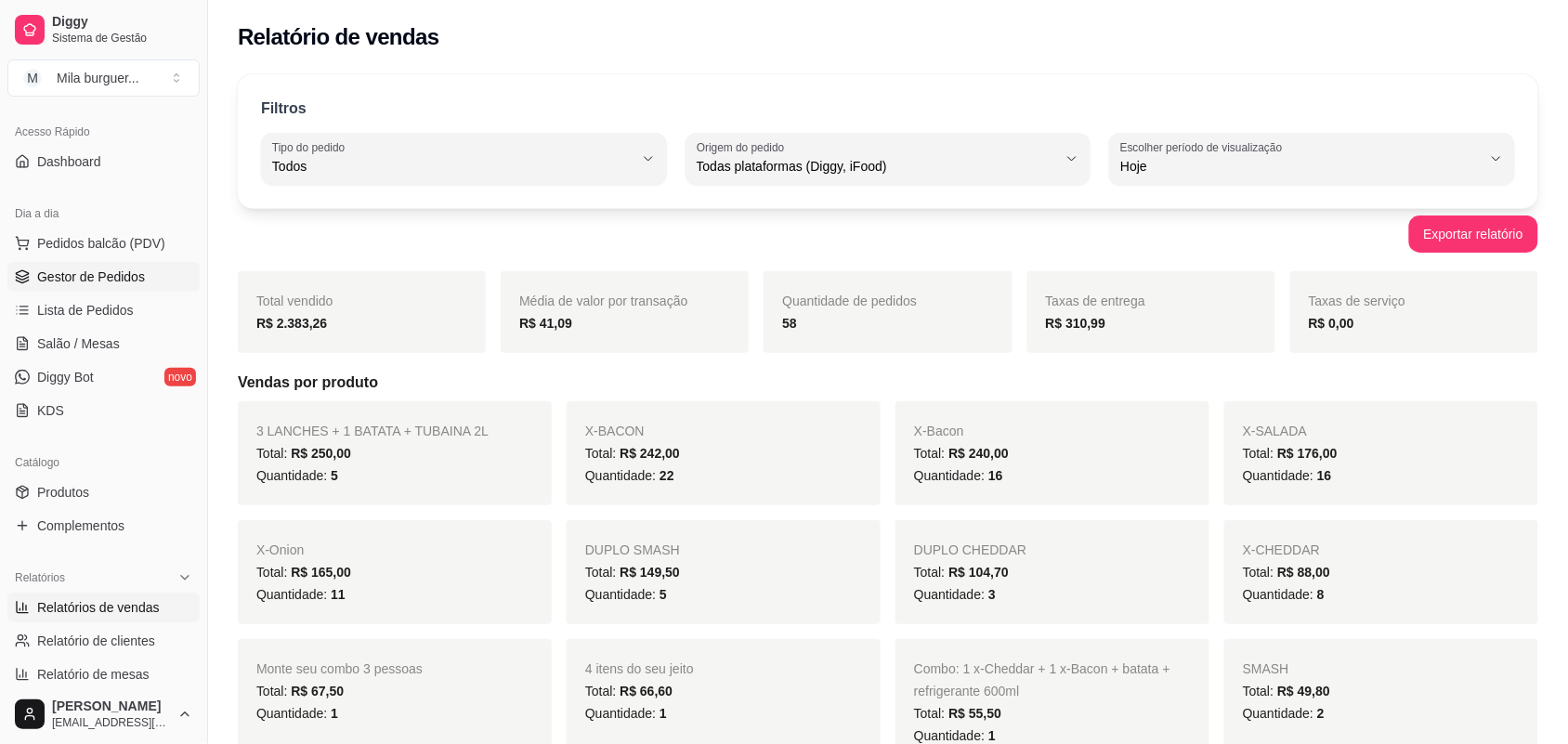
click at [113, 276] on span "Gestor de Pedidos" at bounding box center [91, 276] width 108 height 18
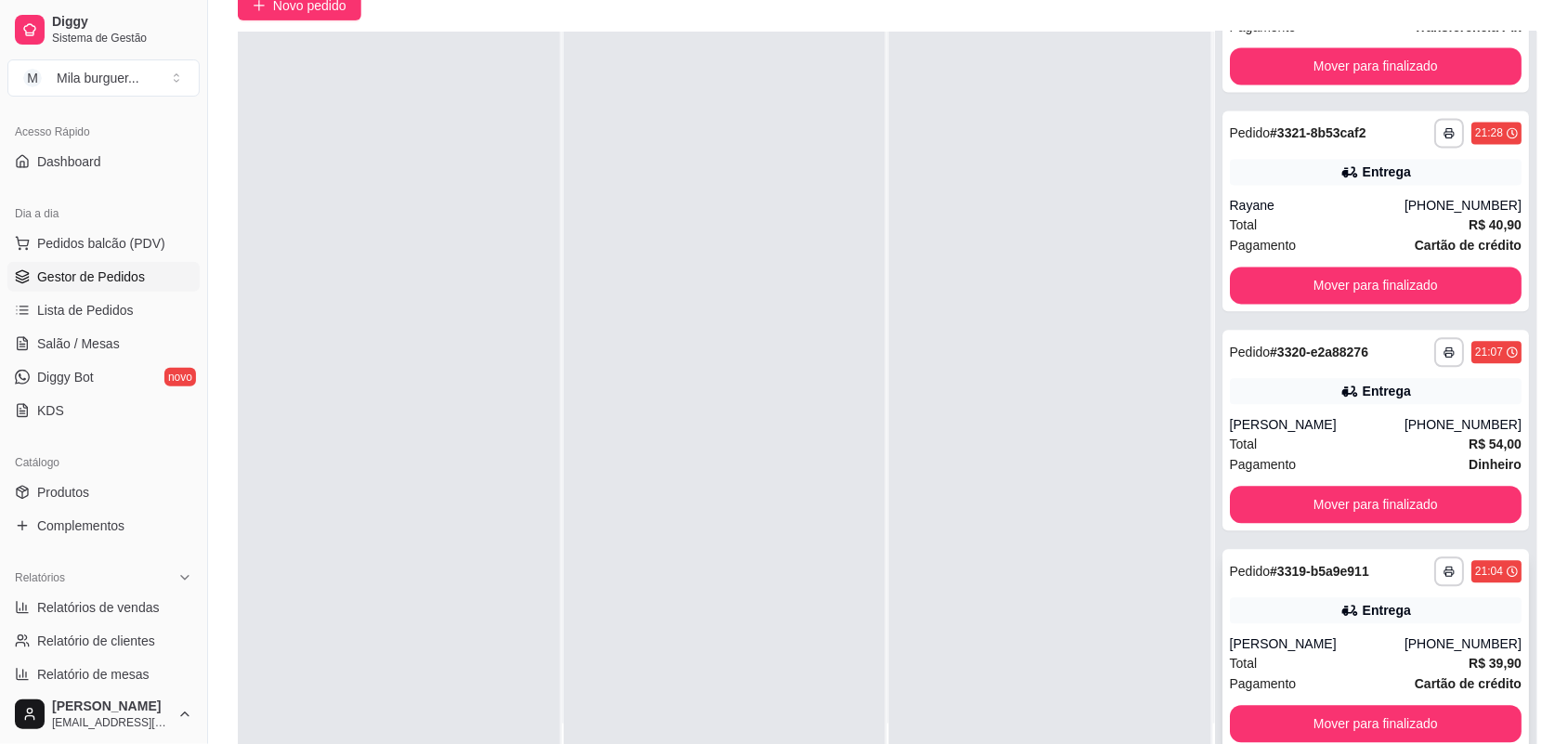
scroll to position [283, 0]
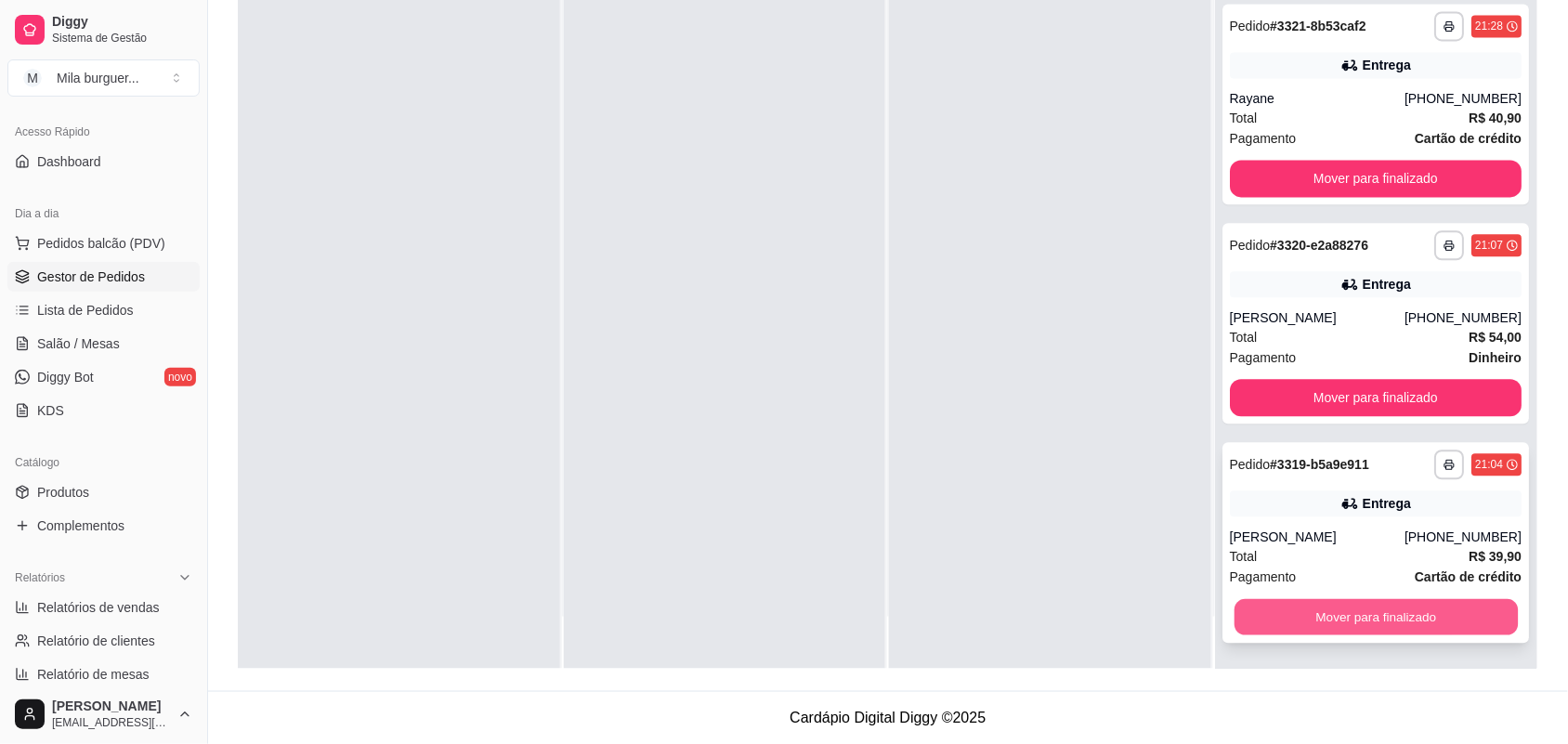
click at [1285, 610] on button "Mover para finalizado" at bounding box center [1375, 618] width 283 height 36
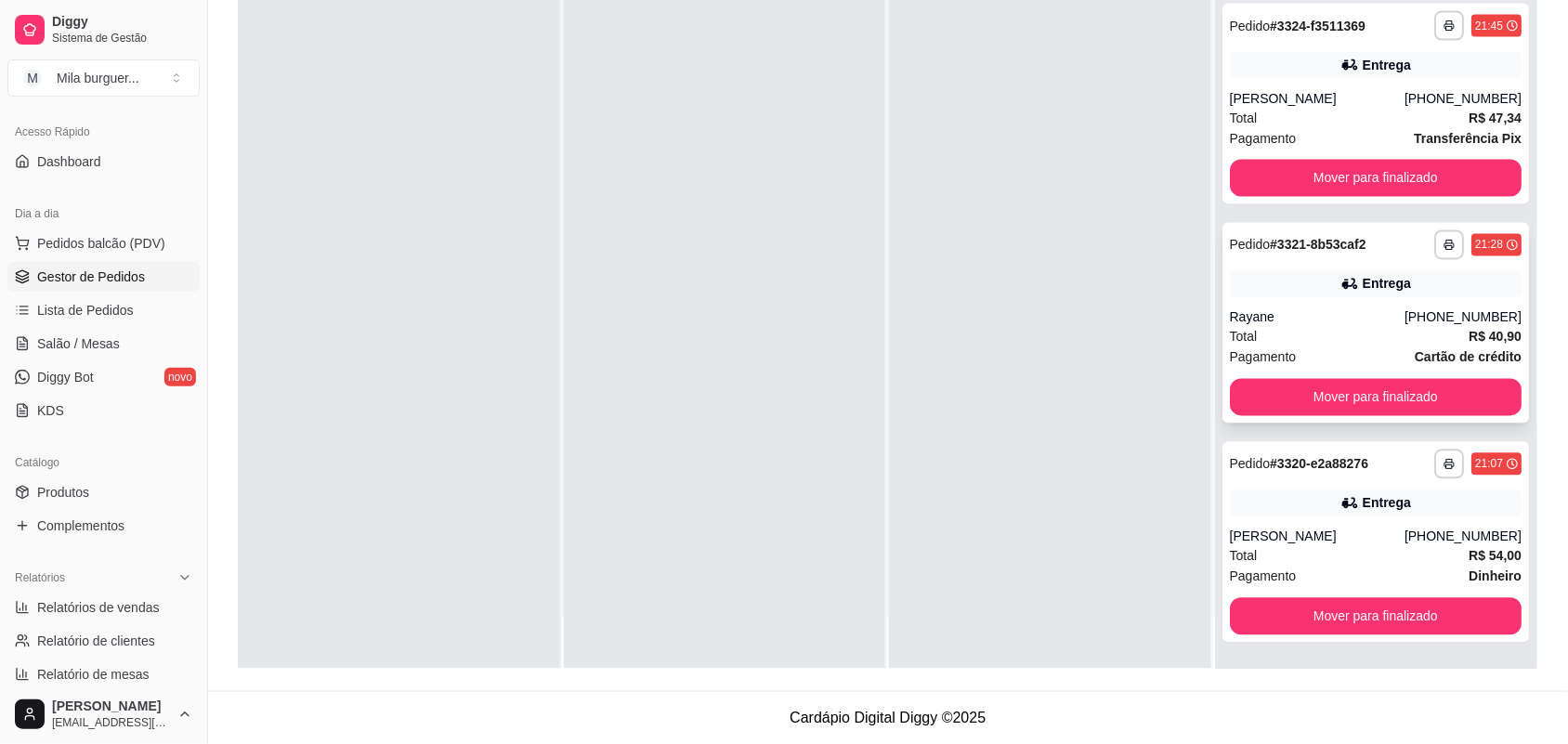
scroll to position [808, 0]
click at [1377, 393] on button "Mover para finalizado" at bounding box center [1376, 398] width 293 height 37
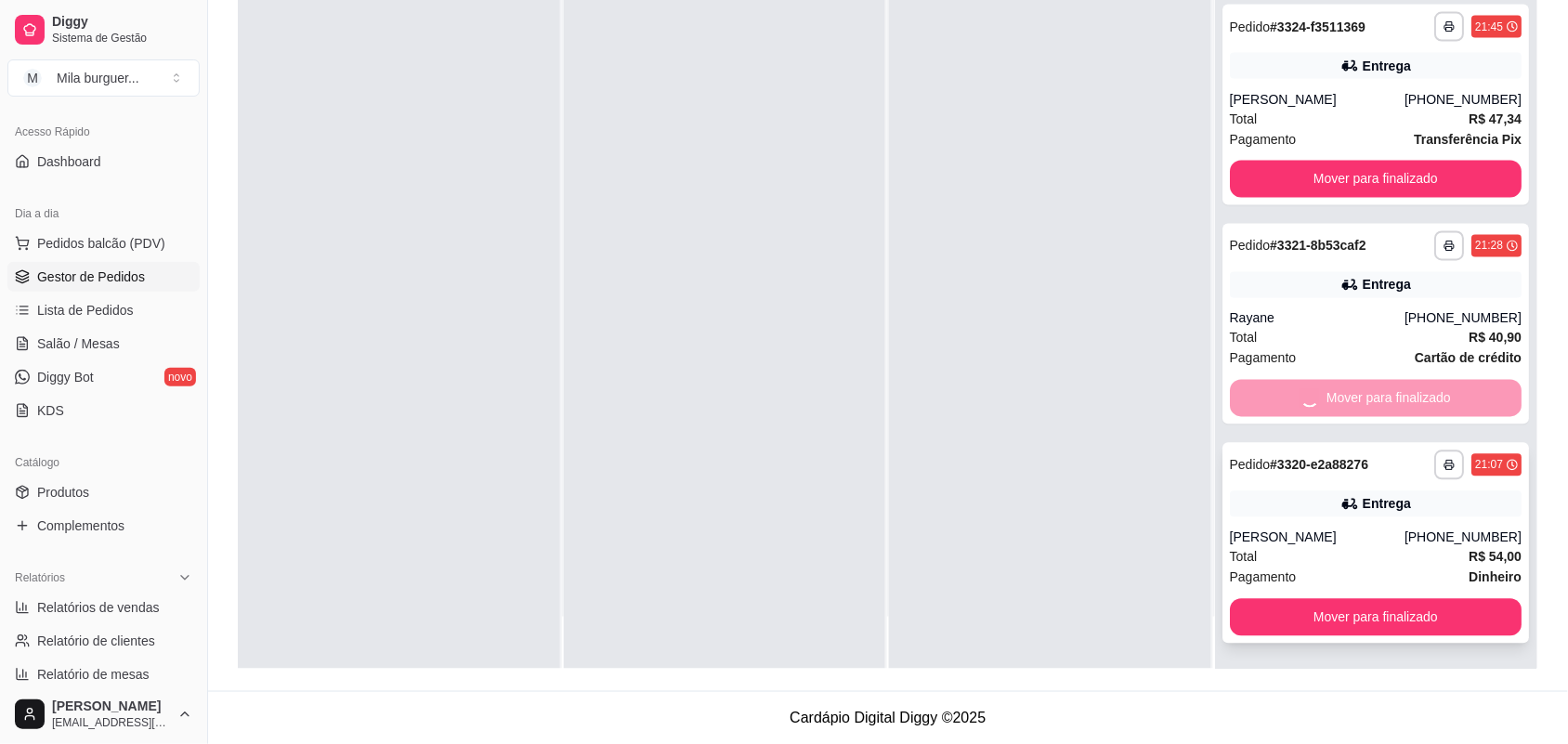
scroll to position [588, 0]
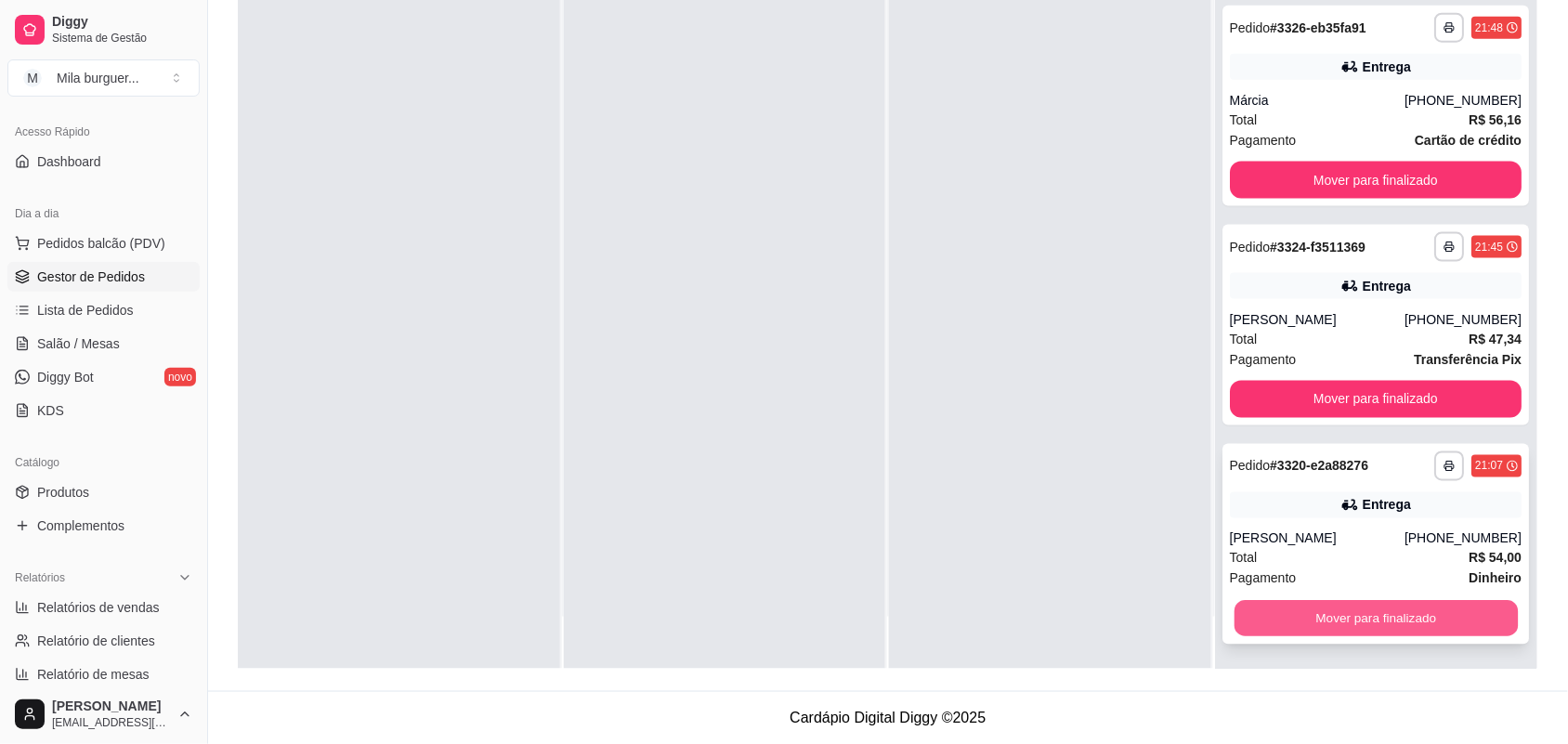
click at [1325, 604] on button "Mover para finalizado" at bounding box center [1375, 619] width 283 height 36
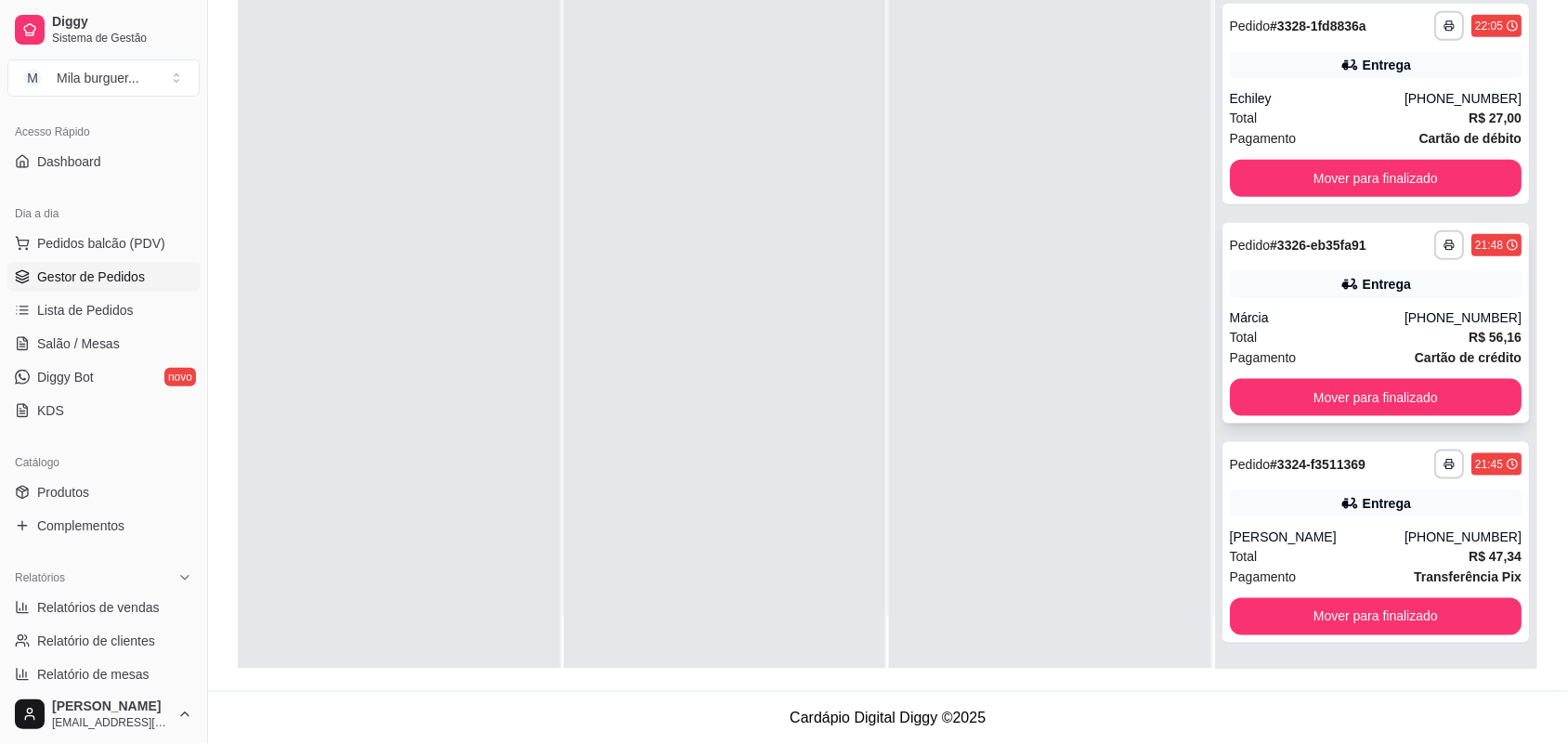
scroll to position [369, 0]
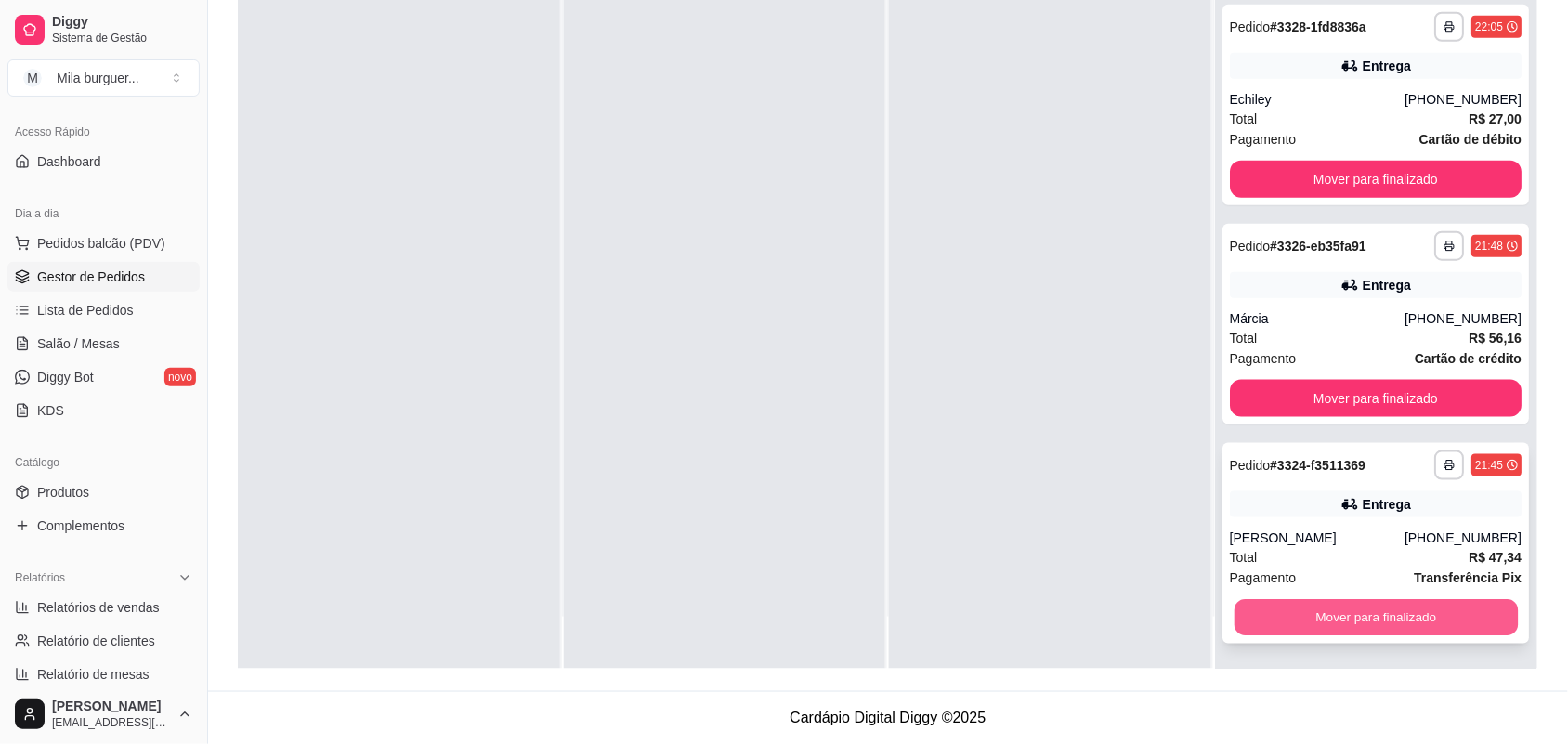
click at [1356, 618] on button "Mover para finalizado" at bounding box center [1375, 618] width 283 height 36
click at [1356, 618] on button "Mover para finalizado" at bounding box center [1376, 617] width 293 height 37
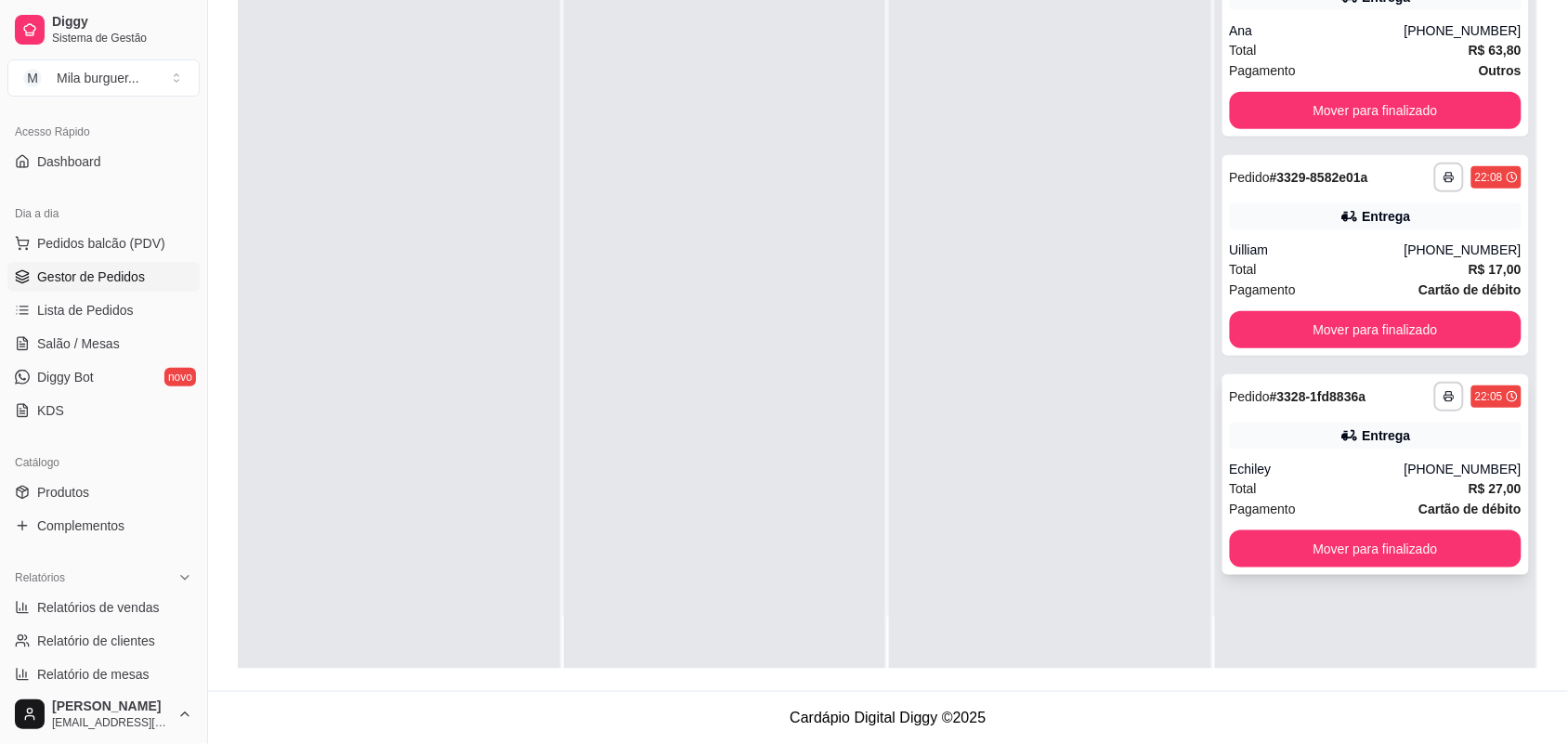
click at [1366, 536] on button "Mover para finalizado" at bounding box center [1376, 548] width 293 height 37
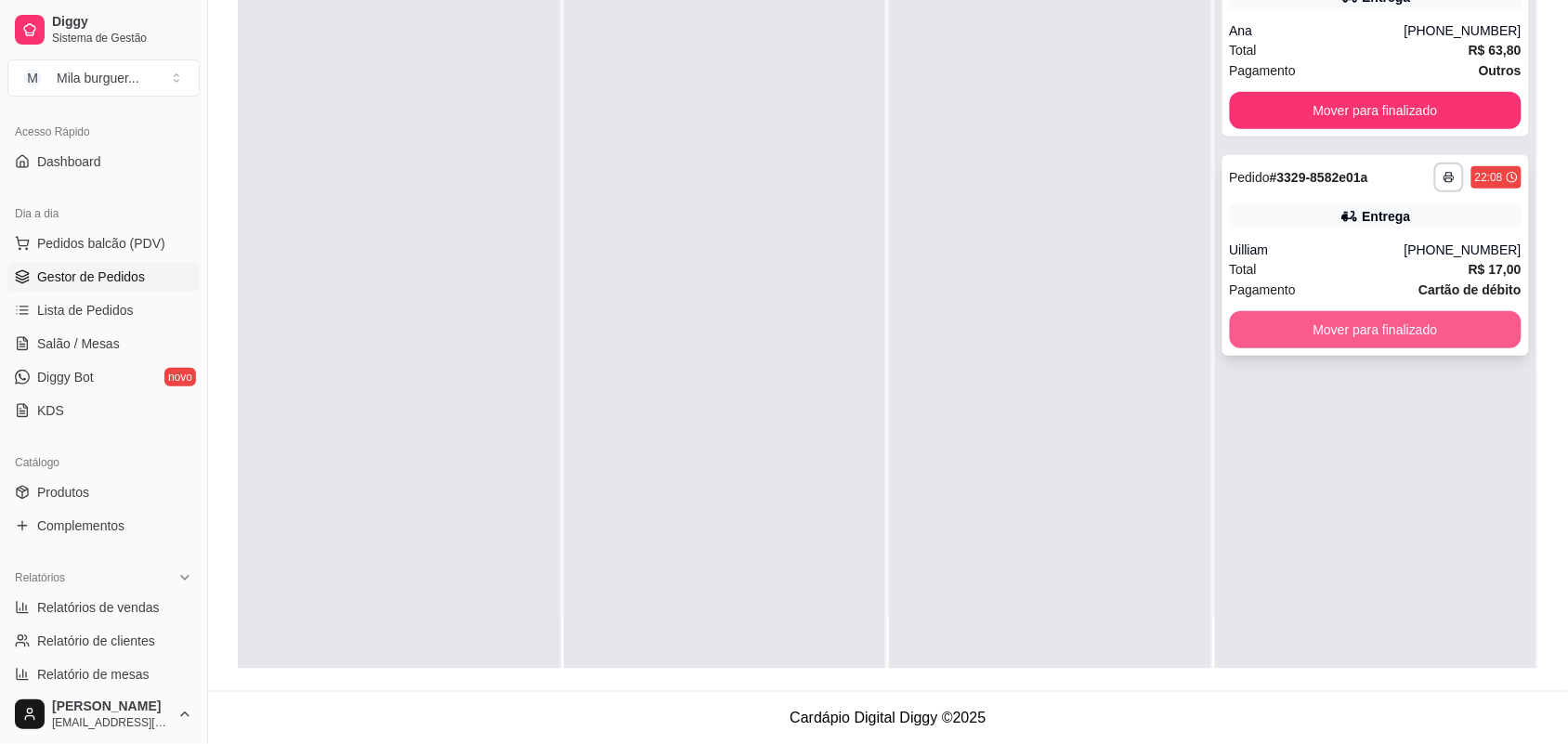
click at [1387, 333] on button "Mover para finalizado" at bounding box center [1376, 329] width 293 height 37
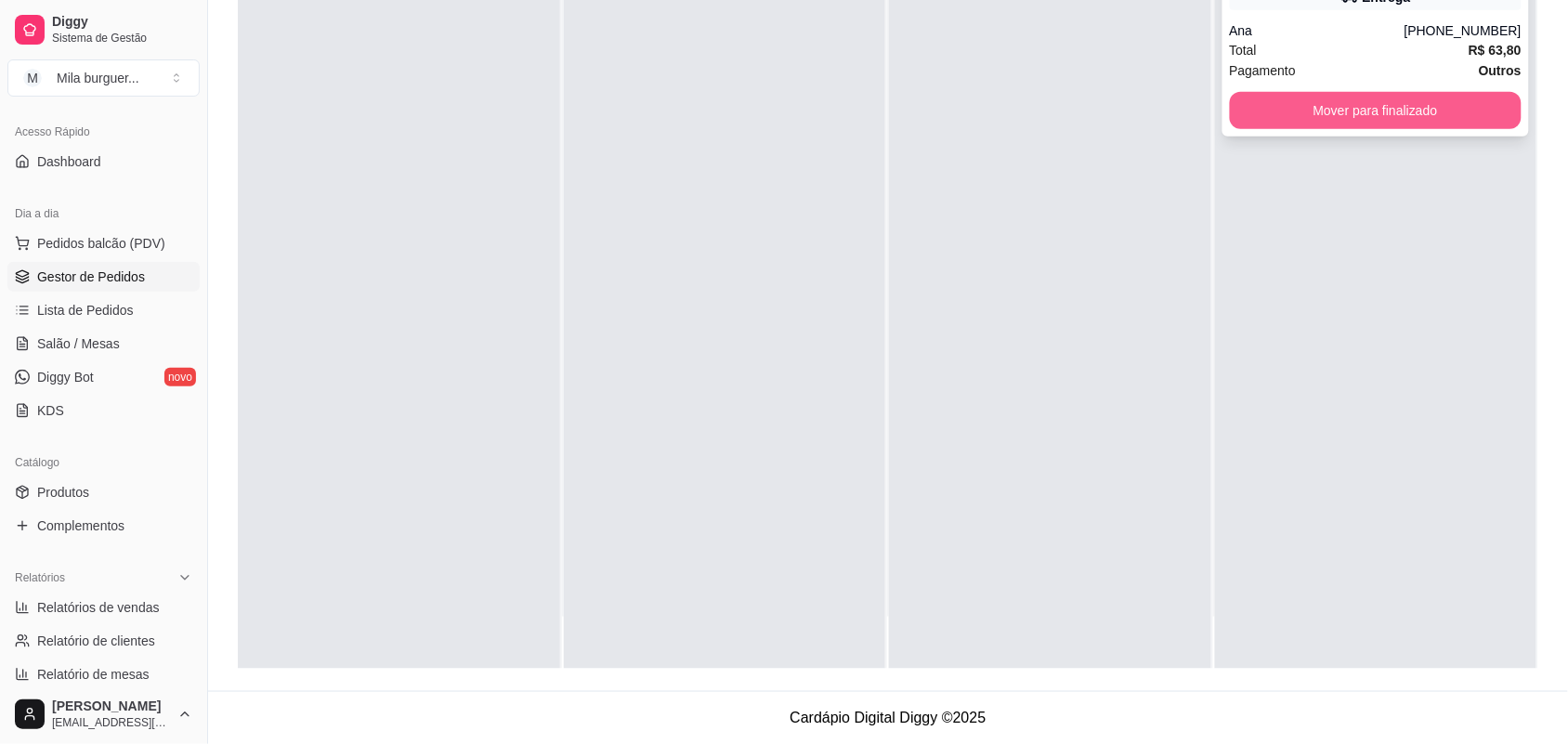
click at [1404, 118] on button "Mover para finalizado" at bounding box center [1376, 110] width 293 height 37
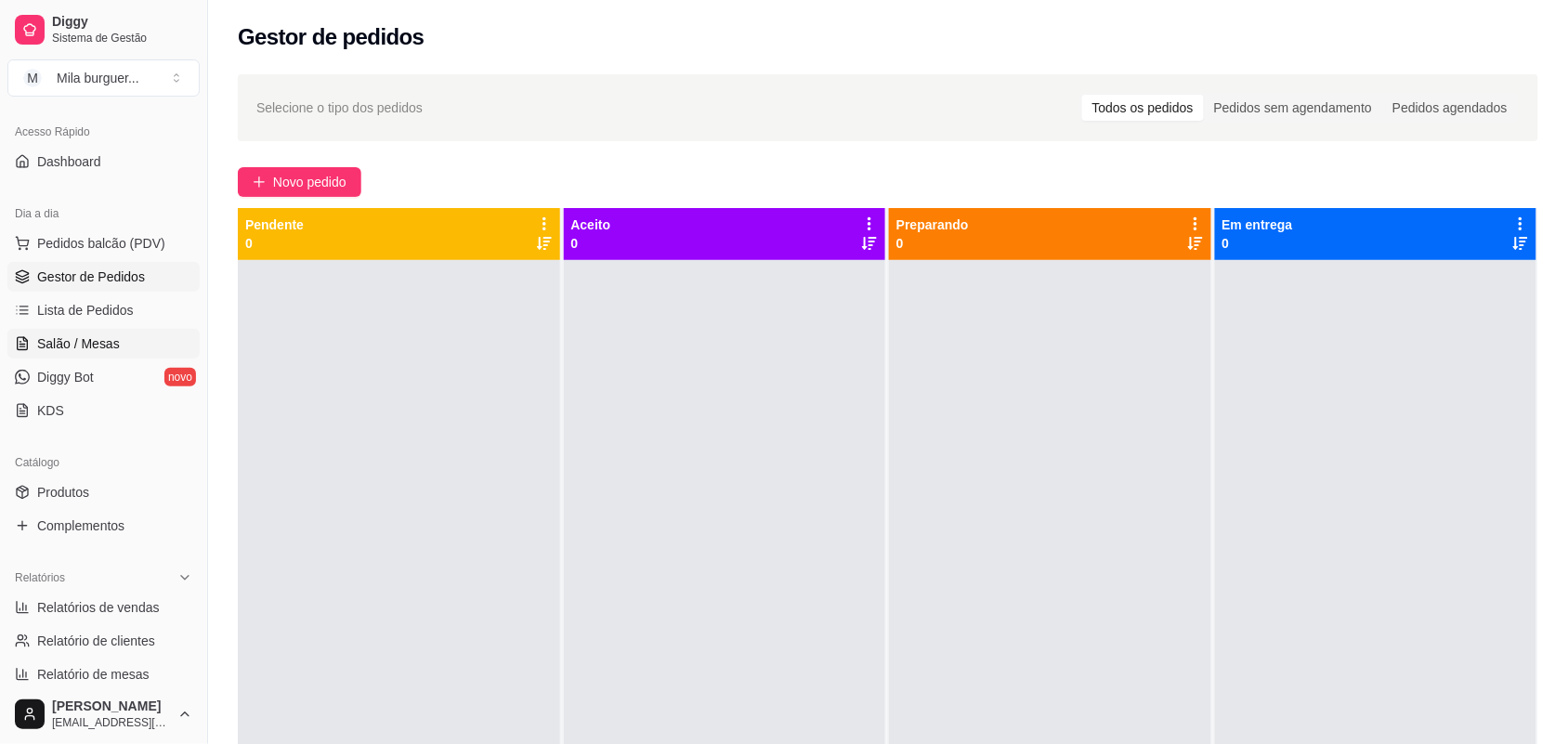
click at [135, 332] on link "Salão / Mesas" at bounding box center [104, 343] width 193 height 30
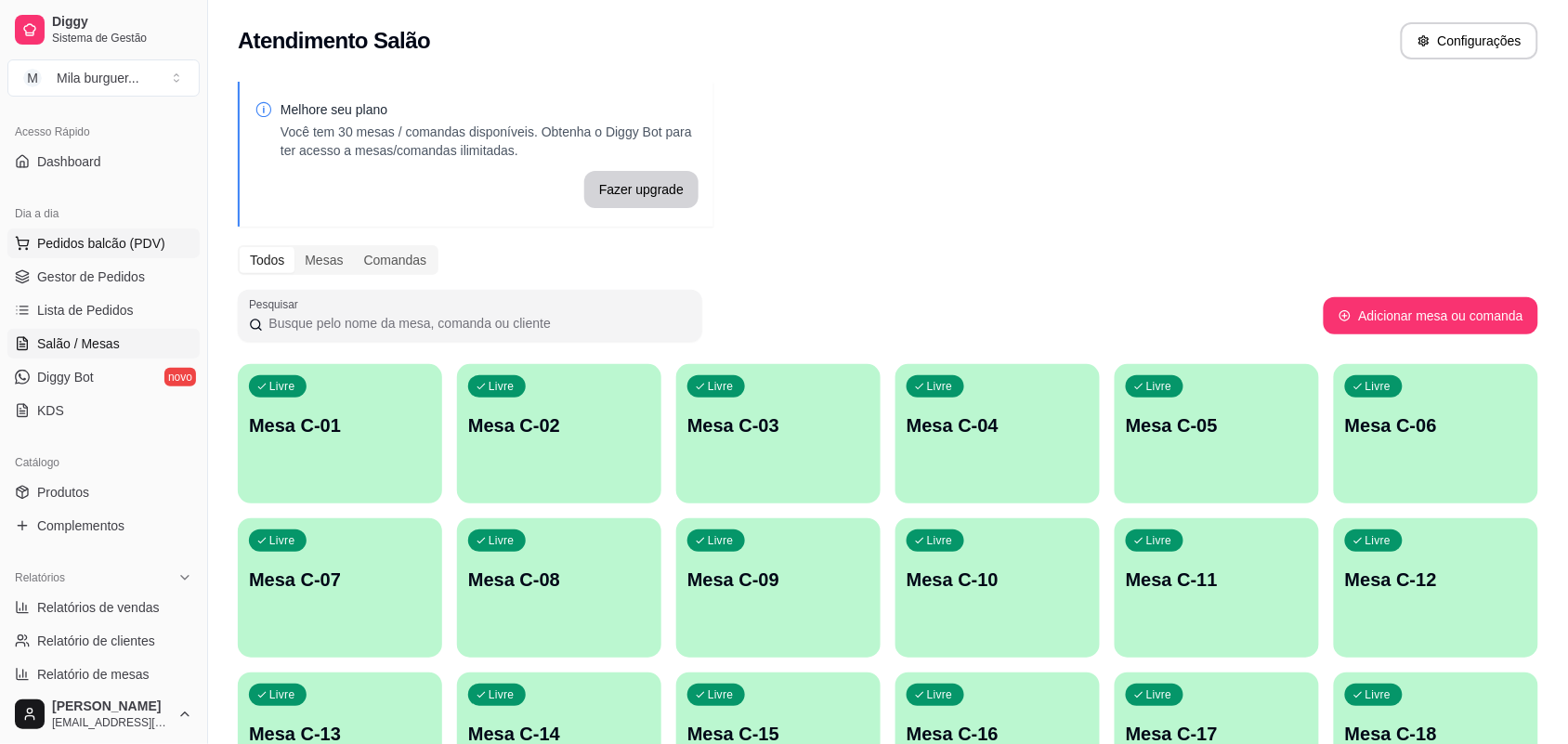
click at [119, 258] on button "Pedidos balcão (PDV)" at bounding box center [104, 242] width 193 height 30
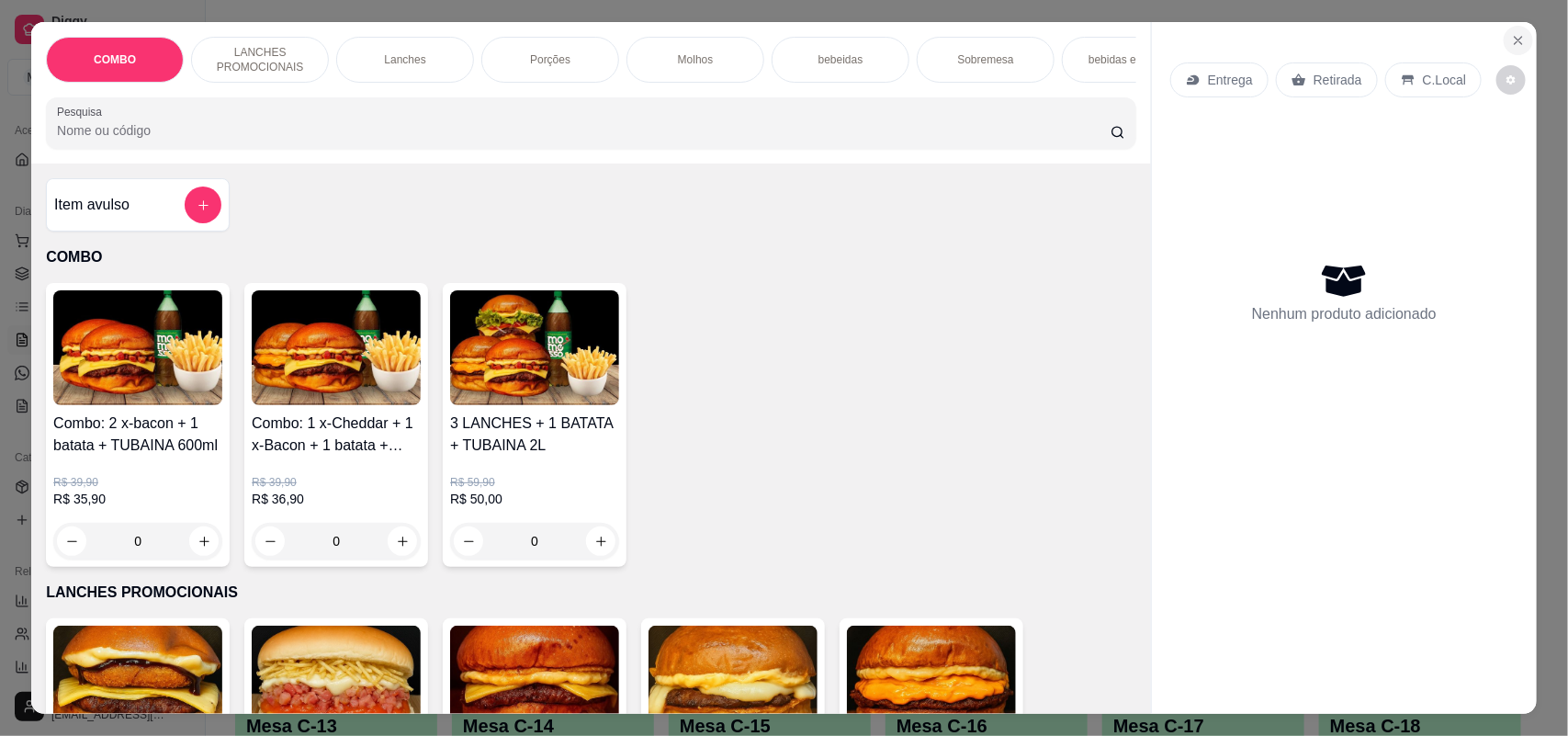
click at [1511, 34] on icon "Close" at bounding box center [1518, 41] width 15 height 15
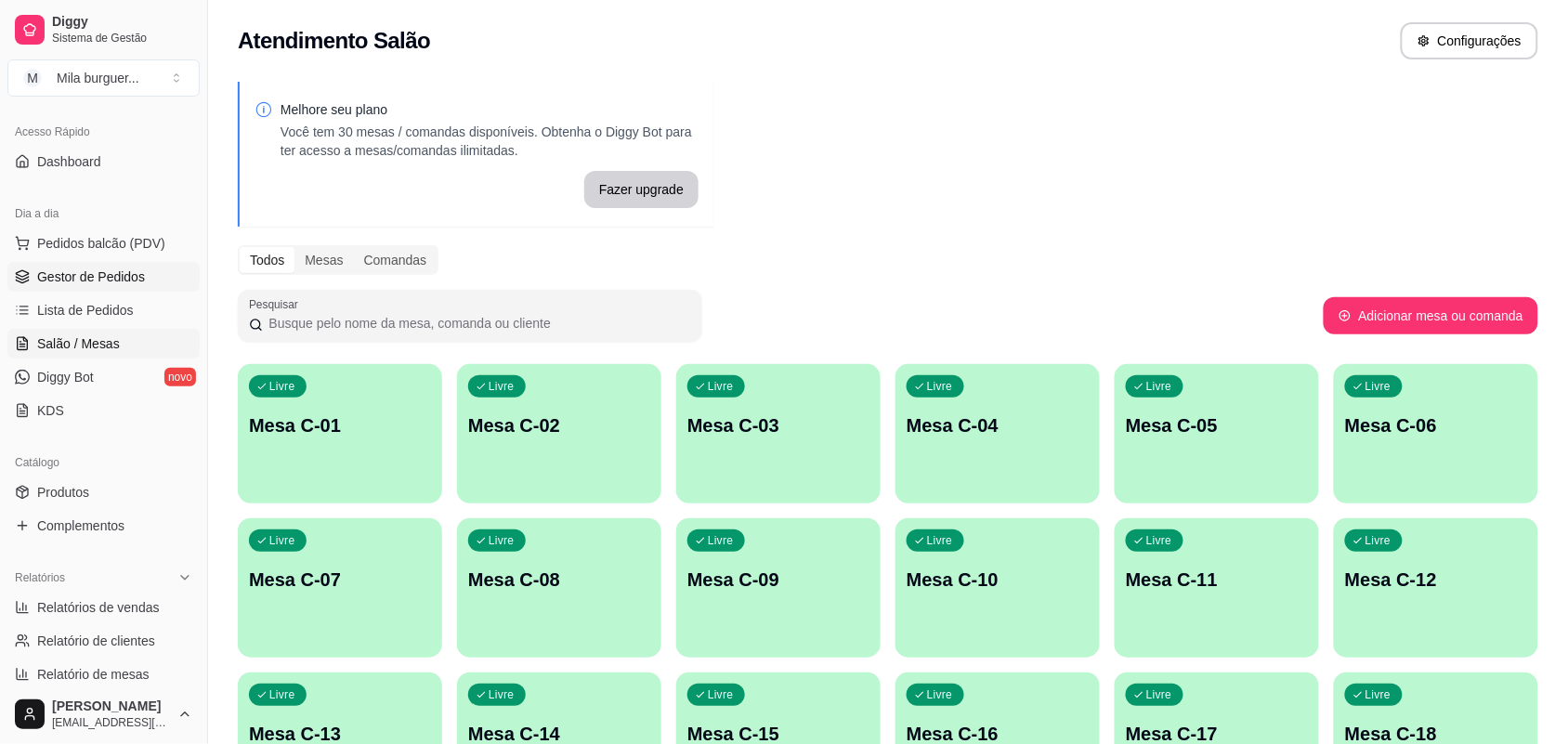
click at [125, 276] on span "Gestor de Pedidos" at bounding box center [91, 276] width 108 height 18
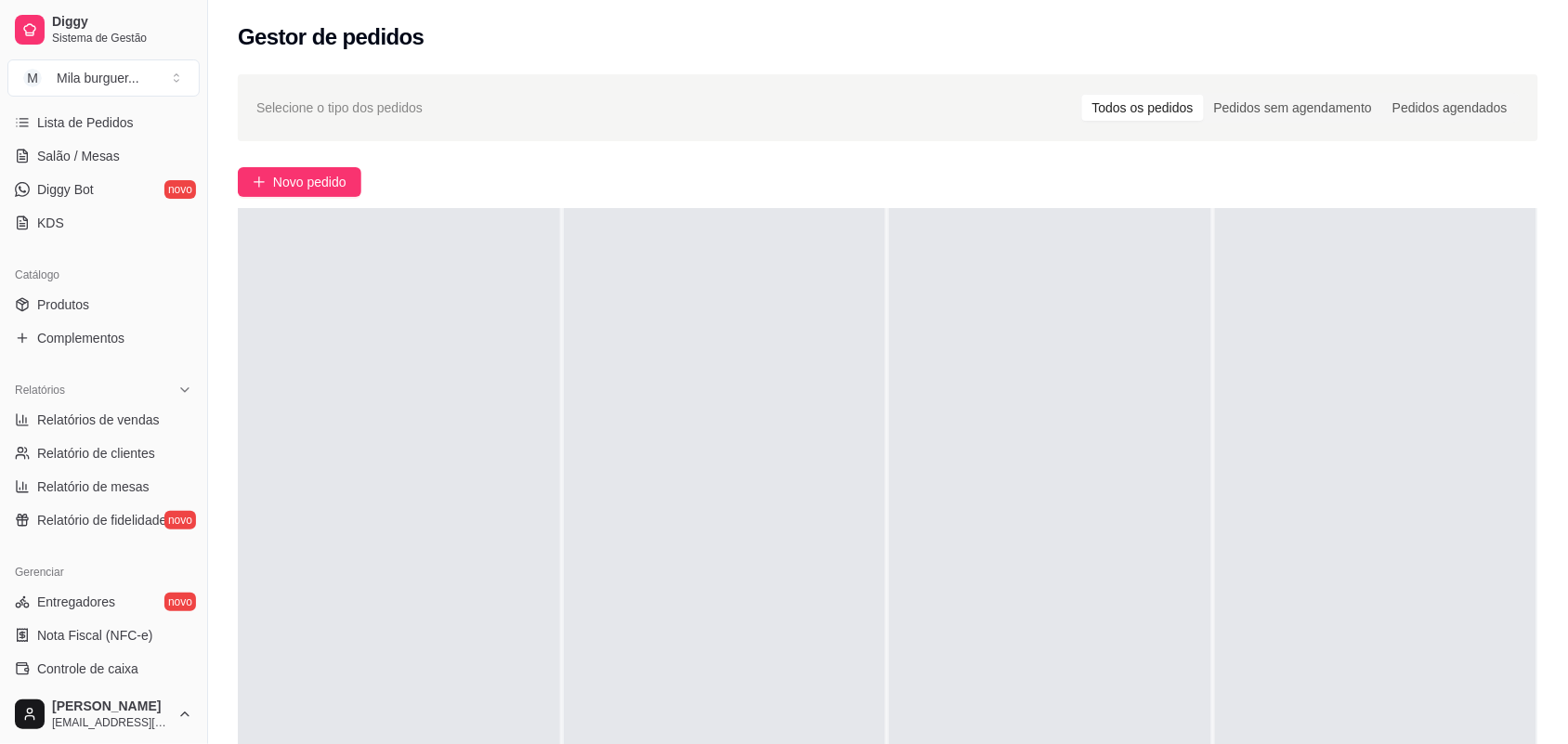
scroll to position [348, 0]
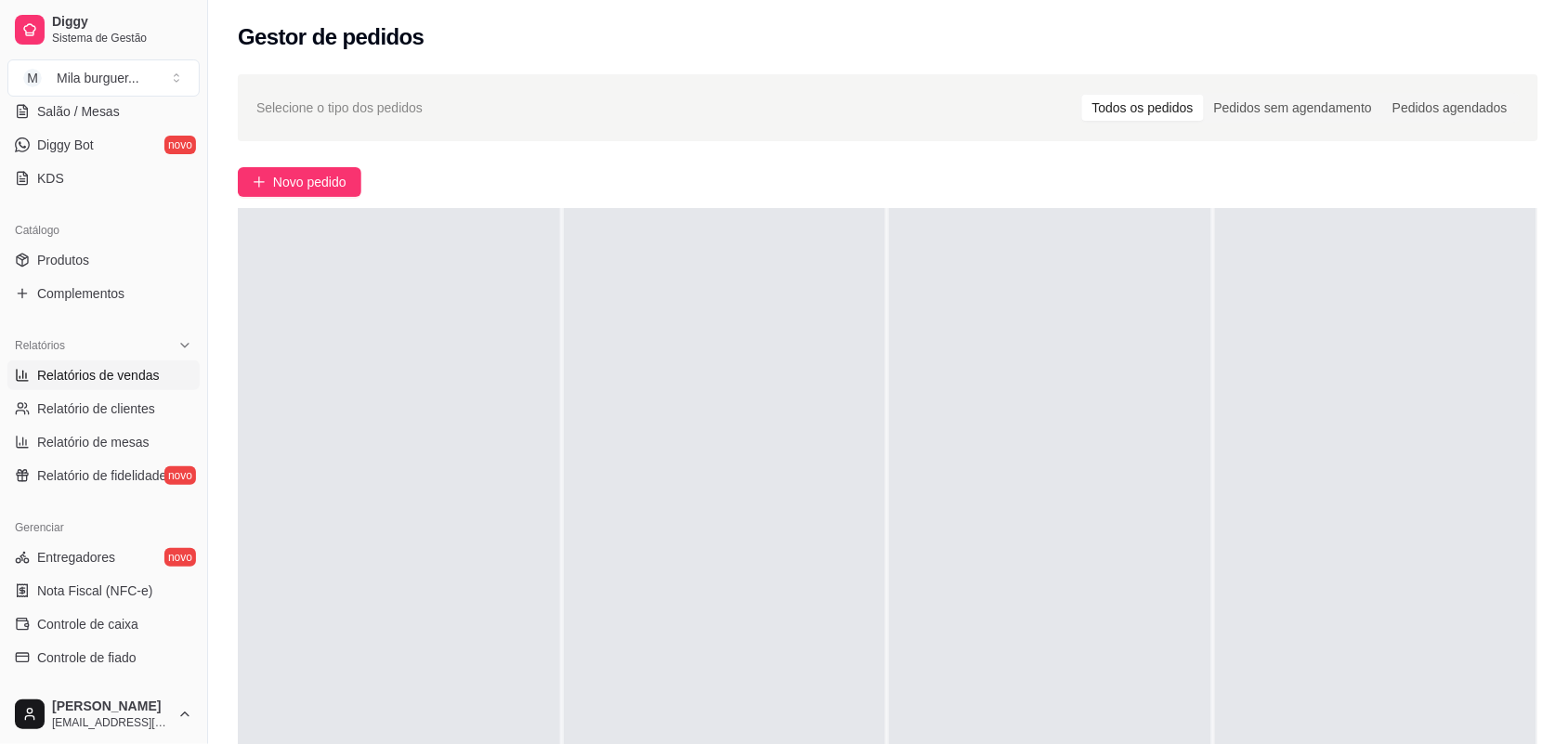
click at [112, 369] on span "Relatórios de vendas" at bounding box center [98, 375] width 123 height 18
select select "ALL"
select select "0"
